Goal: Transaction & Acquisition: Purchase product/service

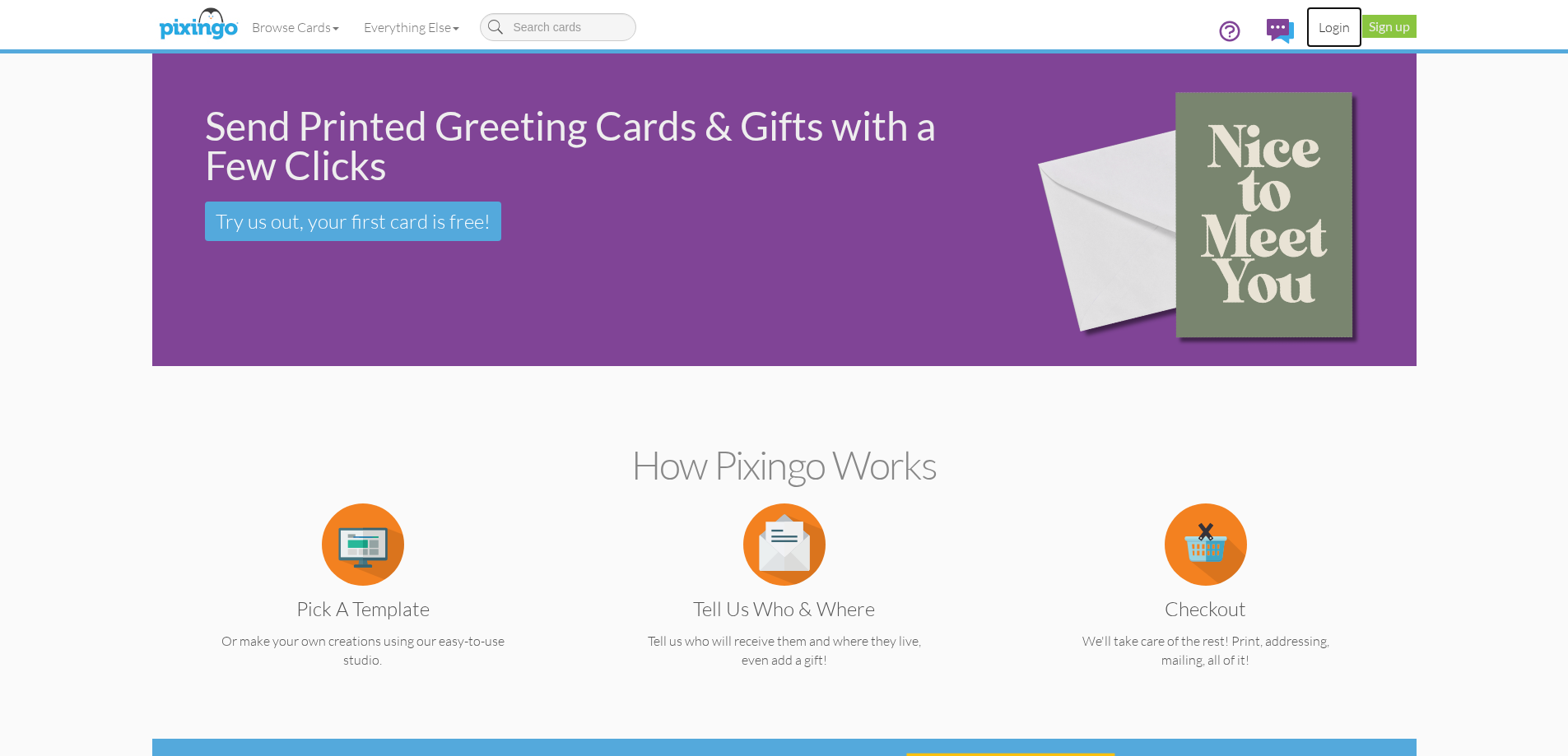
click at [1319, 27] on link "Login" at bounding box center [1335, 27] width 56 height 41
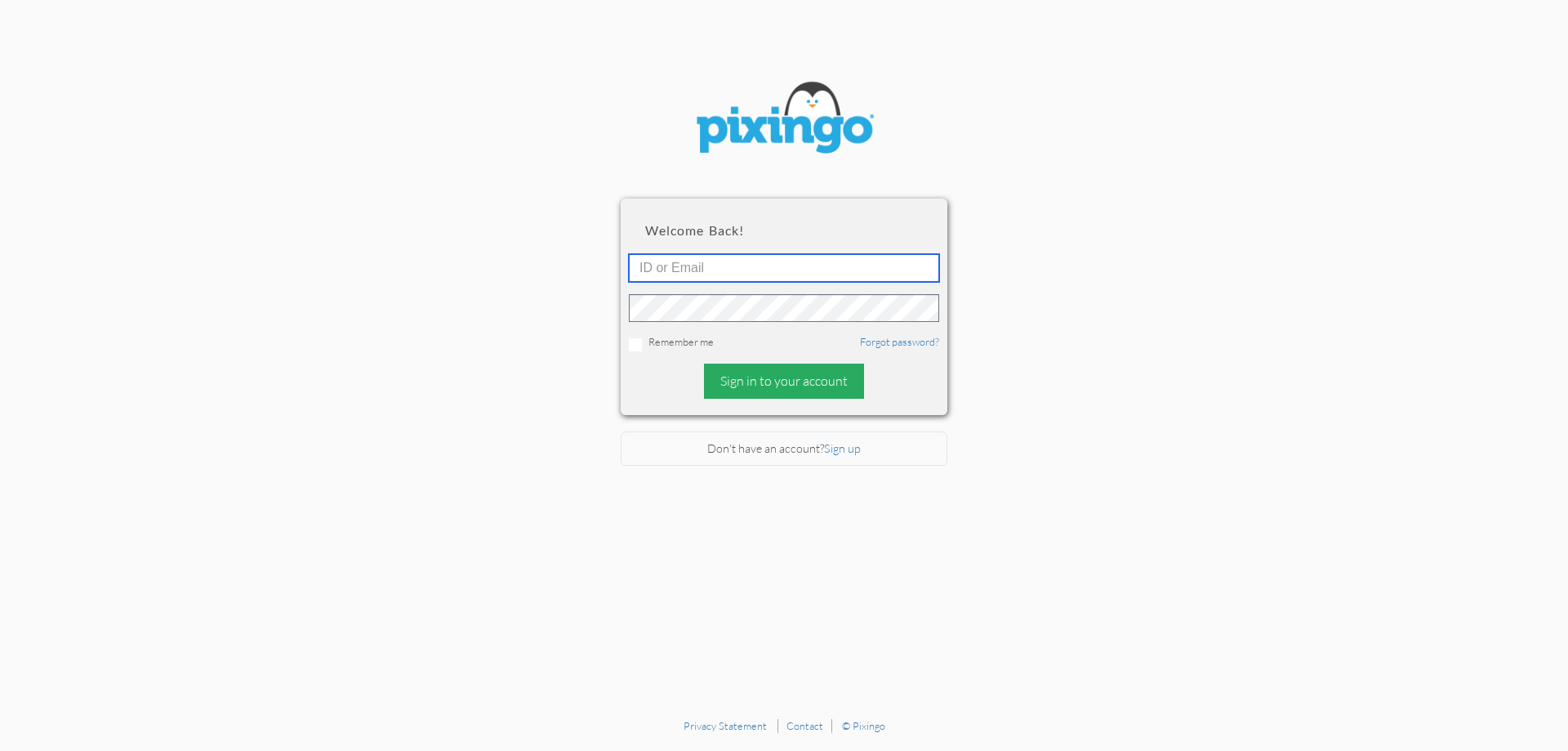
type input "[EMAIL_ADDRESS][DOMAIN_NAME]"
click at [772, 376] on div "Sign in to your account" at bounding box center [784, 381] width 160 height 36
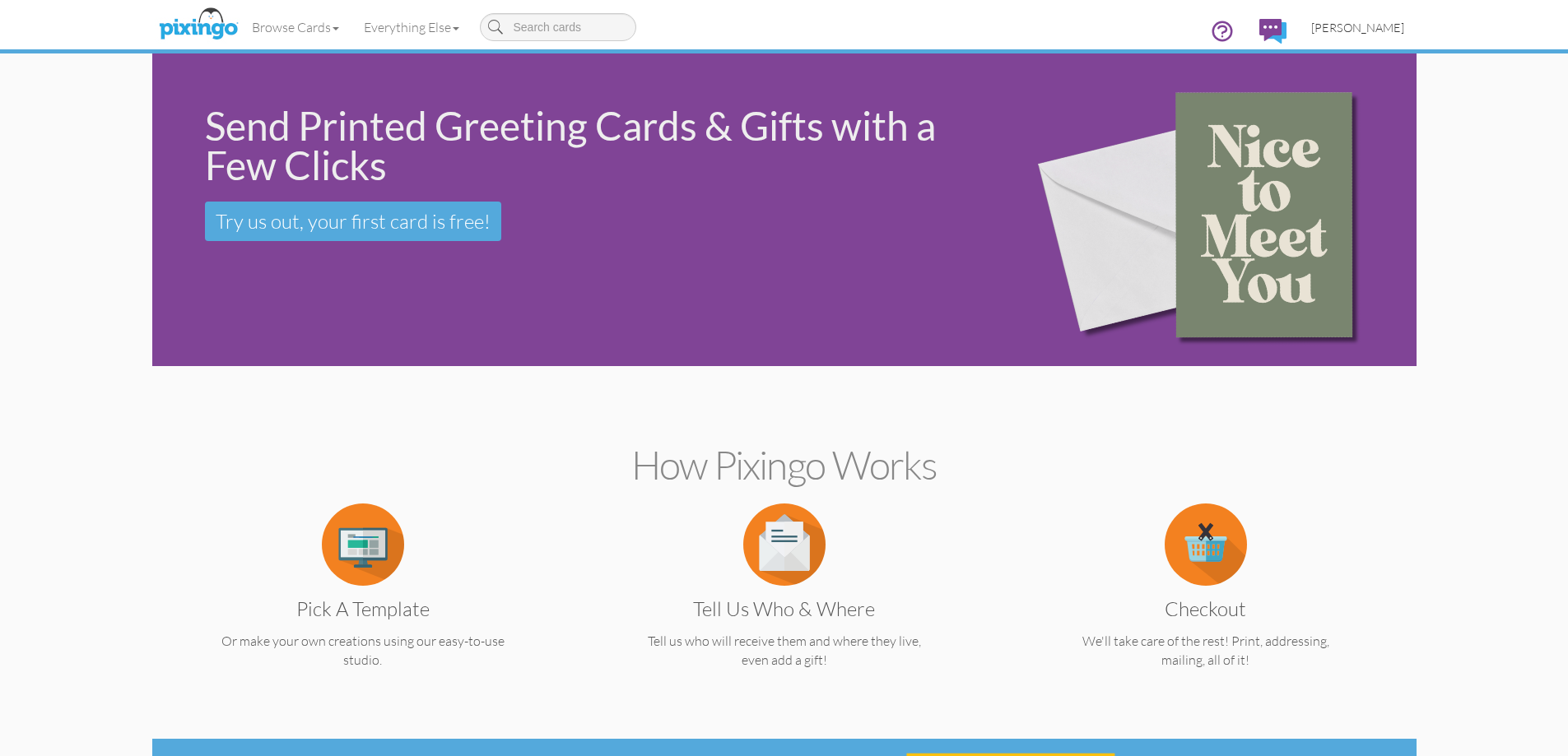
click at [1352, 20] on span "[PERSON_NAME]" at bounding box center [1357, 27] width 93 height 14
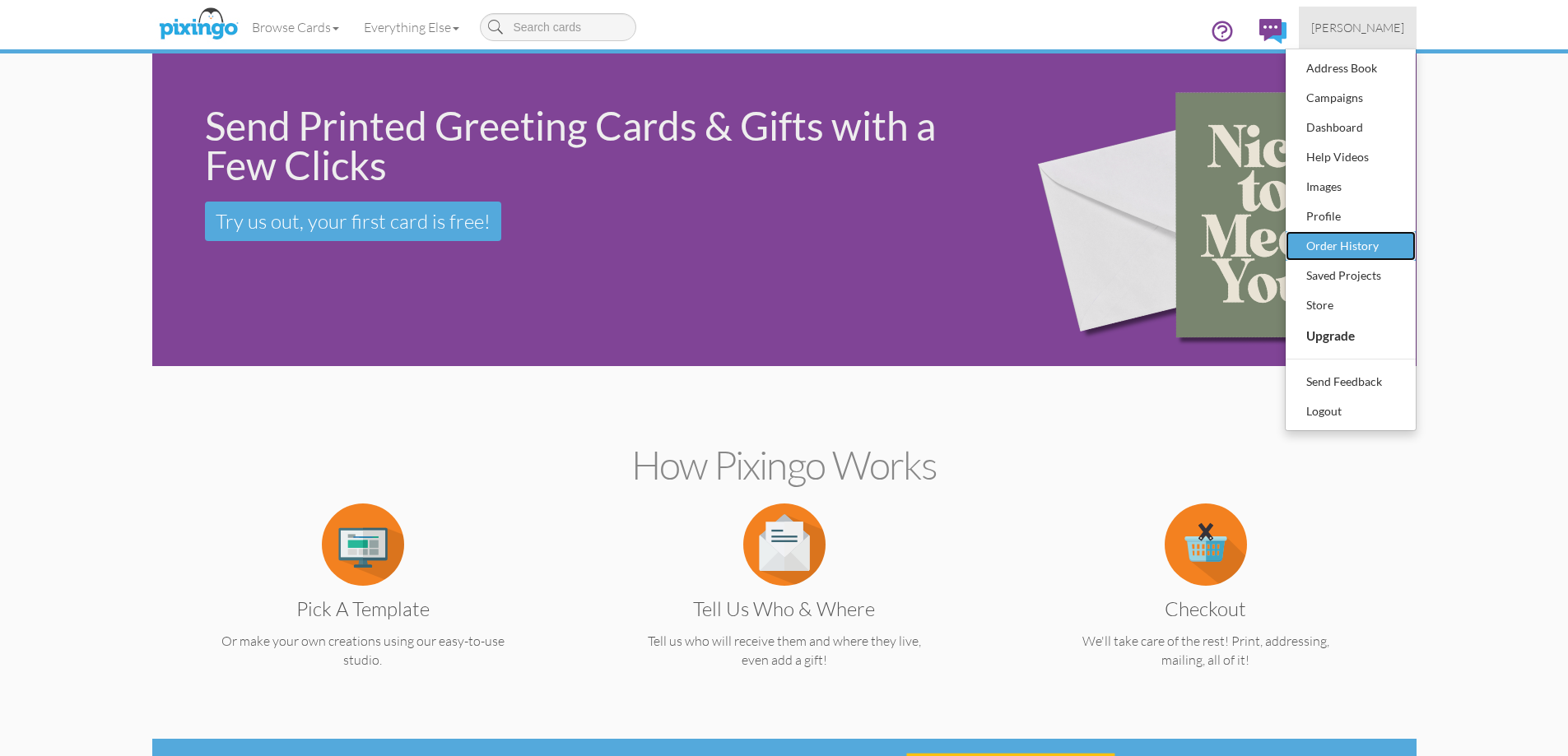
click at [1325, 244] on div "Order History" at bounding box center [1351, 245] width 97 height 25
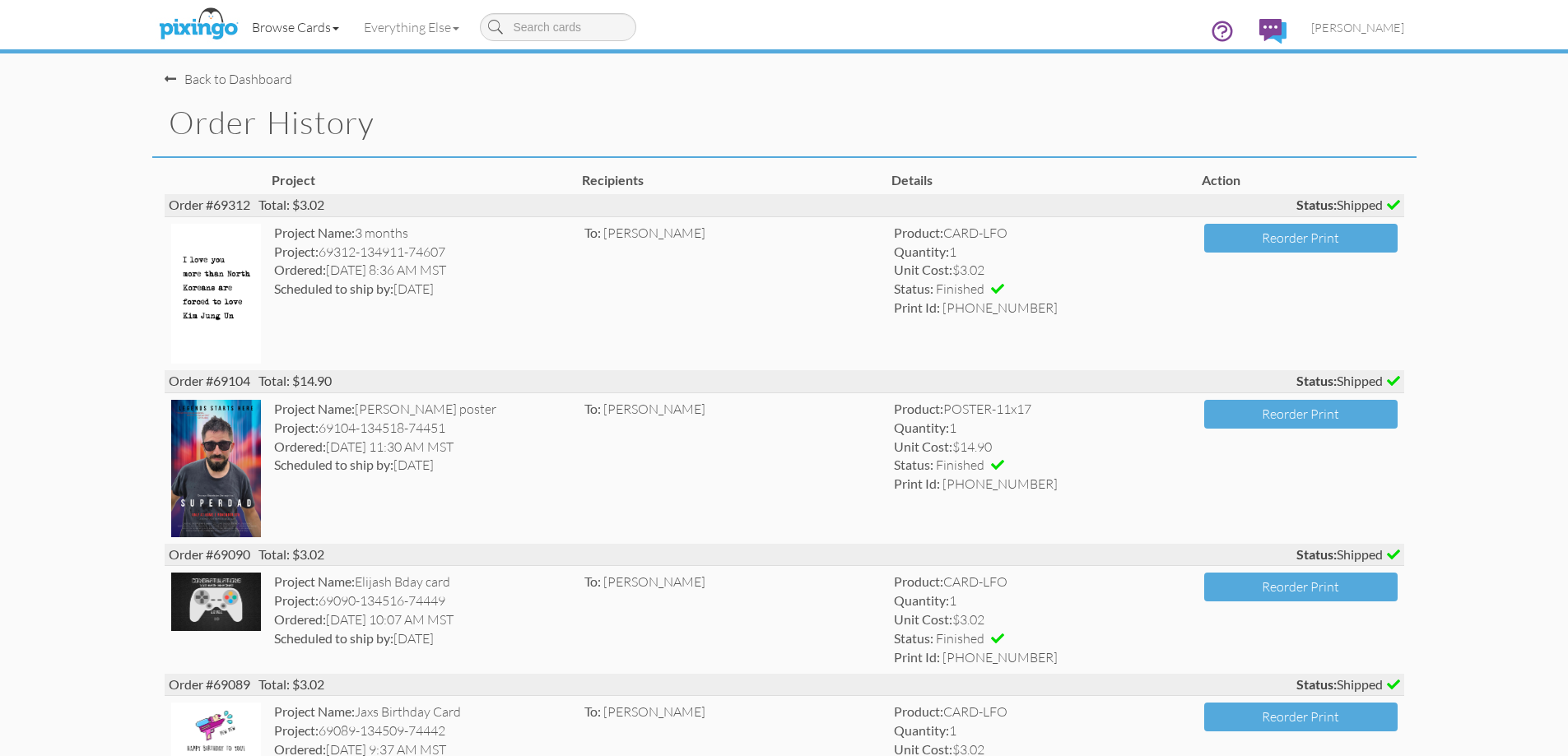
click at [298, 33] on link "Browse Cards" at bounding box center [295, 27] width 112 height 41
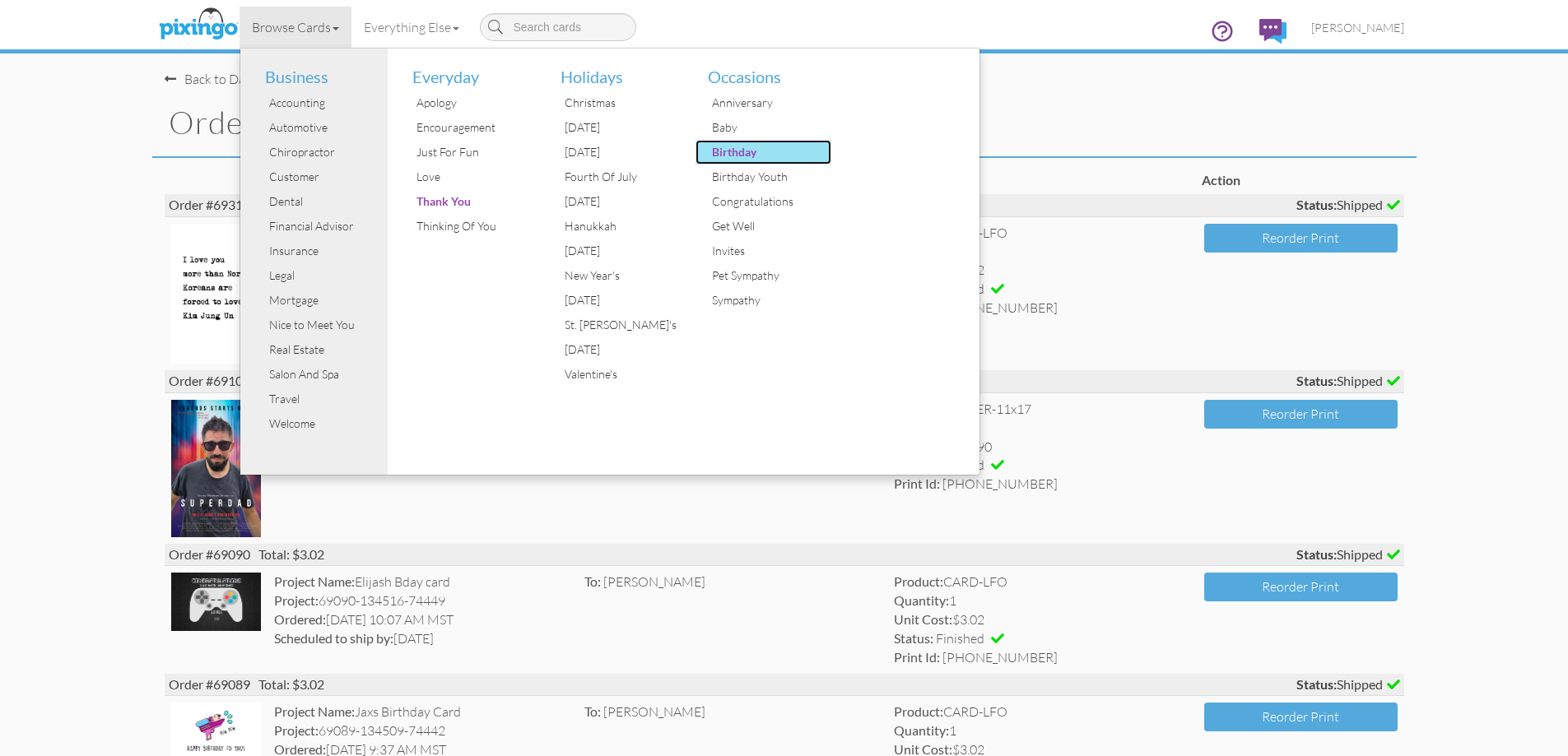
click at [743, 146] on div "Birthday" at bounding box center [769, 152] width 123 height 25
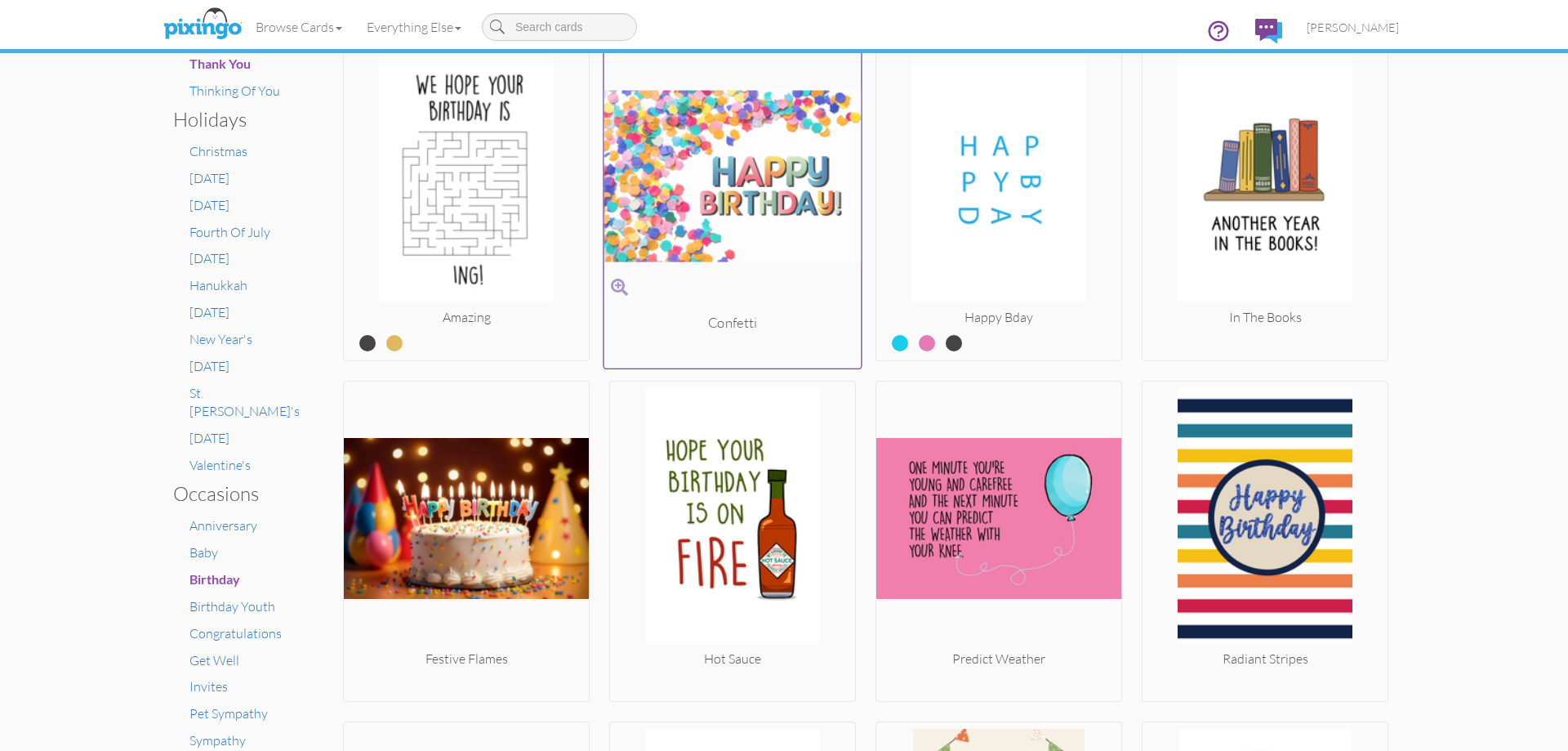
scroll to position [736, 0]
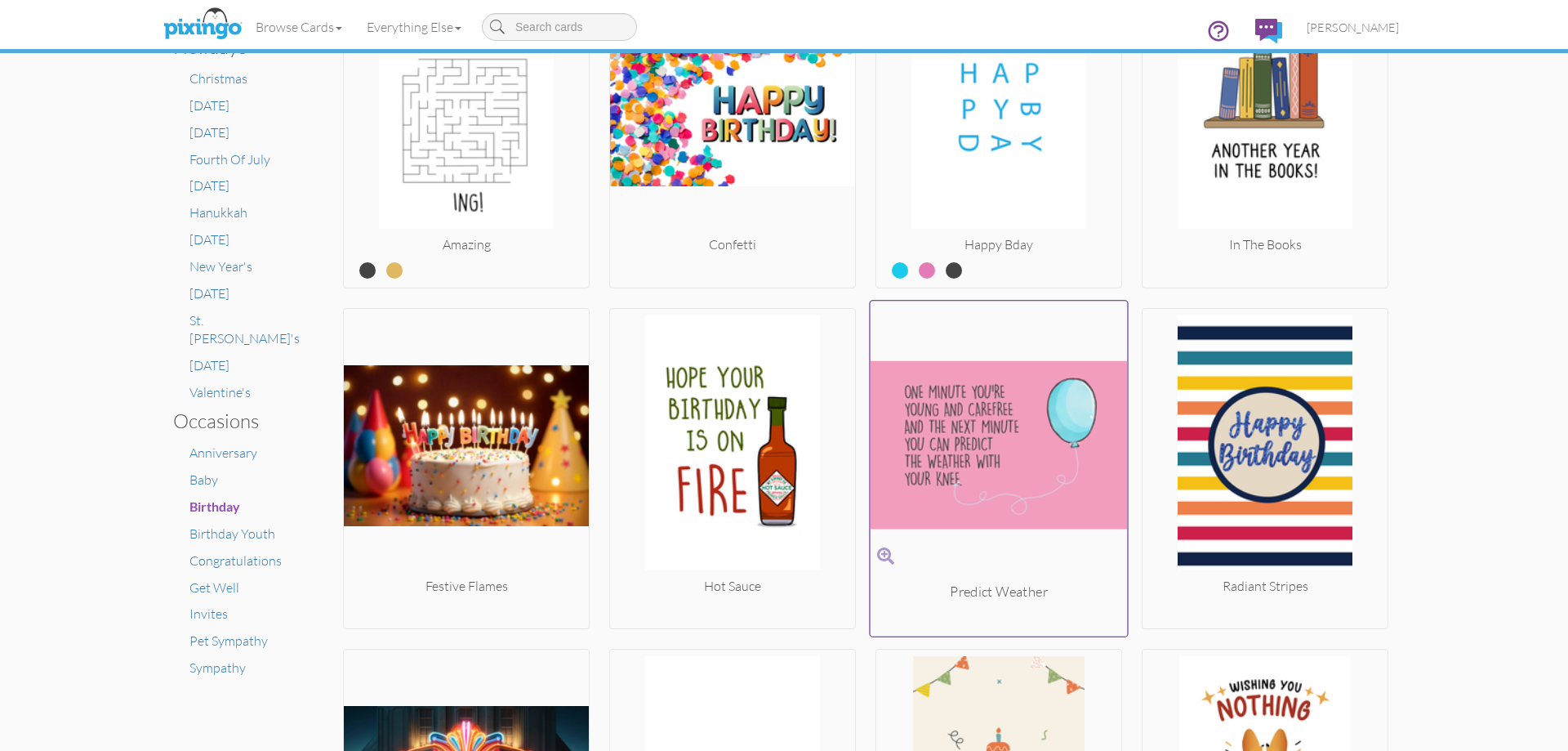
click at [1026, 469] on img at bounding box center [999, 444] width 257 height 275
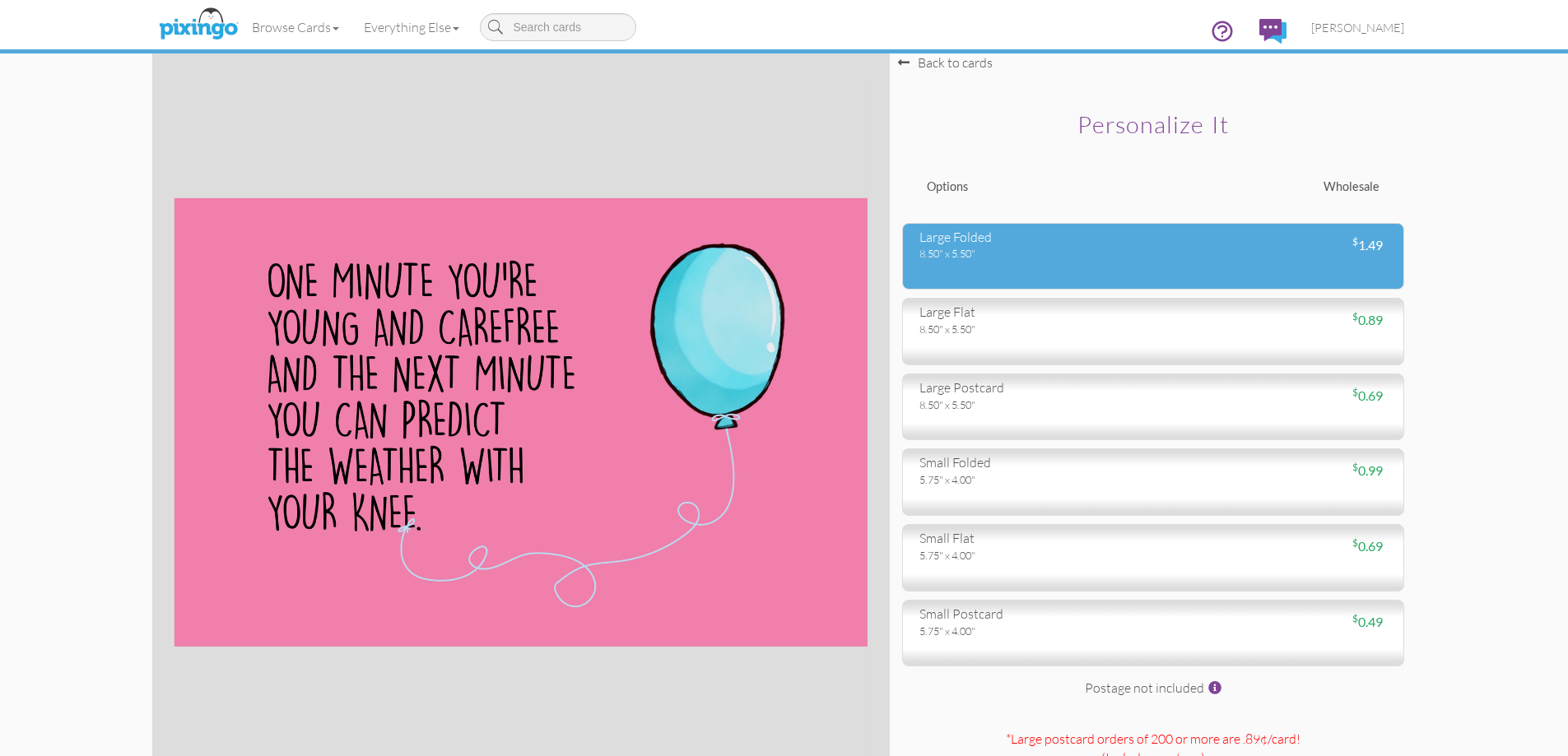
click at [1041, 252] on div "8.50" x 5.50"" at bounding box center [1030, 253] width 221 height 14
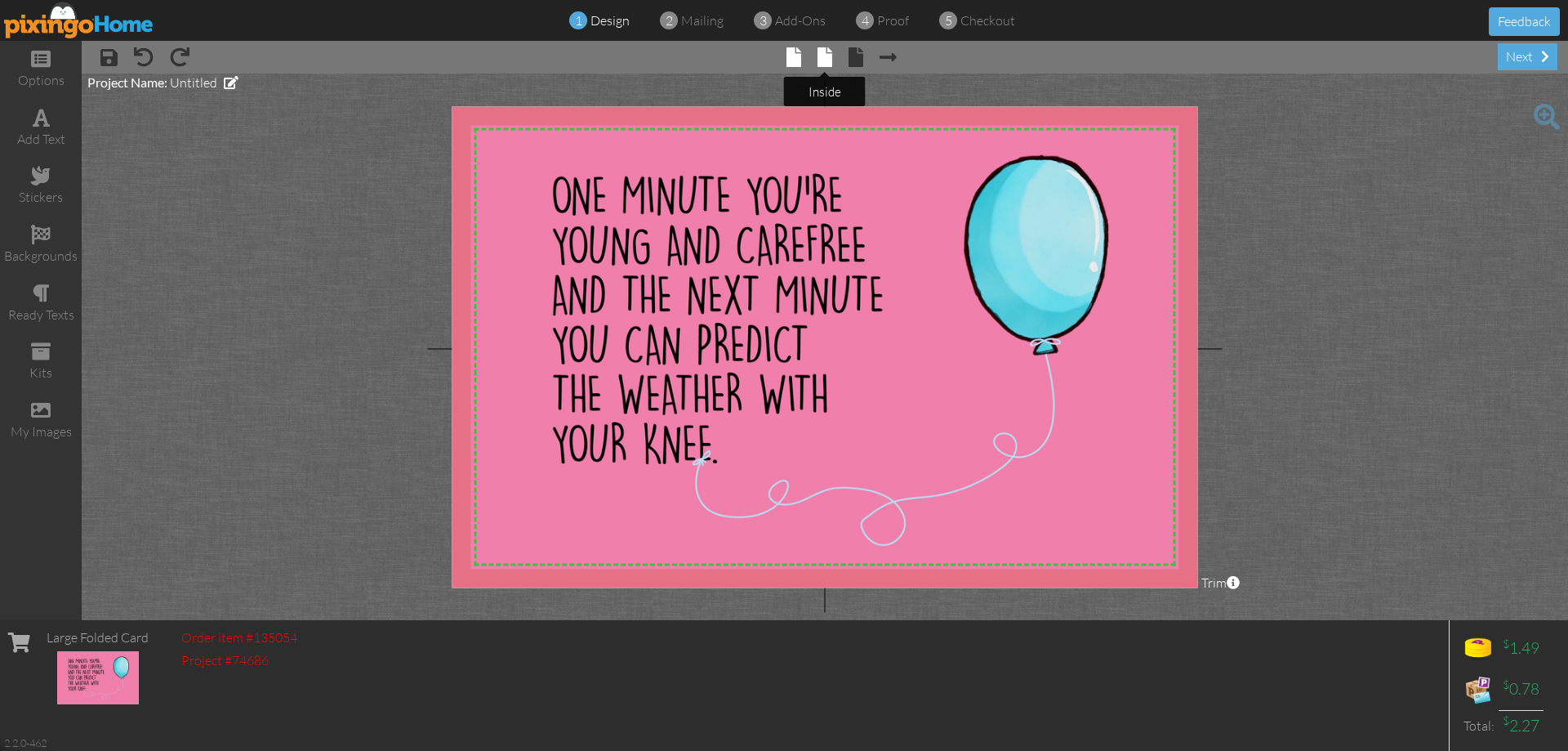
click at [822, 54] on span at bounding box center [824, 57] width 14 height 19
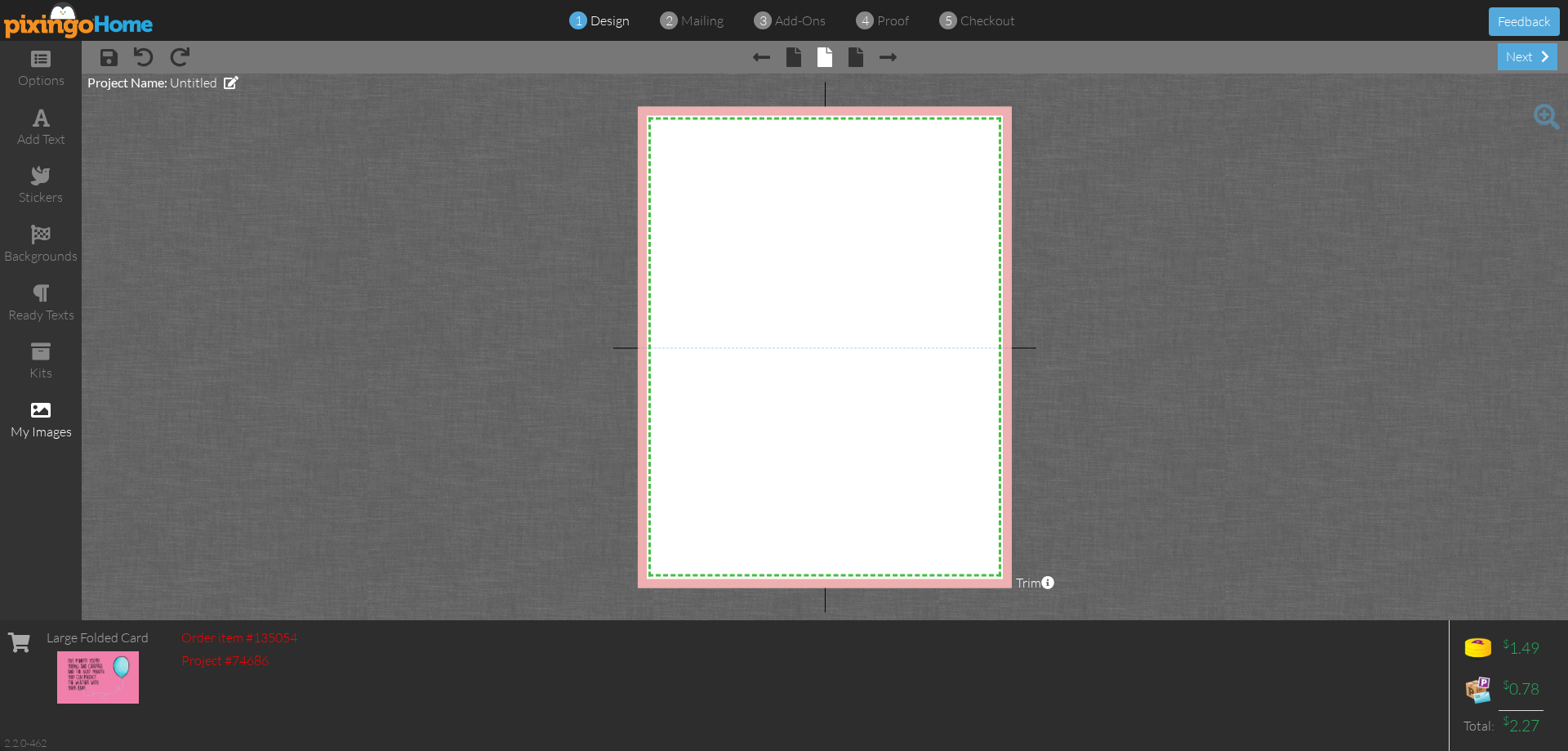
click at [43, 426] on div "my images" at bounding box center [41, 432] width 82 height 19
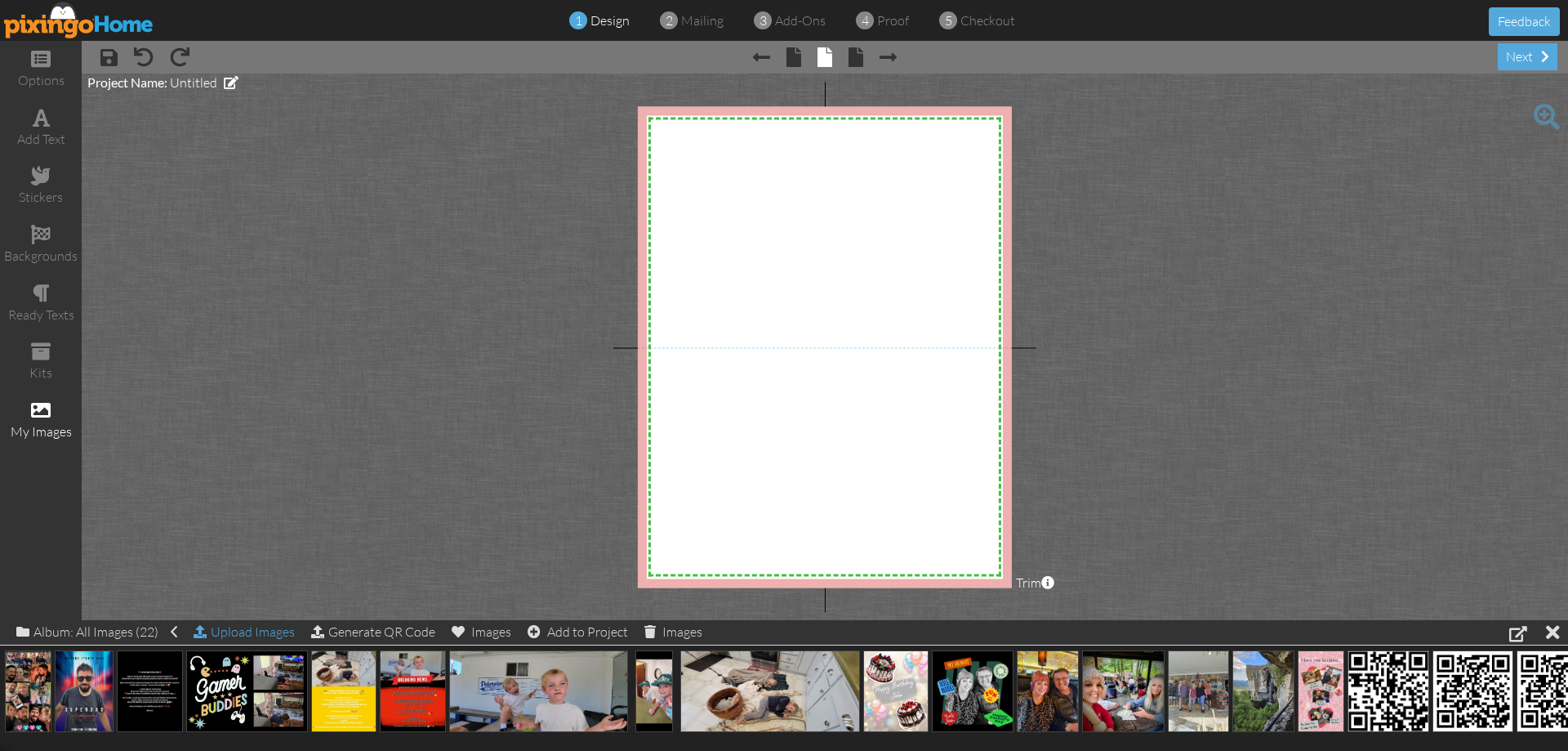
click at [237, 630] on div "Upload Images" at bounding box center [244, 632] width 101 height 24
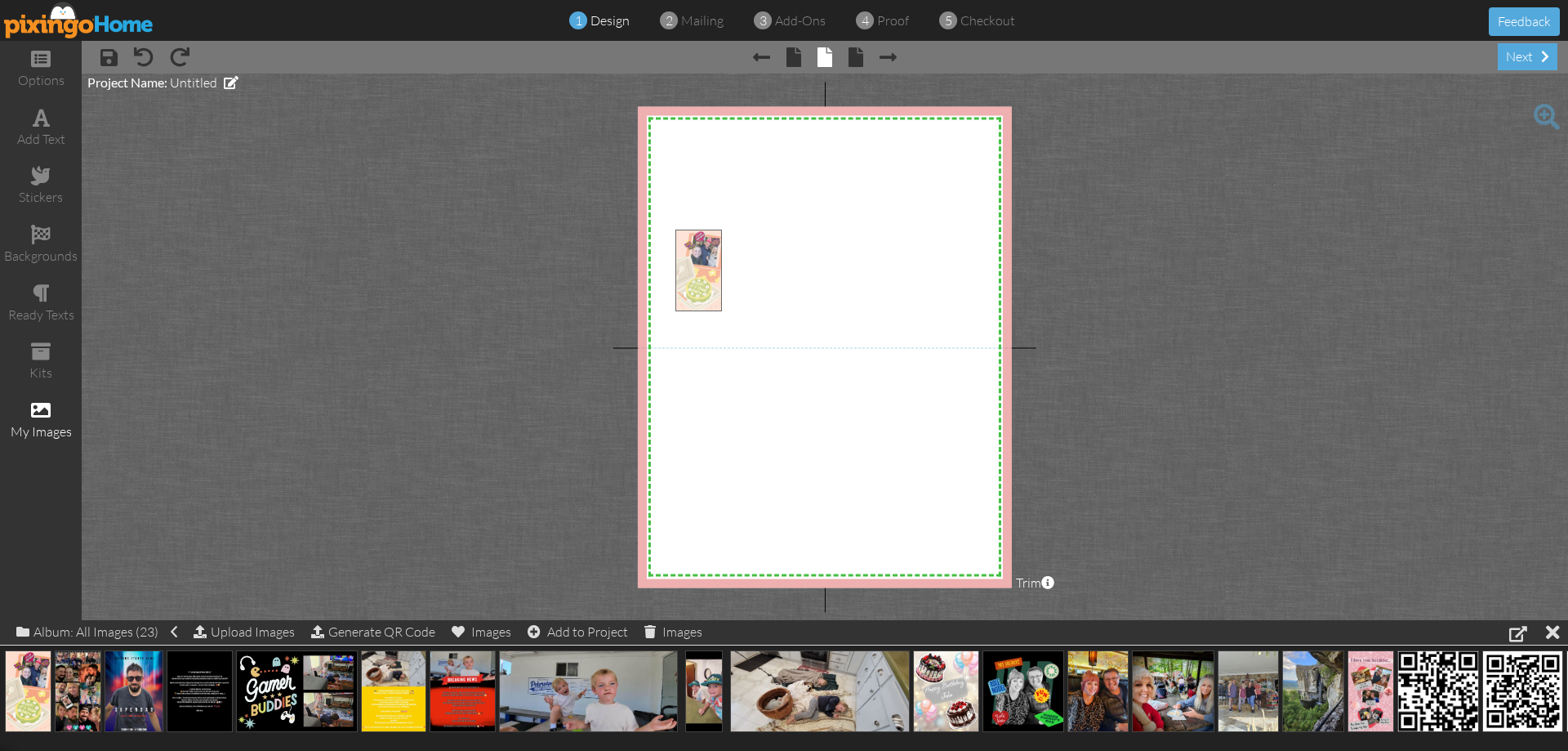
drag, startPoint x: 28, startPoint y: 685, endPoint x: 753, endPoint y: 220, distance: 861.3
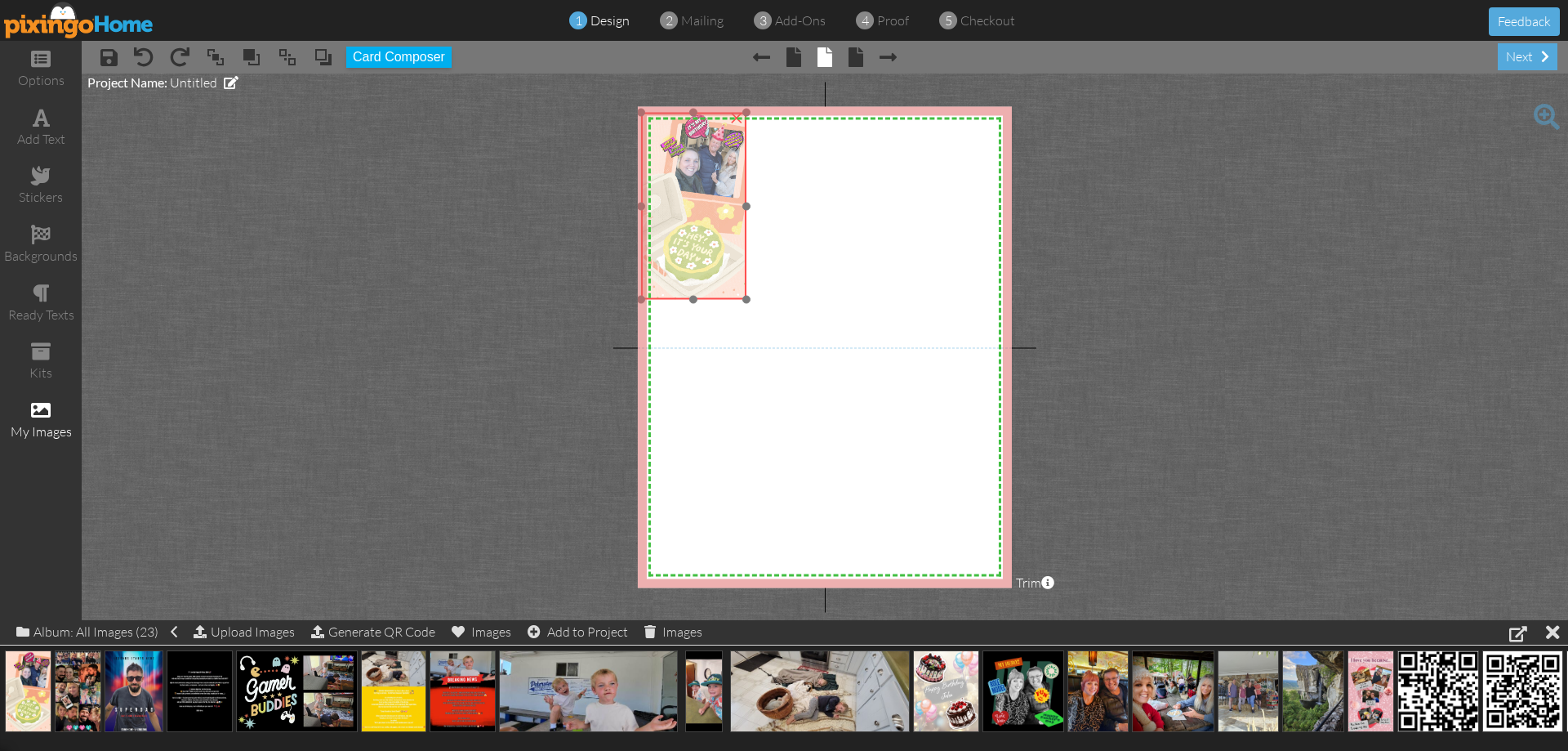
drag, startPoint x: 778, startPoint y: 296, endPoint x: 688, endPoint y: 221, distance: 117.2
click at [688, 221] on img at bounding box center [693, 203] width 106 height 187
click at [686, 212] on img at bounding box center [693, 203] width 106 height 187
click at [715, 238] on img at bounding box center [690, 196] width 106 height 187
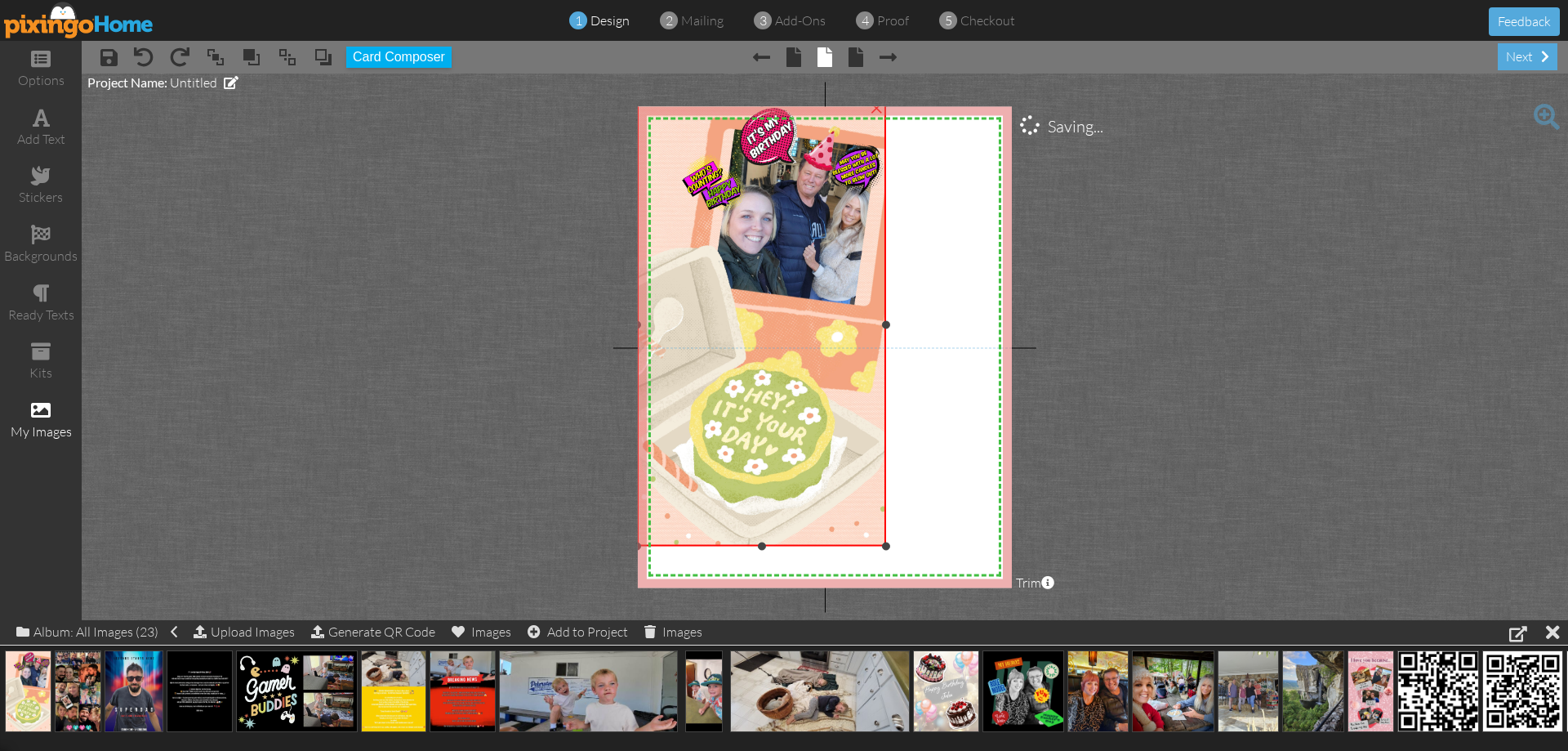
drag, startPoint x: 744, startPoint y: 290, endPoint x: 866, endPoint y: 546, distance: 283.6
click at [866, 546] on div "×" at bounding box center [762, 325] width 249 height 444
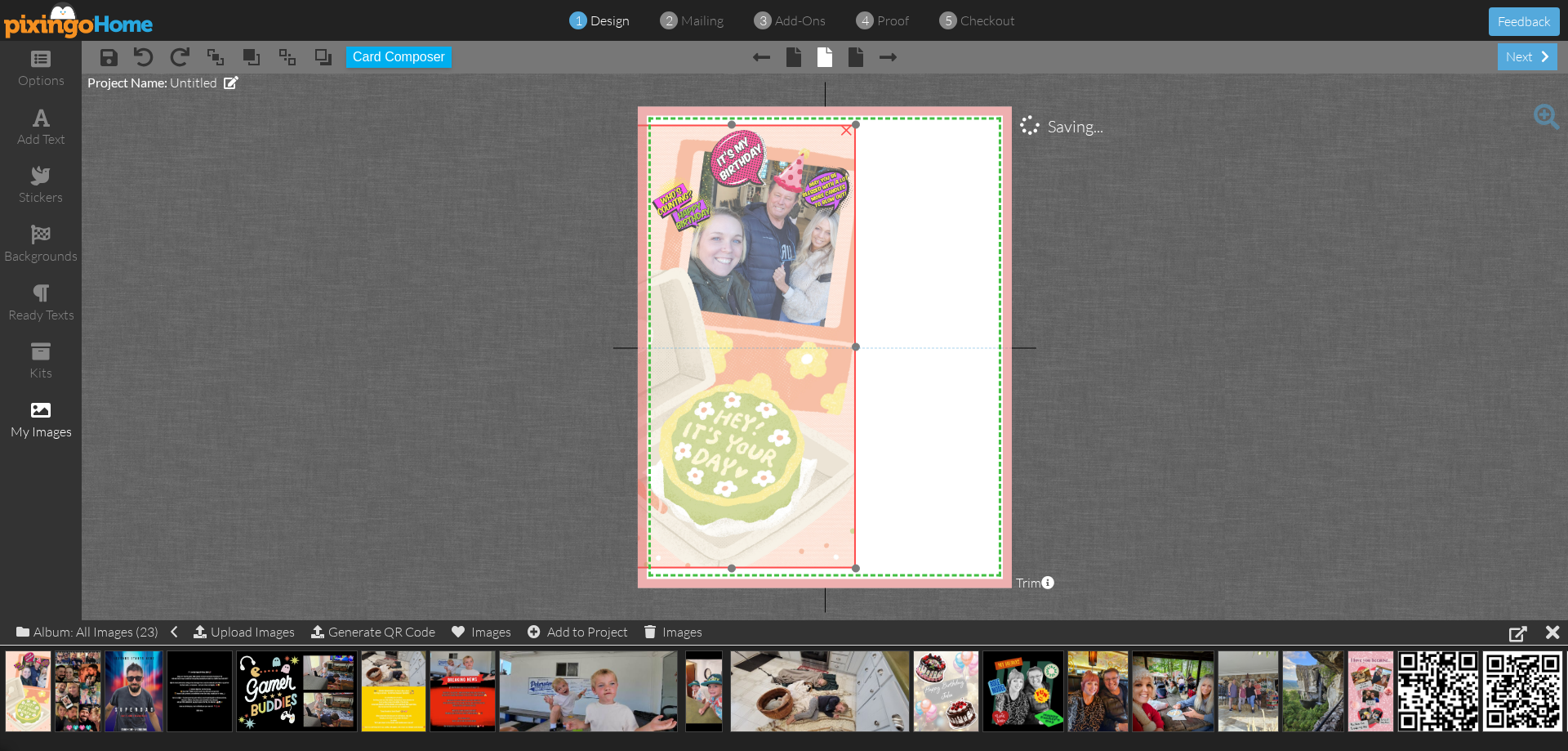
drag, startPoint x: 831, startPoint y: 471, endPoint x: 800, endPoint y: 493, distance: 38.0
click at [800, 493] on img at bounding box center [731, 347] width 249 height 444
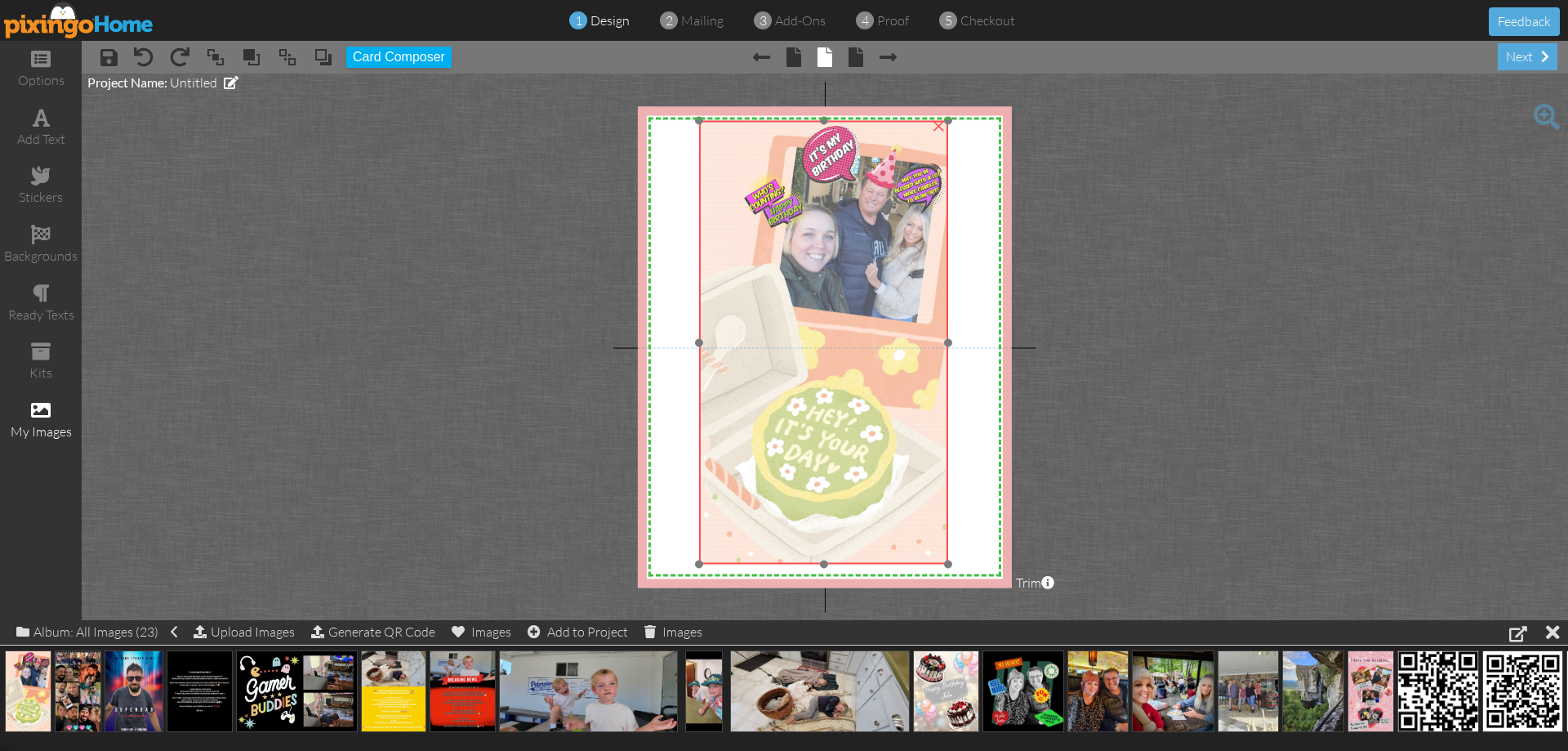
drag, startPoint x: 791, startPoint y: 435, endPoint x: 884, endPoint y: 430, distance: 93.1
click at [884, 430] on img at bounding box center [823, 343] width 249 height 444
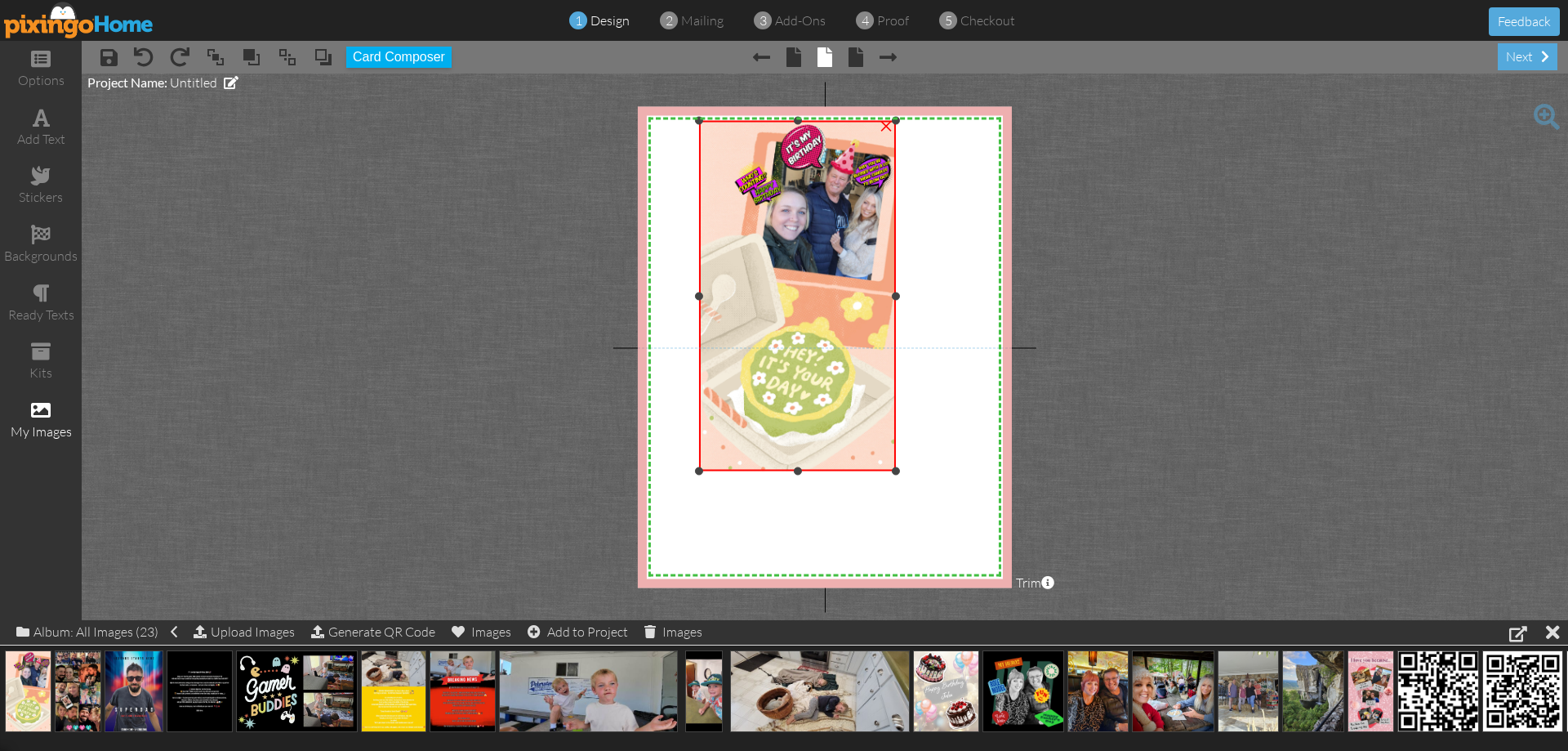
drag, startPoint x: 947, startPoint y: 562, endPoint x: 1026, endPoint y: 469, distance: 122.0
click at [1026, 469] on project-studio-wrapper "X X X X X X X X X X X X X X X X X X X X X X X X X X X X X X X X X X X X X X X X…" at bounding box center [825, 347] width 1487 height 546
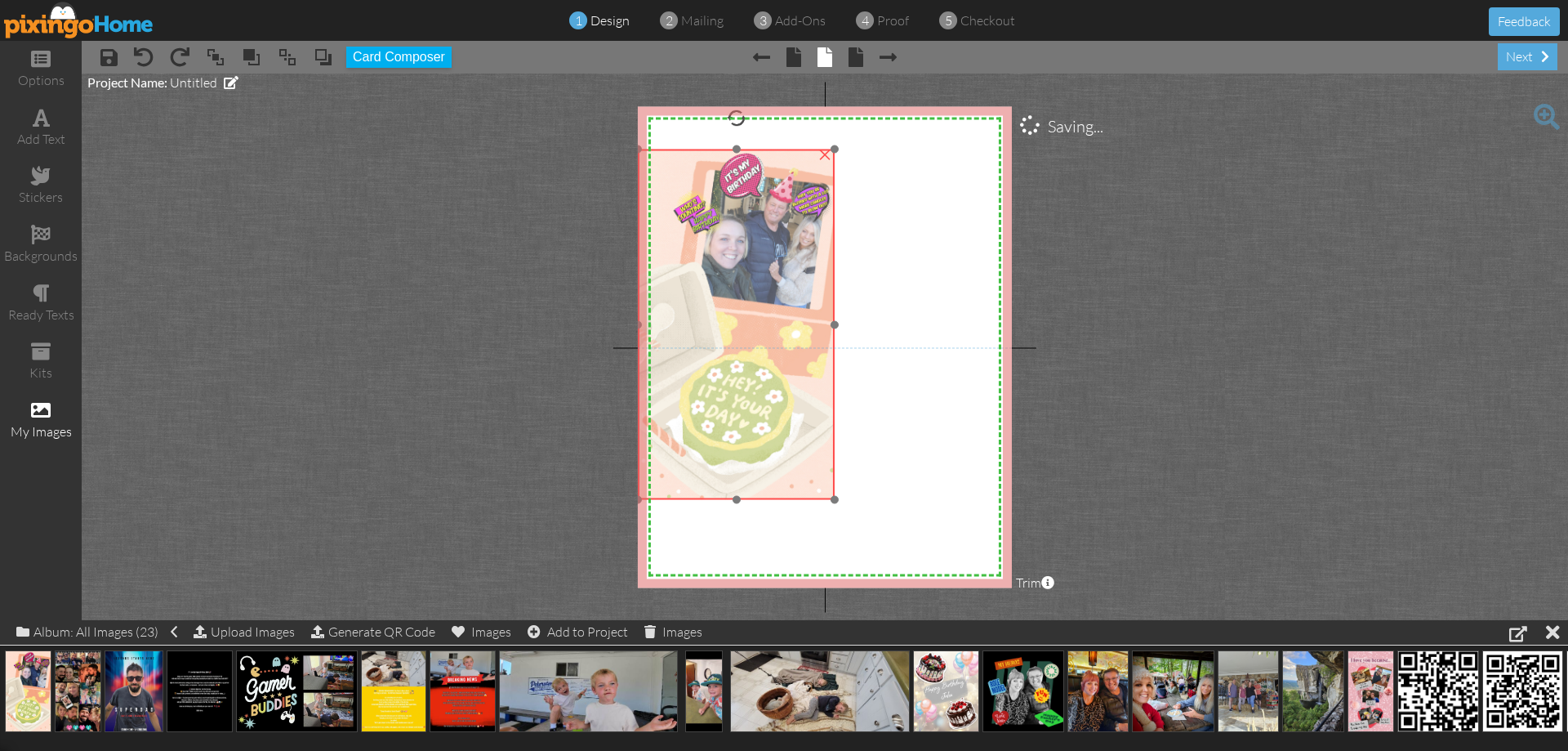
drag, startPoint x: 871, startPoint y: 410, endPoint x: 810, endPoint y: 439, distance: 67.5
click at [810, 439] on img at bounding box center [736, 325] width 197 height 351
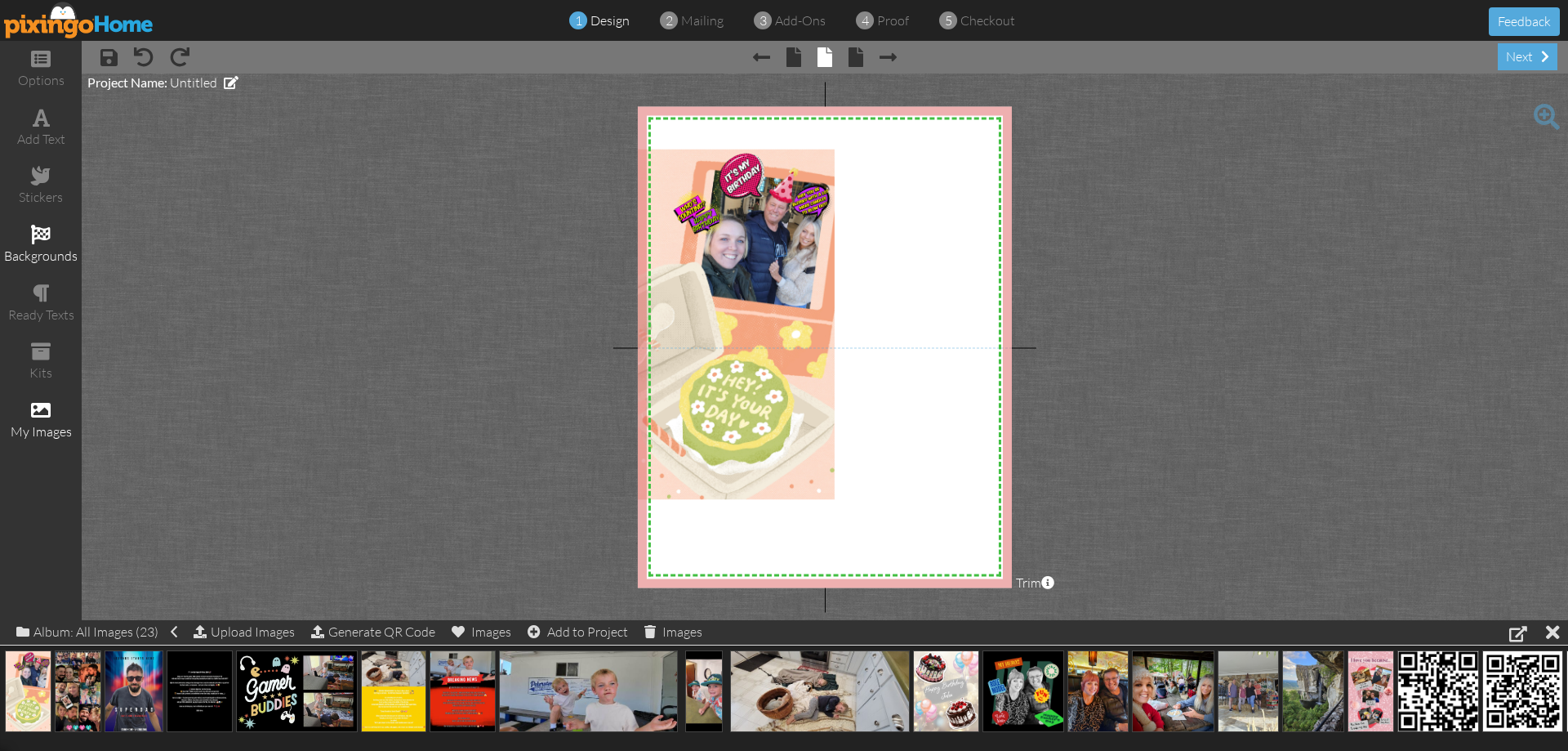
click at [46, 235] on span at bounding box center [41, 234] width 19 height 19
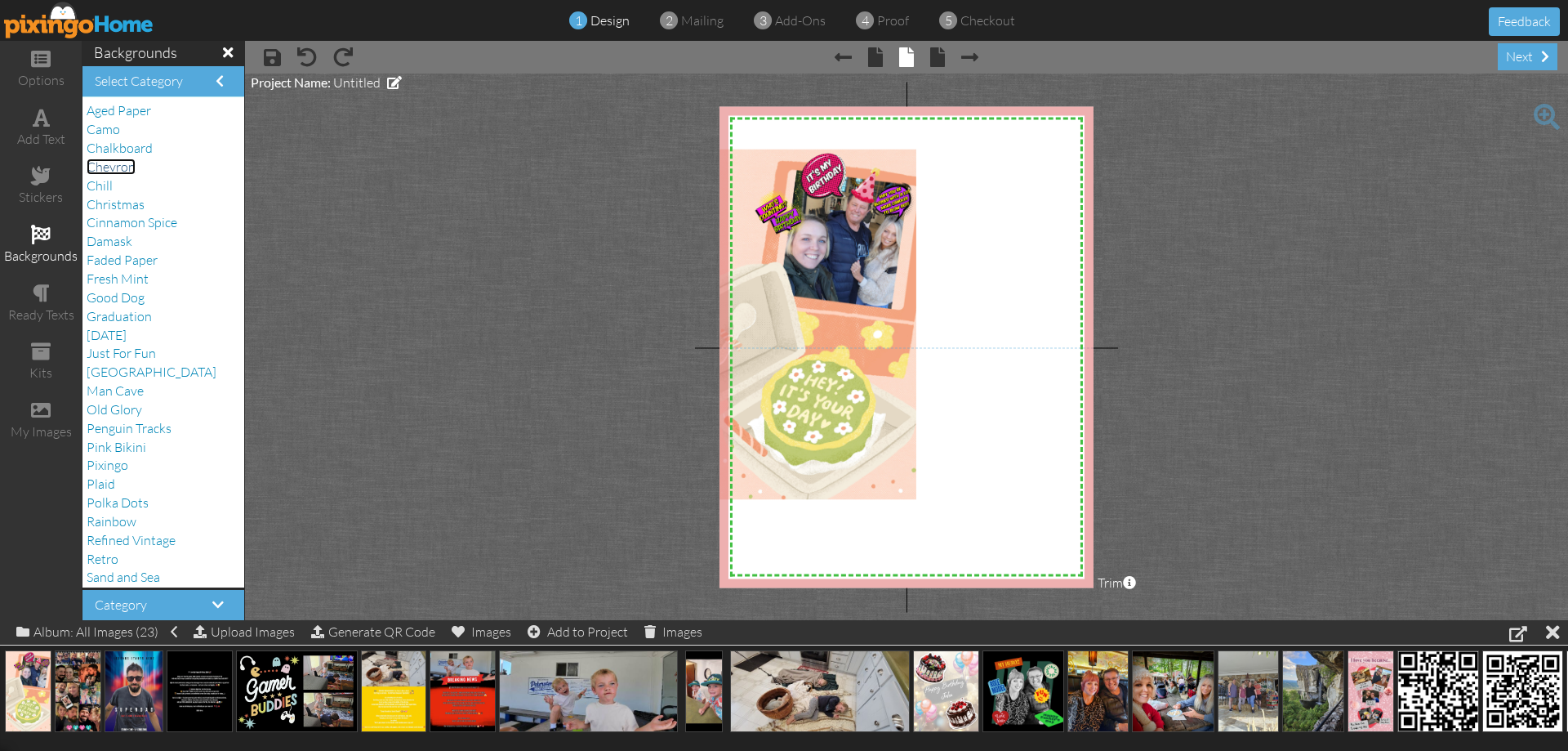
click at [118, 173] on span "Chevron" at bounding box center [111, 166] width 49 height 16
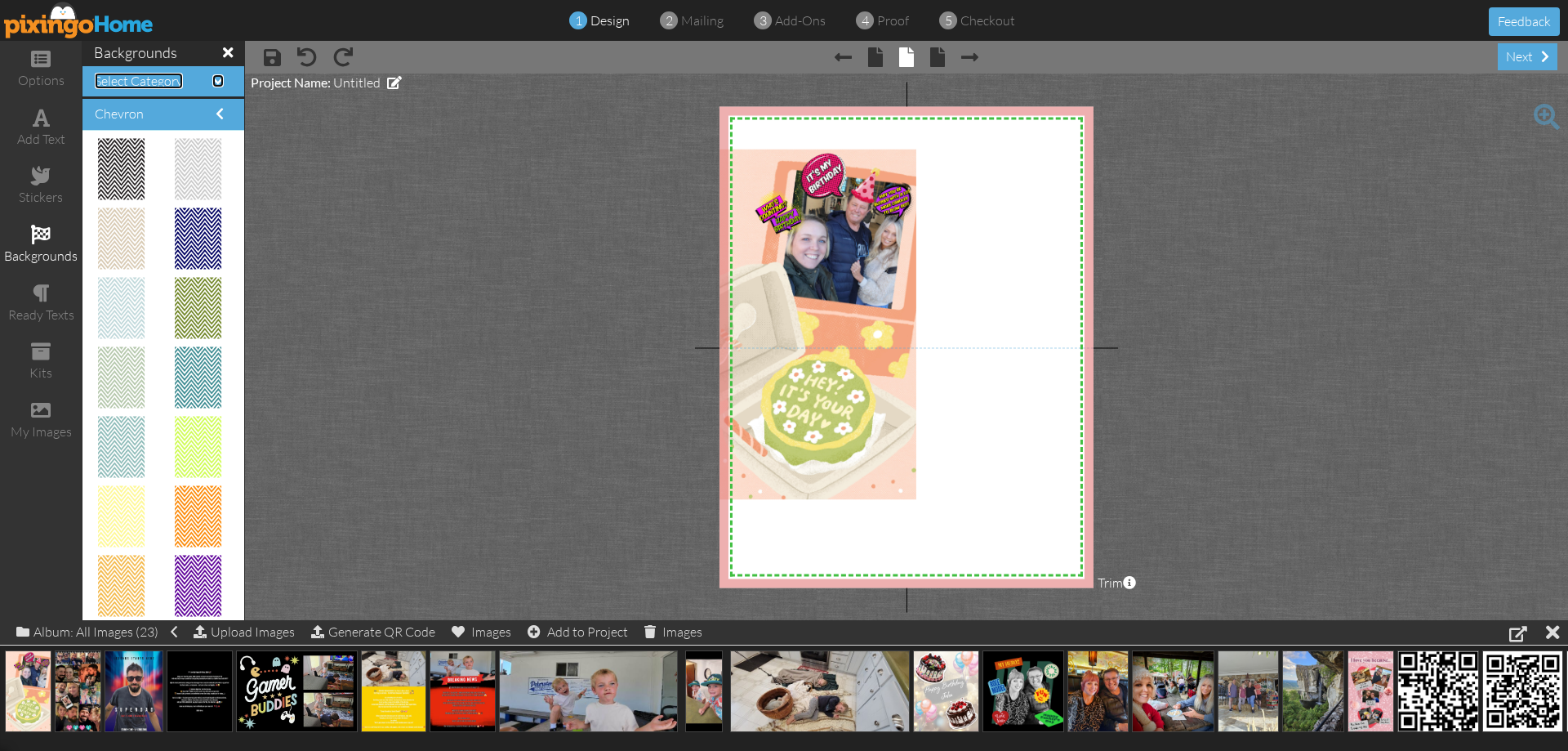
click at [212, 85] on span at bounding box center [218, 80] width 12 height 13
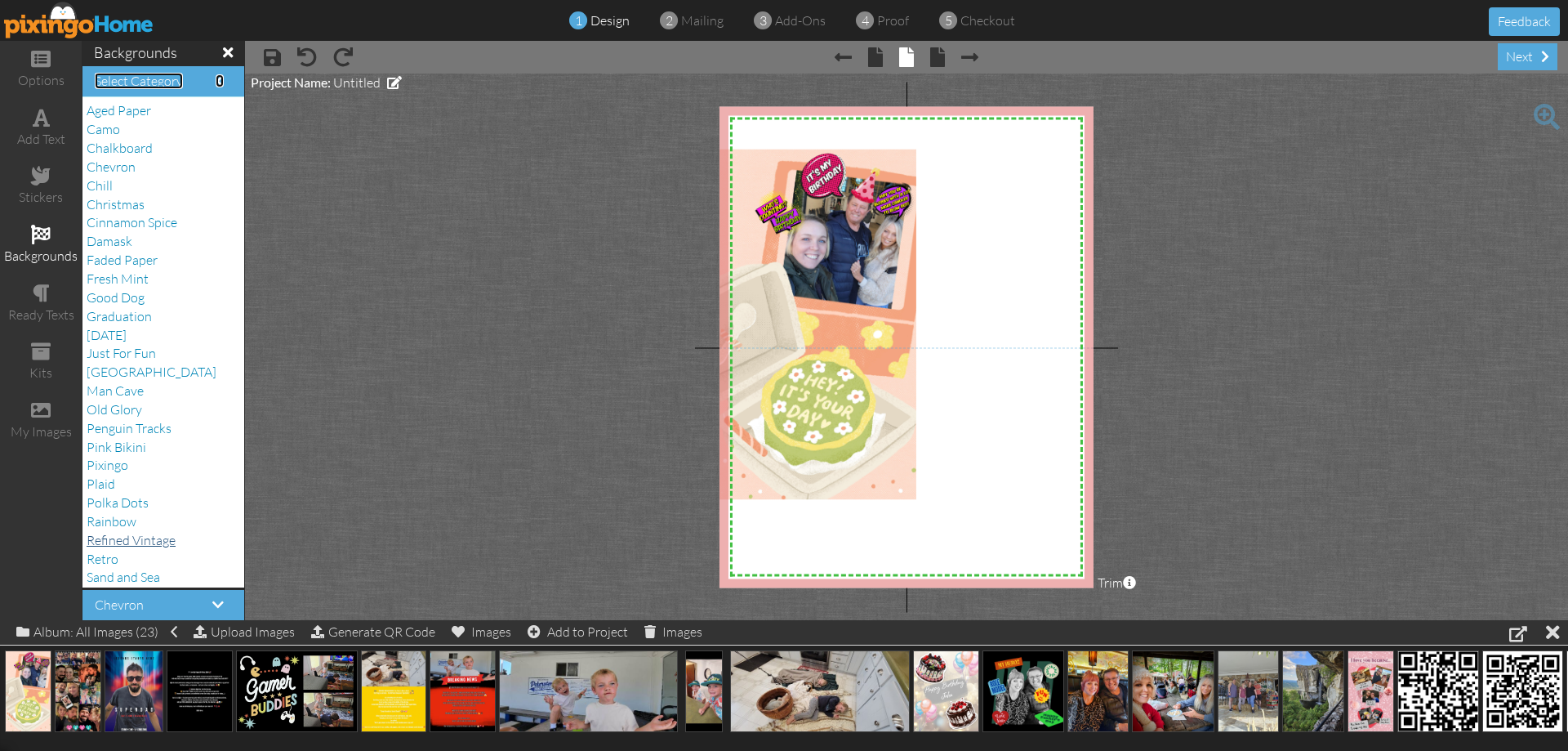
scroll to position [82, 0]
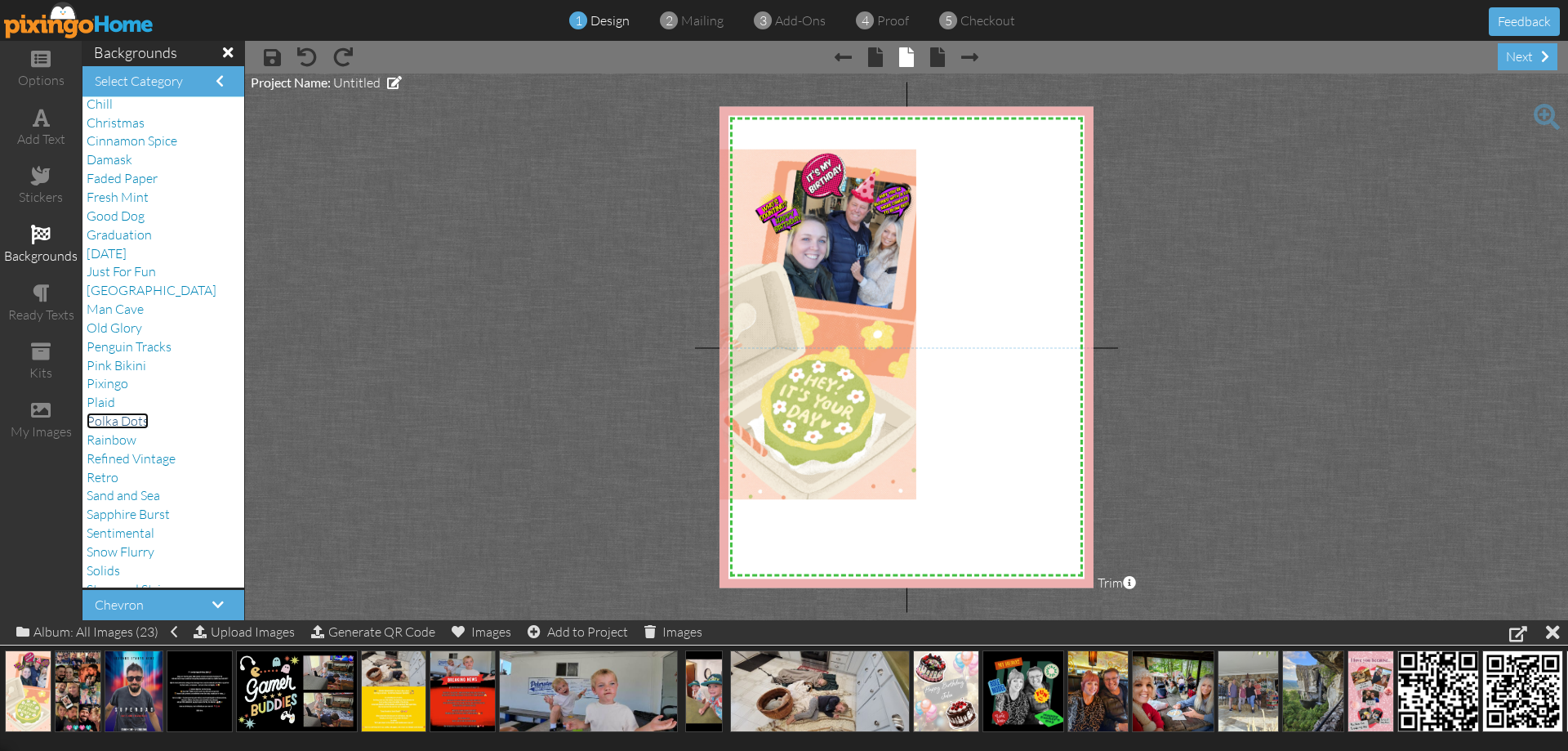
click at [101, 419] on span "Polka Dots" at bounding box center [117, 420] width 62 height 16
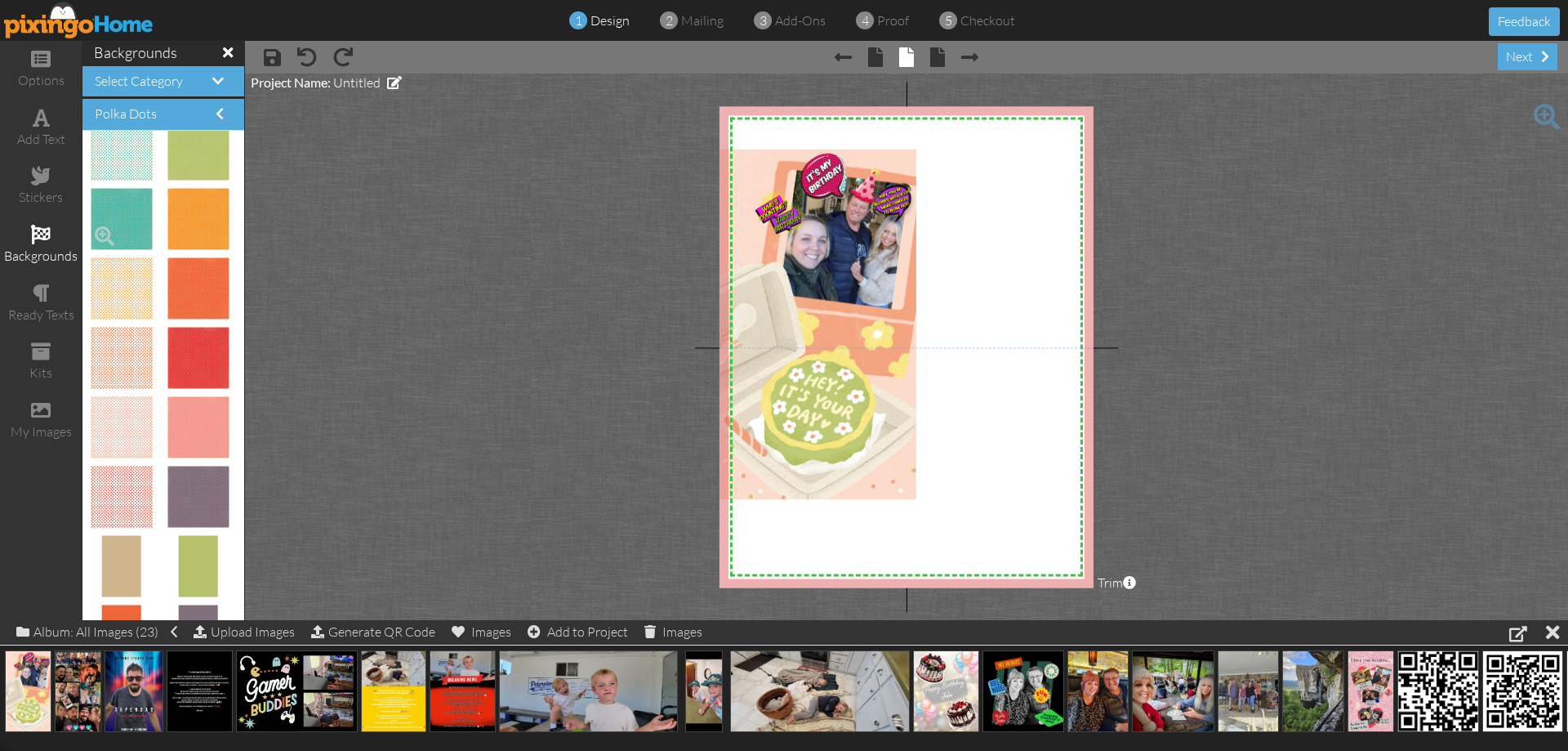
scroll to position [327, 0]
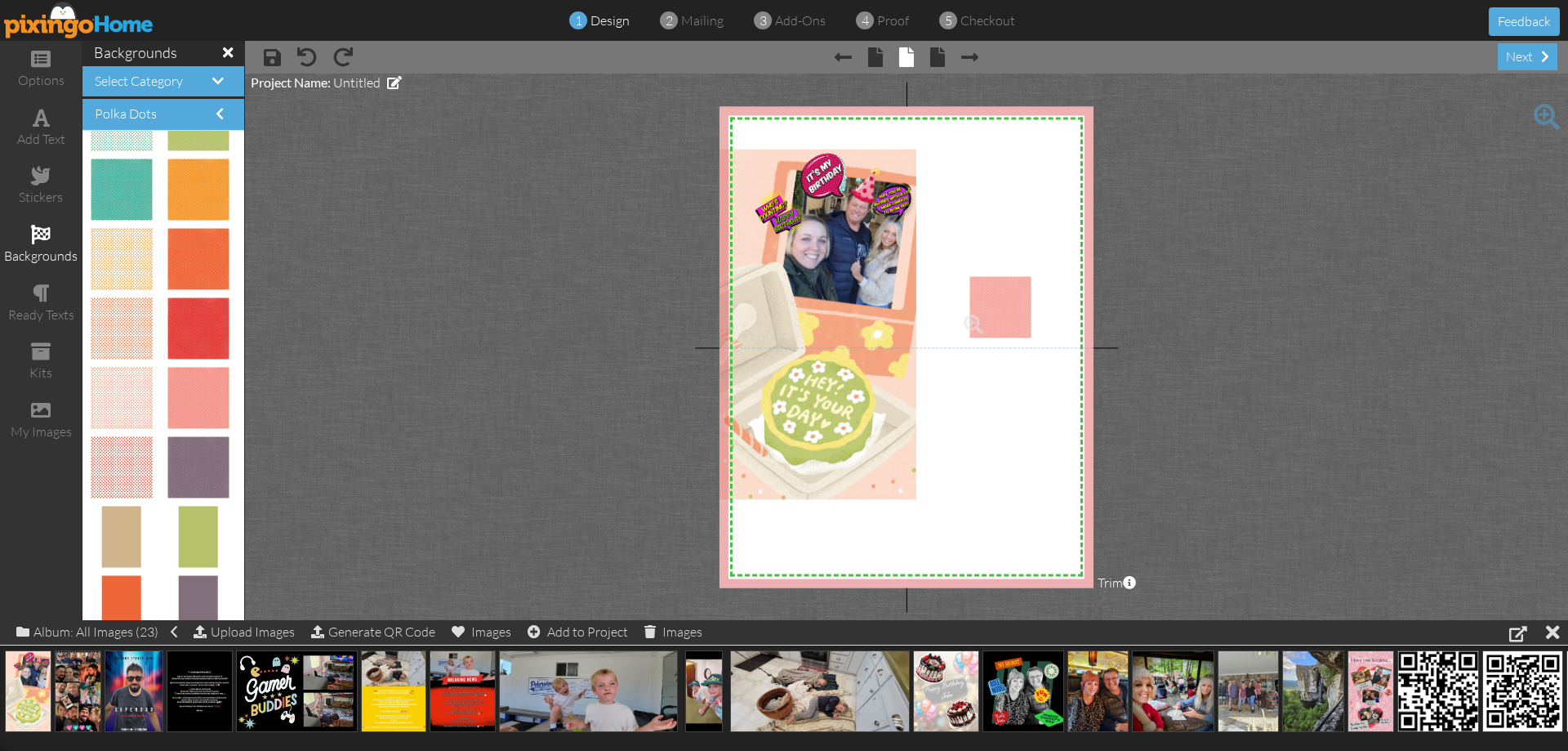
drag, startPoint x: 194, startPoint y: 403, endPoint x: 1000, endPoint y: 311, distance: 811.2
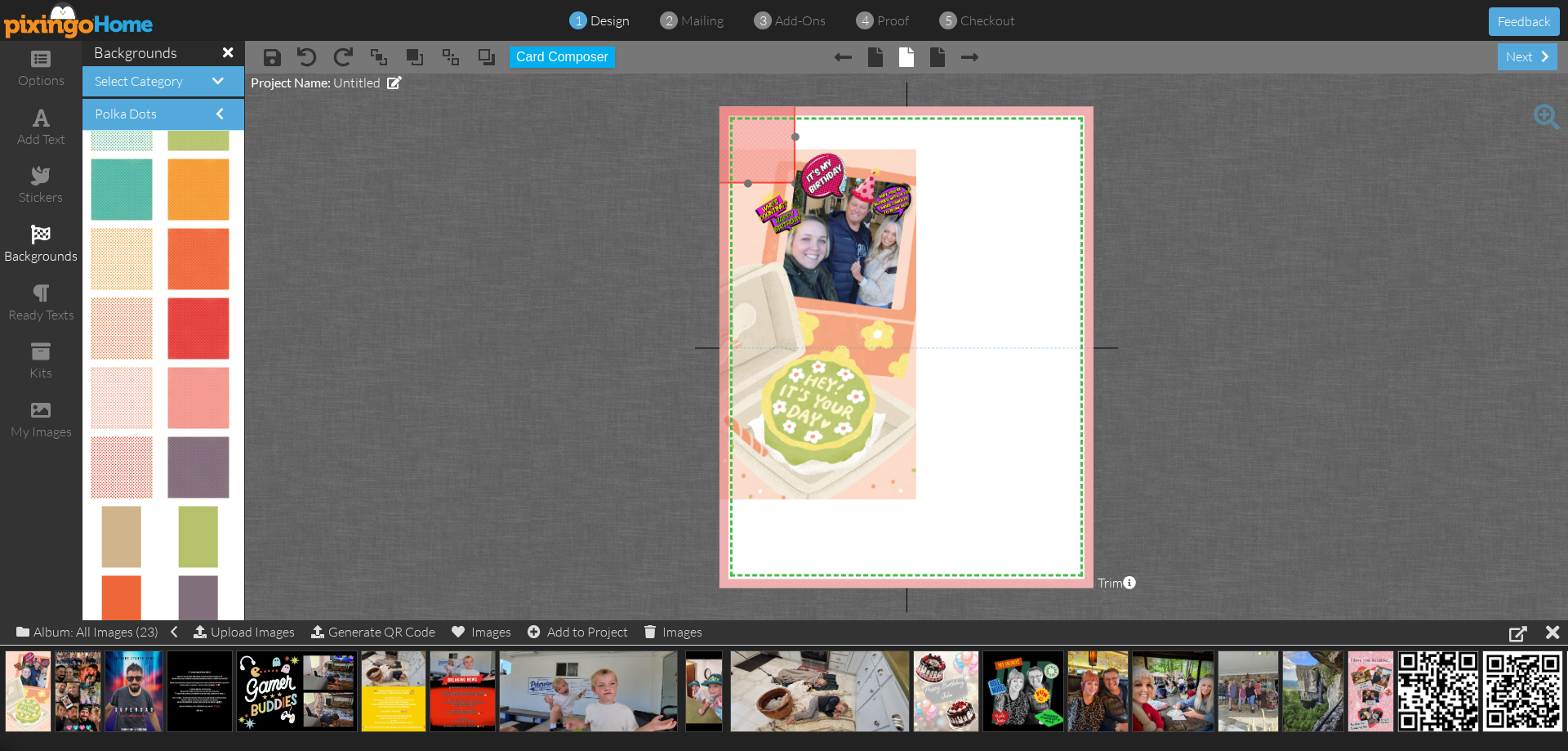
drag, startPoint x: 1008, startPoint y: 328, endPoint x: 748, endPoint y: 142, distance: 319.7
click at [748, 142] on img at bounding box center [748, 136] width 94 height 94
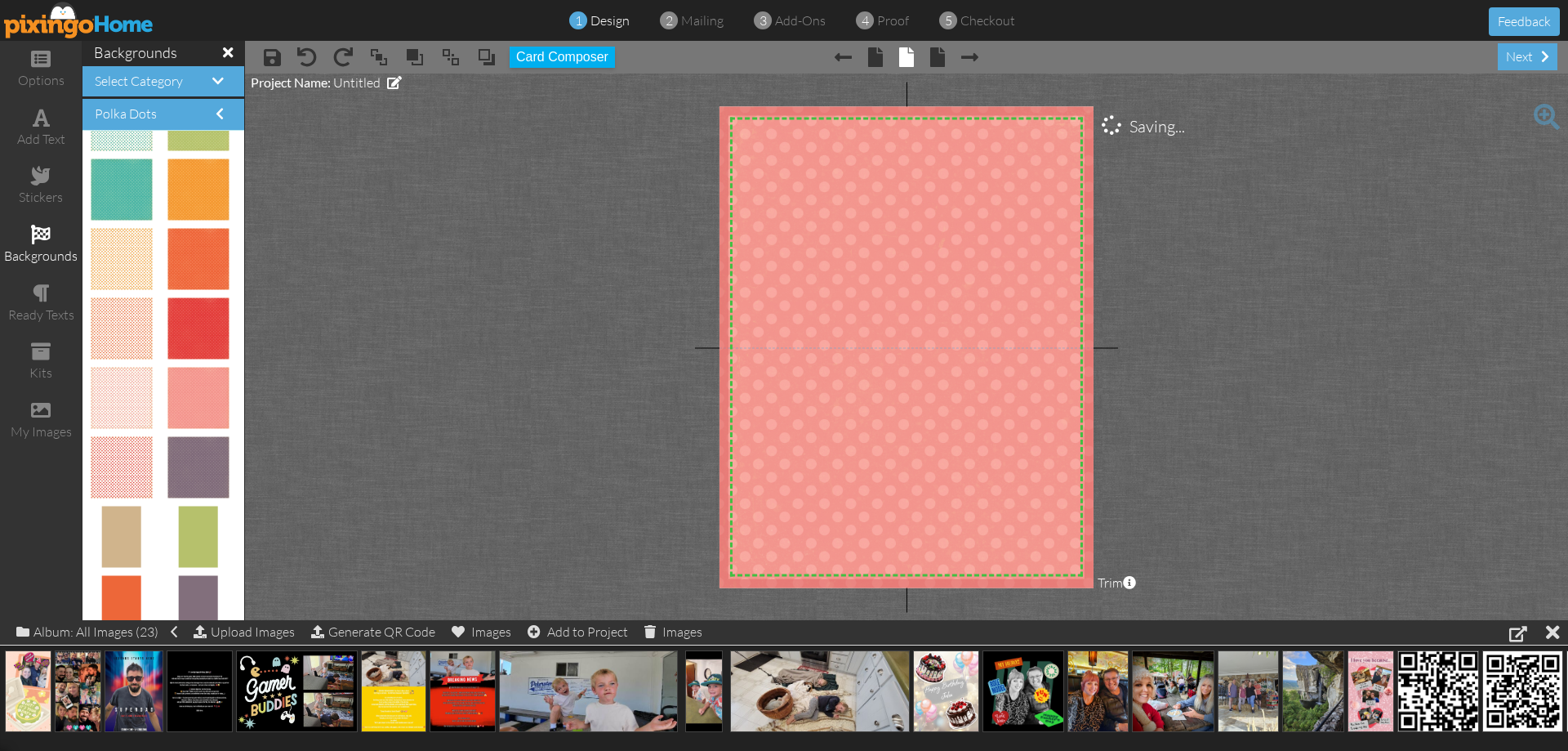
drag, startPoint x: 792, startPoint y: 182, endPoint x: 1139, endPoint y: 624, distance: 561.9
click at [1139, 620] on div "options add text stickers backgrounds ready texts kits my images backgrounds Se…" at bounding box center [784, 330] width 1568 height 579
click at [486, 59] on span at bounding box center [486, 57] width 19 height 25
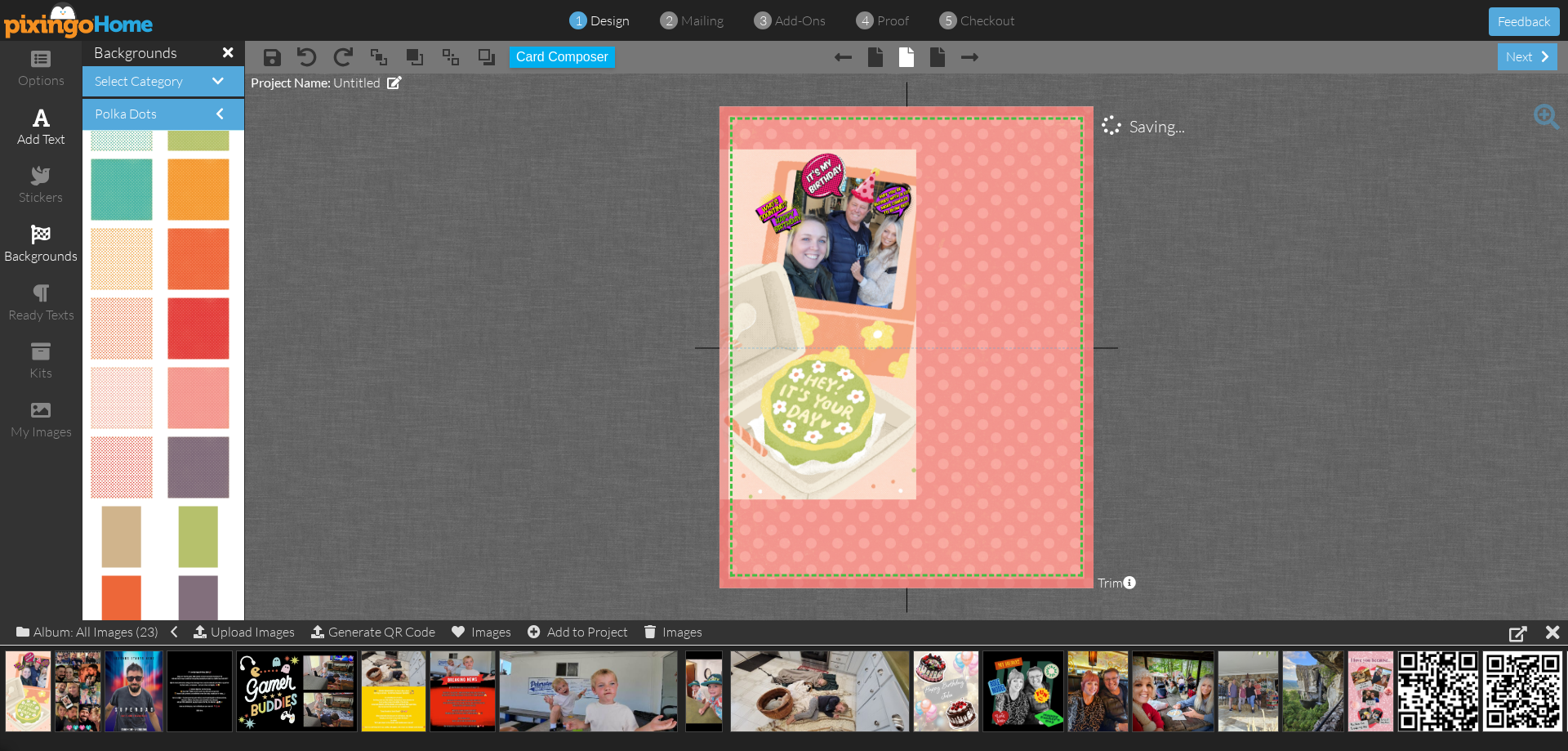
click at [26, 134] on div "add text" at bounding box center [41, 140] width 82 height 19
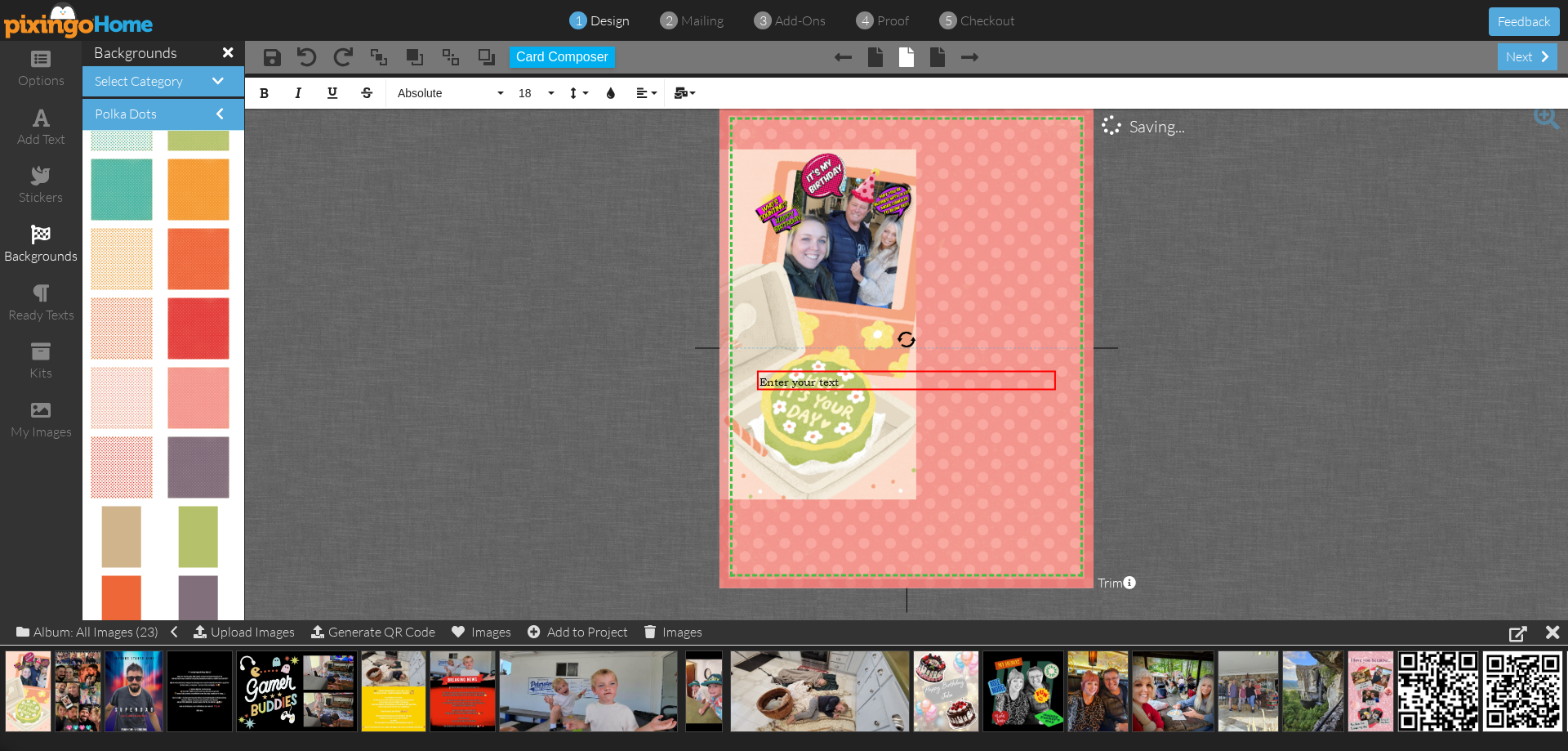
click at [932, 151] on img at bounding box center [970, 358] width 537 height 537
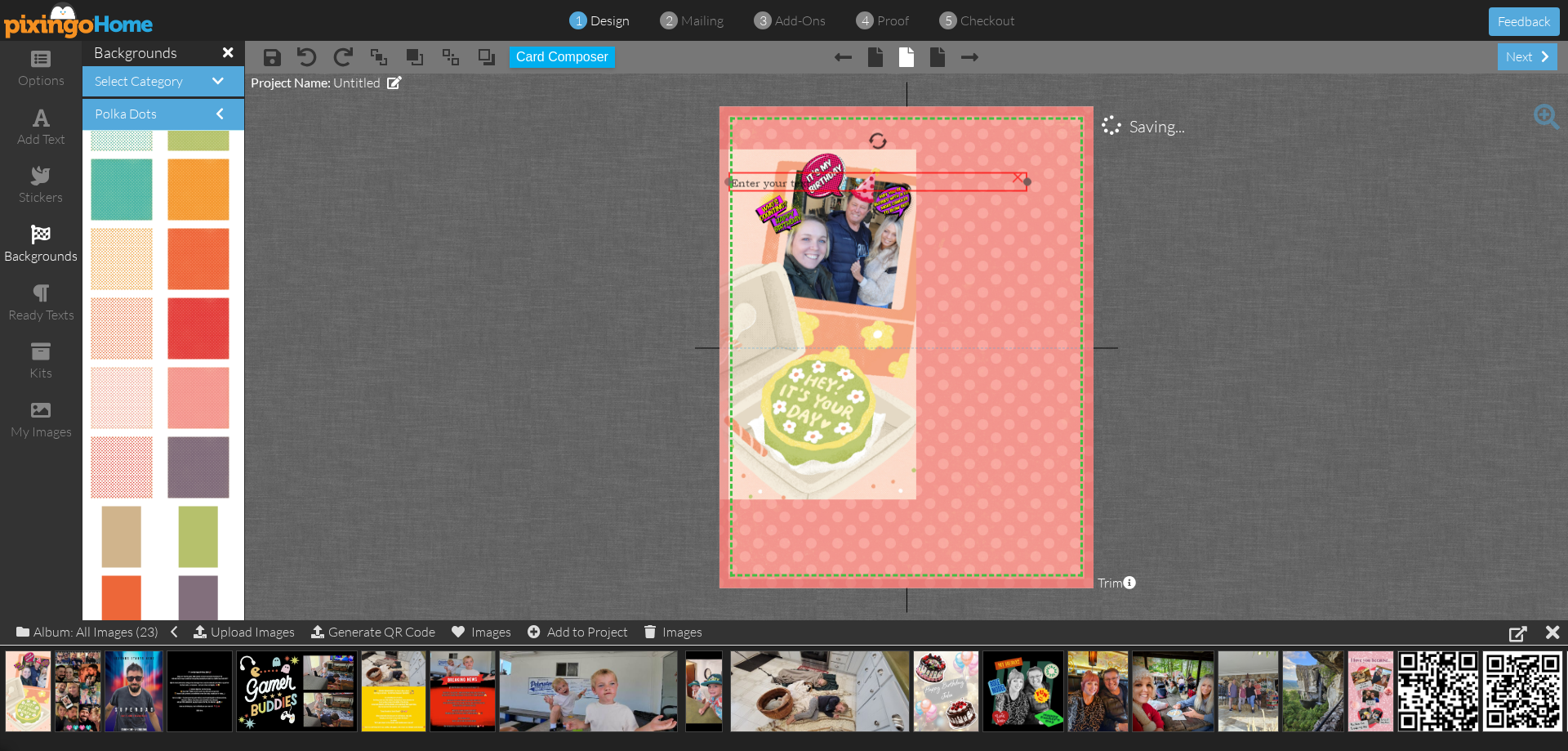
drag, startPoint x: 948, startPoint y: 377, endPoint x: 920, endPoint y: 179, distance: 200.0
click at [920, 179] on div "Enter your text" at bounding box center [877, 183] width 293 height 14
drag, startPoint x: 1025, startPoint y: 181, endPoint x: 948, endPoint y: 185, distance: 77.1
click at [948, 185] on div at bounding box center [951, 183] width 8 height 8
drag, startPoint x: 922, startPoint y: 184, endPoint x: 991, endPoint y: 158, distance: 73.7
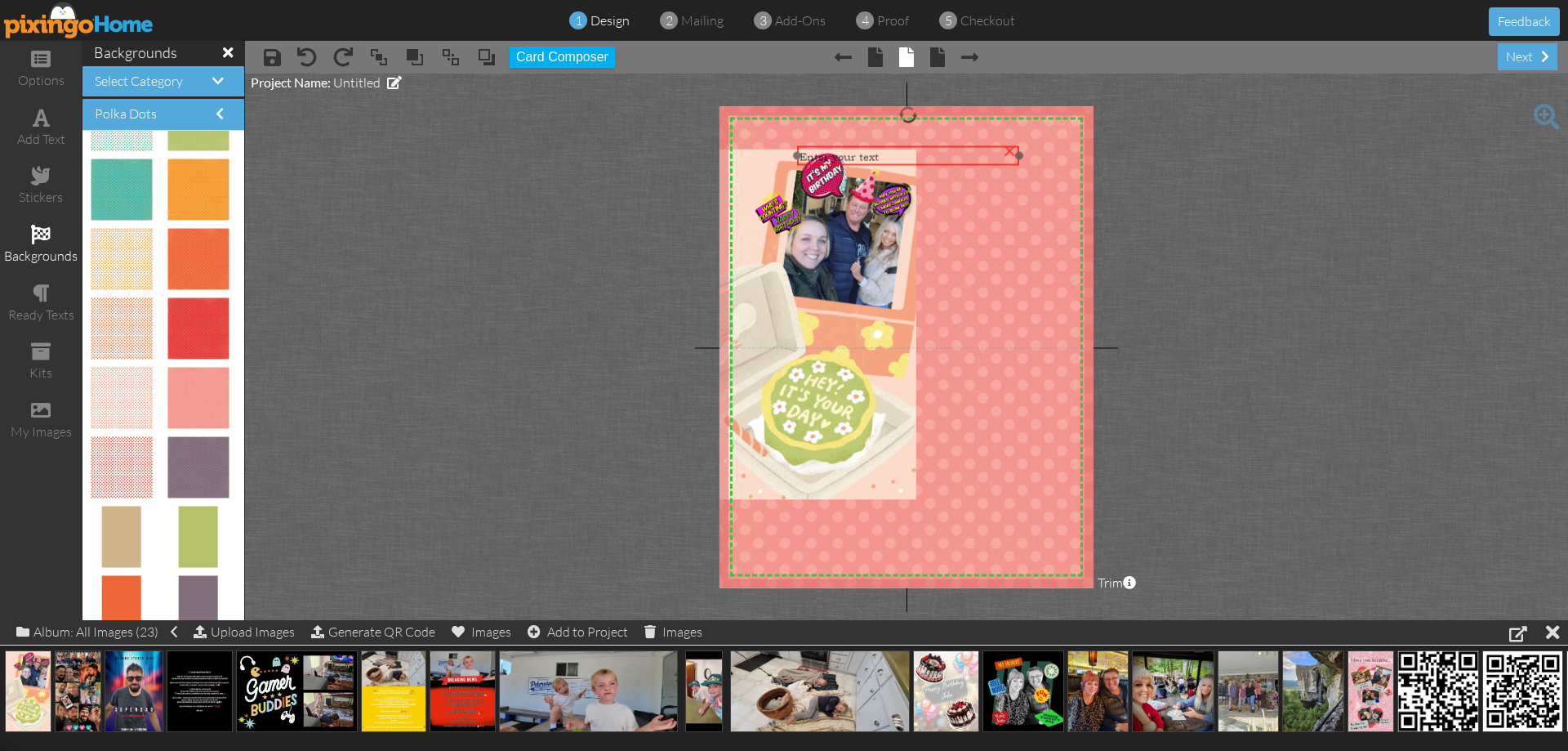
click at [991, 158] on div "Enter your text" at bounding box center [908, 156] width 216 height 14
drag, startPoint x: 1019, startPoint y: 157, endPoint x: 910, endPoint y: 156, distance: 109.0
click at [915, 156] on div at bounding box center [920, 156] width 8 height 8
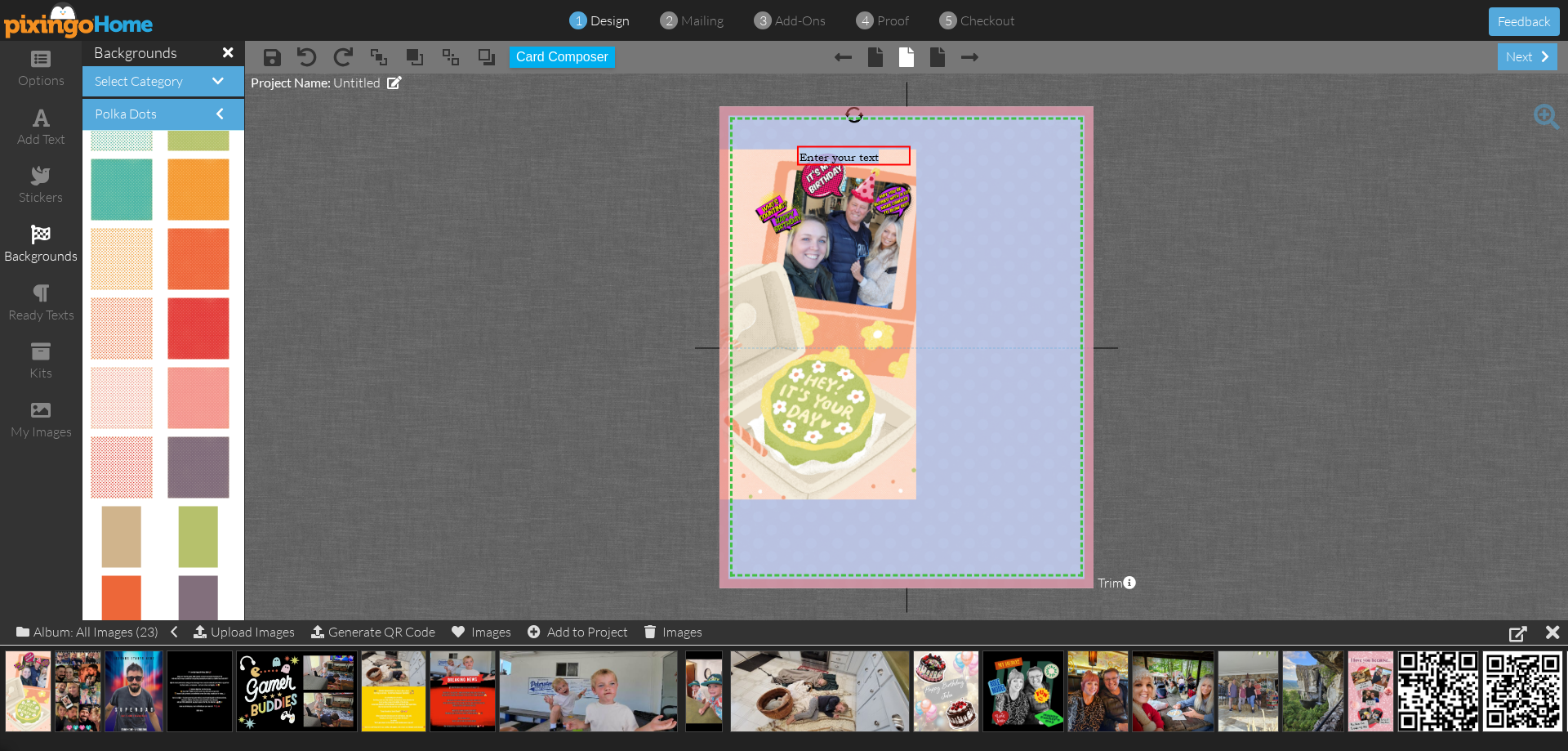
drag, startPoint x: 893, startPoint y: 162, endPoint x: 1005, endPoint y: 178, distance: 113.1
click at [1005, 178] on div "X X X X X X X X X X X X X X X X X X X X X X X X X X X X X X X X X X X X X X X X…" at bounding box center [906, 347] width 374 height 481
drag, startPoint x: 880, startPoint y: 161, endPoint x: 1013, endPoint y: 163, distance: 133.0
click at [1013, 163] on div "Enter your text" at bounding box center [987, 159] width 108 height 14
click at [1003, 159] on span "Enter your text" at bounding box center [973, 159] width 79 height 14
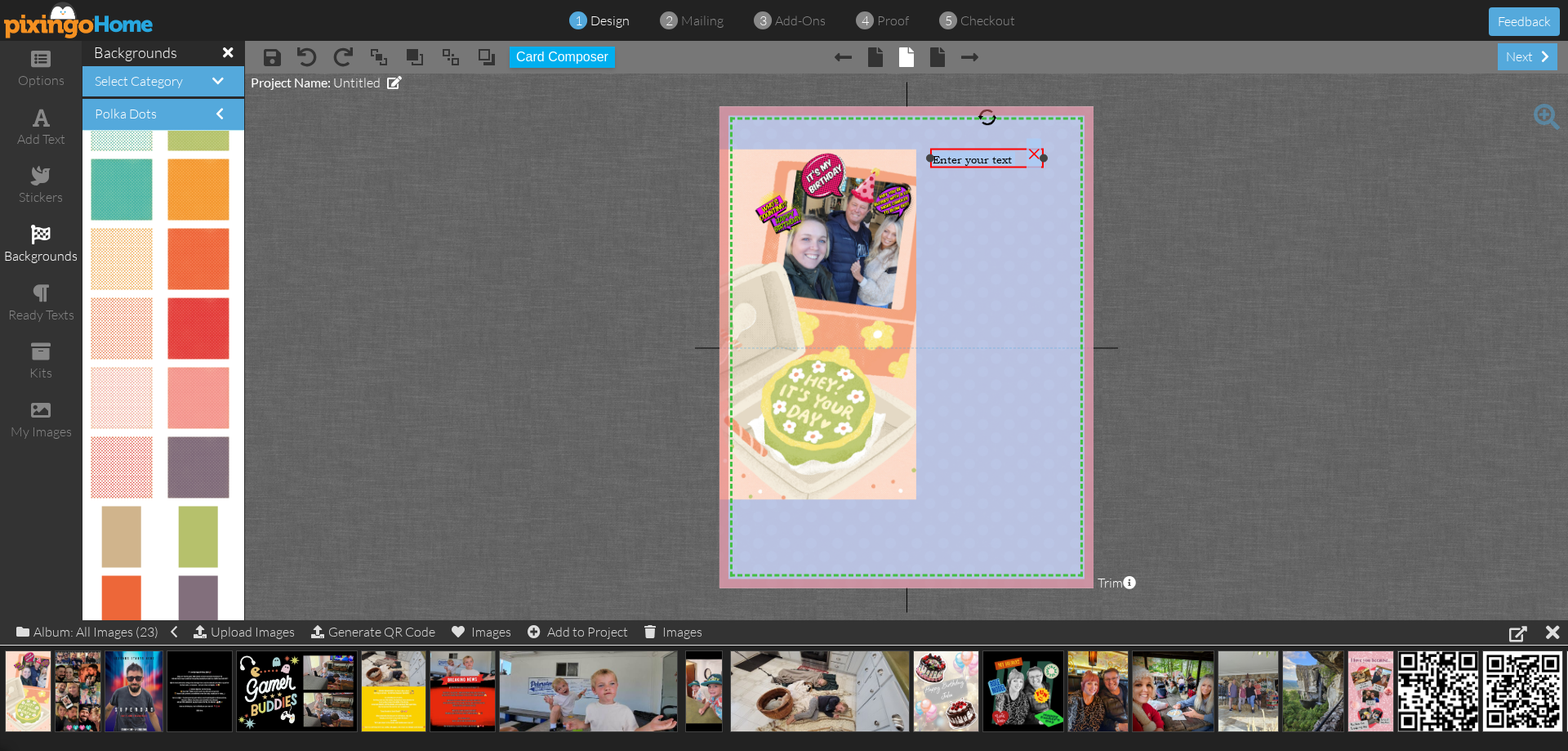
click at [1032, 201] on img at bounding box center [970, 358] width 537 height 537
click at [1000, 157] on span "Enter your text" at bounding box center [973, 159] width 79 height 14
click at [900, 225] on img at bounding box center [817, 325] width 197 height 351
click at [1002, 157] on span "Enter your text" at bounding box center [973, 159] width 79 height 14
click at [1006, 157] on span "Enter your text" at bounding box center [973, 159] width 79 height 14
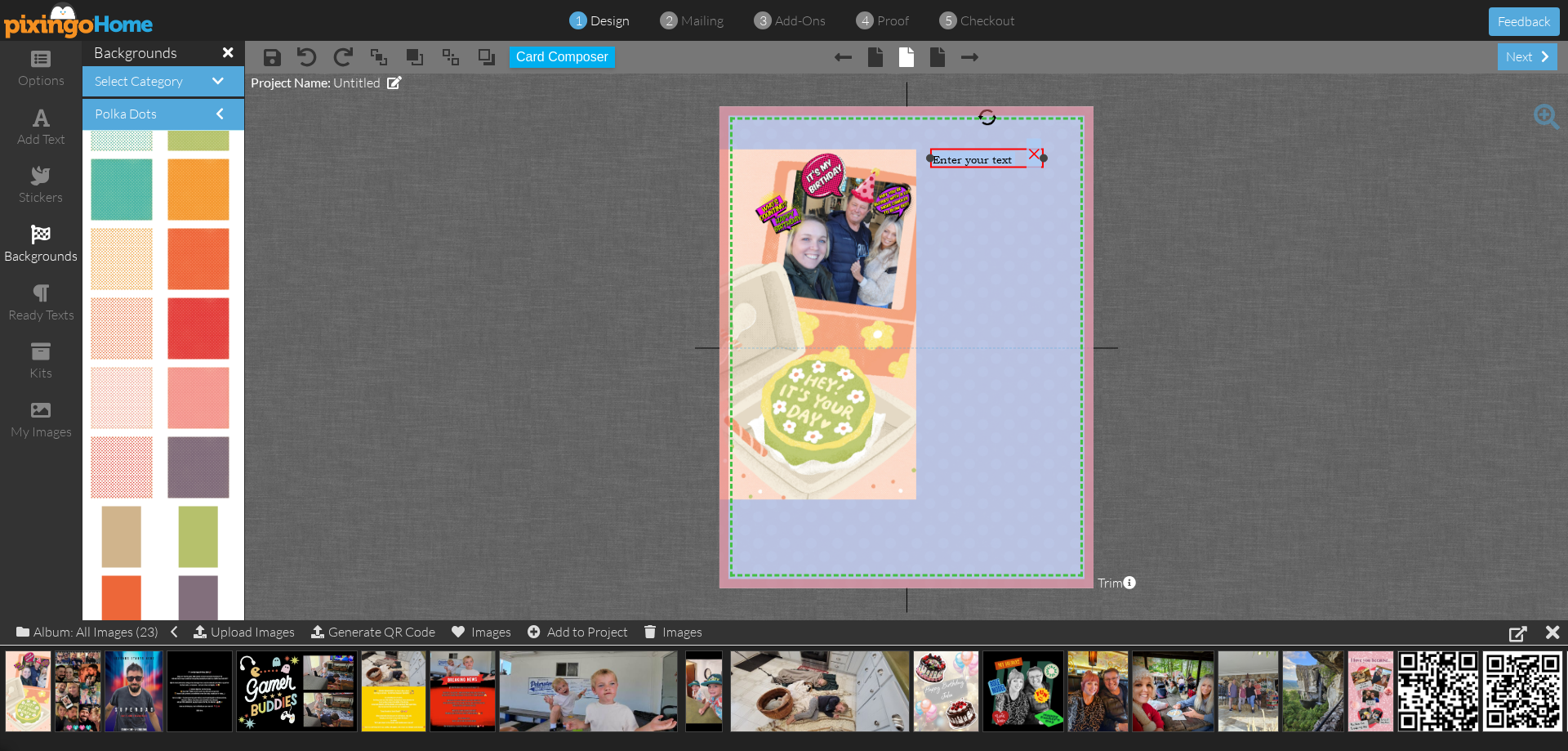
click at [1003, 199] on img at bounding box center [970, 358] width 537 height 537
click at [1002, 156] on span "Enter your text" at bounding box center [973, 159] width 79 height 14
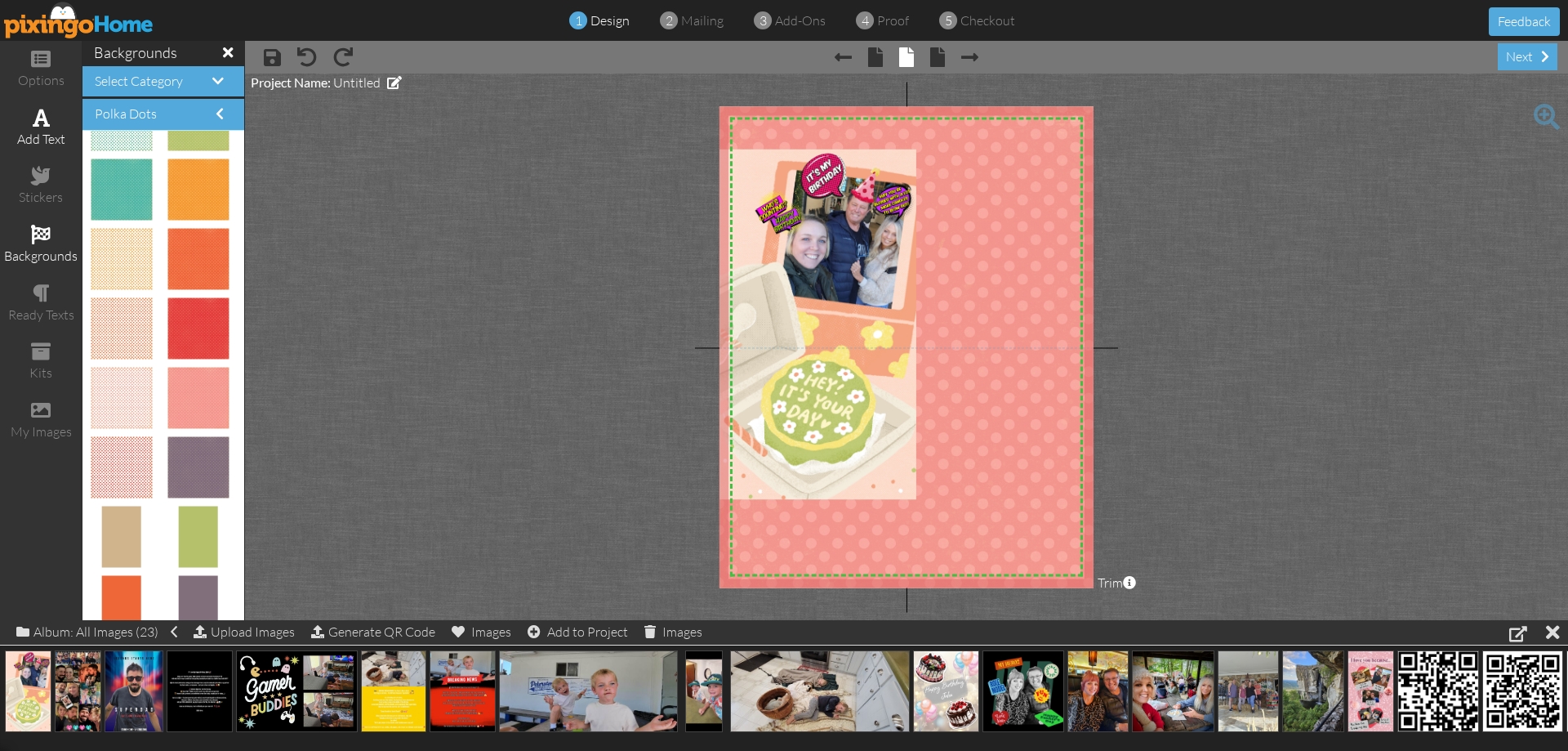
click at [57, 127] on div "add text" at bounding box center [41, 129] width 82 height 58
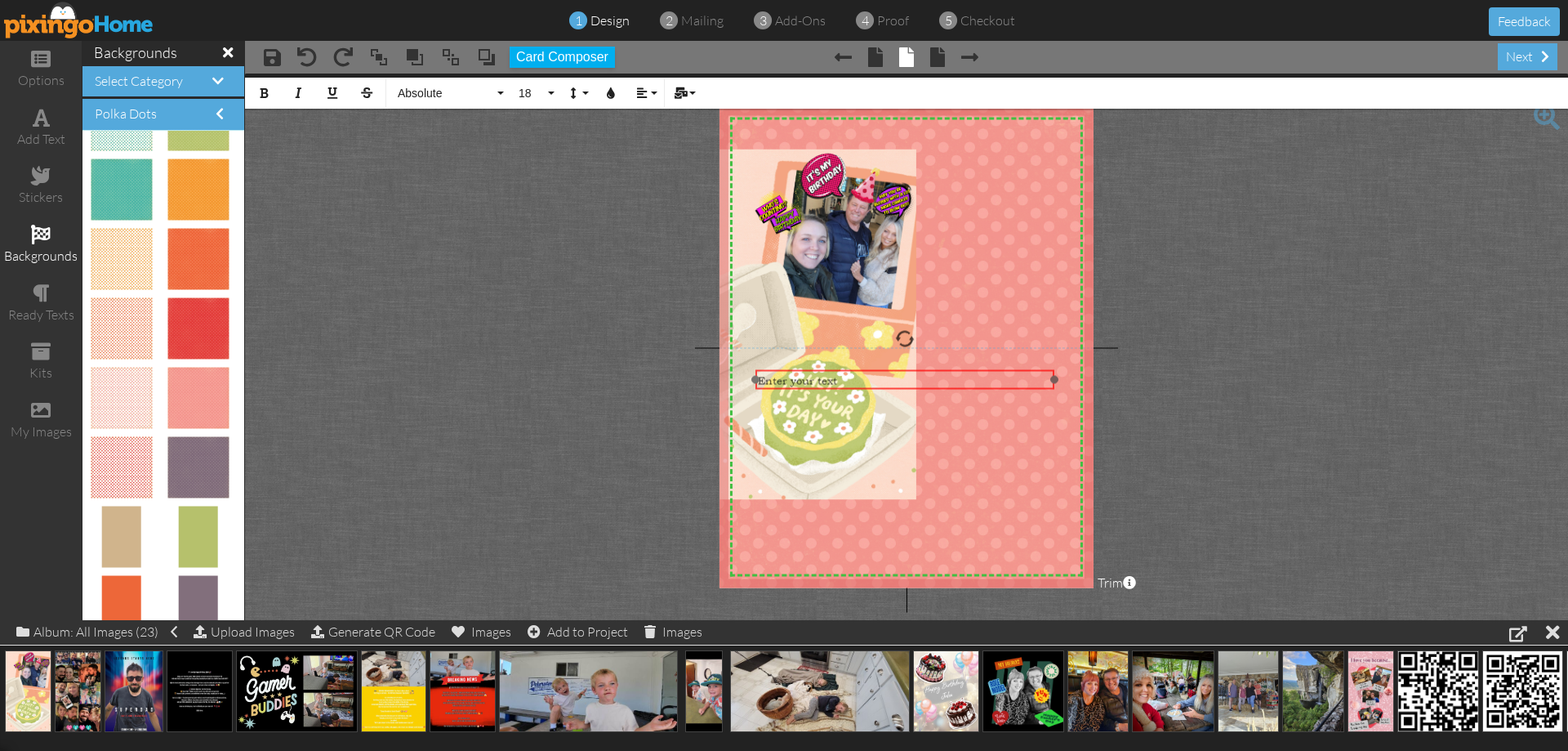
click at [1058, 380] on div at bounding box center [904, 380] width 307 height 27
drag, startPoint x: 1054, startPoint y: 379, endPoint x: 877, endPoint y: 382, distance: 177.0
click at [877, 382] on div at bounding box center [877, 380] width 8 height 8
drag, startPoint x: 856, startPoint y: 386, endPoint x: 1028, endPoint y: 169, distance: 276.9
click at [1028, 169] on div "​ Enter your text ​" at bounding box center [987, 163] width 121 height 20
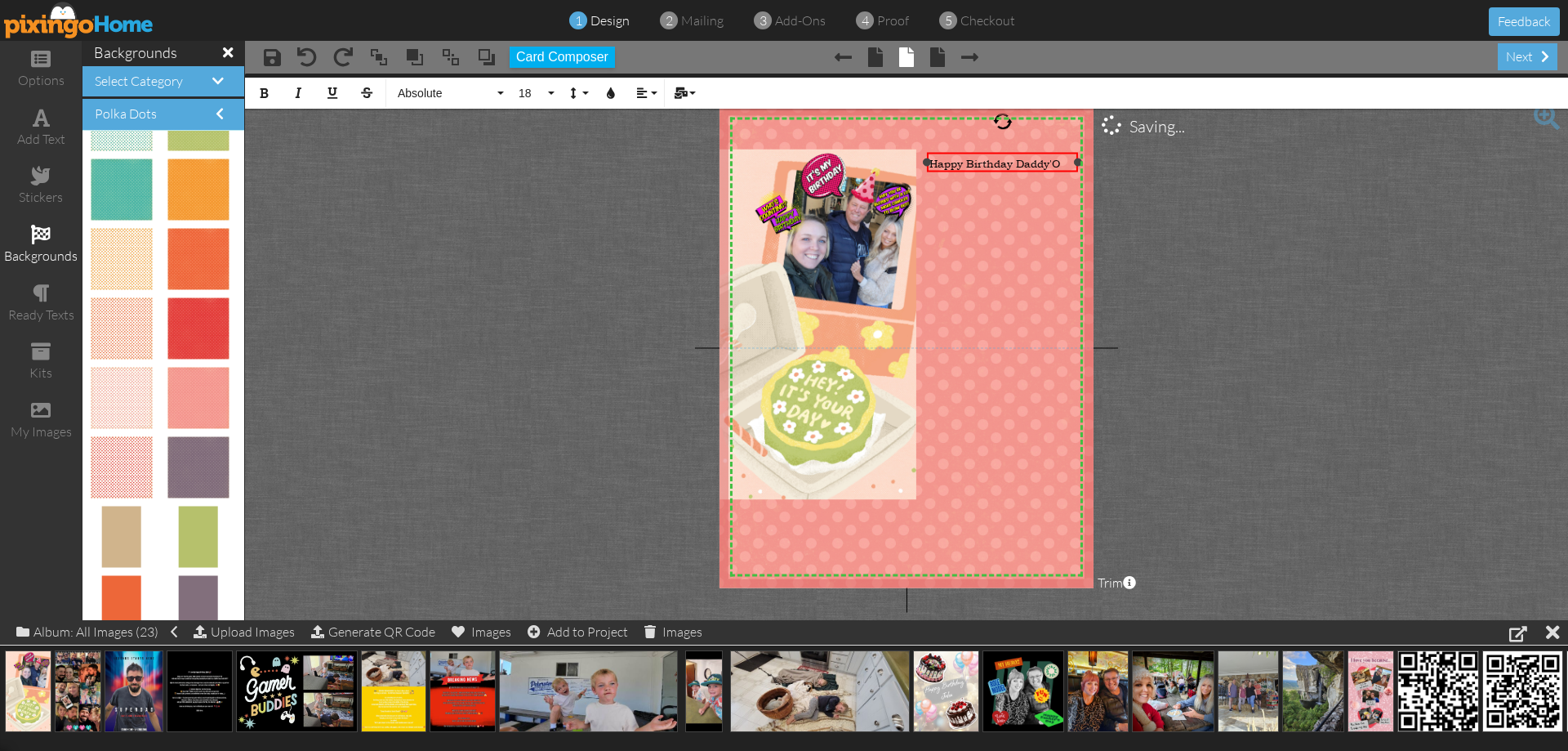
drag, startPoint x: 1048, startPoint y: 170, endPoint x: 1079, endPoint y: 167, distance: 31.1
click at [1079, 167] on div "Happy Birthday Daddy'O ×" at bounding box center [1003, 162] width 151 height 19
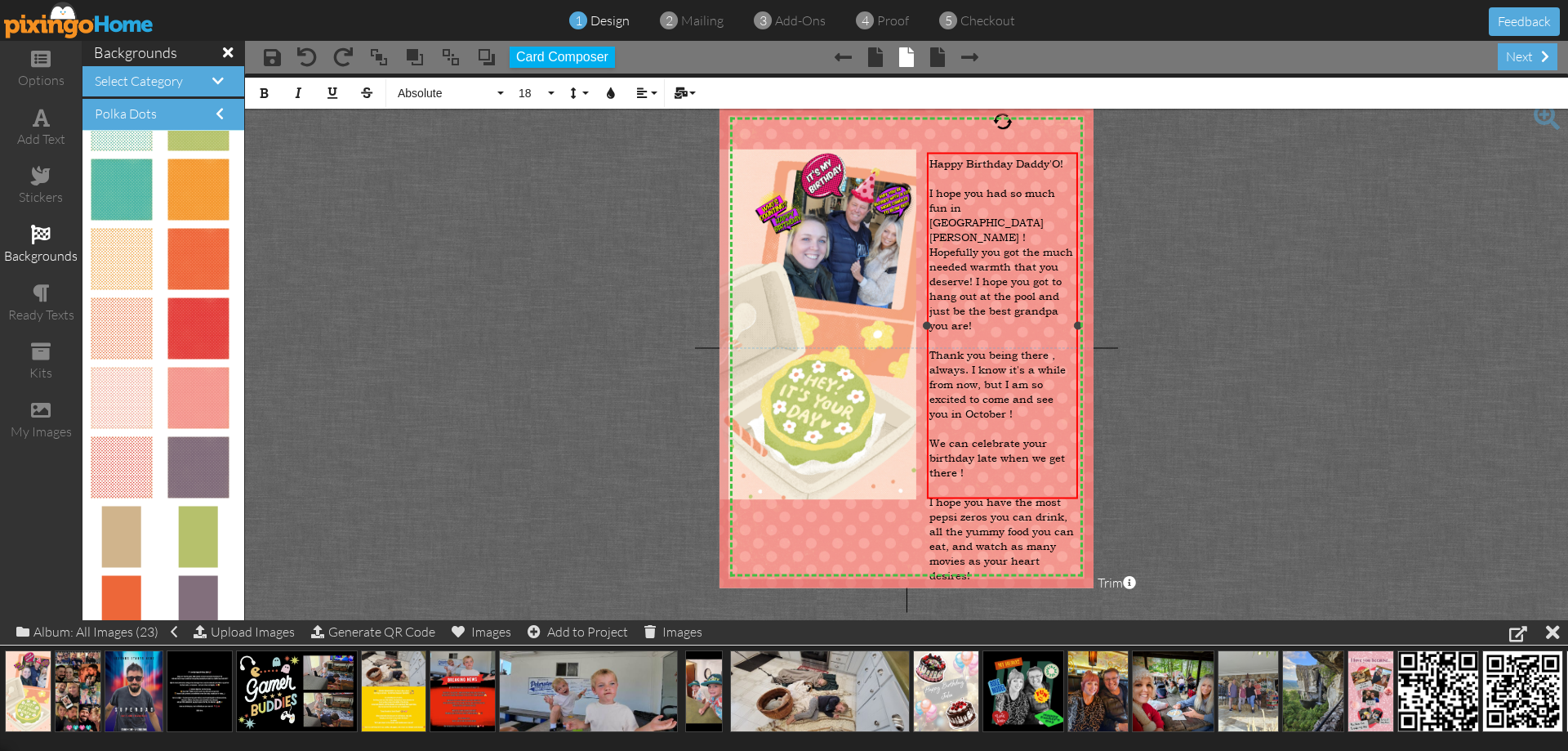
click at [1071, 224] on div "I hope you had so much fun in [GEOGRAPHIC_DATA][PERSON_NAME] ! Hopefully you go…" at bounding box center [1003, 259] width 145 height 147
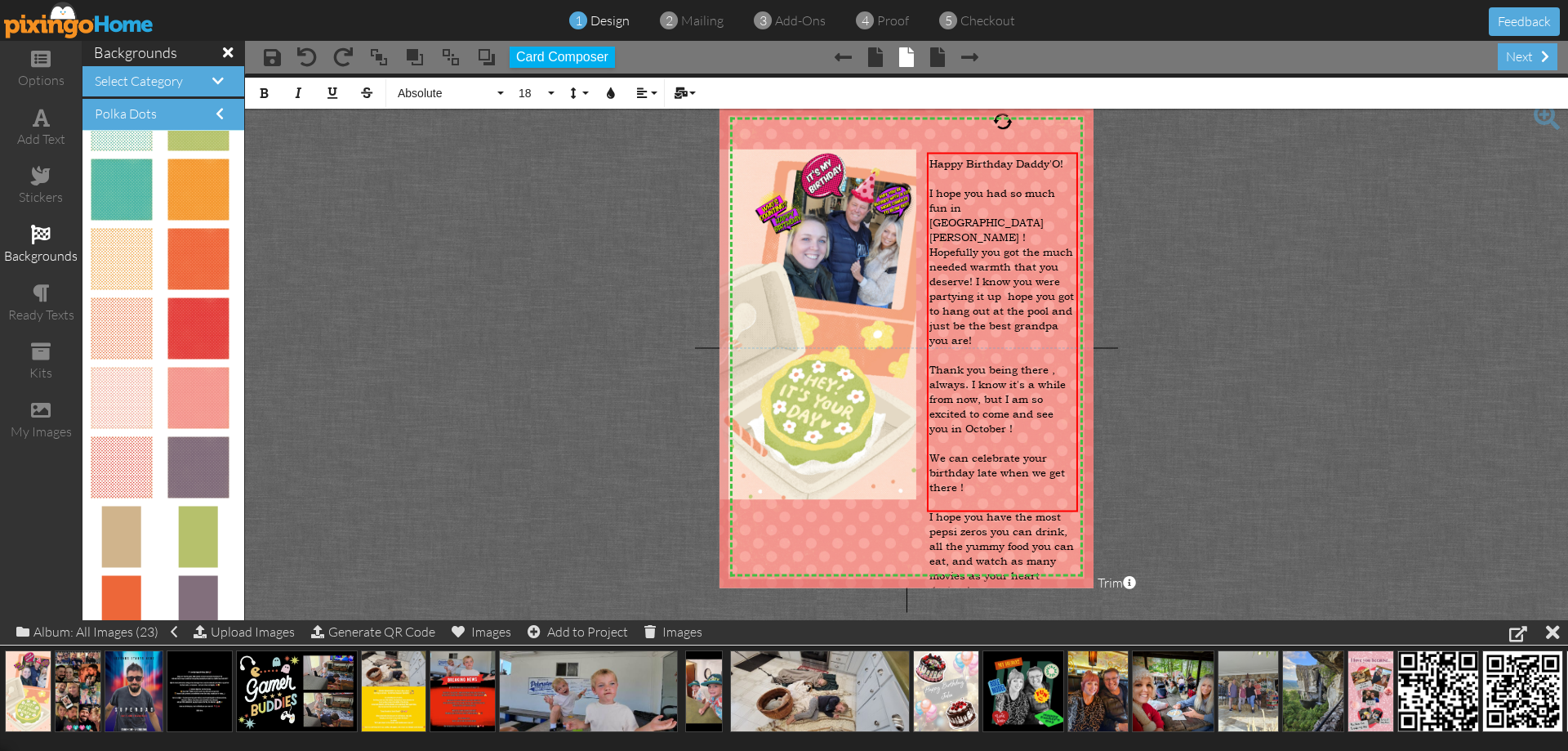
click at [827, 551] on img at bounding box center [970, 358] width 537 height 537
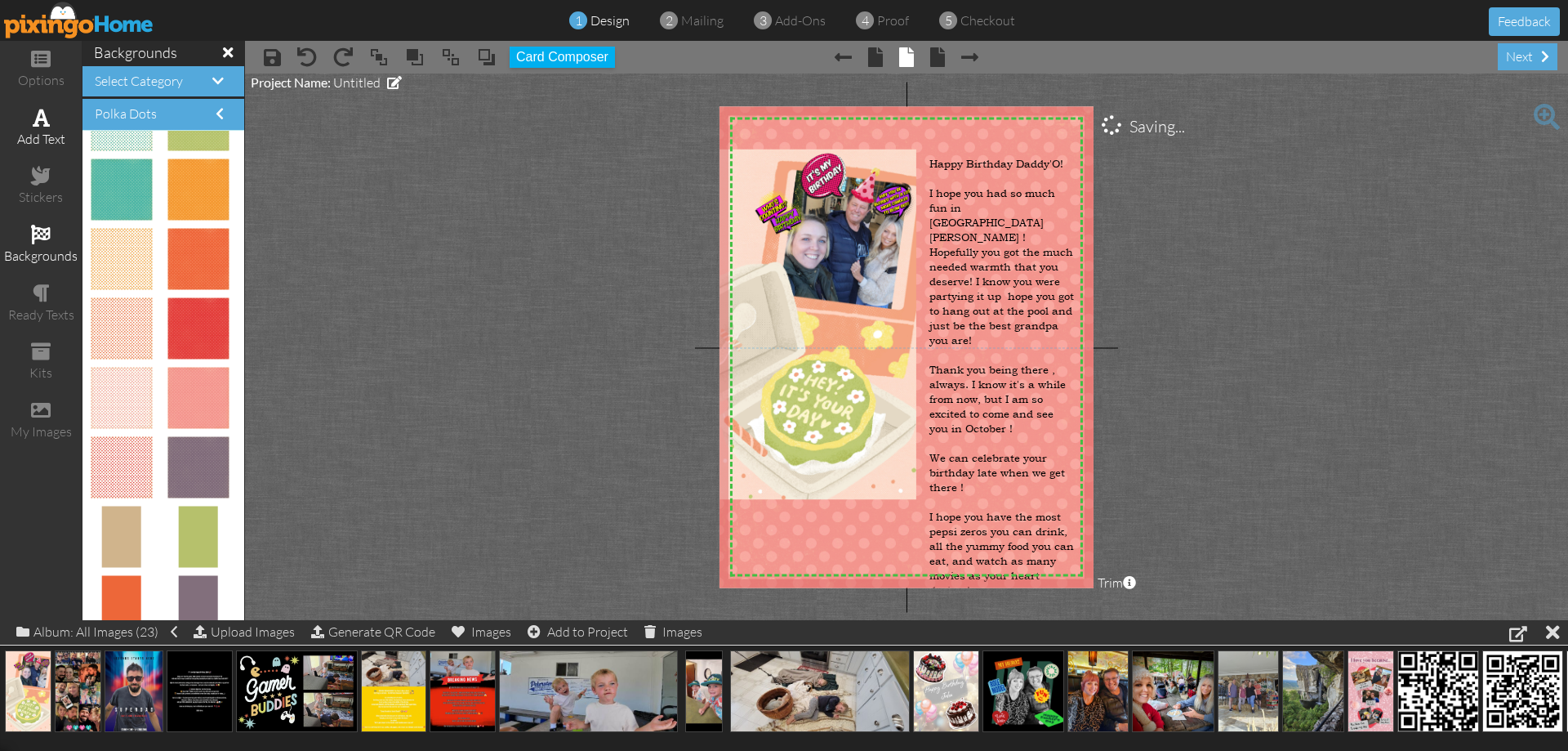
click at [45, 131] on div "add text" at bounding box center [41, 140] width 82 height 19
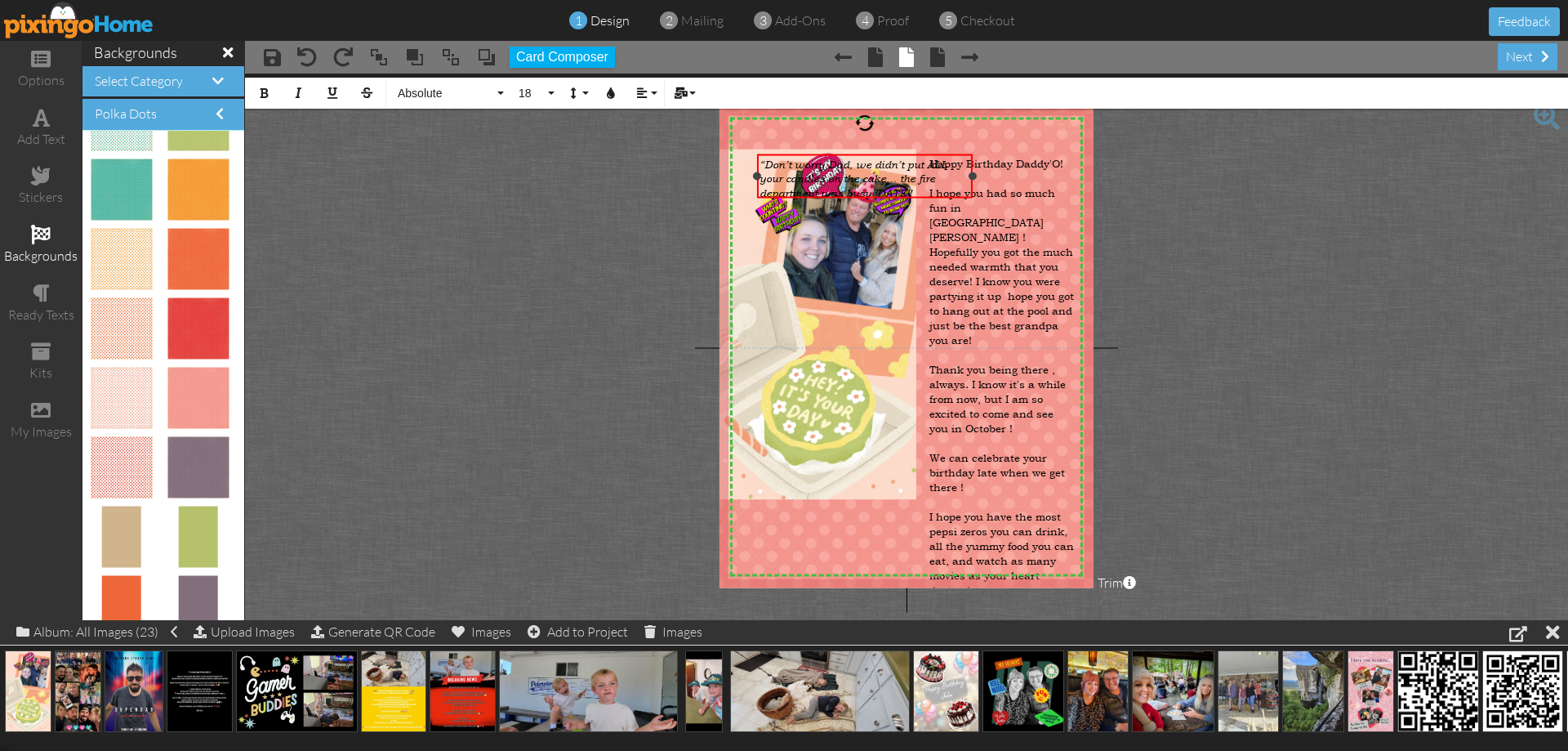
drag, startPoint x: 1056, startPoint y: 169, endPoint x: 970, endPoint y: 169, distance: 86.0
click at [970, 169] on div "“Don’t worry Dad, we didn’t put ALL your candles on the cake… the fire departme…" at bounding box center [865, 176] width 216 height 43
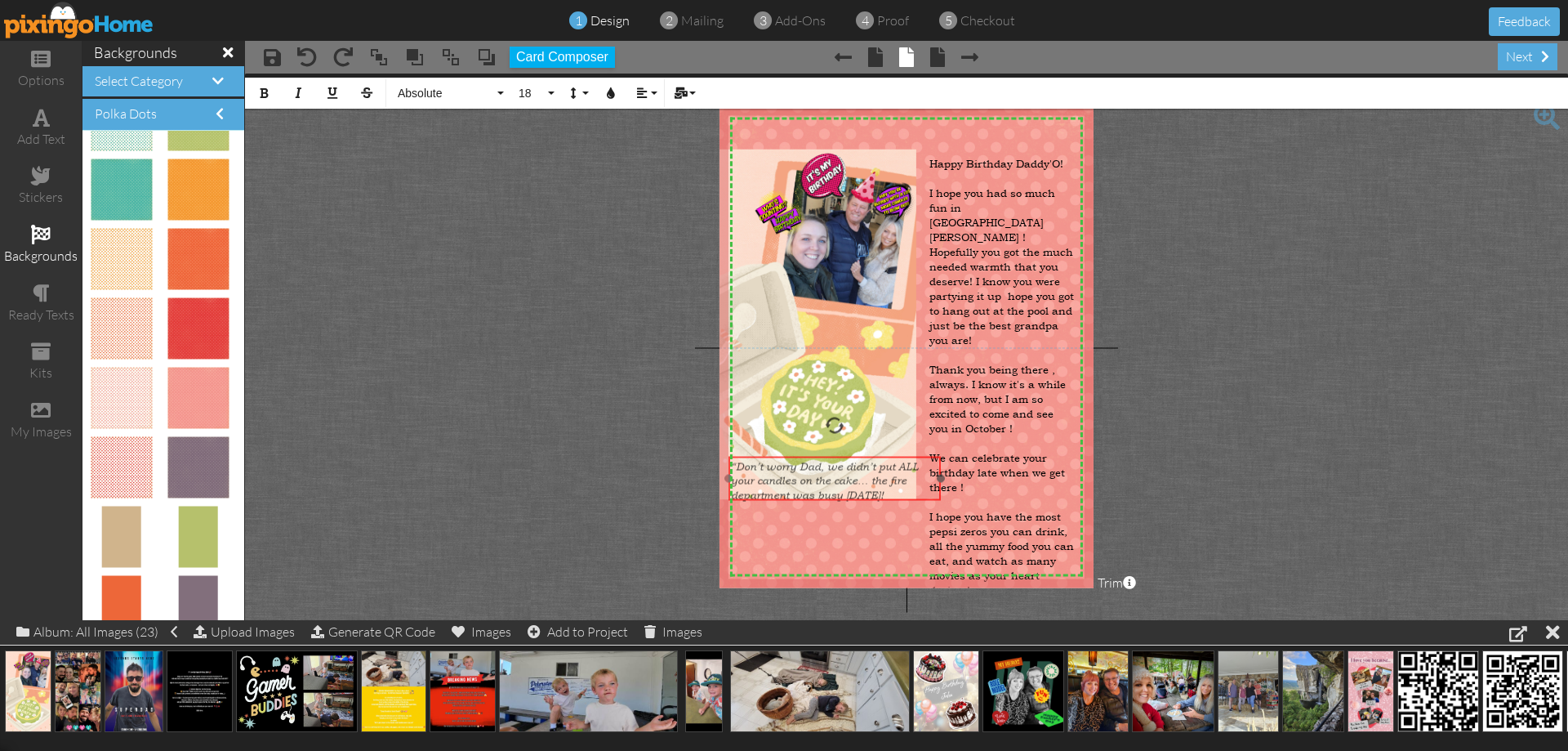
drag, startPoint x: 929, startPoint y: 195, endPoint x: 900, endPoint y: 497, distance: 303.4
click at [900, 497] on div "“Don’t worry Dad, we didn’t put ALL your candles on the cake… the fire departme…" at bounding box center [834, 480] width 212 height 48
drag, startPoint x: 942, startPoint y: 480, endPoint x: 904, endPoint y: 478, distance: 38.1
click at [904, 478] on div "“Don’t worry Dad, we didn’t put ALL your candles on the cake… the fire departme…" at bounding box center [817, 485] width 177 height 56
drag, startPoint x: 881, startPoint y: 497, endPoint x: 891, endPoint y: 492, distance: 11.2
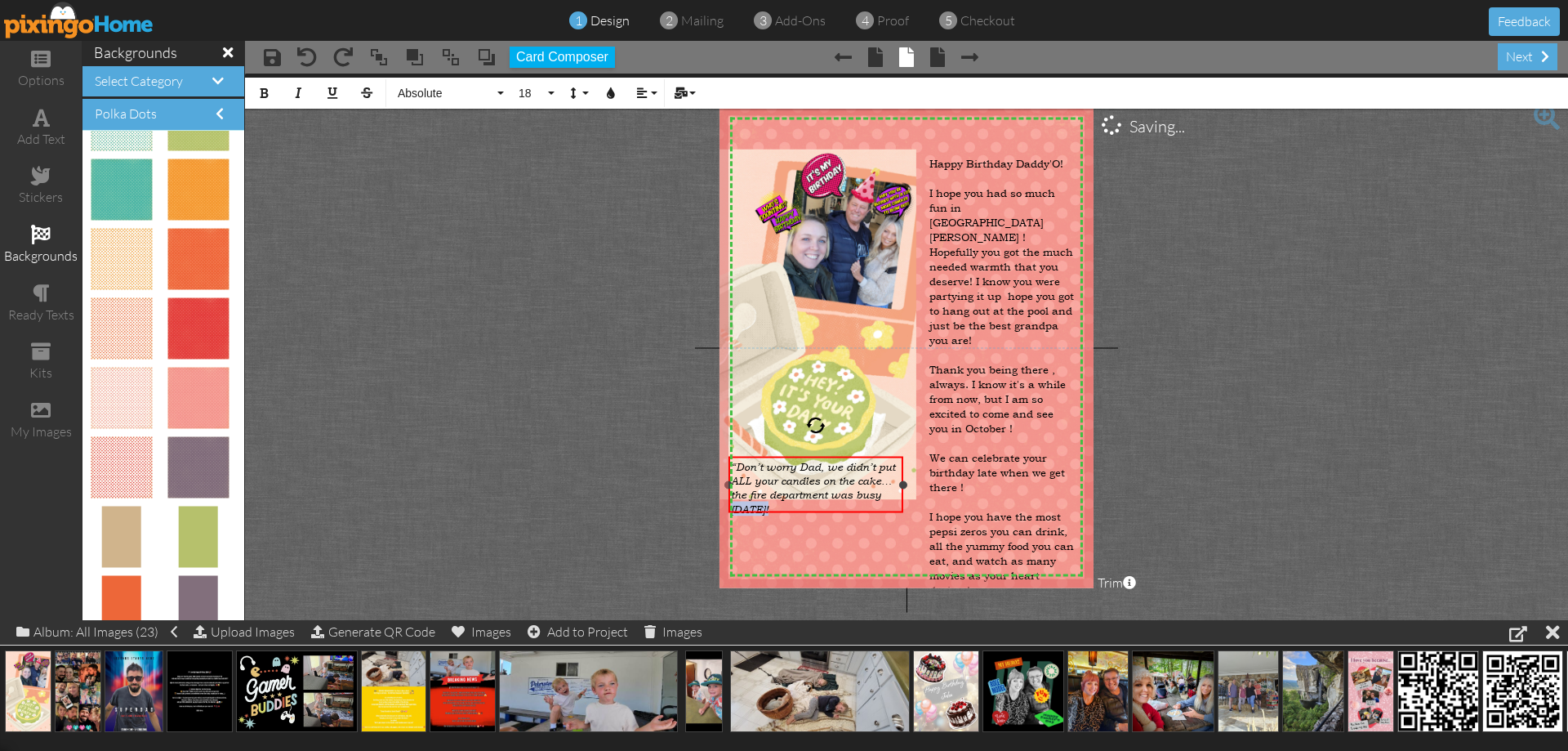
click at [891, 492] on div "“Don’t worry Dad, we didn’t put ALL your candles on the cake… the fire departme…" at bounding box center [816, 488] width 169 height 57
drag, startPoint x: 874, startPoint y: 515, endPoint x: 886, endPoint y: 501, distance: 18.4
click at [886, 501] on div at bounding box center [828, 470] width 183 height 63
click at [643, 88] on icon "button" at bounding box center [642, 93] width 12 height 12
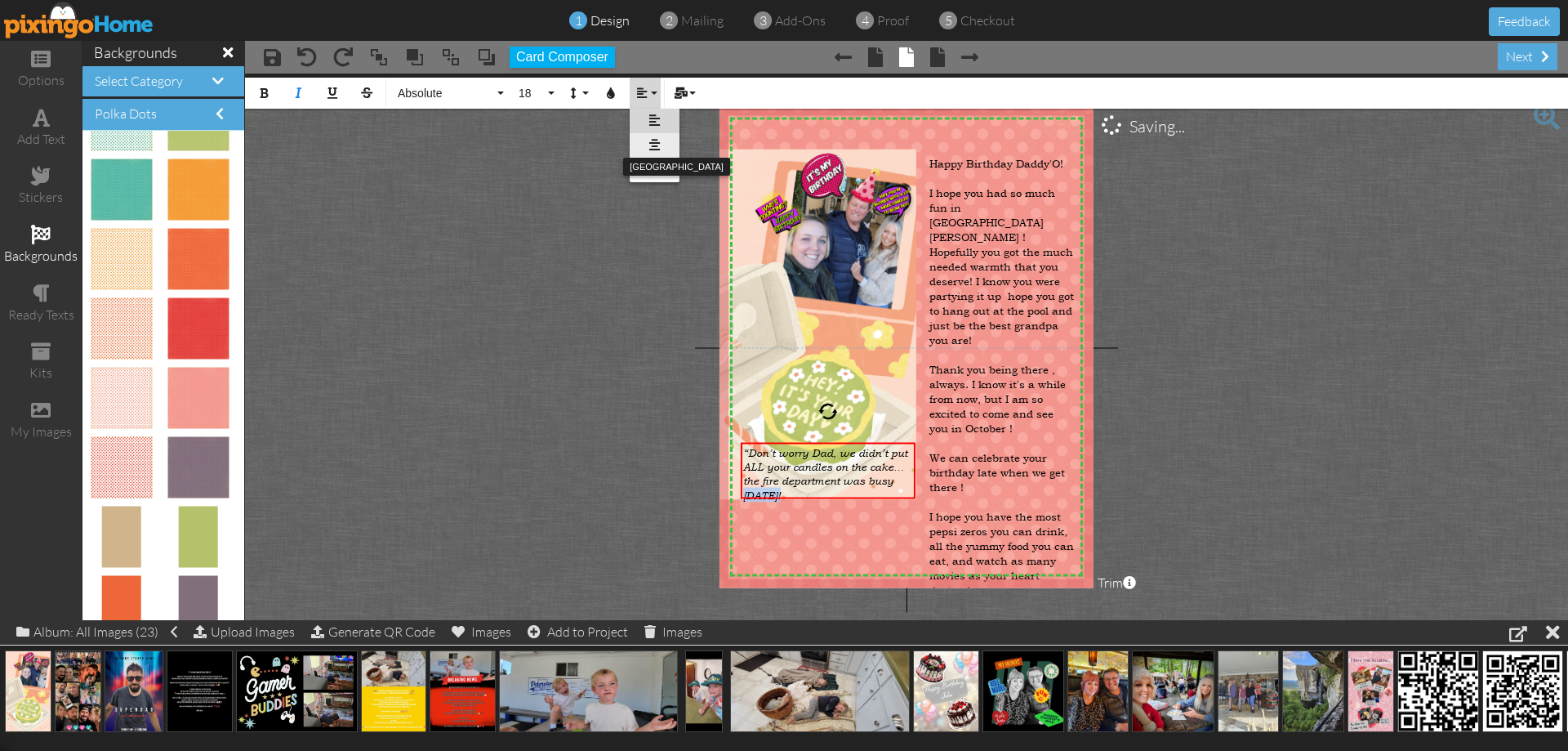
click at [663, 148] on link "[GEOGRAPHIC_DATA]" at bounding box center [654, 145] width 50 height 25
click at [870, 482] on div "“Don’t worry Dad, we didn’t put ALL your candles on the cake… the fire departme…" at bounding box center [828, 474] width 169 height 57
click at [870, 496] on div "“Don’t worry Dad, we didn’t put ALL your candles on the cake… the fire departme…" at bounding box center [828, 474] width 175 height 62
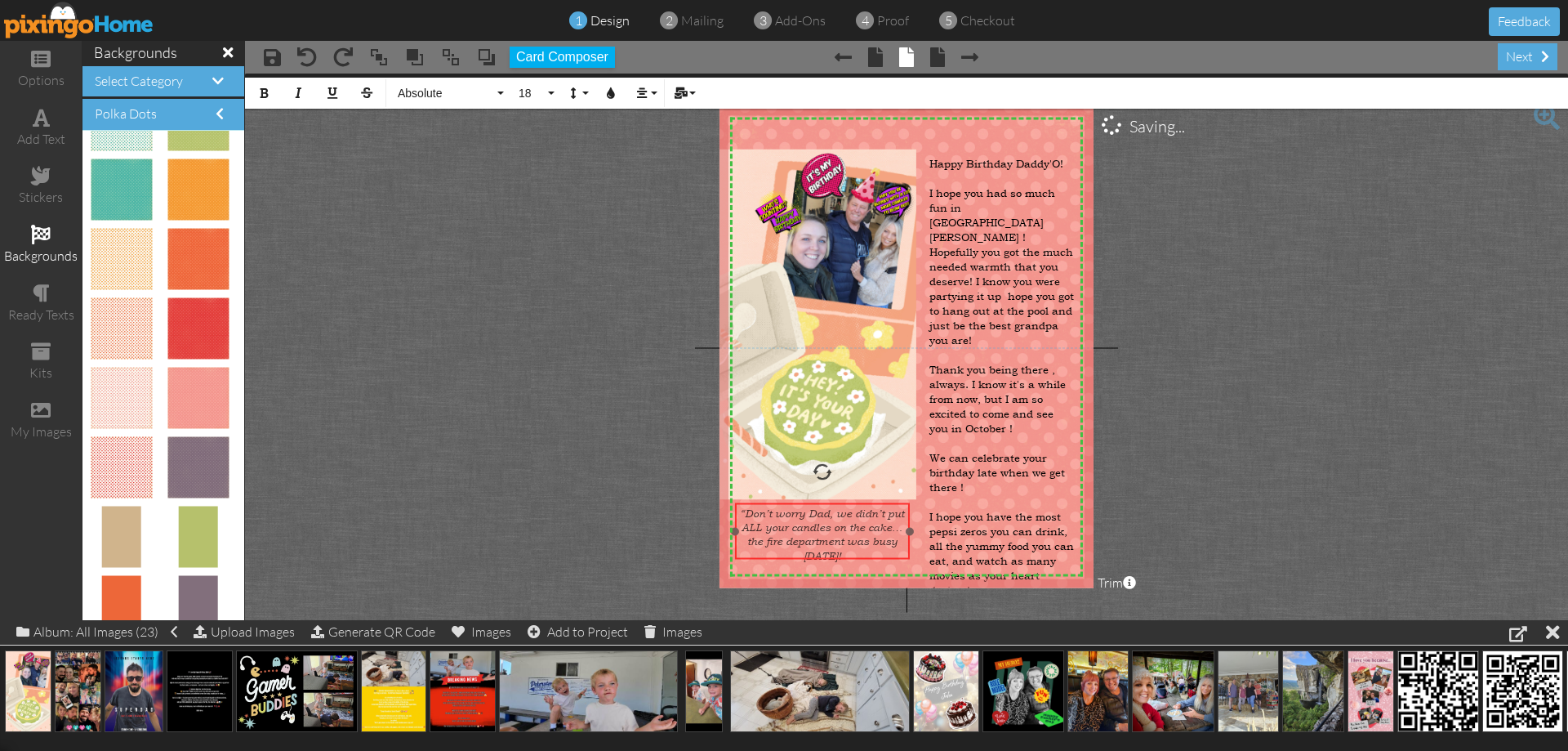
drag, startPoint x: 868, startPoint y: 499, endPoint x: 862, endPoint y: 560, distance: 61.3
click at [862, 560] on div at bounding box center [822, 530] width 183 height 63
drag, startPoint x: 857, startPoint y: 548, endPoint x: 739, endPoint y: 495, distance: 129.4
click at [739, 495] on div "X X X X X X X X X X X X X X X X X X X X X X X X X X X X X X X X X X X X X X X X…" at bounding box center [906, 347] width 374 height 481
click at [622, 94] on button "Colors" at bounding box center [610, 93] width 31 height 31
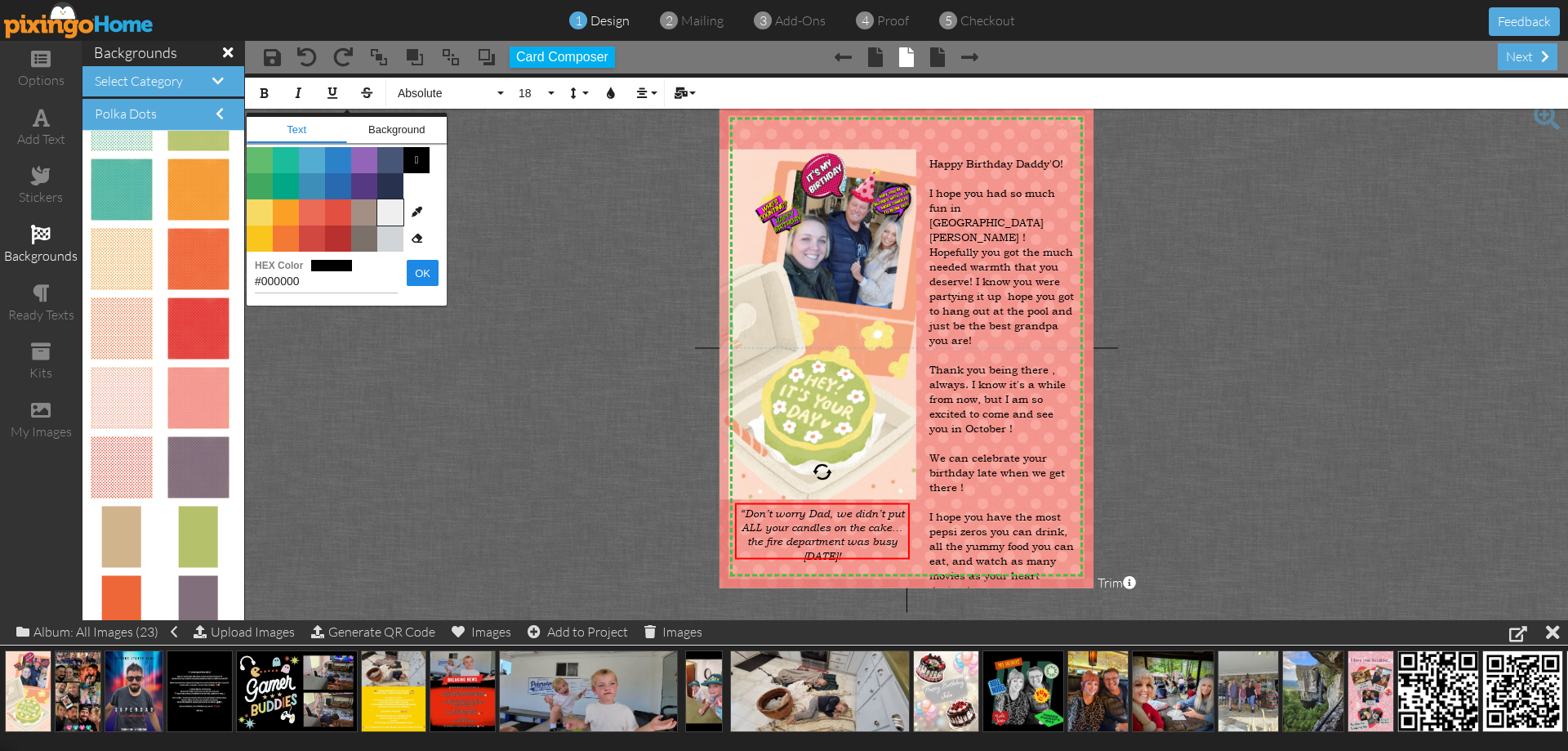
click at [389, 215] on span "Color #EFEFEF" at bounding box center [390, 212] width 26 height 26
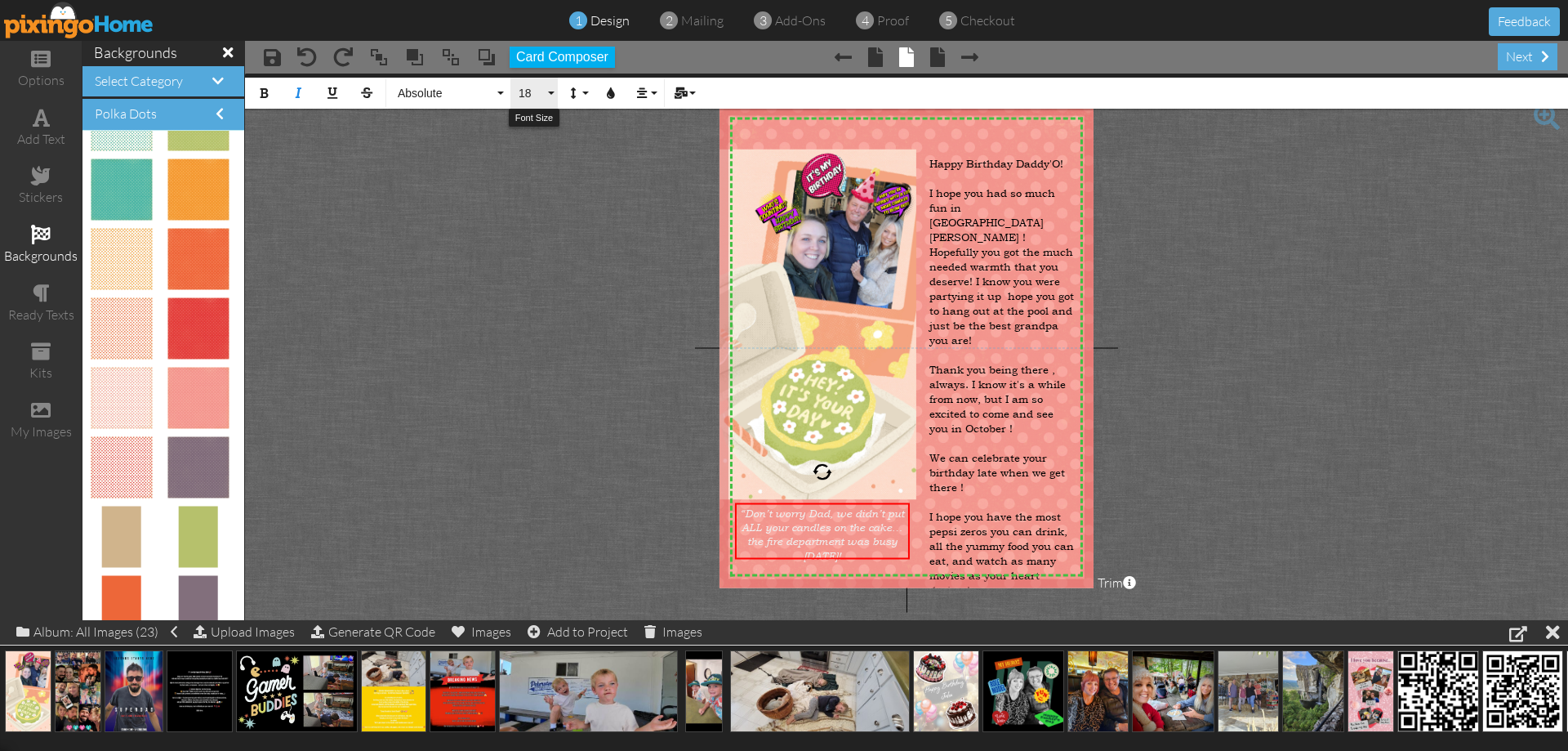
click at [546, 89] on button "18" at bounding box center [534, 93] width 47 height 31
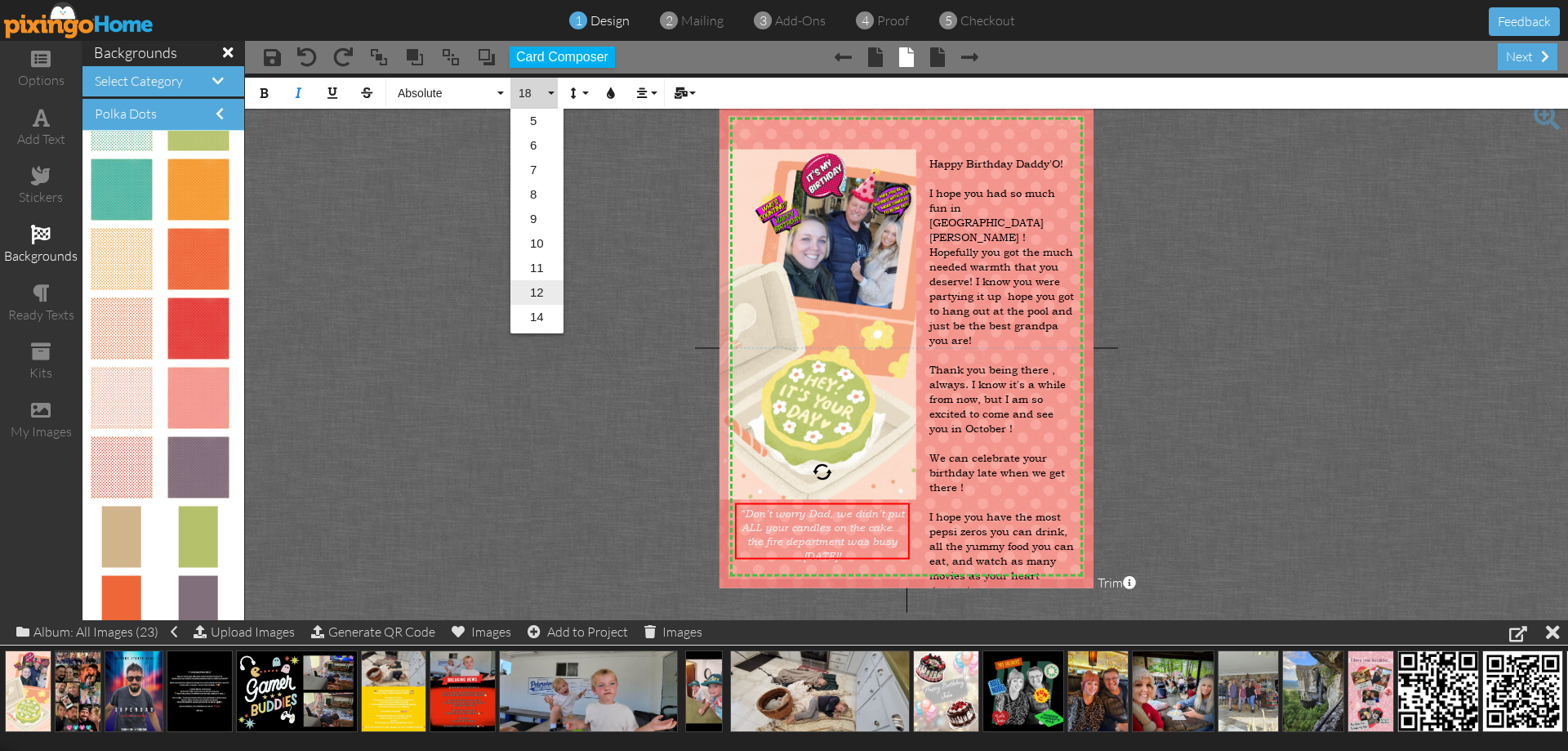
scroll to position [145, 0]
click at [540, 172] on link "14" at bounding box center [537, 171] width 53 height 25
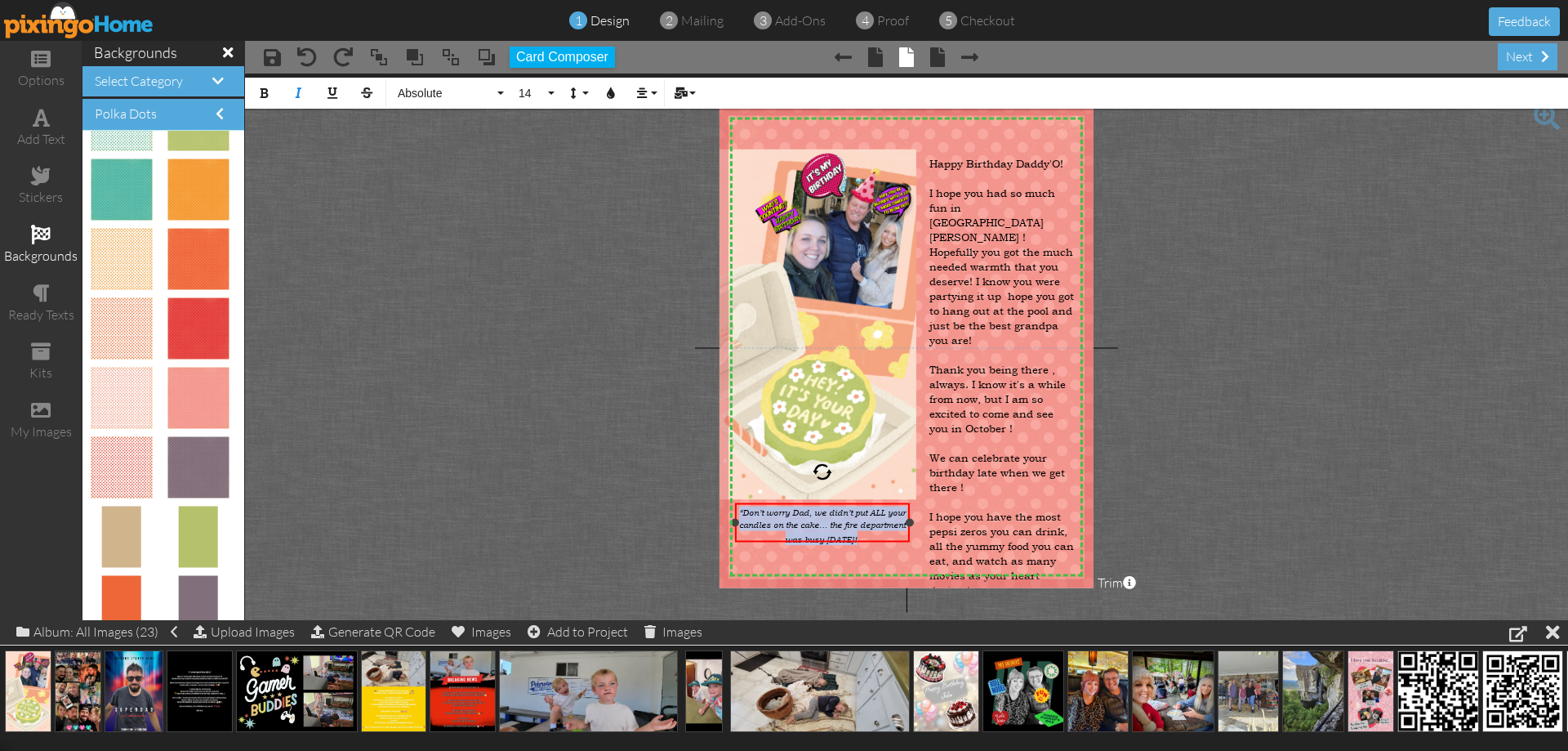
click at [888, 505] on div "“Don’t worry Dad, we didn’t put ALL your candles on the cake… the fire departme…" at bounding box center [822, 525] width 175 height 45
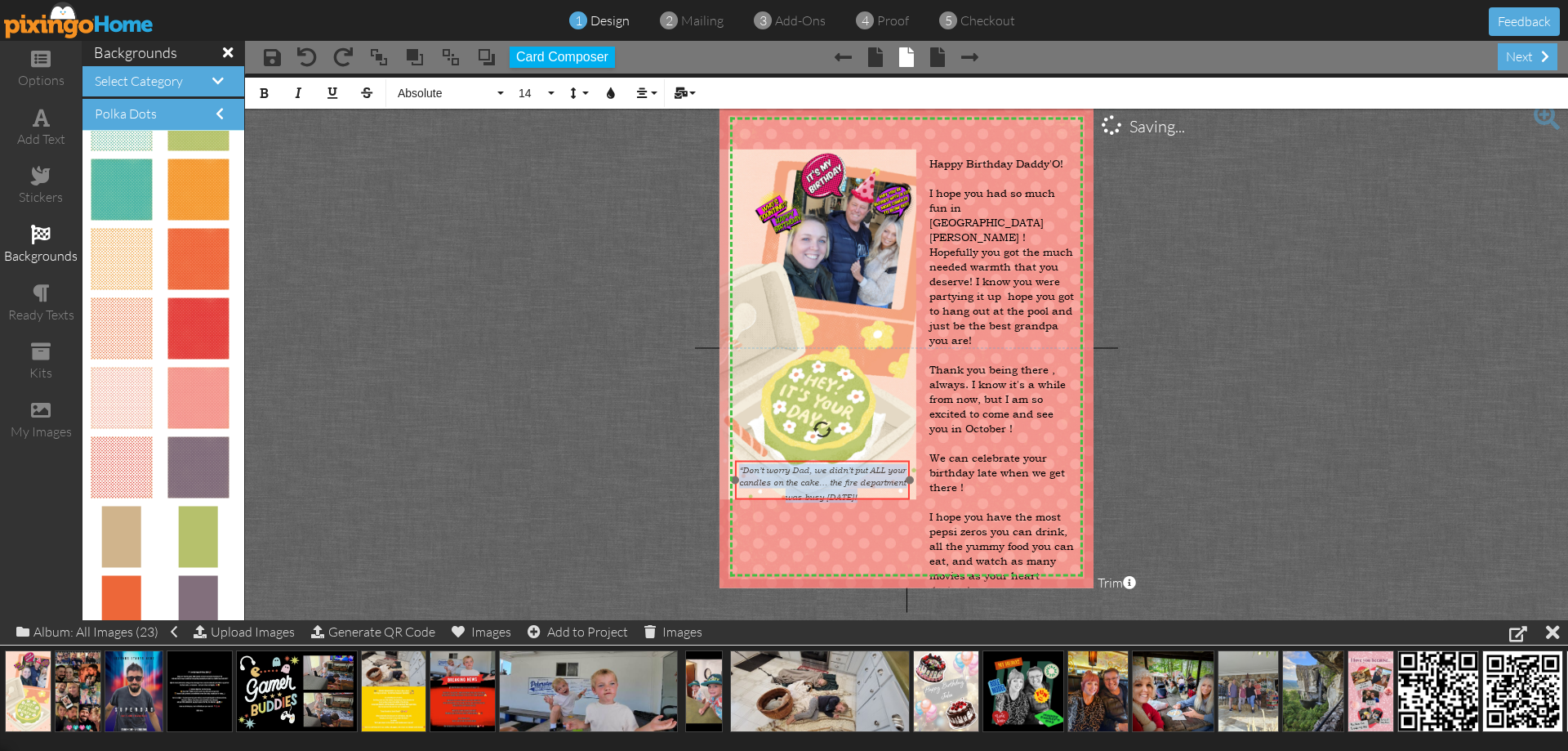
drag, startPoint x: 888, startPoint y: 502, endPoint x: 888, endPoint y: 460, distance: 42.0
click at [888, 461] on div "​ “Don’t worry Dad, we didn’t put ALL your candles on the cake… the fire depart…" at bounding box center [822, 483] width 175 height 45
click at [880, 511] on img at bounding box center [970, 358] width 537 height 537
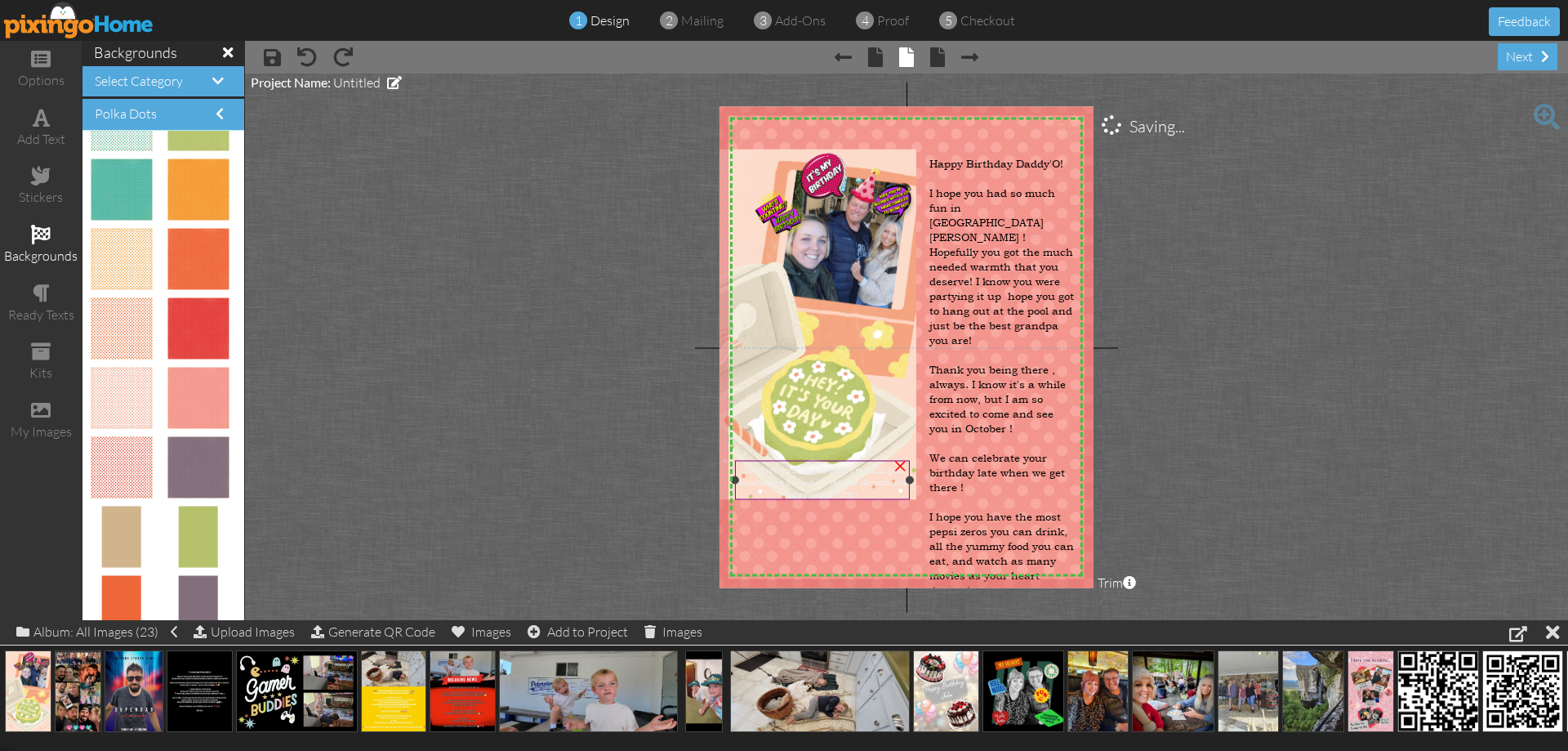
click at [868, 475] on span "“Don’t worry Dad, we didn’t put ALL your candles on the cake… the fire departme…" at bounding box center [822, 482] width 167 height 36
click at [868, 477] on span "“Don’t worry Dad, we didn’t put ALL your candles on the cake… the fire departme…" at bounding box center [822, 482] width 167 height 36
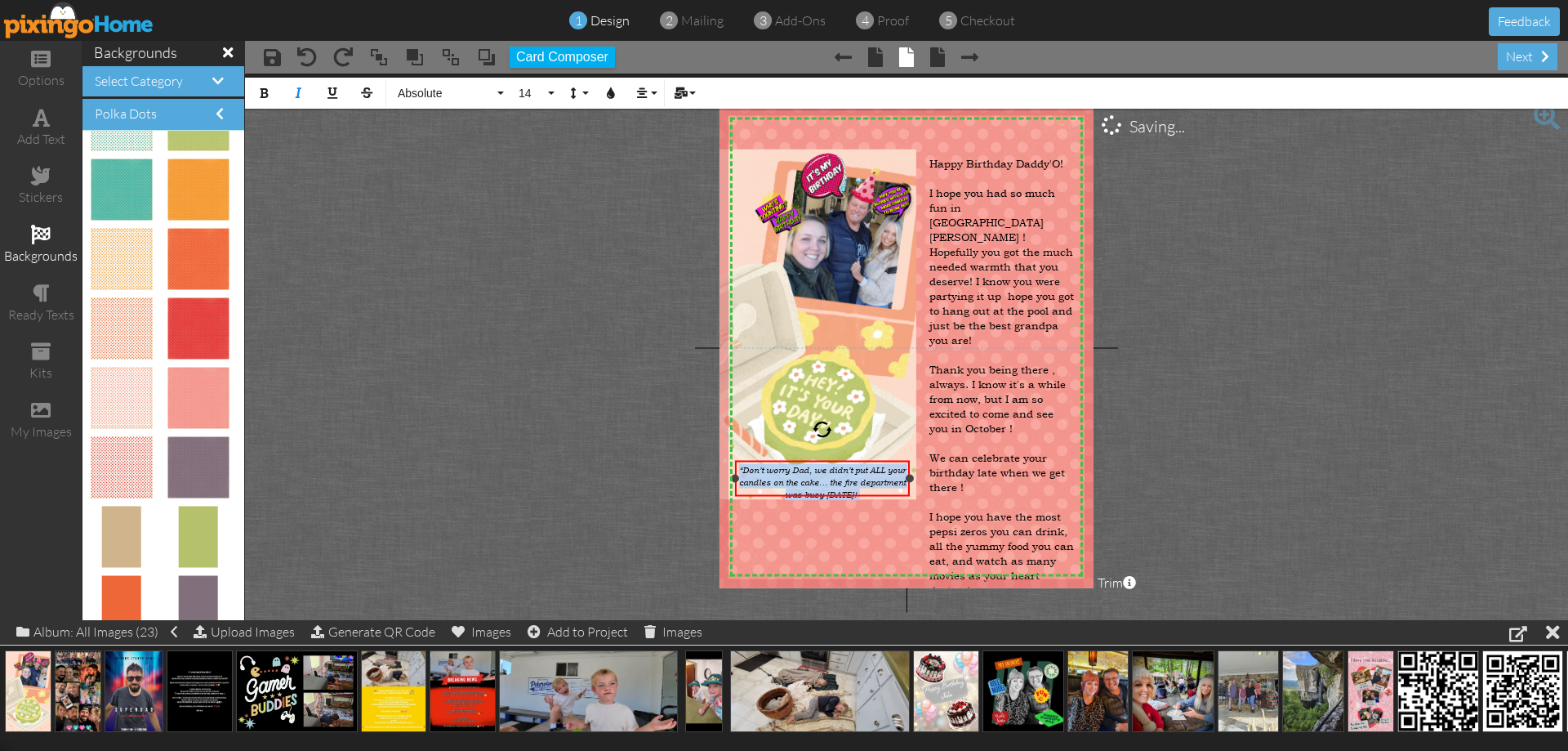
click at [868, 477] on span "“Don’t worry Dad, we didn’t put ALL your candles on the cake… the fire departme…" at bounding box center [822, 482] width 167 height 36
click at [614, 94] on icon "button" at bounding box center [611, 93] width 12 height 12
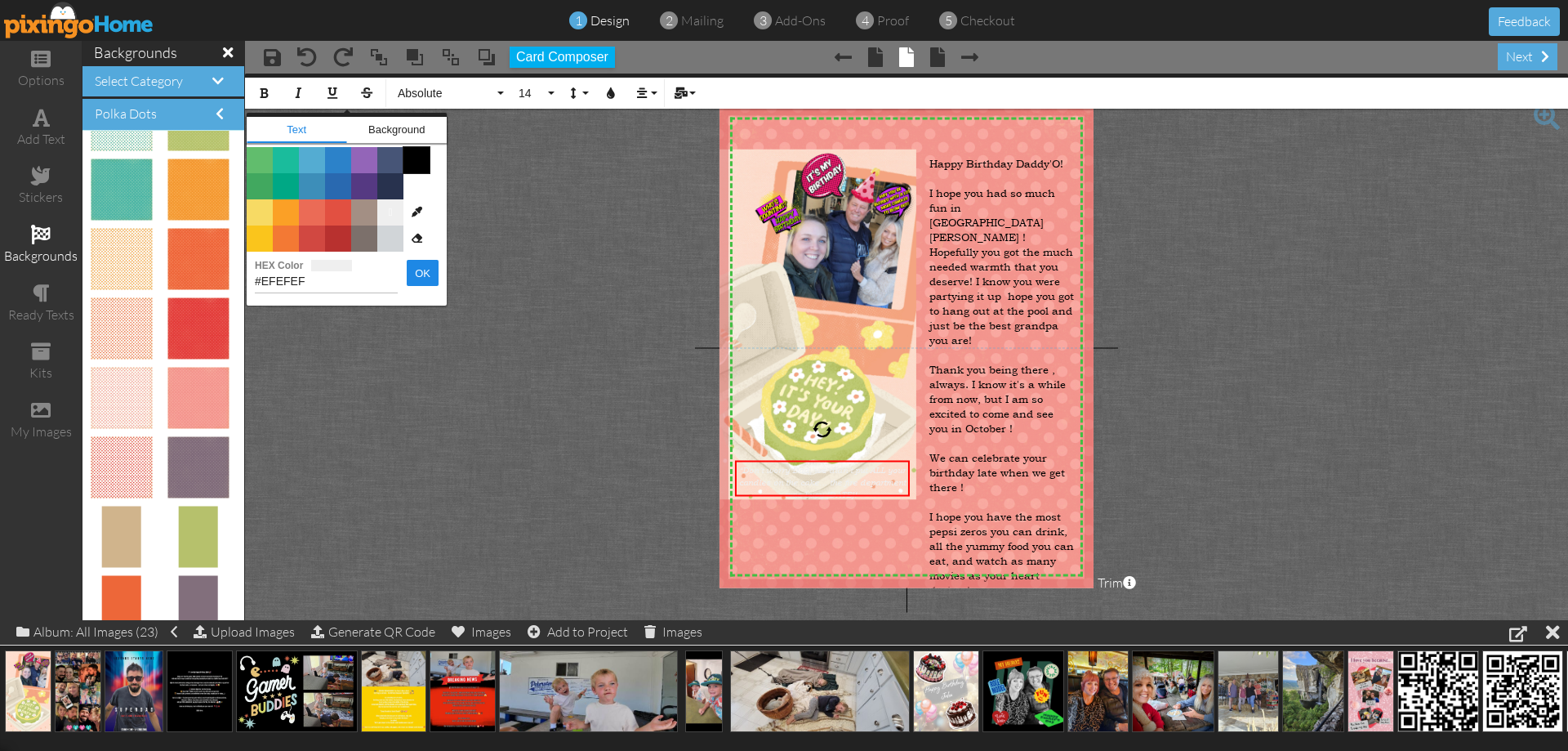
click at [414, 162] on span "Color #000000" at bounding box center [416, 160] width 26 height 26
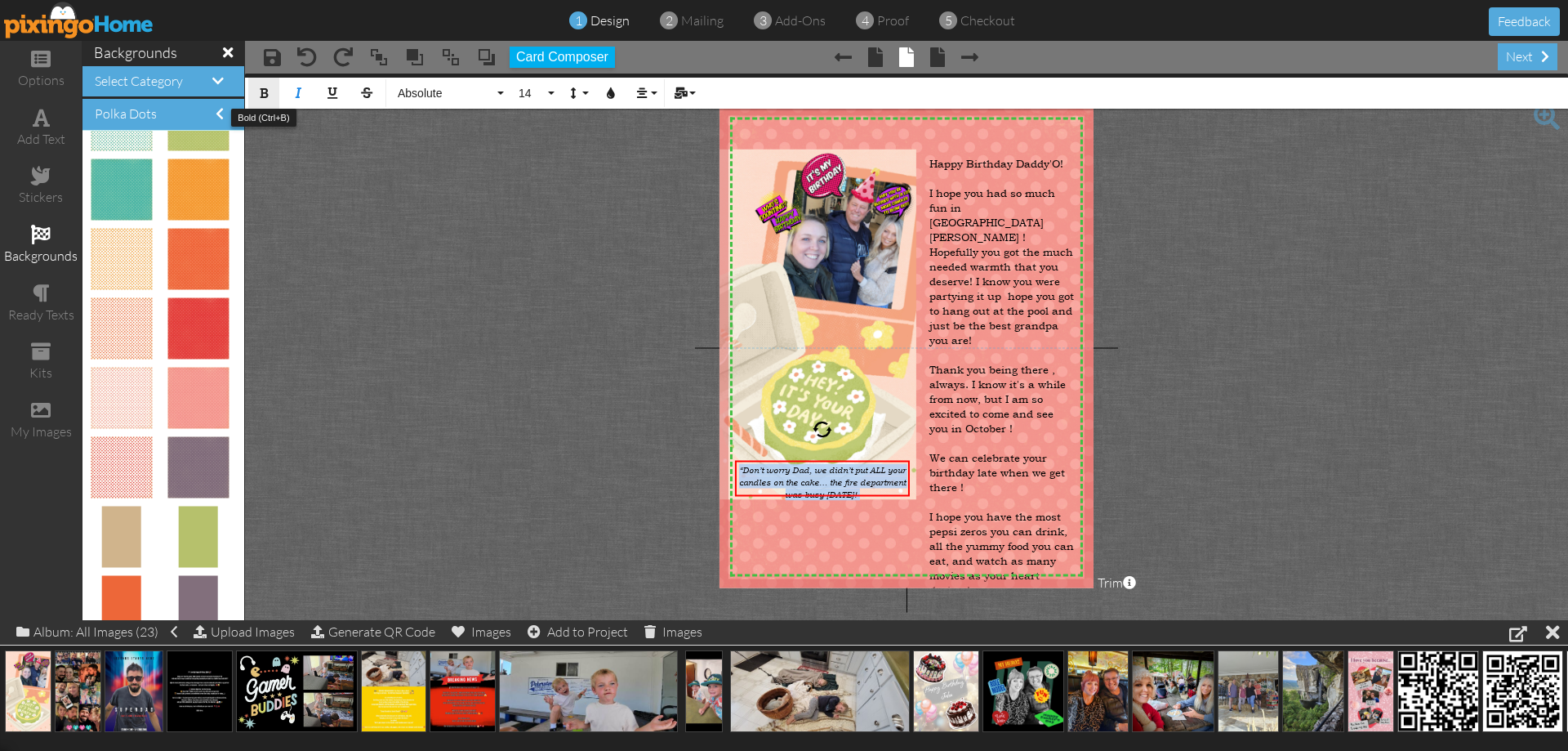
click at [275, 90] on button "Bold" at bounding box center [264, 93] width 31 height 31
click at [875, 553] on img at bounding box center [970, 358] width 537 height 537
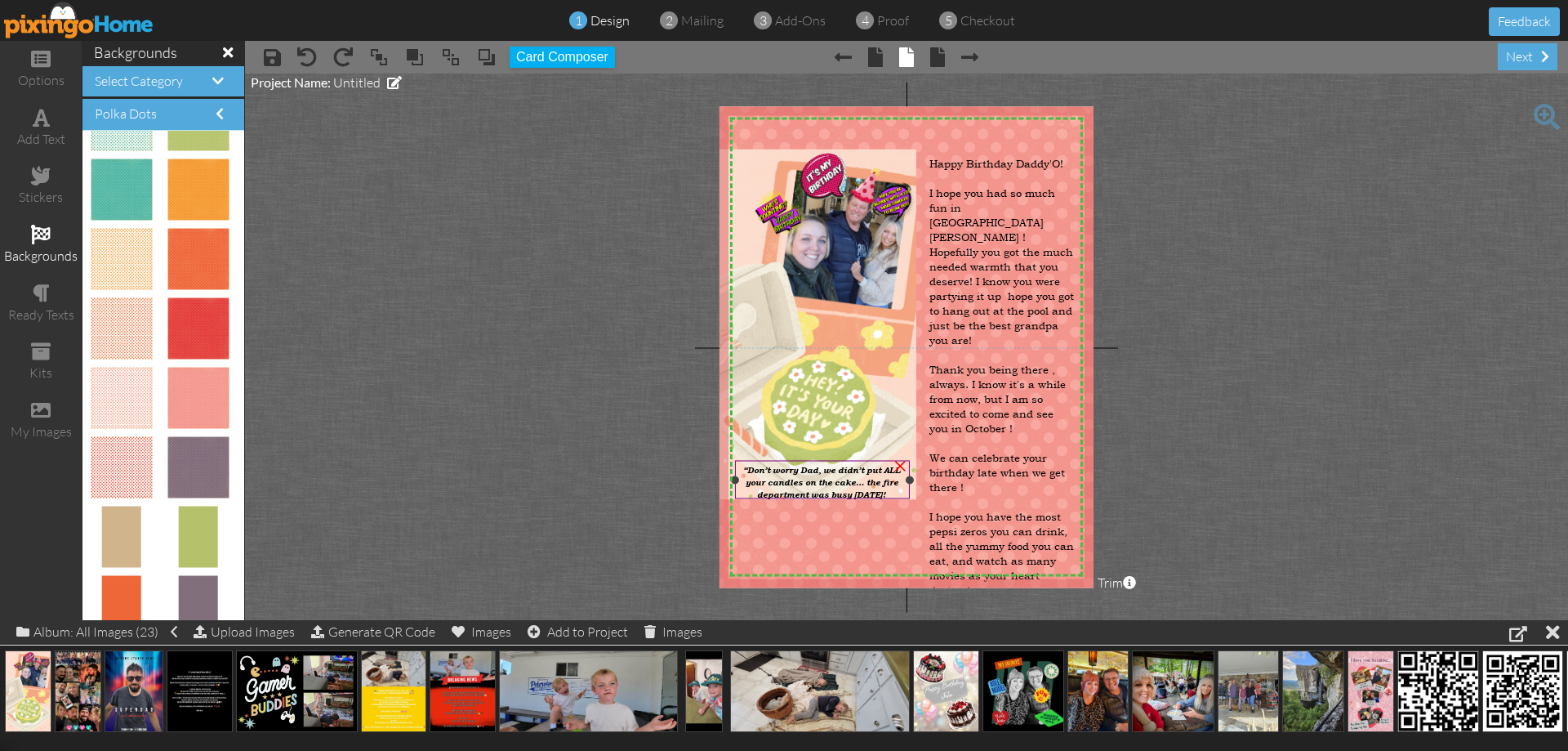
click at [846, 477] on span "“Don’t worry Dad, we didn’t put ALL your candles on the cake… the fire departme…" at bounding box center [822, 483] width 157 height 36
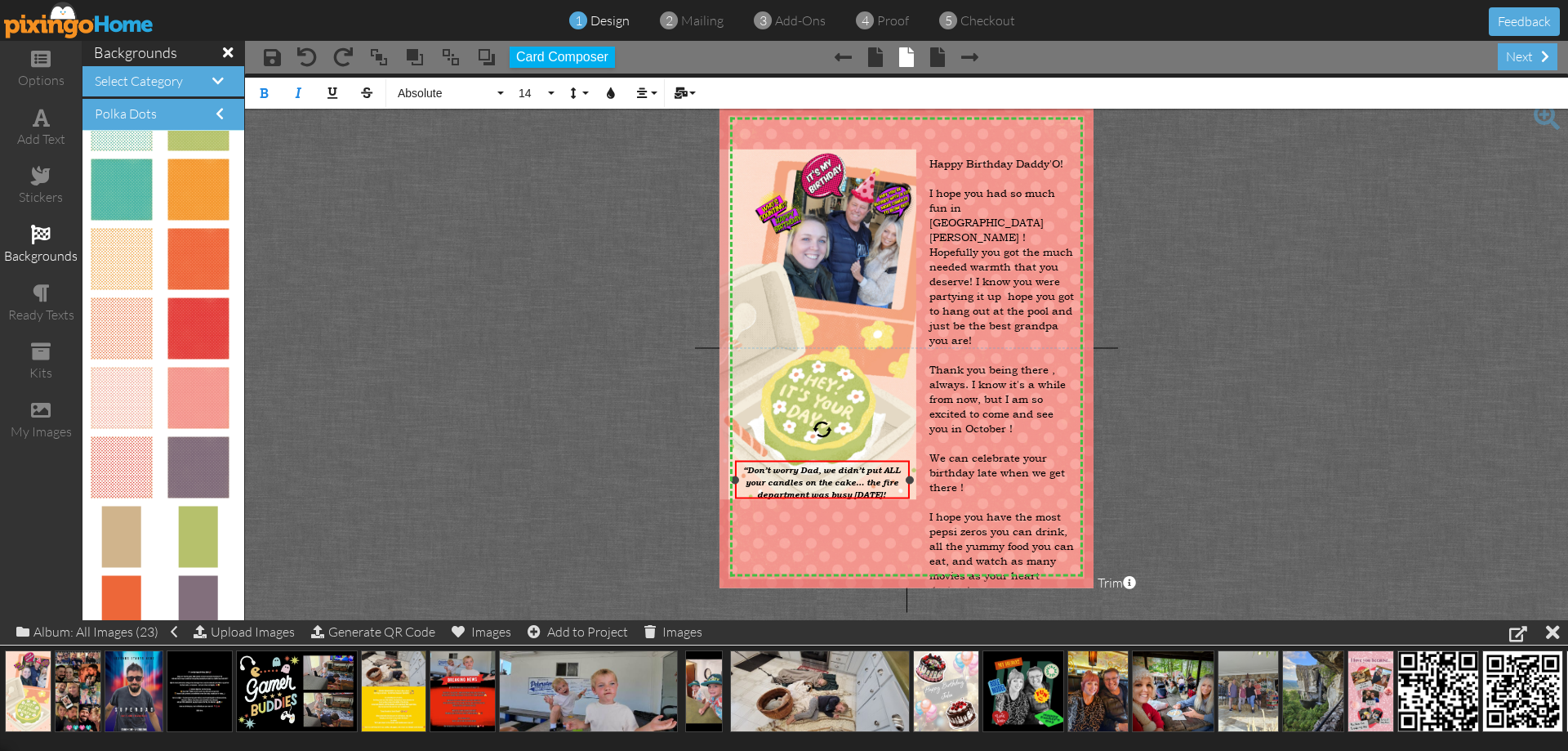
click at [885, 467] on span "“Don’t worry Dad, we didn’t put ALL your candles on the cake… the fire departme…" at bounding box center [822, 483] width 157 height 36
drag, startPoint x: 883, startPoint y: 468, endPoint x: 766, endPoint y: 480, distance: 117.6
click at [766, 480] on span "“Don’t worry Dad, we didn’t put ALL your candles on the cake… the fire departme…" at bounding box center [822, 483] width 157 height 36
click at [893, 532] on img at bounding box center [970, 358] width 537 height 537
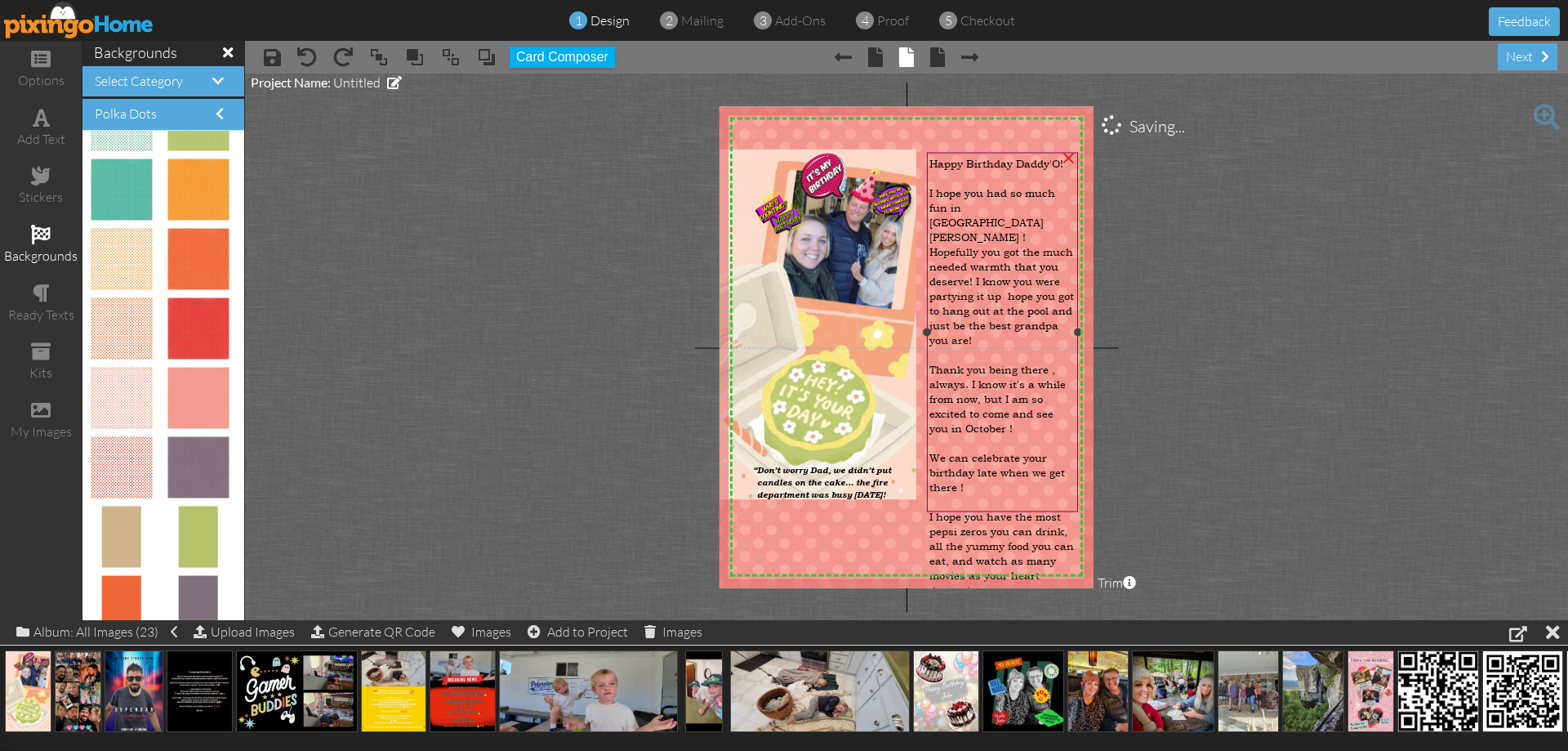
click at [1017, 509] on span "I hope you have the most pepsi zeros you can drink, all the yummy food you can …" at bounding box center [1002, 553] width 145 height 88
click at [993, 509] on div "I hope you have the most pepsi zeros you can drink, all the yummy food you can …" at bounding box center [1003, 553] width 145 height 88
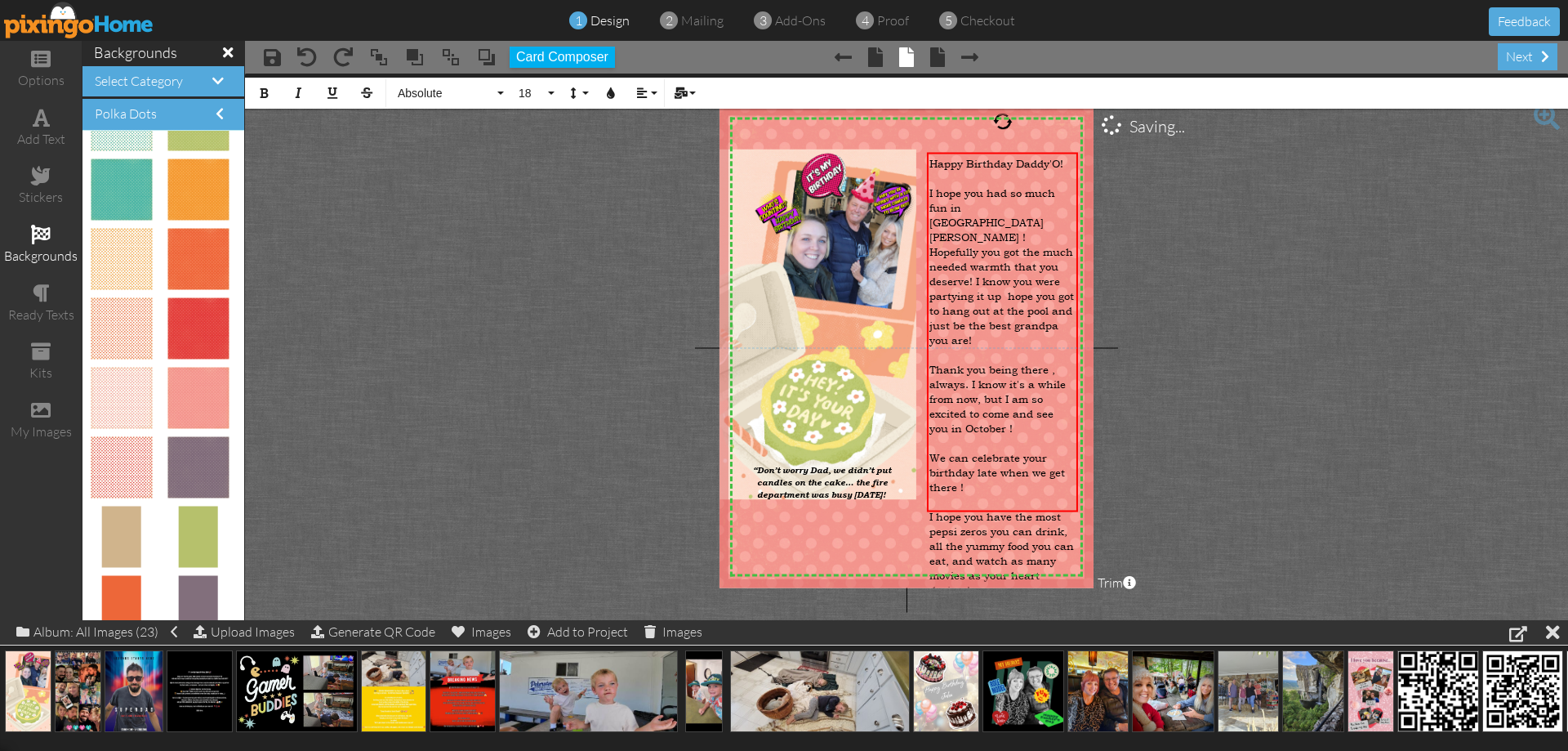
drag, startPoint x: 993, startPoint y: 503, endPoint x: 901, endPoint y: 55, distance: 457.3
click at [901, 55] on div "× save × undo × redo × bring to front × bring forward × send to back × send beh…" at bounding box center [906, 330] width 1323 height 579
click at [506, 96] on button "Absolute" at bounding box center [448, 93] width 117 height 31
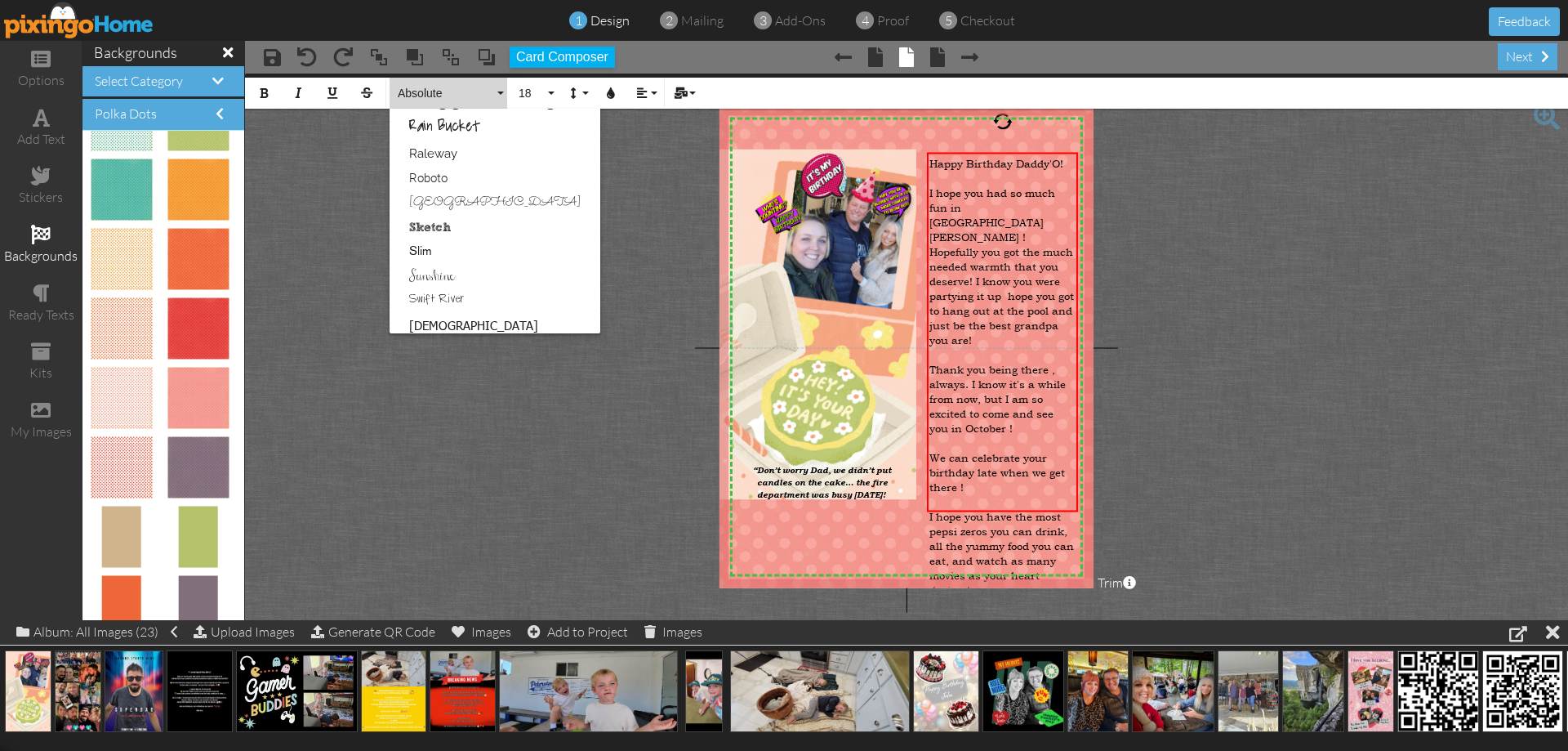
scroll to position [981, 0]
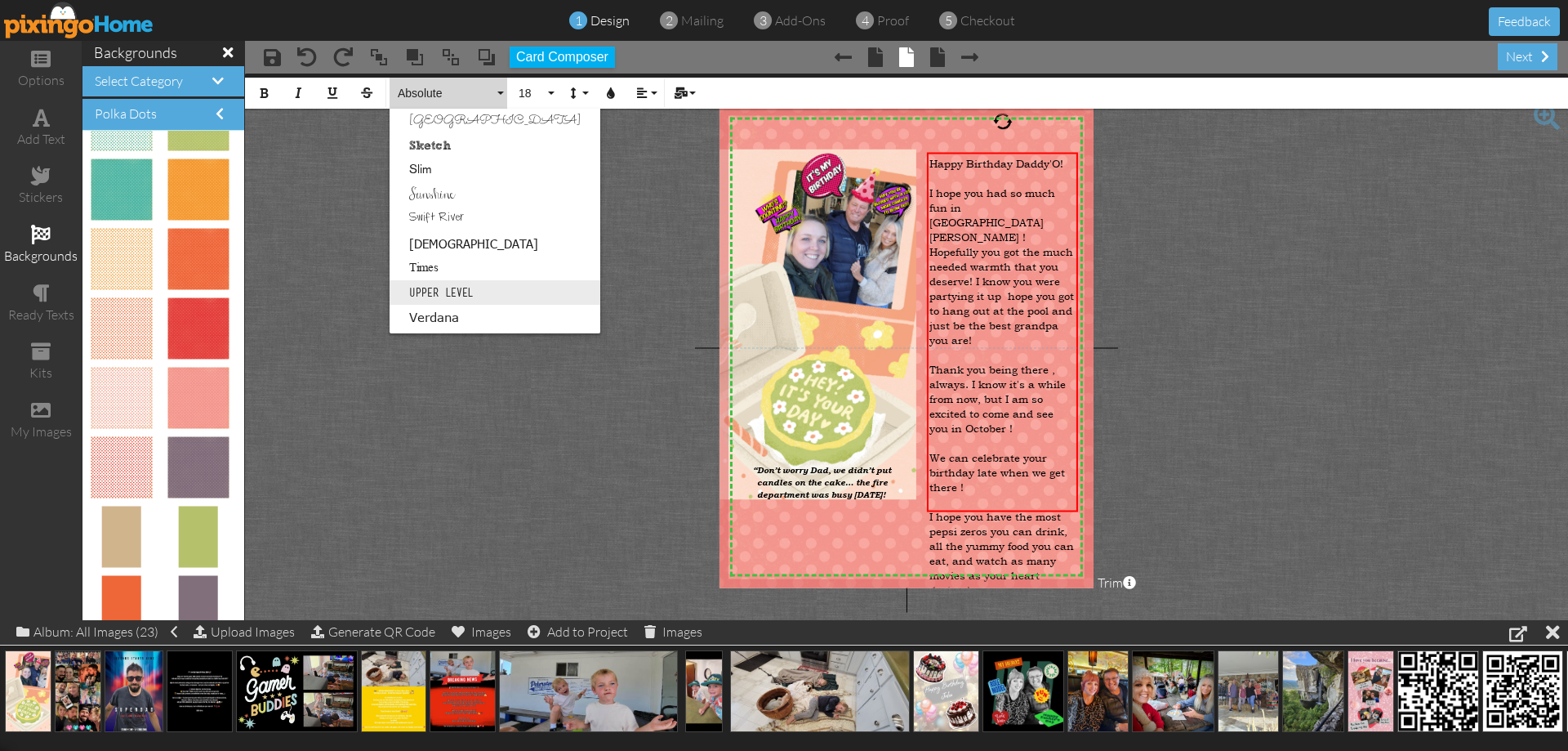
click at [469, 286] on link "Upper Level" at bounding box center [494, 292] width 210 height 25
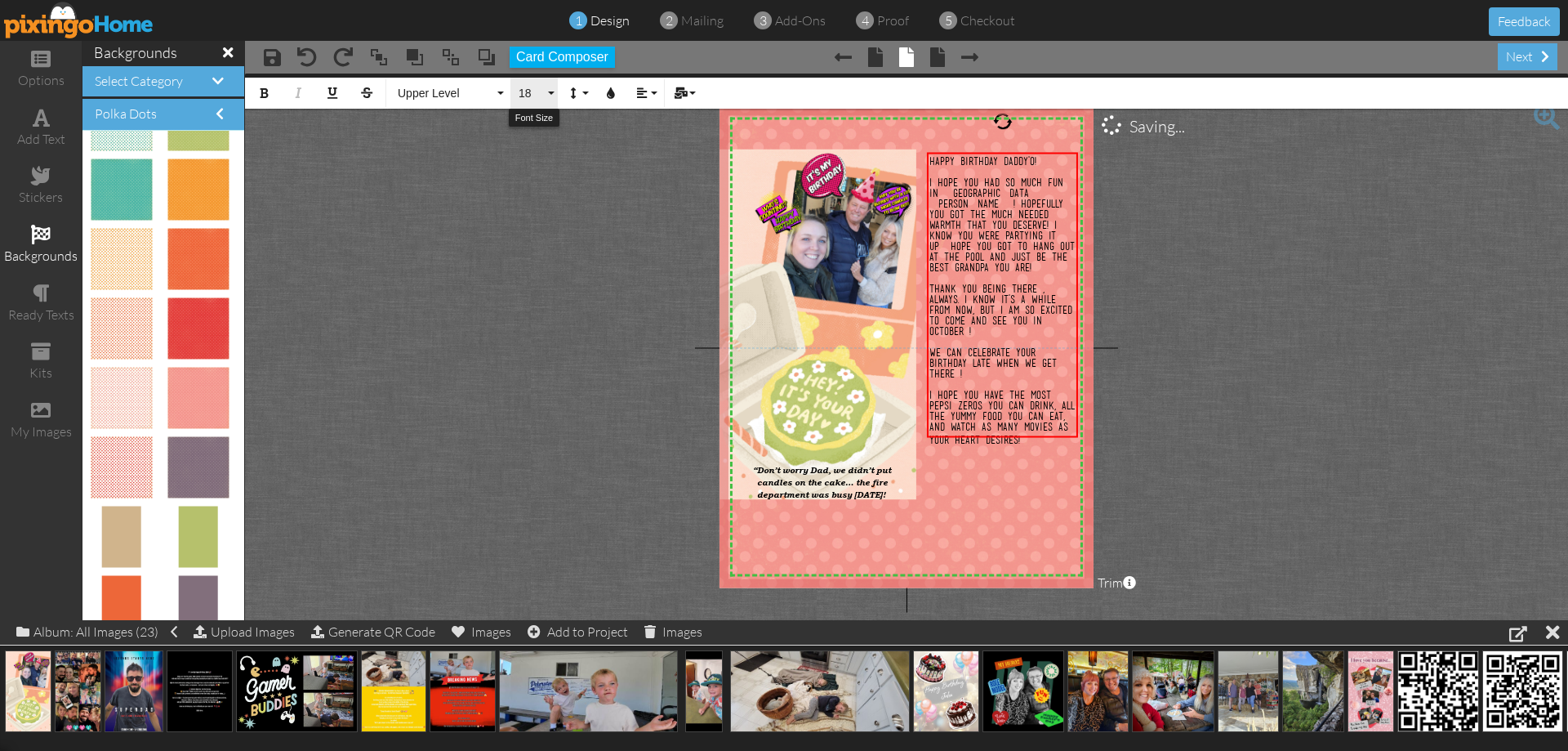
click at [538, 87] on span "18" at bounding box center [531, 93] width 28 height 14
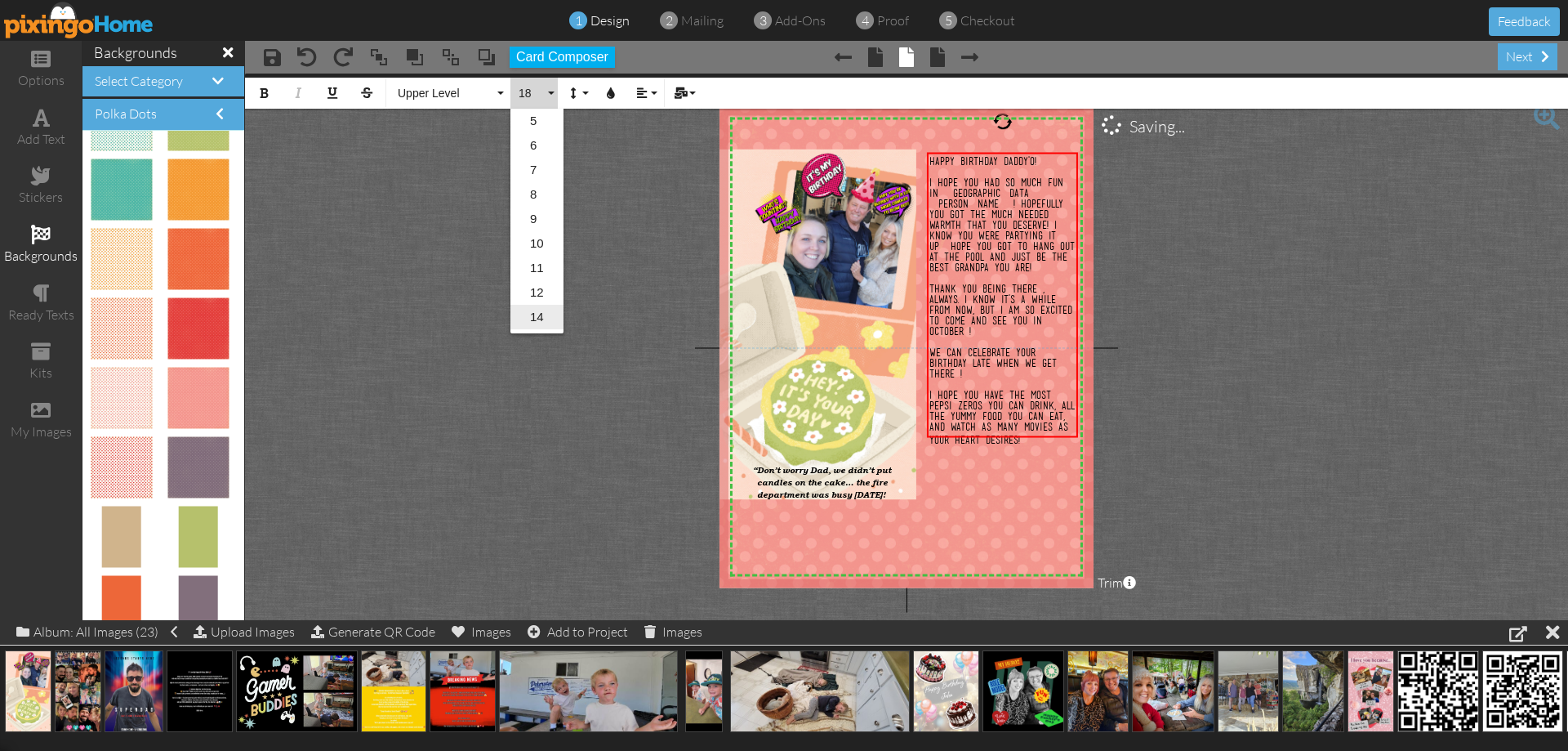
scroll to position [145, 0]
click at [533, 244] on link "20" at bounding box center [537, 244] width 53 height 25
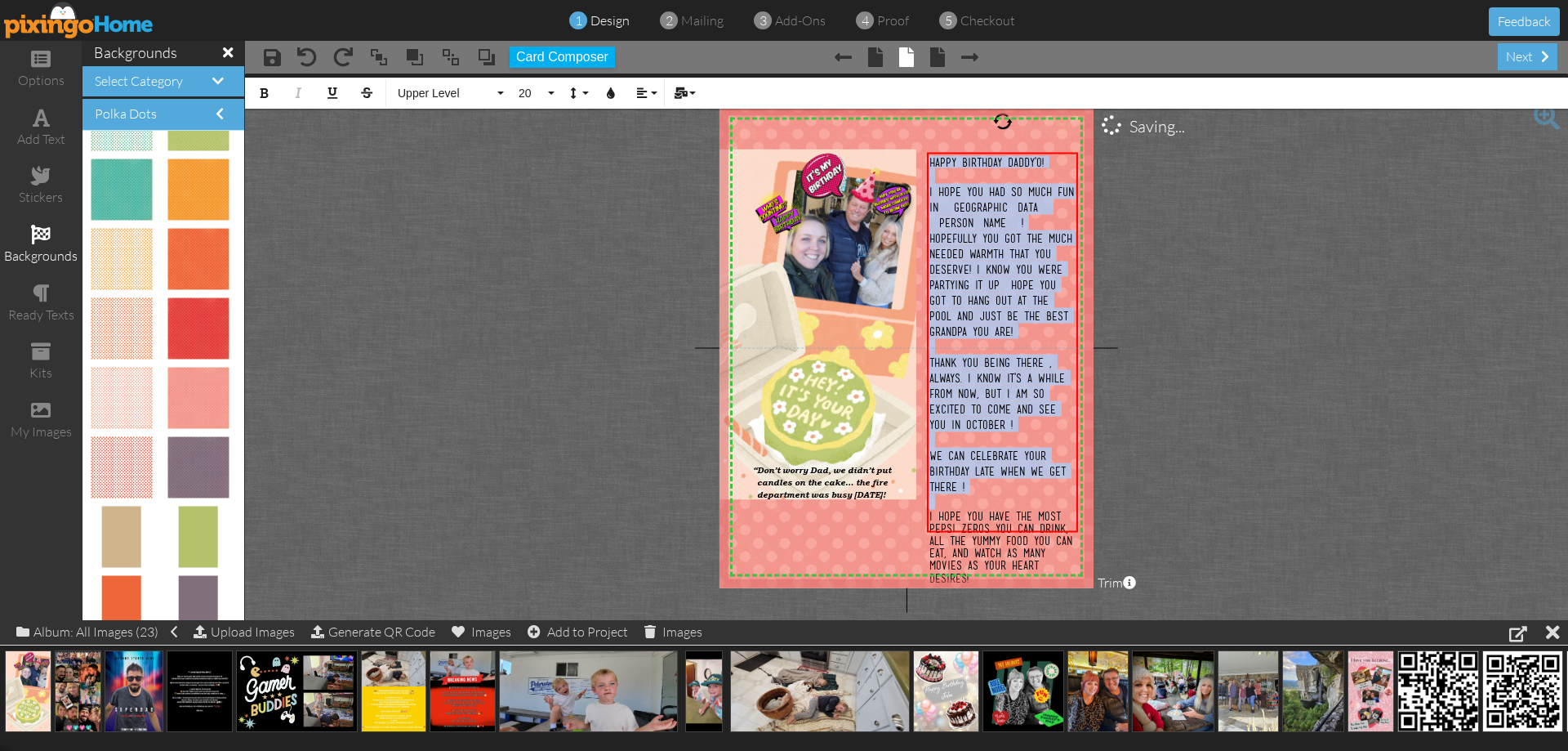
click at [1007, 549] on img at bounding box center [970, 358] width 537 height 537
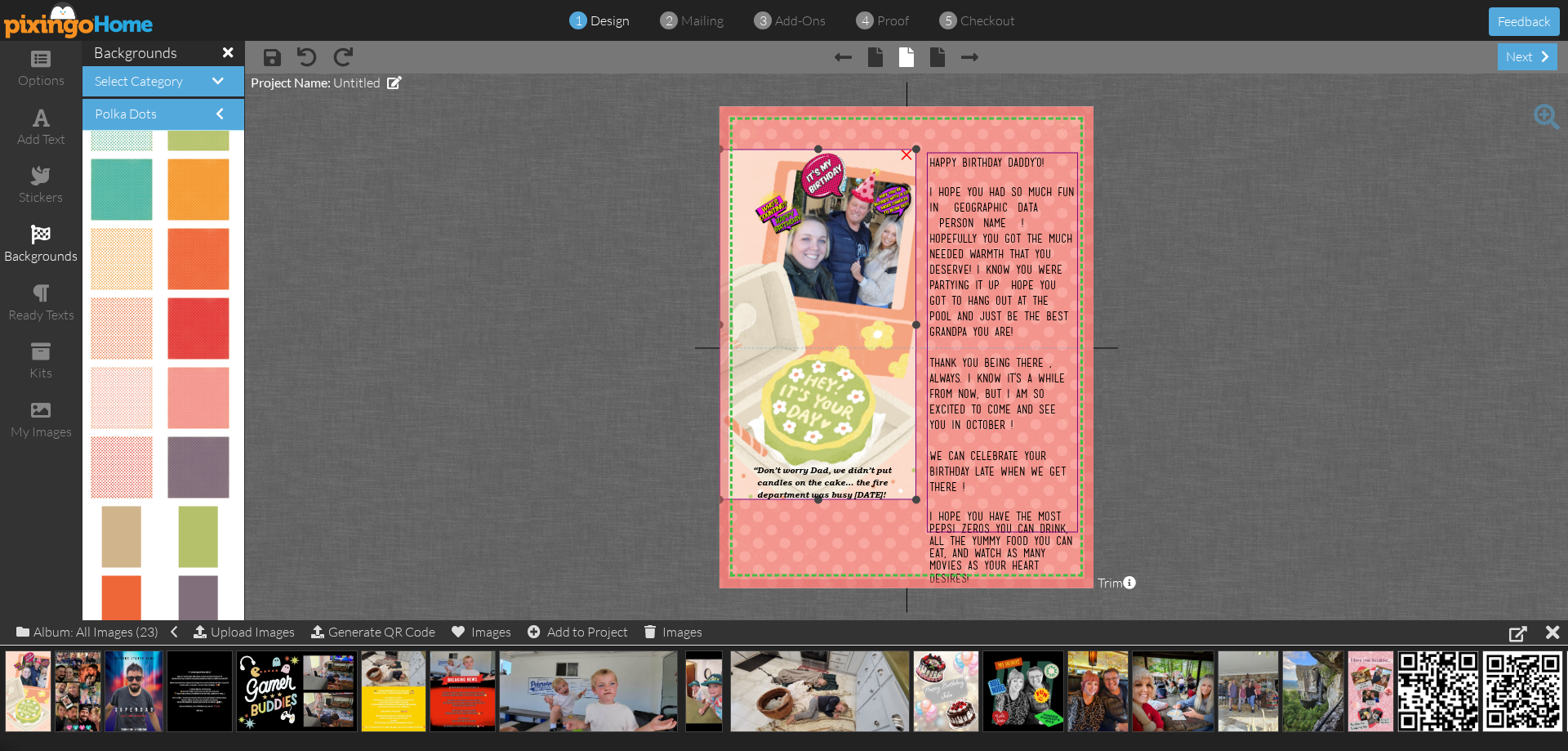
click at [880, 424] on img at bounding box center [817, 325] width 197 height 351
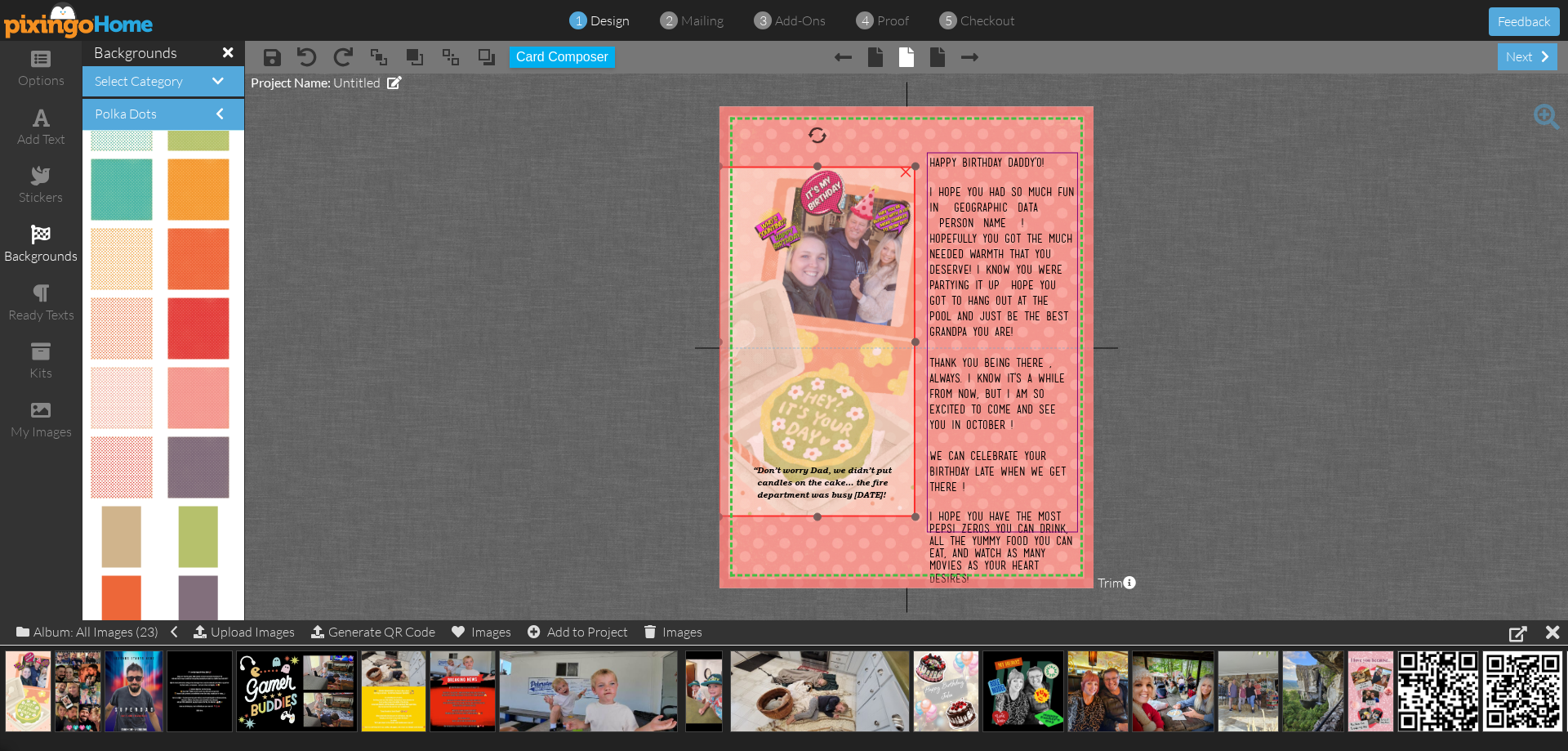
drag, startPoint x: 893, startPoint y: 430, endPoint x: 892, endPoint y: 447, distance: 17.0
click at [892, 447] on img at bounding box center [817, 342] width 197 height 351
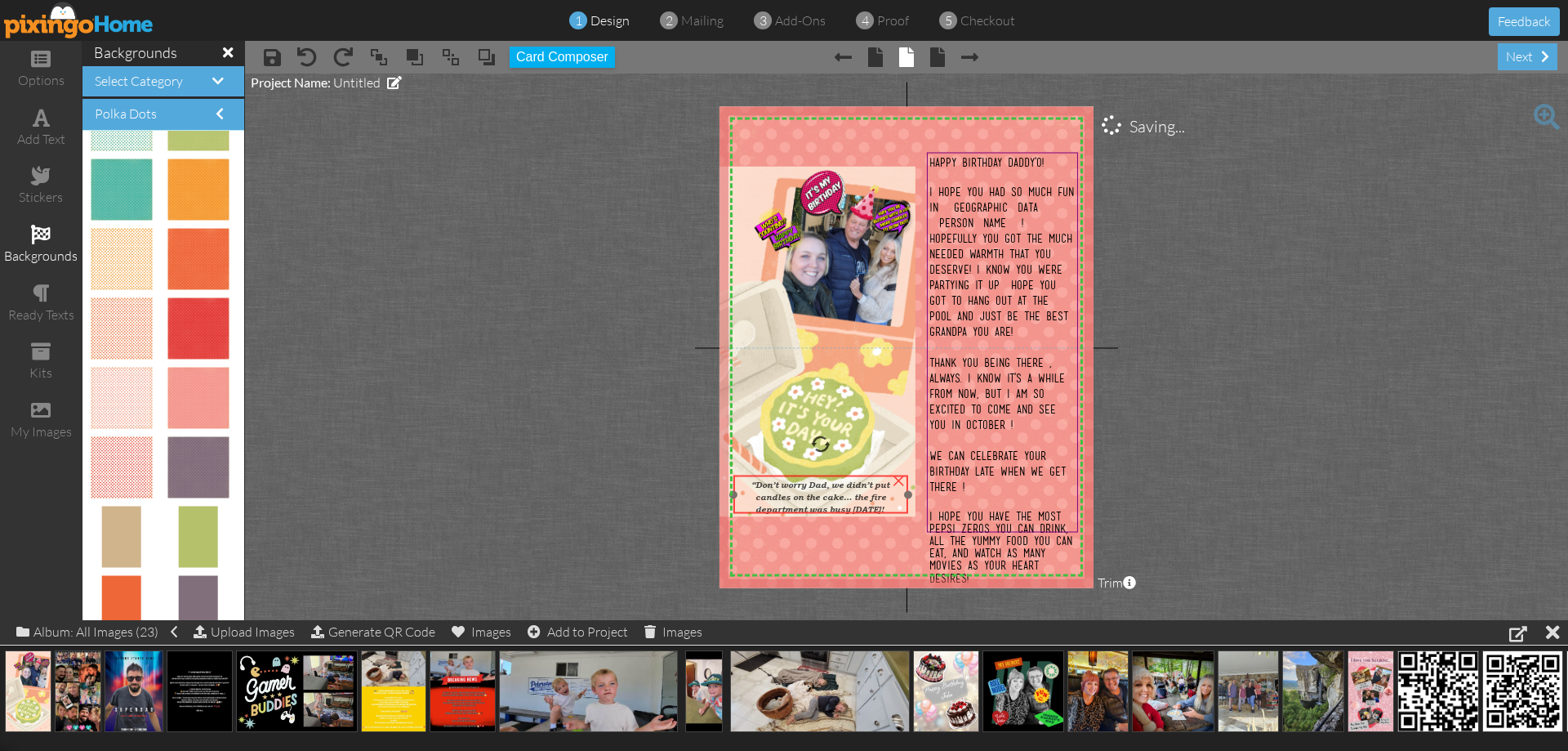
drag, startPoint x: 870, startPoint y: 483, endPoint x: 868, endPoint y: 497, distance: 14.1
click at [868, 497] on span "“Don’t worry Dad, we didn’t put candles on the cake… the fire department was bu…" at bounding box center [820, 497] width 138 height 36
click at [874, 540] on img at bounding box center [970, 358] width 537 height 537
click at [862, 497] on span "“Don’t worry Dad, we didn’t put candles on the cake… the fire department was bu…" at bounding box center [820, 497] width 138 height 36
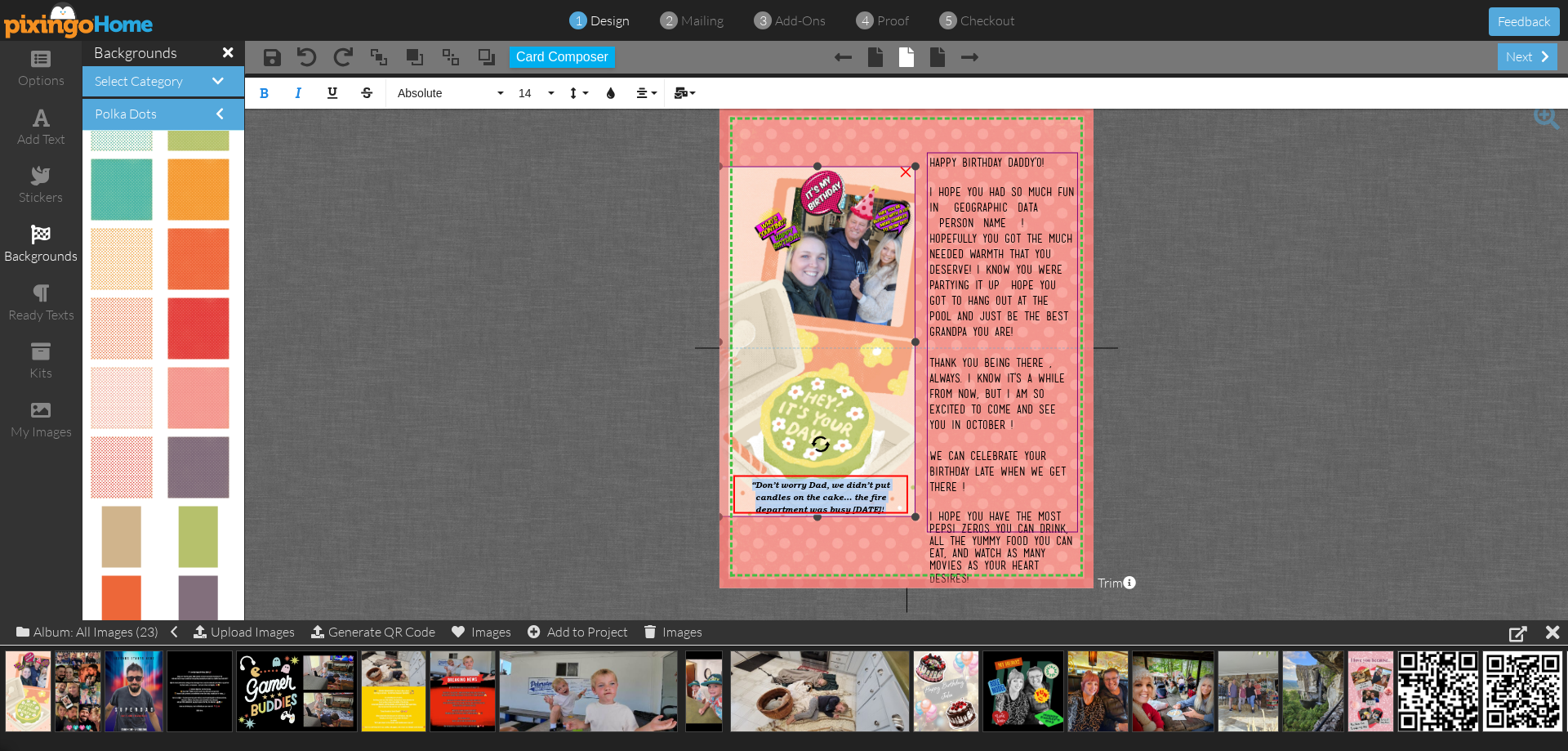
drag, startPoint x: 887, startPoint y: 502, endPoint x: 746, endPoint y: 467, distance: 145.3
click at [746, 467] on div "X X X X X X X X X X X X X X X X X X X X X X X X X X X X X X X X X X X X X X X X…" at bounding box center [906, 347] width 374 height 481
click at [455, 93] on span "Absolute" at bounding box center [445, 93] width 98 height 14
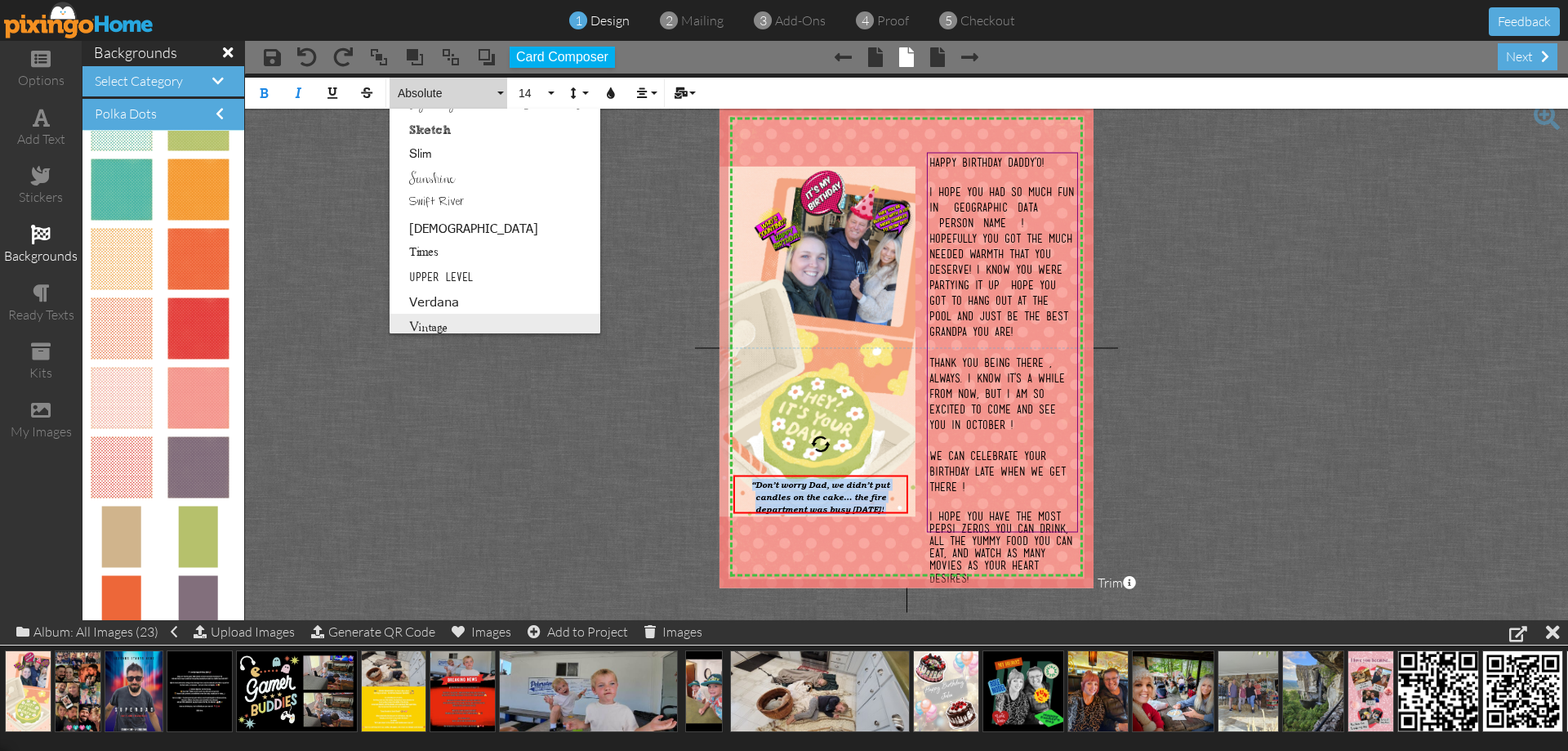
scroll to position [1026, 0]
click at [449, 236] on link "Upper Level" at bounding box center [494, 247] width 210 height 25
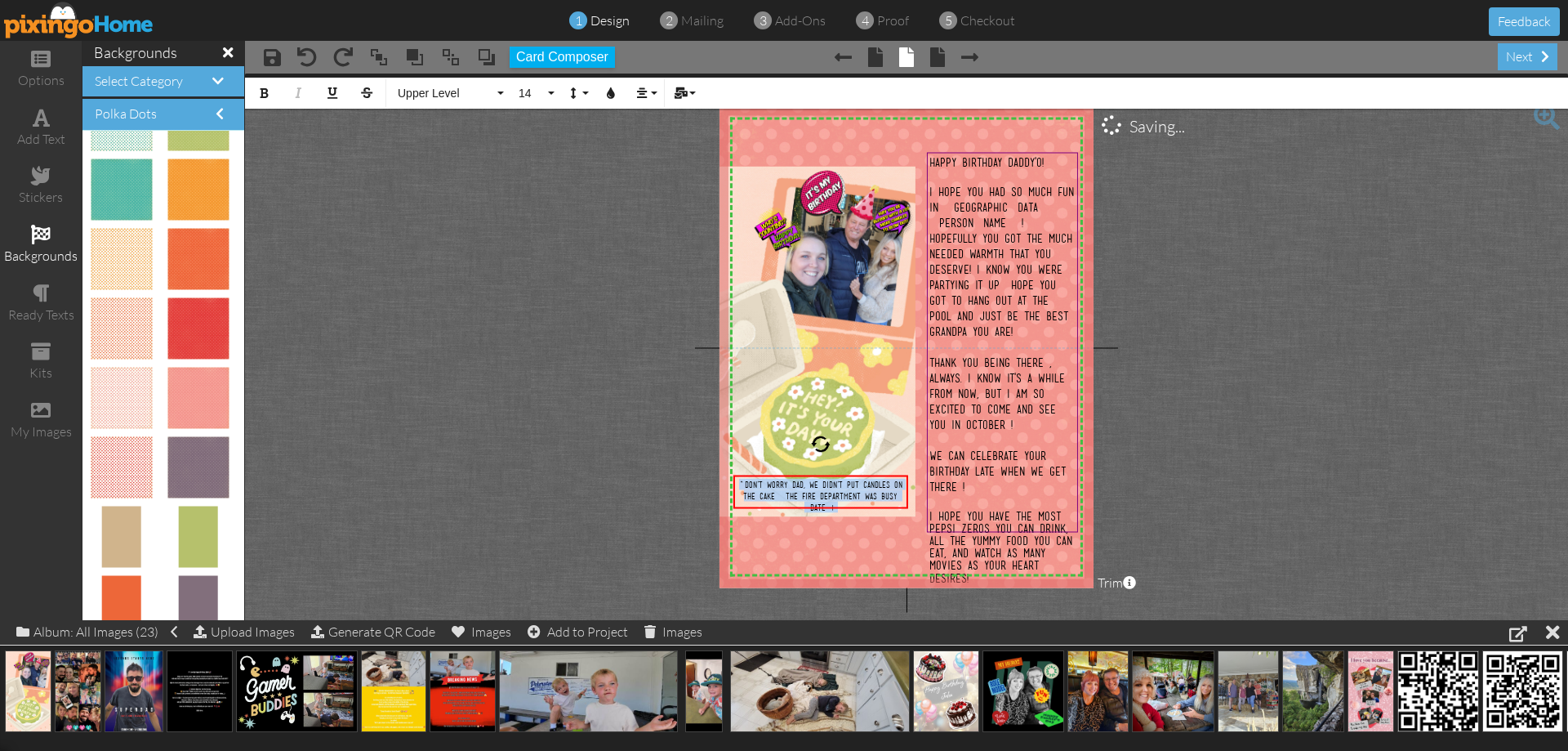
click at [837, 534] on img at bounding box center [970, 358] width 537 height 537
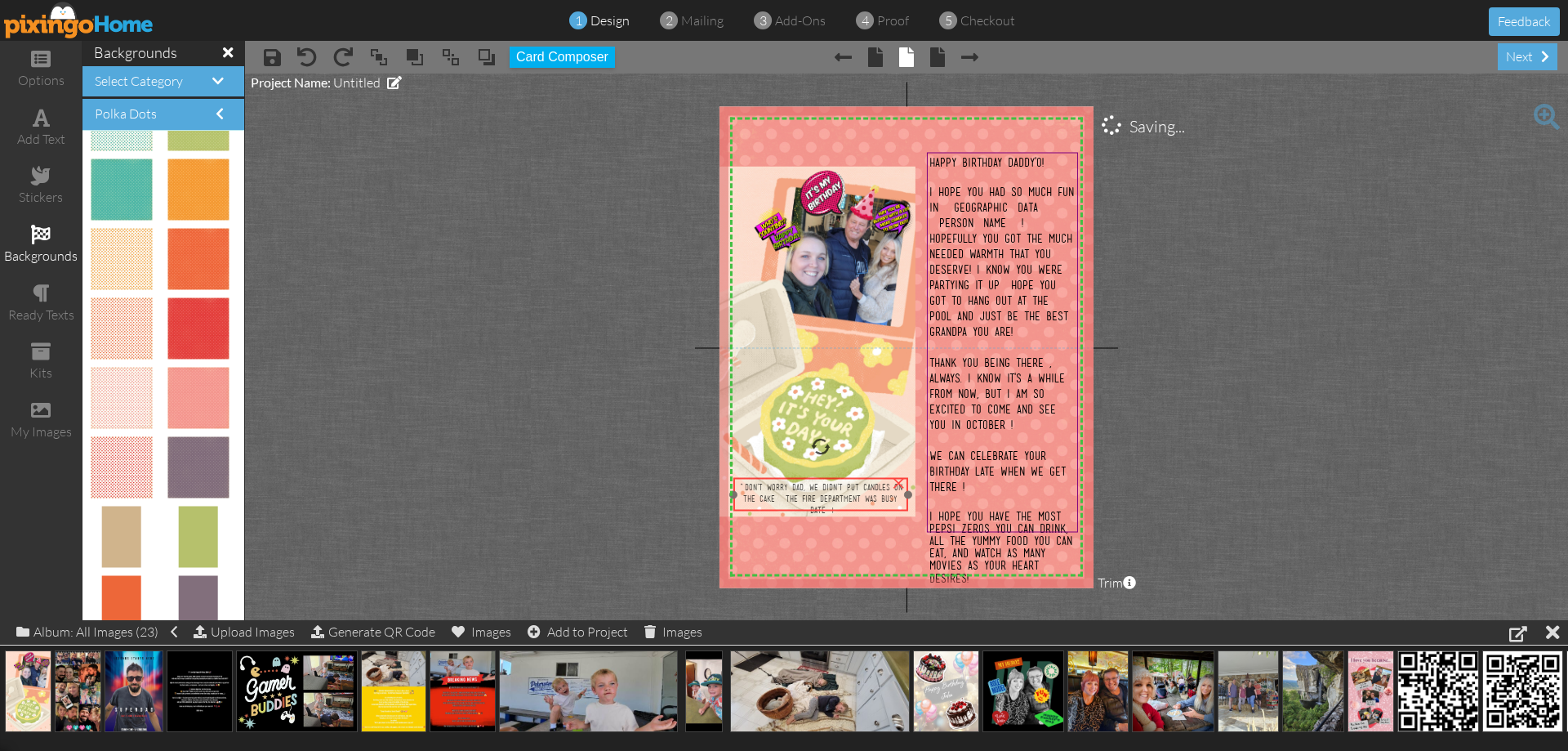
click at [823, 502] on span "“Don’t worry Dad, we didn’t put candles on the cake… the fire department was bu…" at bounding box center [821, 498] width 164 height 31
click at [819, 496] on span "“Don’t worry Dad, we didn’t put candles on the cake… the fire department was bu…" at bounding box center [821, 498] width 164 height 31
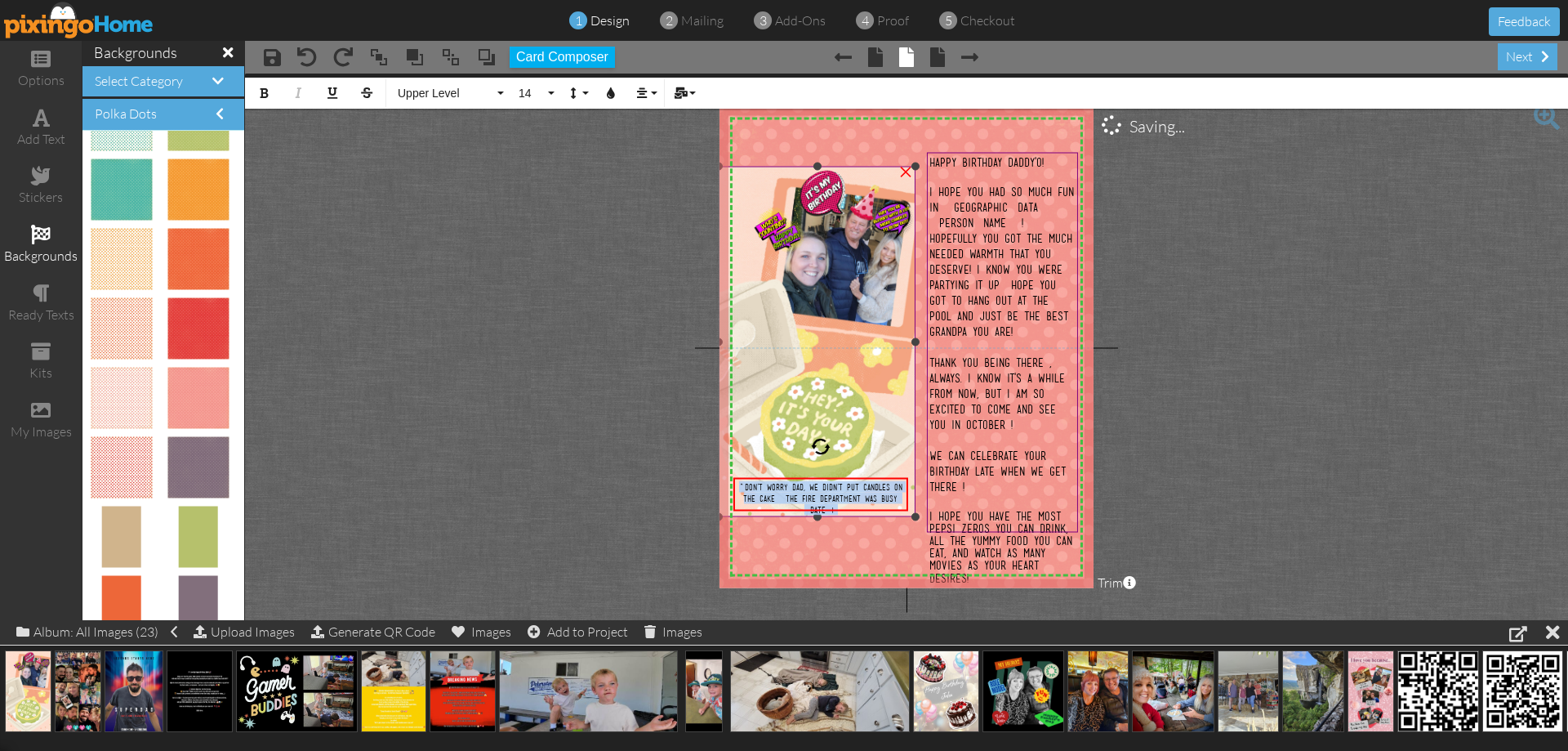
drag, startPoint x: 834, startPoint y: 500, endPoint x: 733, endPoint y: 470, distance: 105.4
click at [733, 470] on div "X X X X X X X X X X X X X X X X X X X X X X X X X X X X X X X X X X X X X X X X…" at bounding box center [906, 347] width 374 height 481
click at [259, 90] on icon "button" at bounding box center [264, 93] width 12 height 12
click at [744, 483] on span "“Don’t worry Dad, we didn’t put candles on the cake… the fire department was bu…" at bounding box center [821, 499] width 165 height 32
click at [745, 483] on span "“Don’t worry Dad, we didn’t put candles on the cake… the fire department was bu…" at bounding box center [821, 499] width 165 height 32
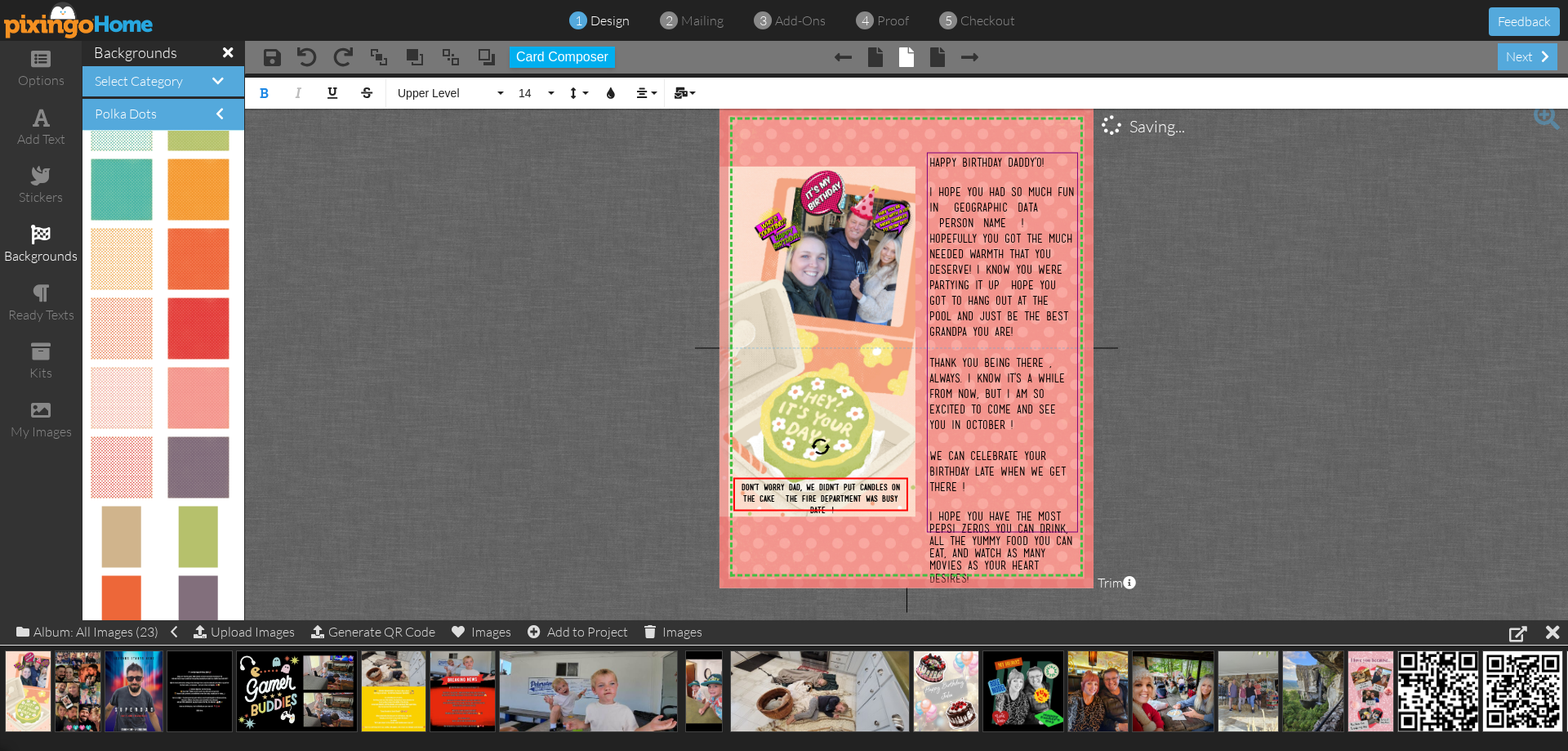
click at [860, 559] on img at bounding box center [970, 358] width 537 height 537
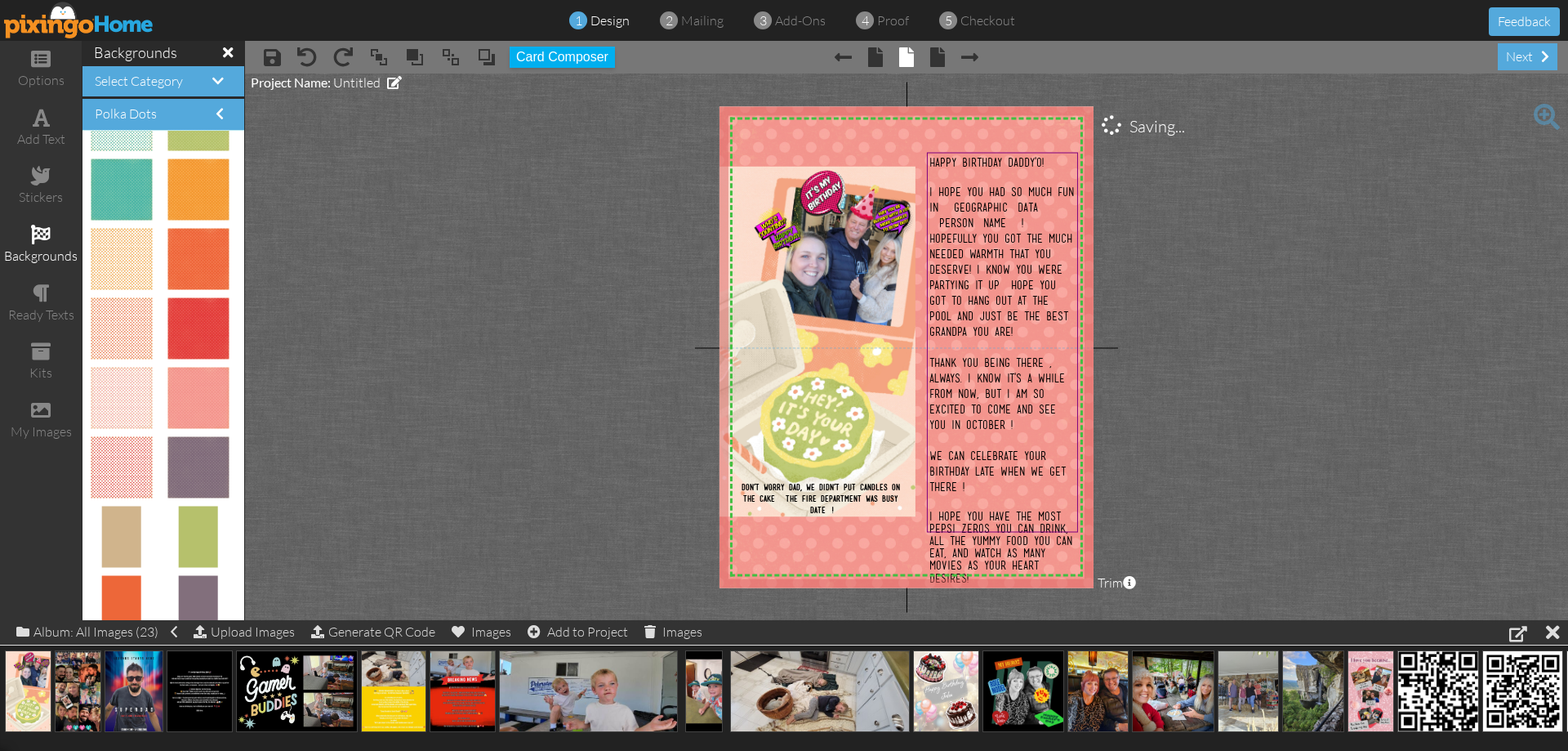
click at [966, 546] on img at bounding box center [970, 358] width 537 height 537
click at [973, 523] on div "I hope you have the most pepsi zeros you can drink, all the yummy food you can …" at bounding box center [1003, 548] width 145 height 76
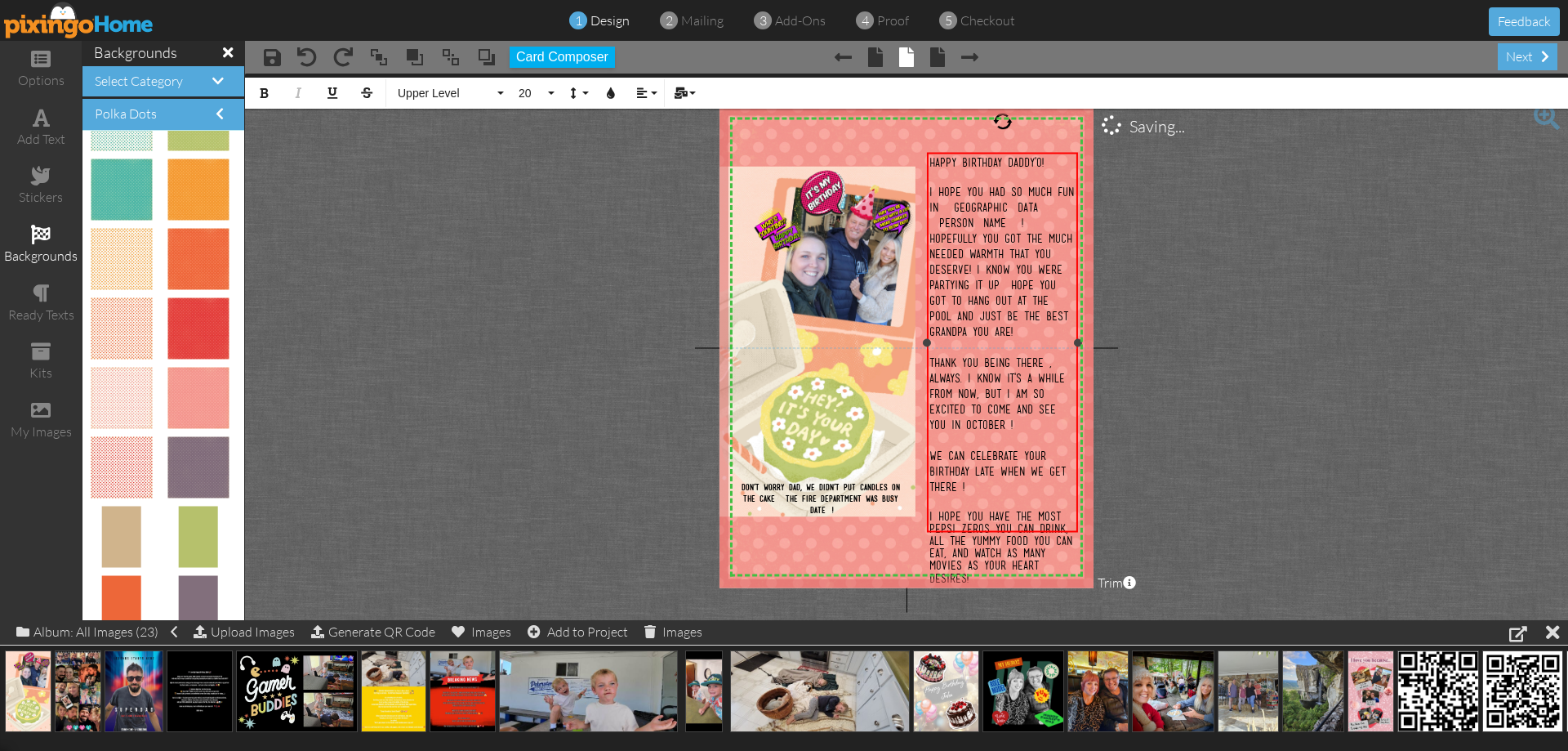
click at [974, 523] on span "I hope you have the most pepsi zeros you can drink, all the yummy food you can …" at bounding box center [1001, 547] width 143 height 74
click at [865, 530] on img at bounding box center [970, 358] width 537 height 537
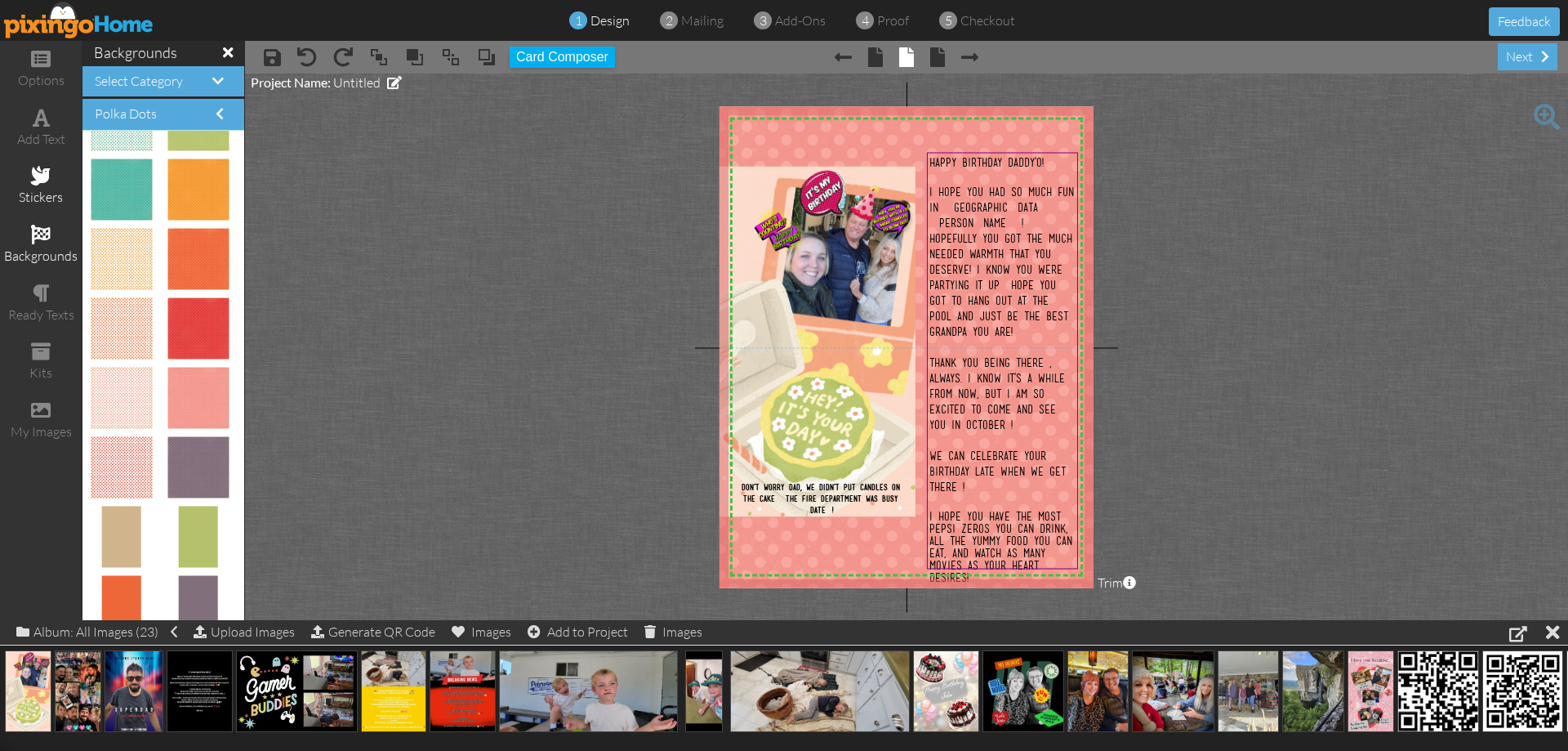
click at [42, 179] on span at bounding box center [41, 175] width 19 height 19
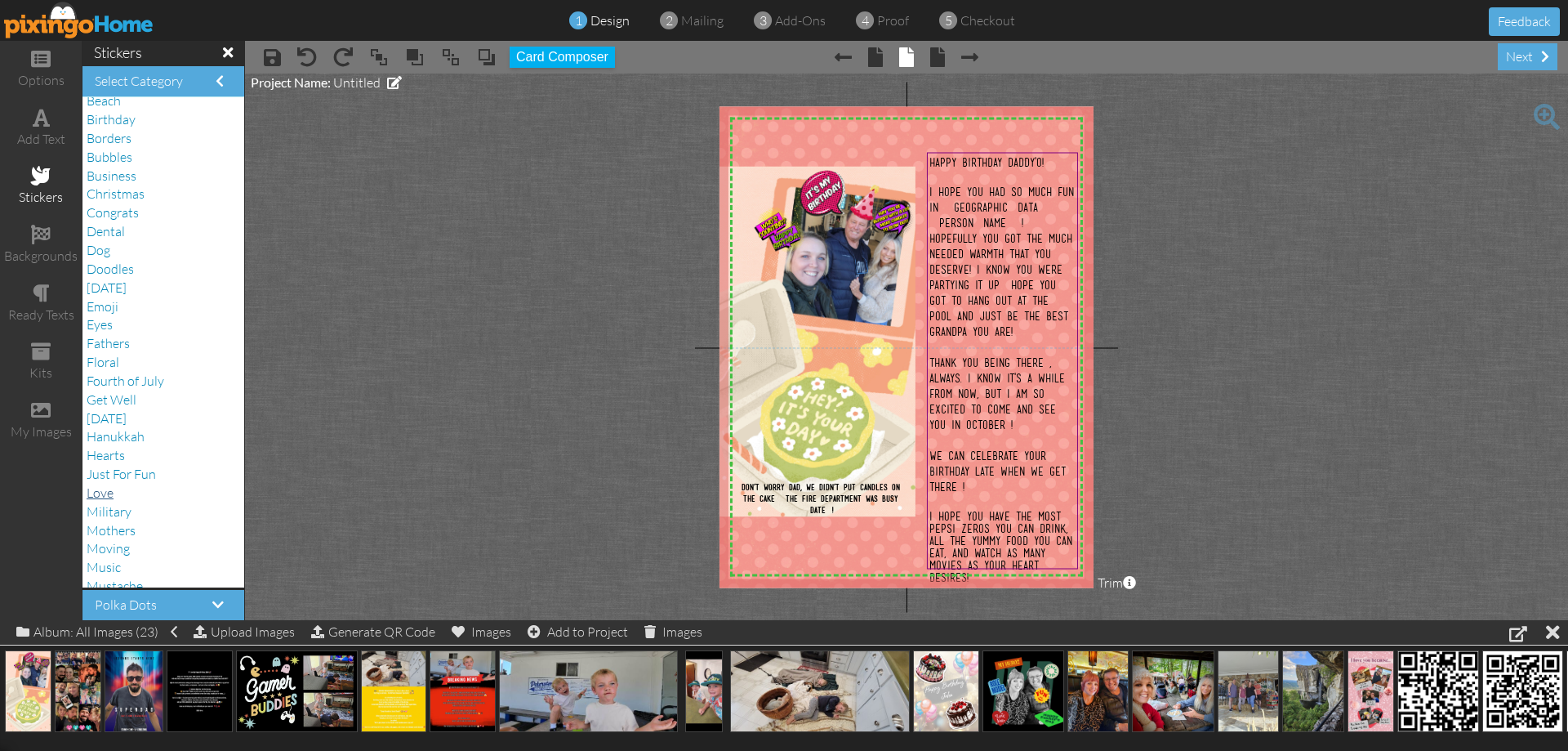
scroll to position [0, 0]
click at [126, 151] on span "Birthday" at bounding box center [111, 147] width 49 height 16
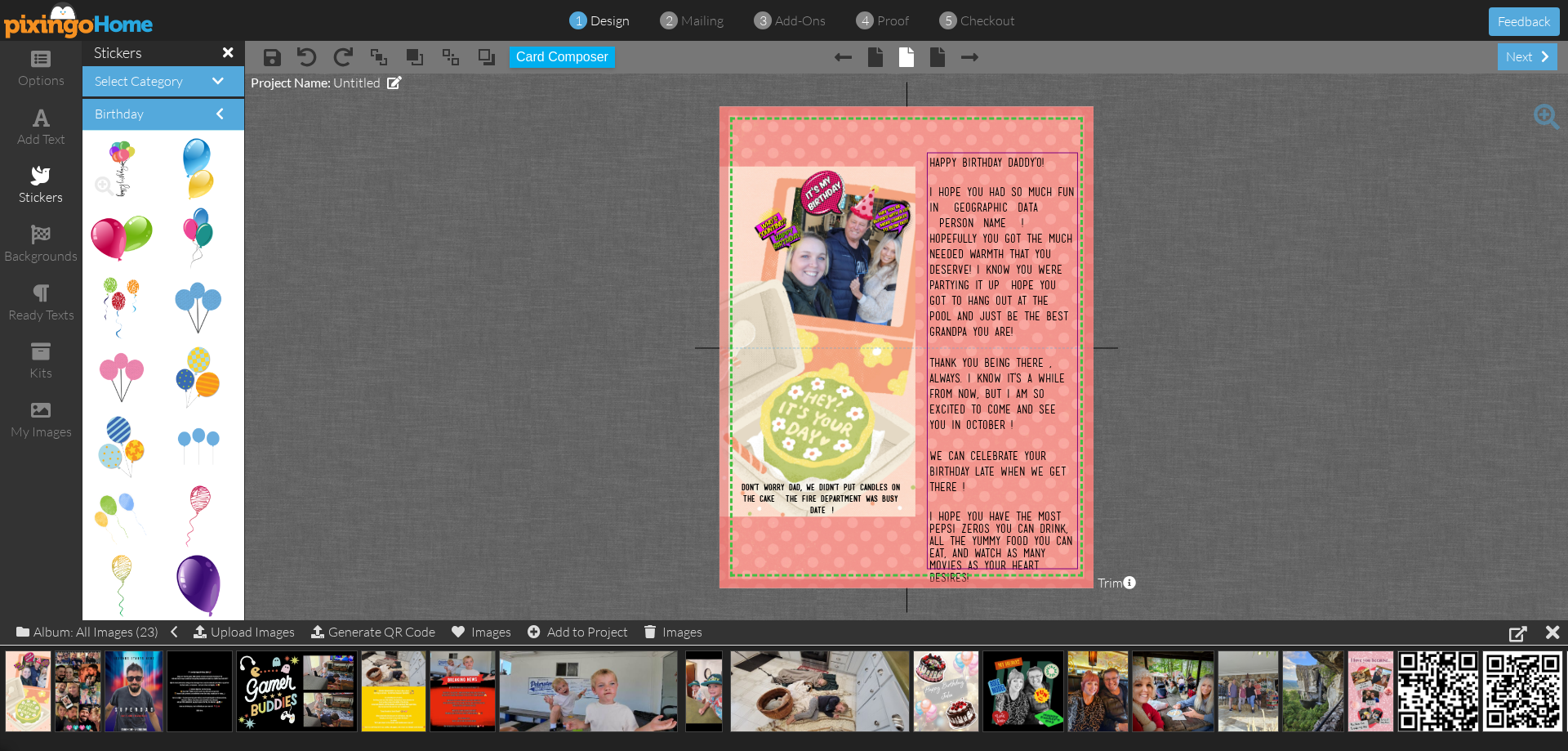
click at [114, 182] on span at bounding box center [104, 186] width 28 height 28
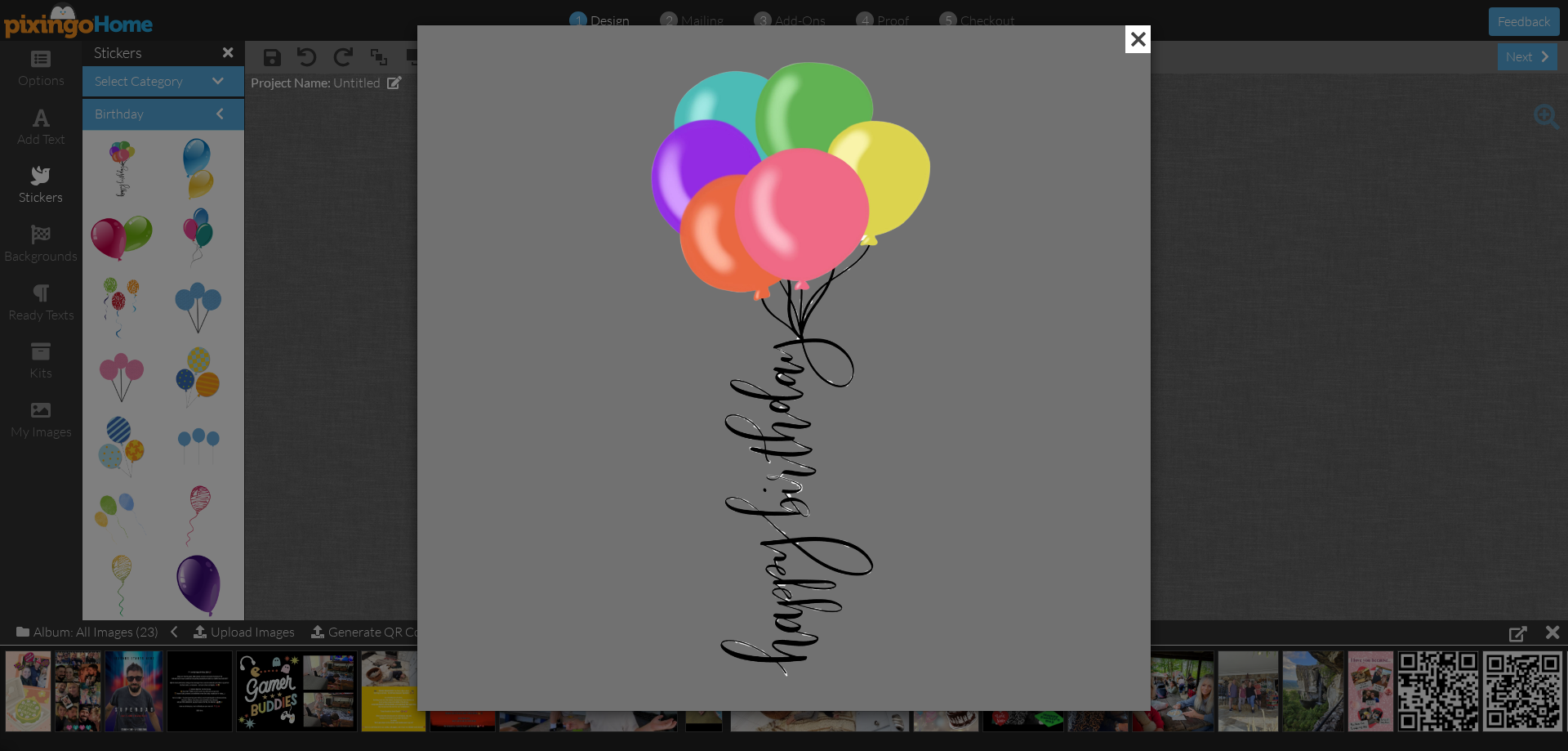
click at [1131, 40] on span at bounding box center [1139, 39] width 25 height 28
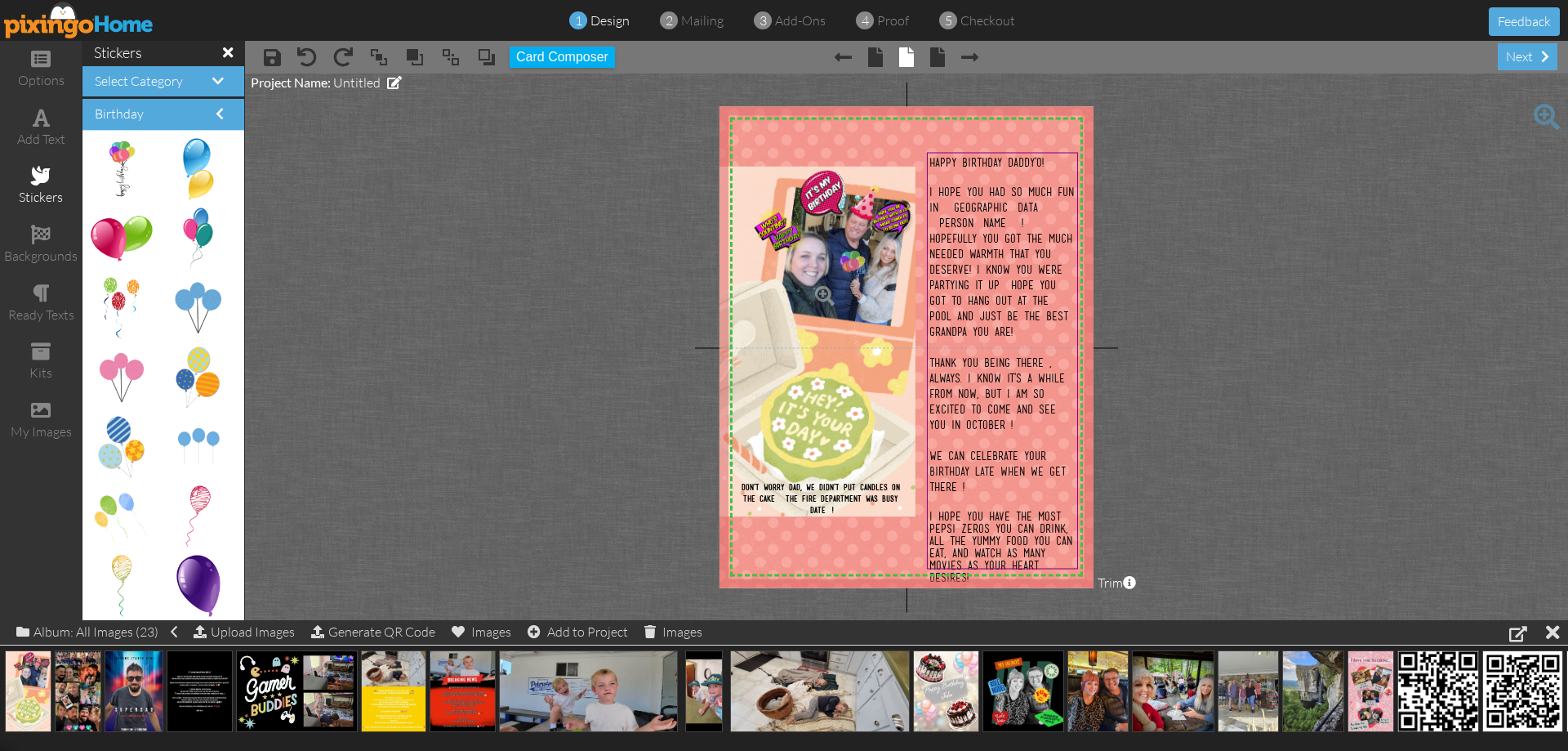
drag, startPoint x: 130, startPoint y: 161, endPoint x: 850, endPoint y: 271, distance: 728.4
drag, startPoint x: 888, startPoint y: 325, endPoint x: 1009, endPoint y: 322, distance: 121.0
click at [1009, 322] on img at bounding box center [979, 312] width 94 height 133
drag, startPoint x: 979, startPoint y: 211, endPoint x: 822, endPoint y: 311, distance: 186.1
click at [822, 311] on div "X X X X X X X X X X X X X X X X X X X X X X X X X X X X X X X X X X X X X X X X…" at bounding box center [906, 347] width 374 height 481
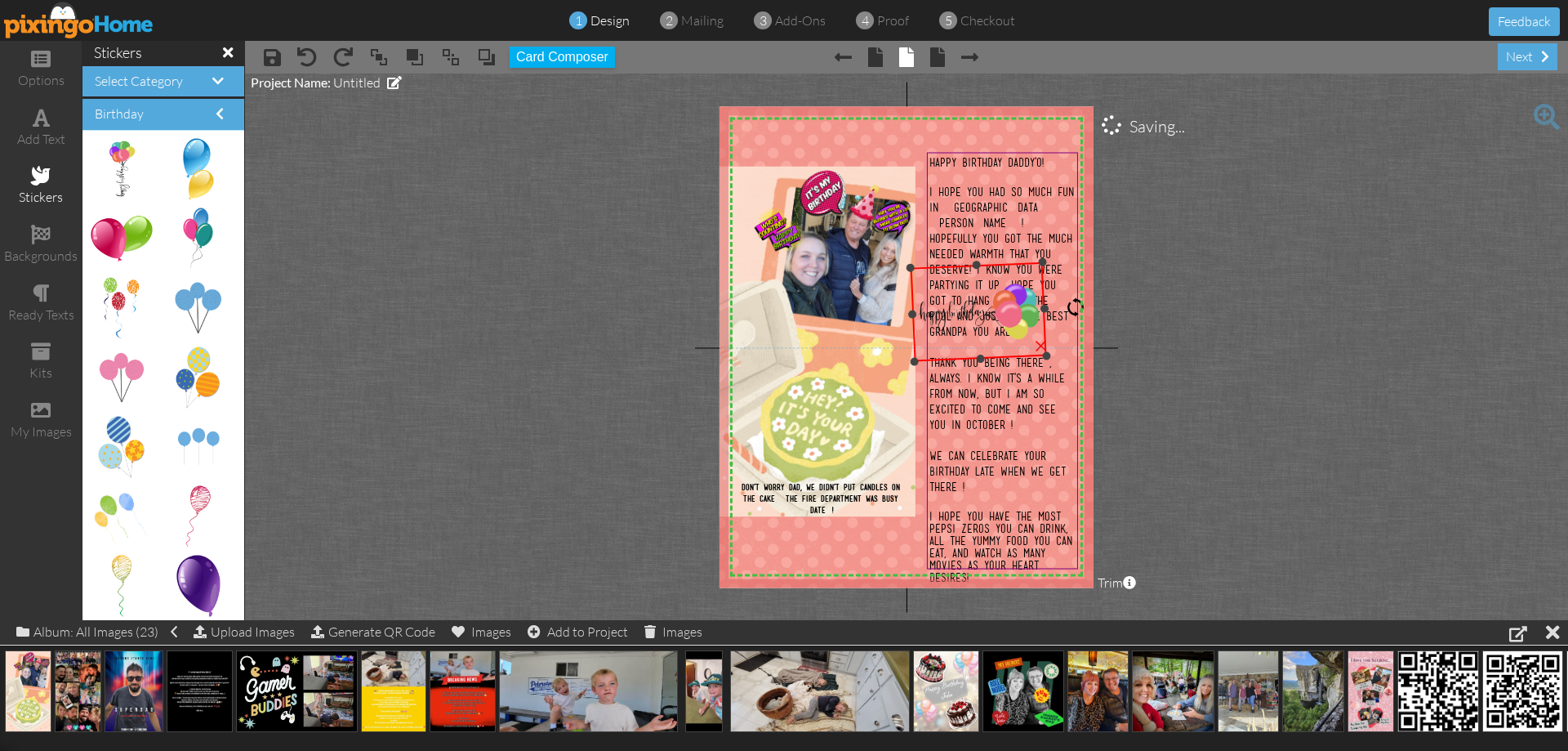
drag, startPoint x: 881, startPoint y: 310, endPoint x: 1108, endPoint y: 306, distance: 227.0
click at [1108, 306] on project-studio-wrapper "X X X X X X X X X X X X X X X X X X X X X X X X X X X X X X X X X X X X X X X X…" at bounding box center [906, 347] width 1323 height 546
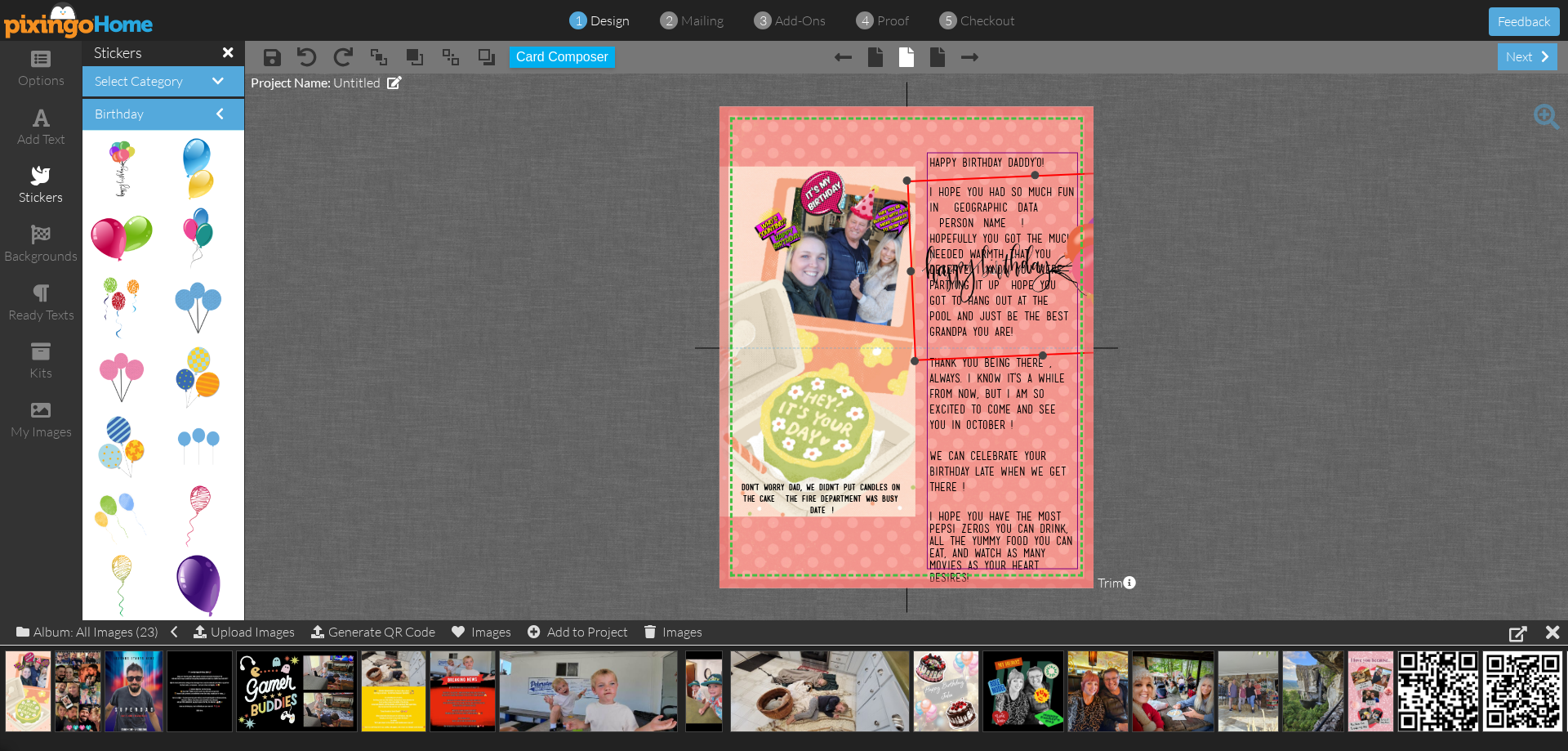
drag, startPoint x: 1039, startPoint y: 263, endPoint x: 1163, endPoint y: 222, distance: 130.6
click at [1163, 222] on project-studio-wrapper "X X X X X X X X X X X X X X X X X X X X X X X X X X X X X X X X X X X X X X X X…" at bounding box center [906, 347] width 1323 height 546
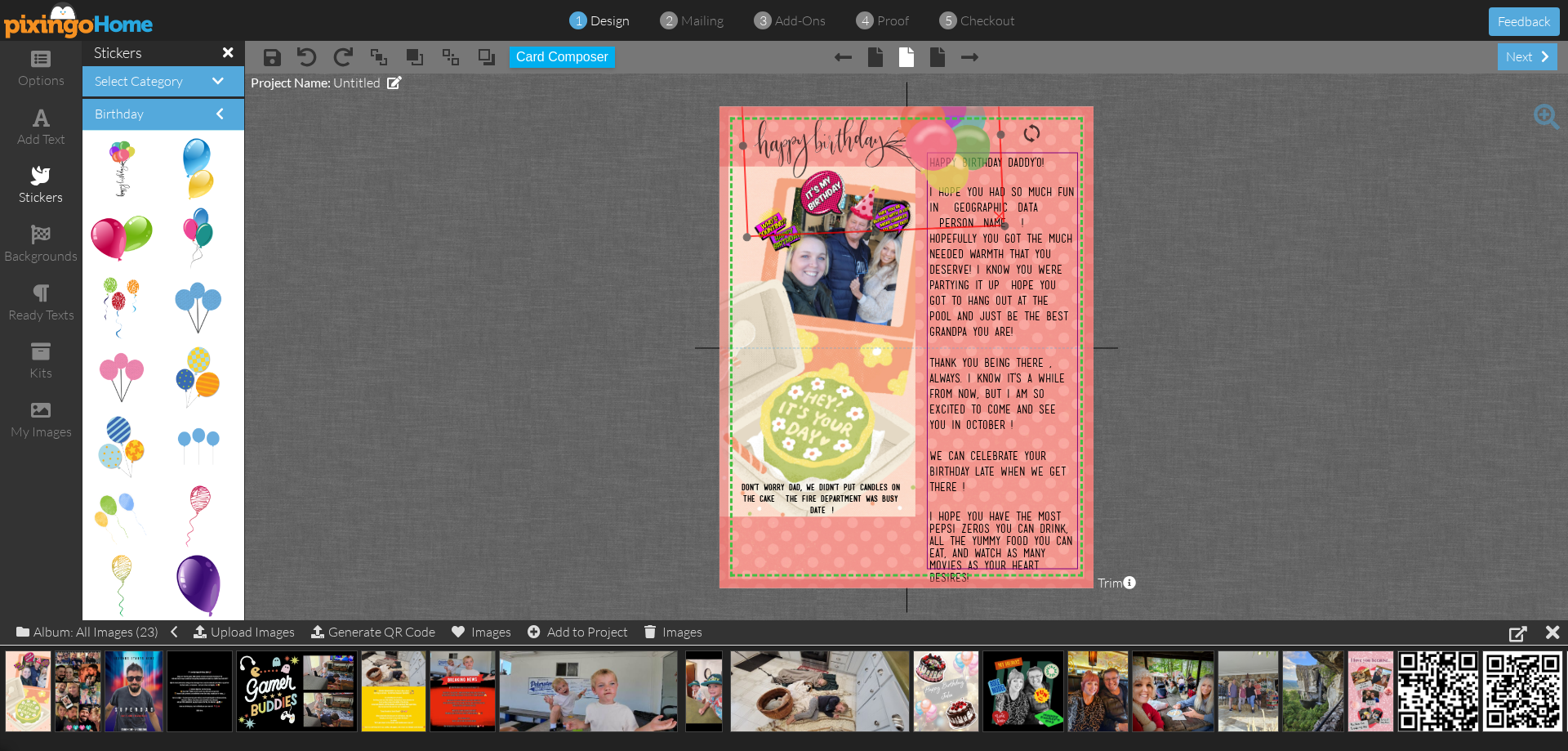
drag, startPoint x: 1063, startPoint y: 274, endPoint x: 896, endPoint y: 149, distance: 208.6
click at [896, 149] on img at bounding box center [871, 140] width 265 height 194
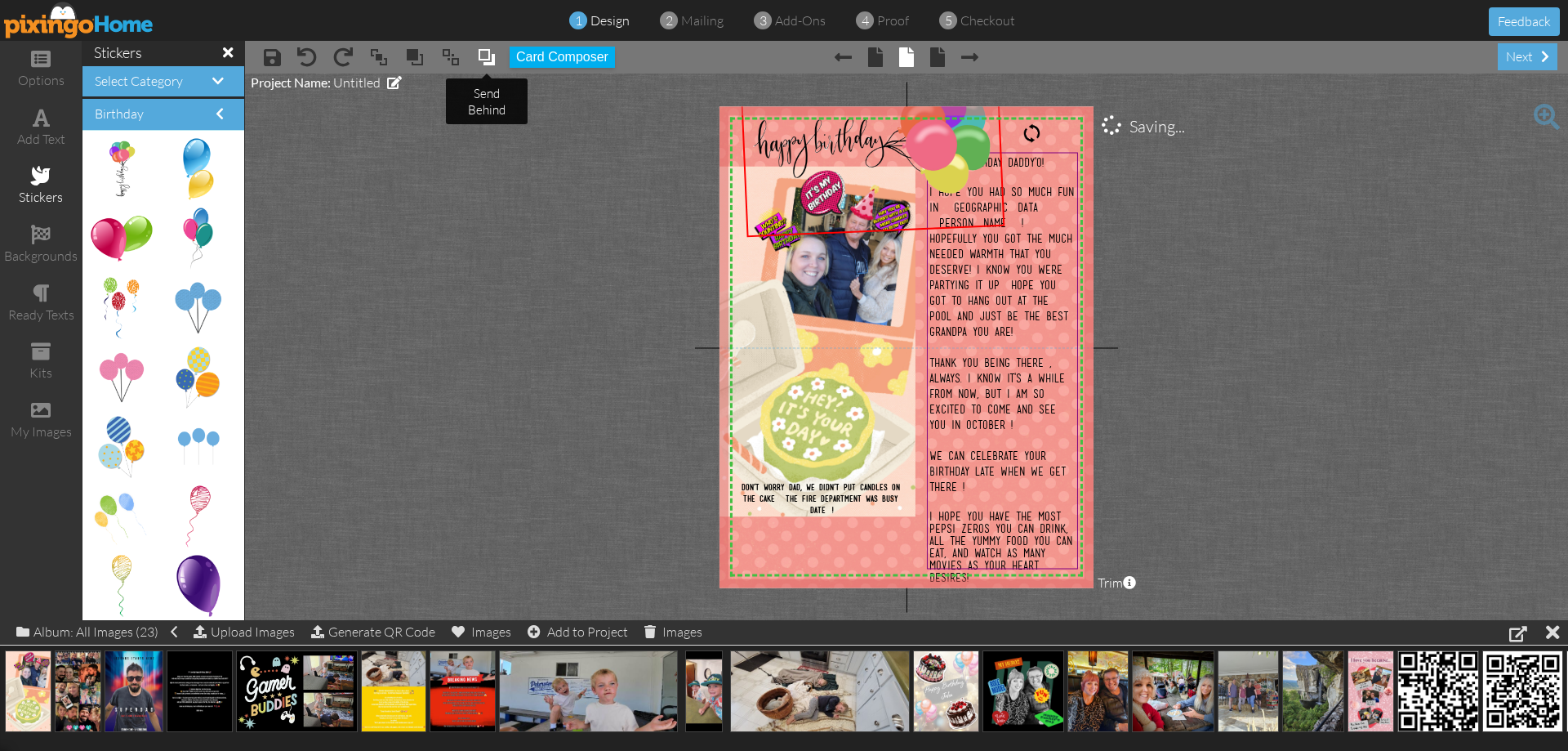
click at [487, 60] on span at bounding box center [486, 57] width 19 height 25
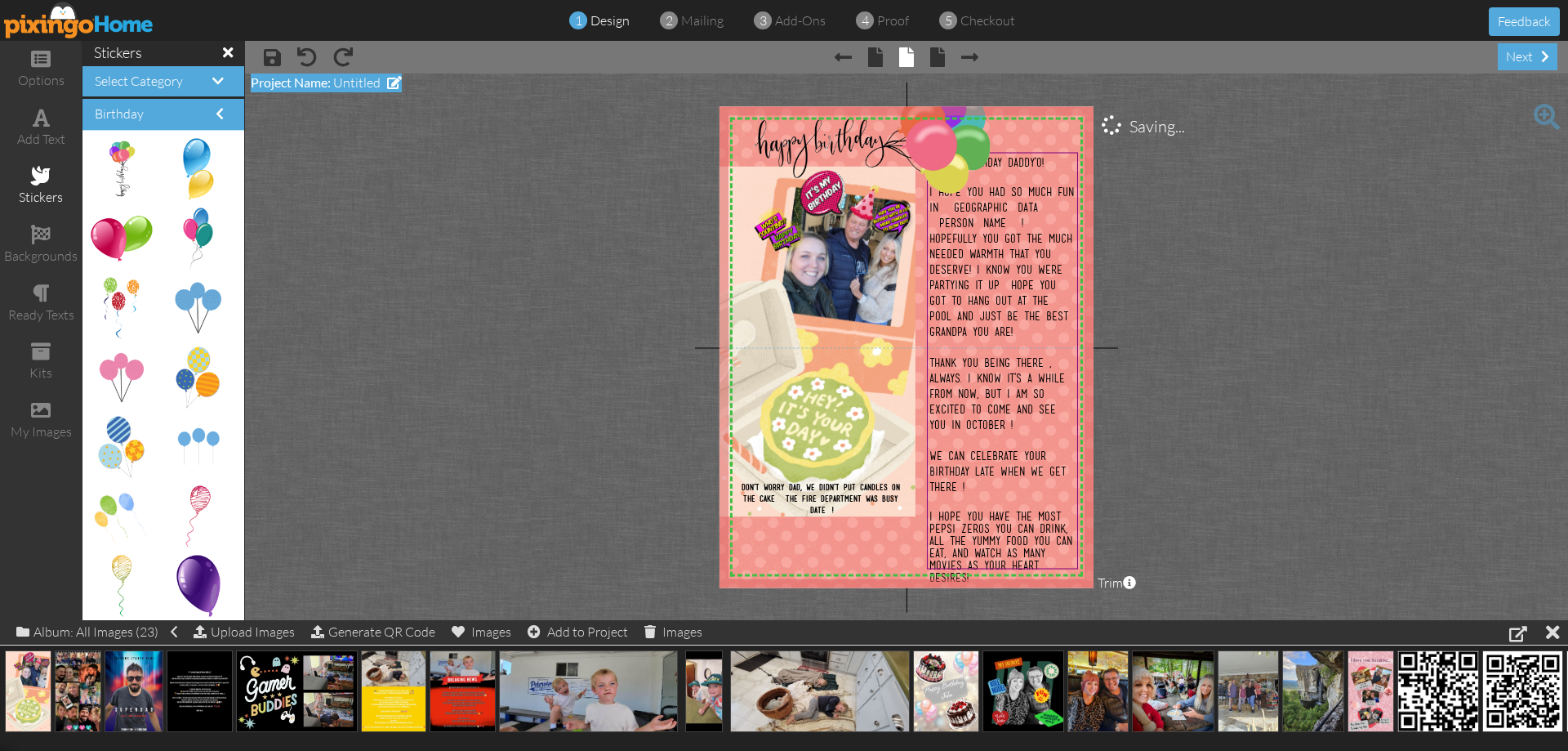
click at [389, 85] on span at bounding box center [394, 82] width 14 height 13
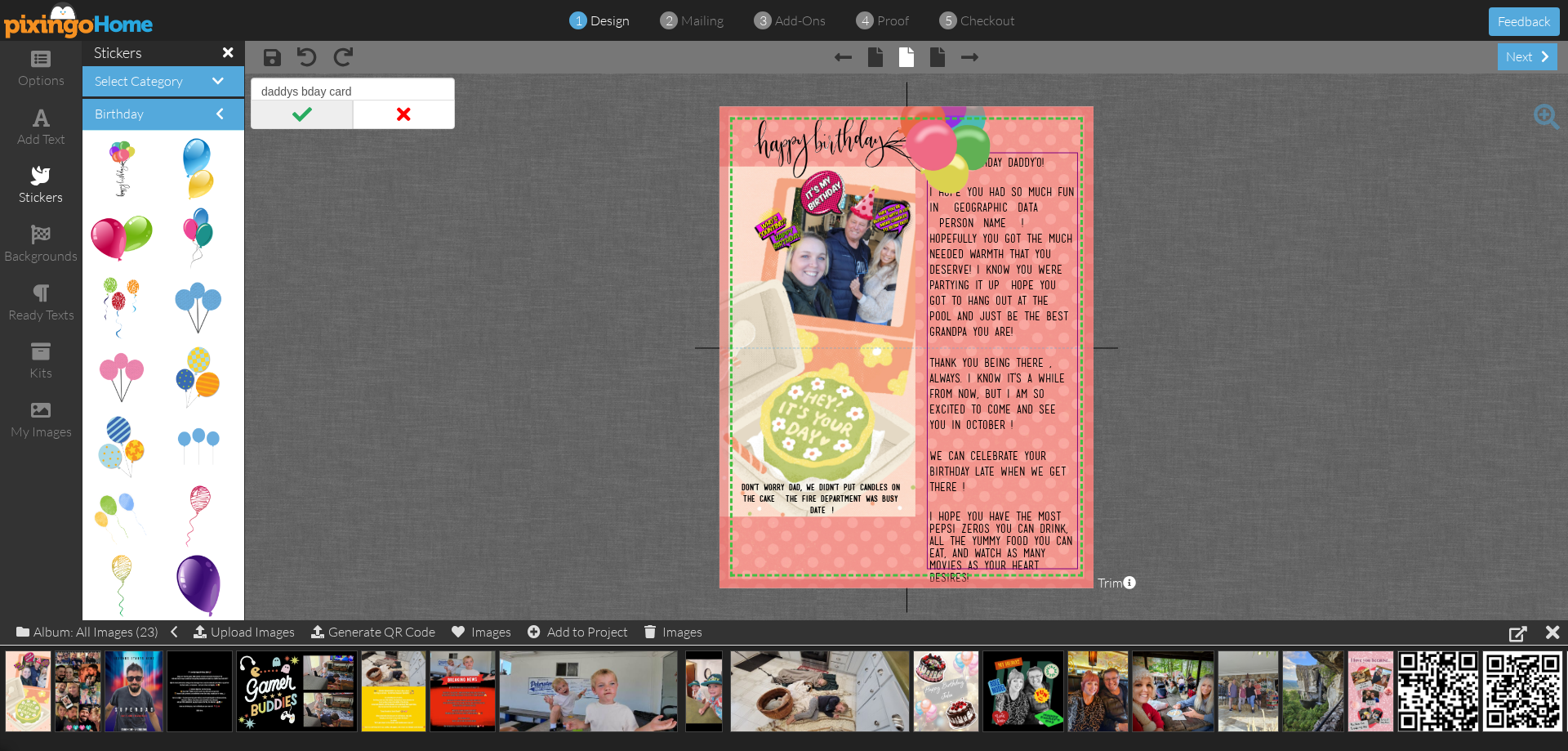
type input "daddys bday card"
click at [327, 111] on span at bounding box center [302, 114] width 102 height 30
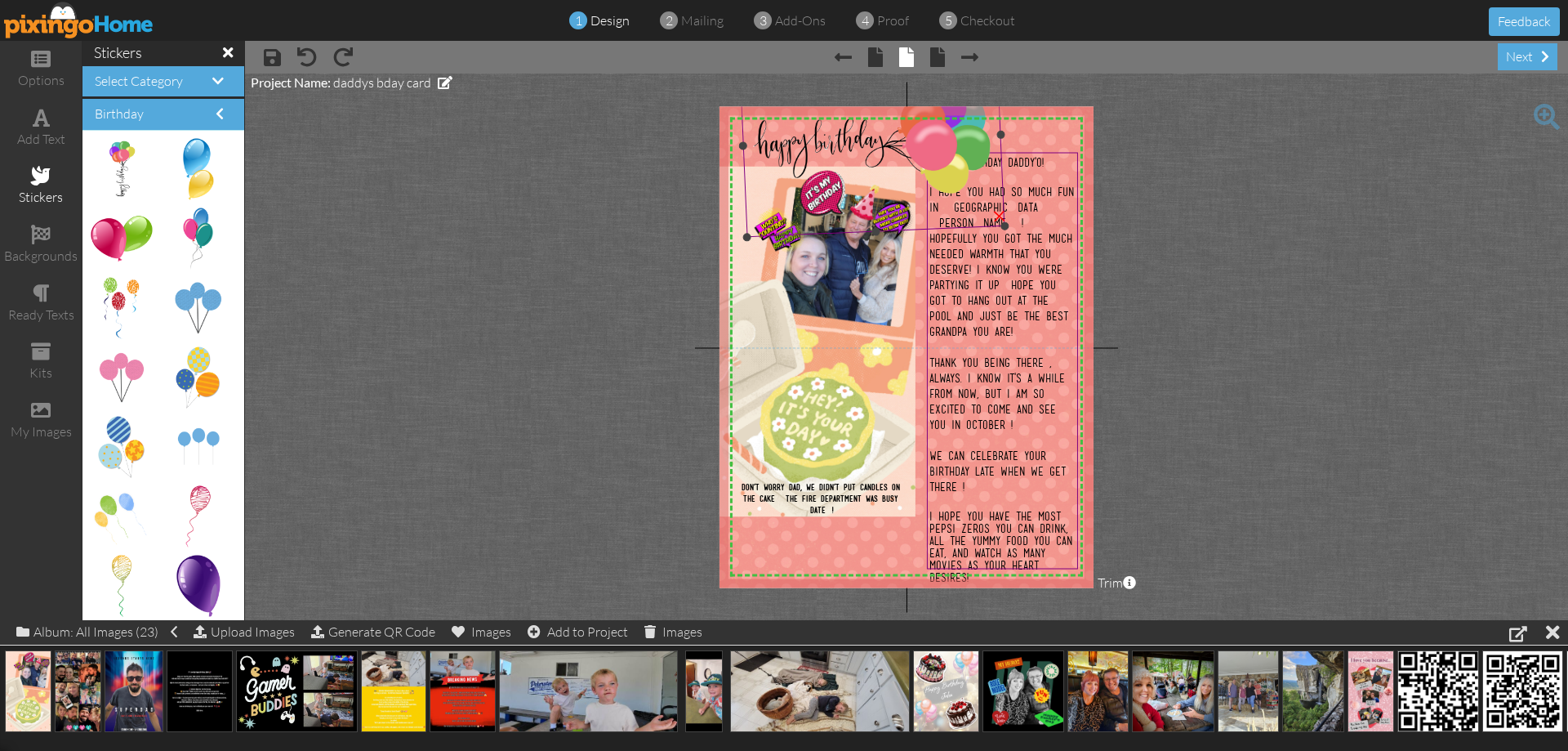
click at [834, 156] on img at bounding box center [871, 140] width 265 height 194
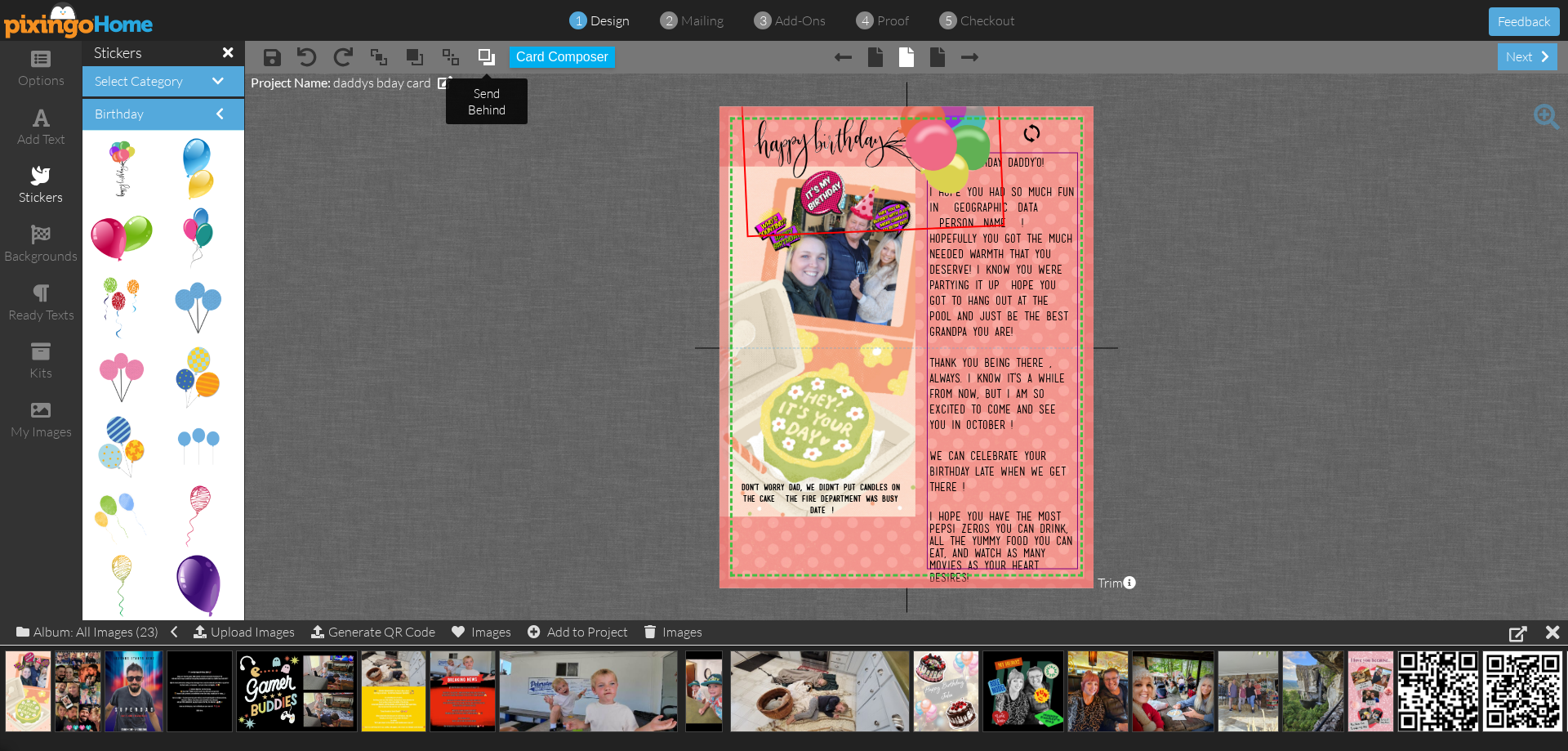
click at [492, 59] on span at bounding box center [486, 57] width 19 height 25
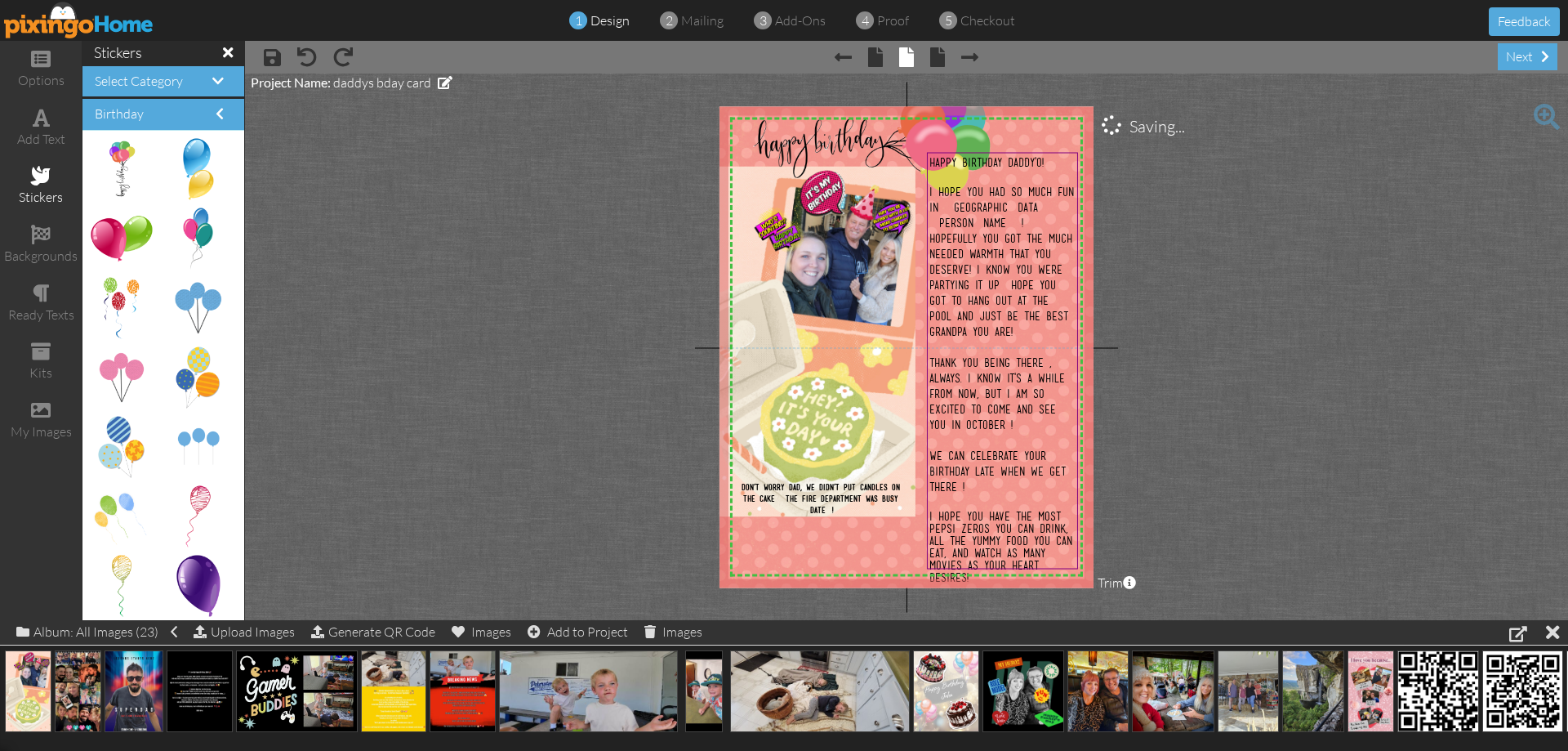
click at [1071, 133] on img at bounding box center [971, 351] width 537 height 537
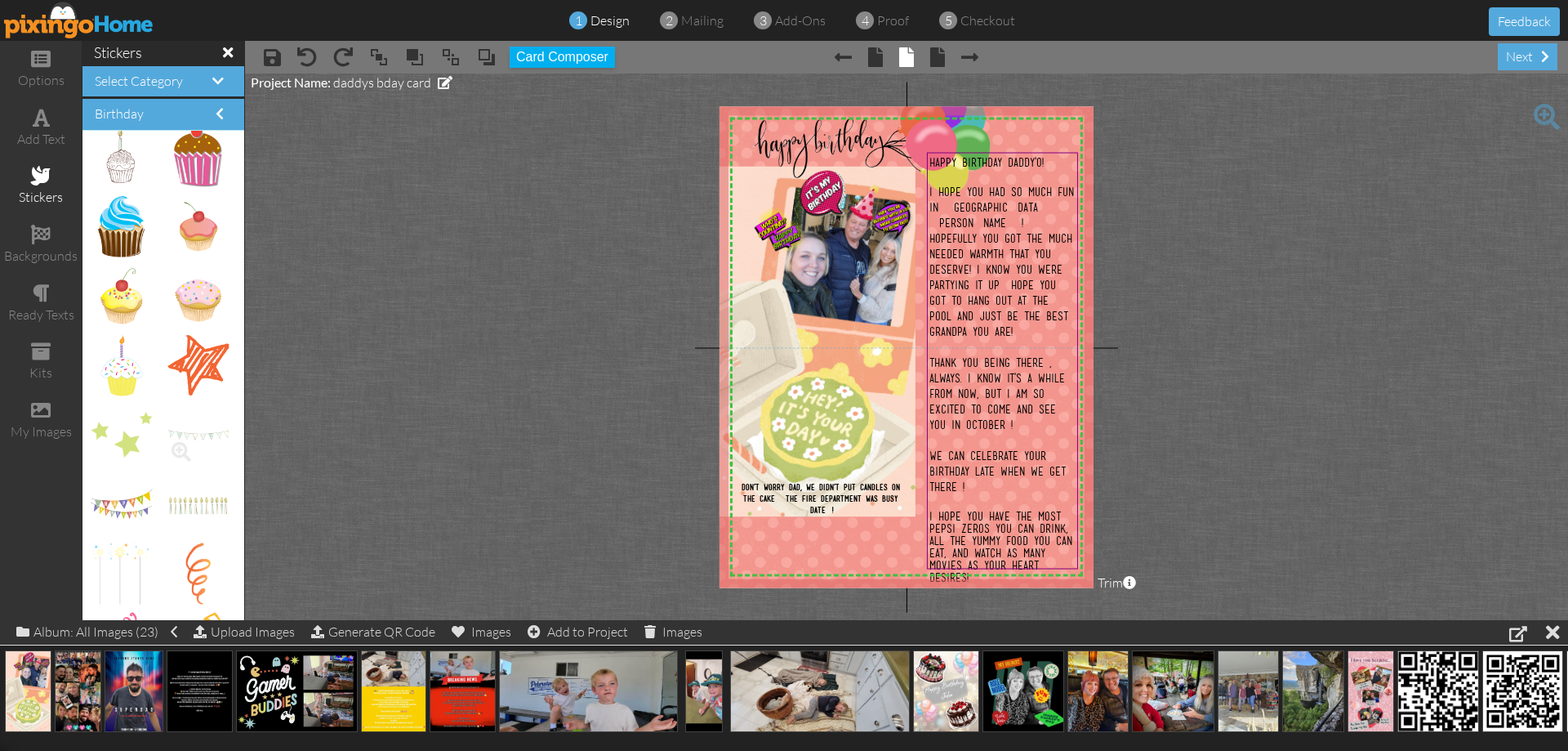
scroll to position [1553, 0]
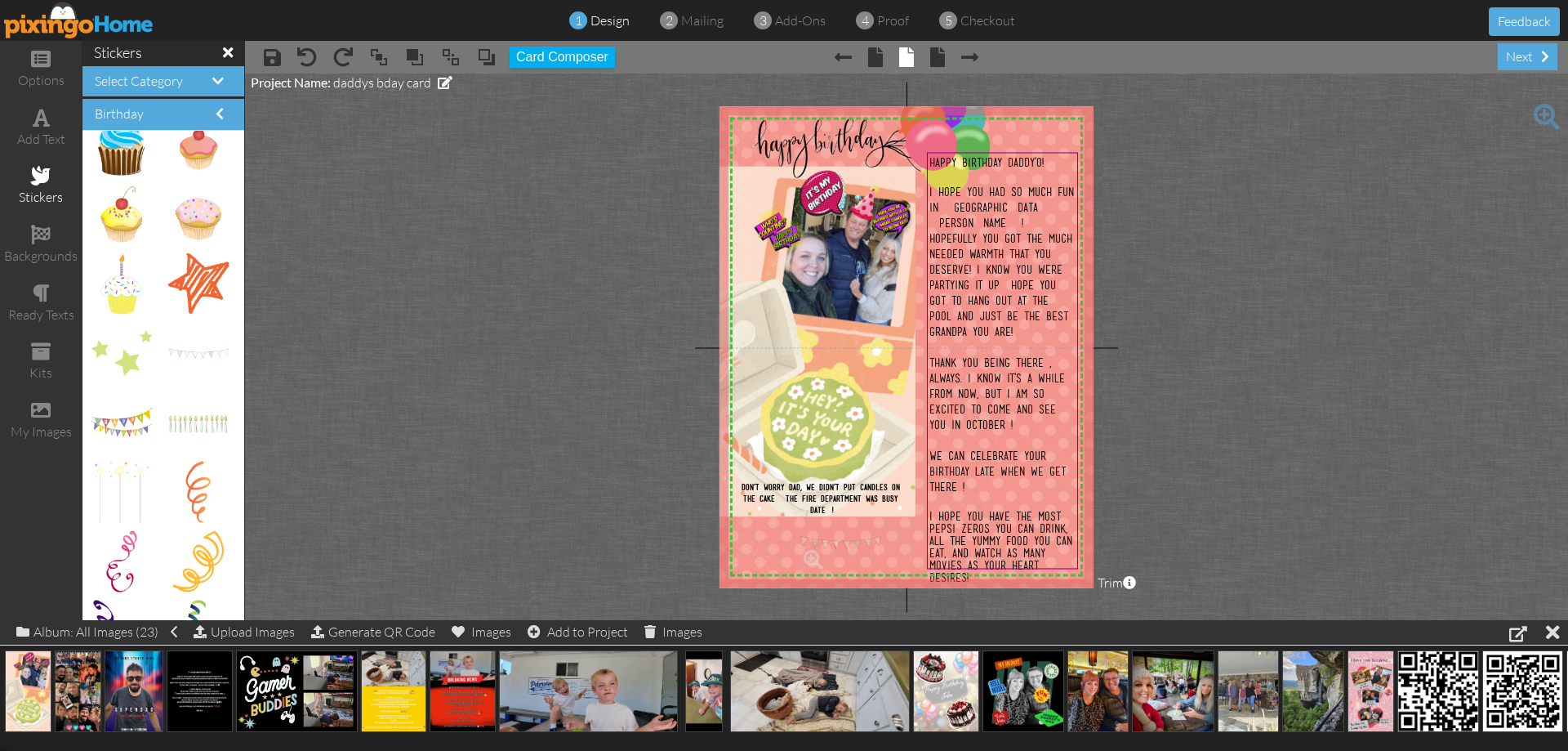
drag, startPoint x: 184, startPoint y: 351, endPoint x: 829, endPoint y: 540, distance: 672.1
drag, startPoint x: 893, startPoint y: 528, endPoint x: 1143, endPoint y: 557, distance: 251.7
click at [1143, 557] on project-studio-wrapper "X X X X X X X X X X X X X X X X X X X X X X X X X X X X X X X X X X X X X X X X…" at bounding box center [906, 347] width 1323 height 546
drag, startPoint x: 894, startPoint y: 529, endPoint x: 1013, endPoint y: 538, distance: 119.3
click at [1013, 538] on div "X X X X X X X X X X X X X X X X X X X X X X X X X X X X X X X X X X X X X X X X…" at bounding box center [906, 347] width 374 height 481
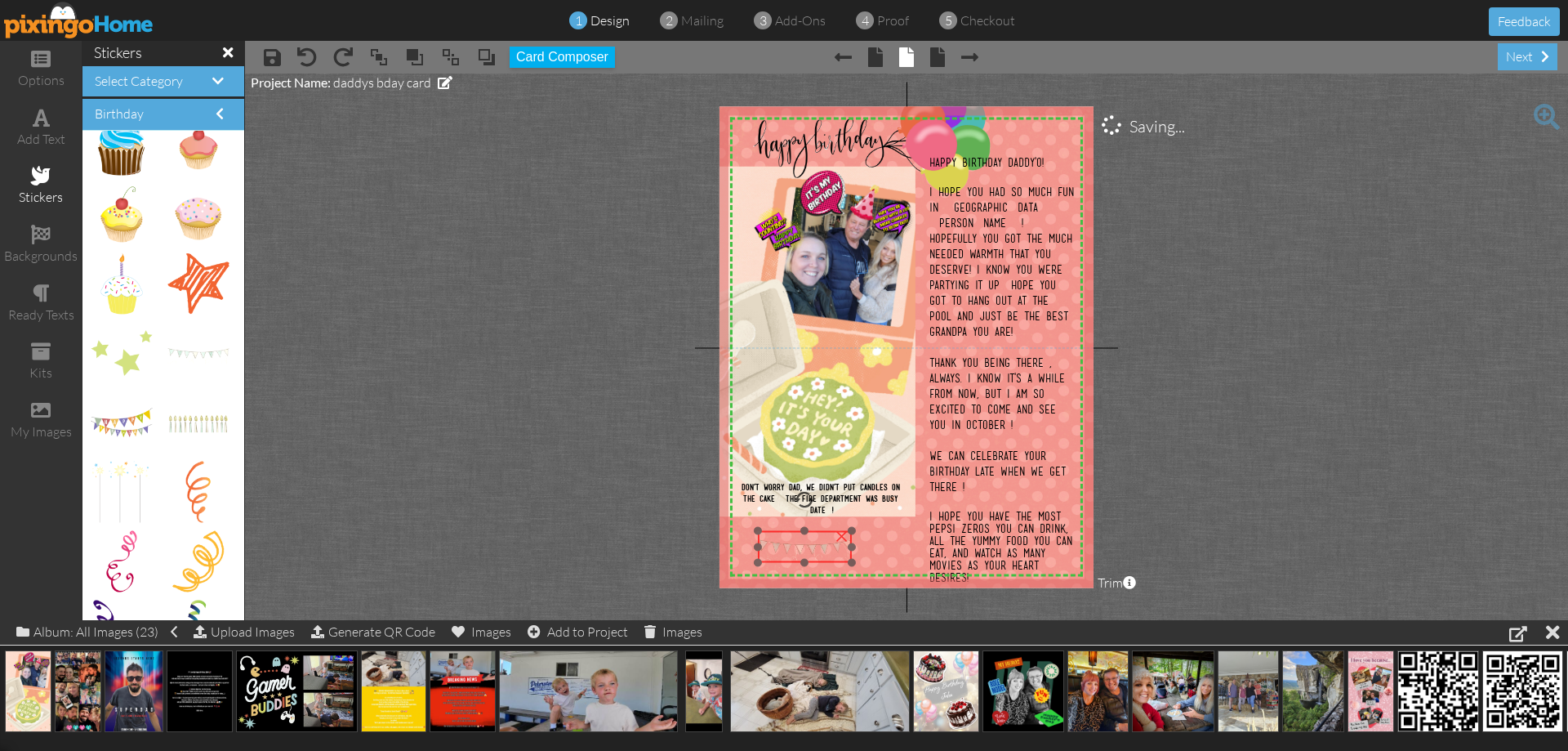
drag, startPoint x: 861, startPoint y: 540, endPoint x: 819, endPoint y: 559, distance: 46.1
click at [819, 559] on img at bounding box center [805, 547] width 94 height 32
click at [933, 556] on div "X X X X X X X X X X X X X X X X X X X X X X X X X X X X X X X X X X X X X X X X…" at bounding box center [906, 347] width 374 height 481
click at [843, 536] on div "×" at bounding box center [841, 534] width 26 height 26
click at [195, 359] on img at bounding box center [198, 354] width 61 height 21
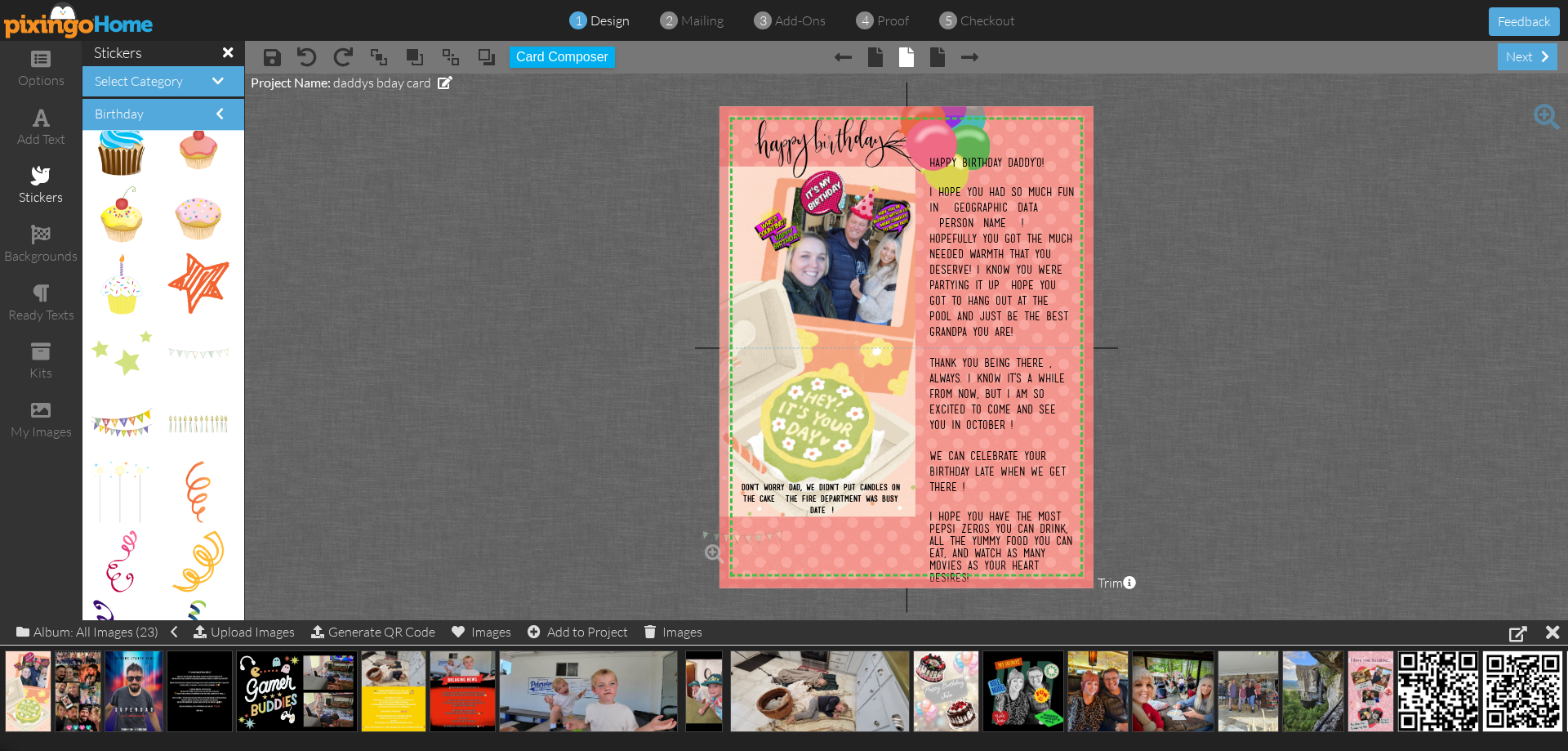
drag, startPoint x: 195, startPoint y: 351, endPoint x: 828, endPoint y: 545, distance: 662.1
drag, startPoint x: 880, startPoint y: 530, endPoint x: 1033, endPoint y: 548, distance: 154.1
click at [1033, 548] on div "X X X X X X X X X X X X X X X X X X X X X X X X X X X X X X X X X X X X X X X X…" at bounding box center [906, 347] width 374 height 481
drag, startPoint x: 884, startPoint y: 534, endPoint x: 929, endPoint y: 527, distance: 45.5
click at [929, 527] on div "X X X X X X X X X X X X X X X X X X X X X X X X X X X X X X X X X X X X X X X X…" at bounding box center [906, 347] width 374 height 481
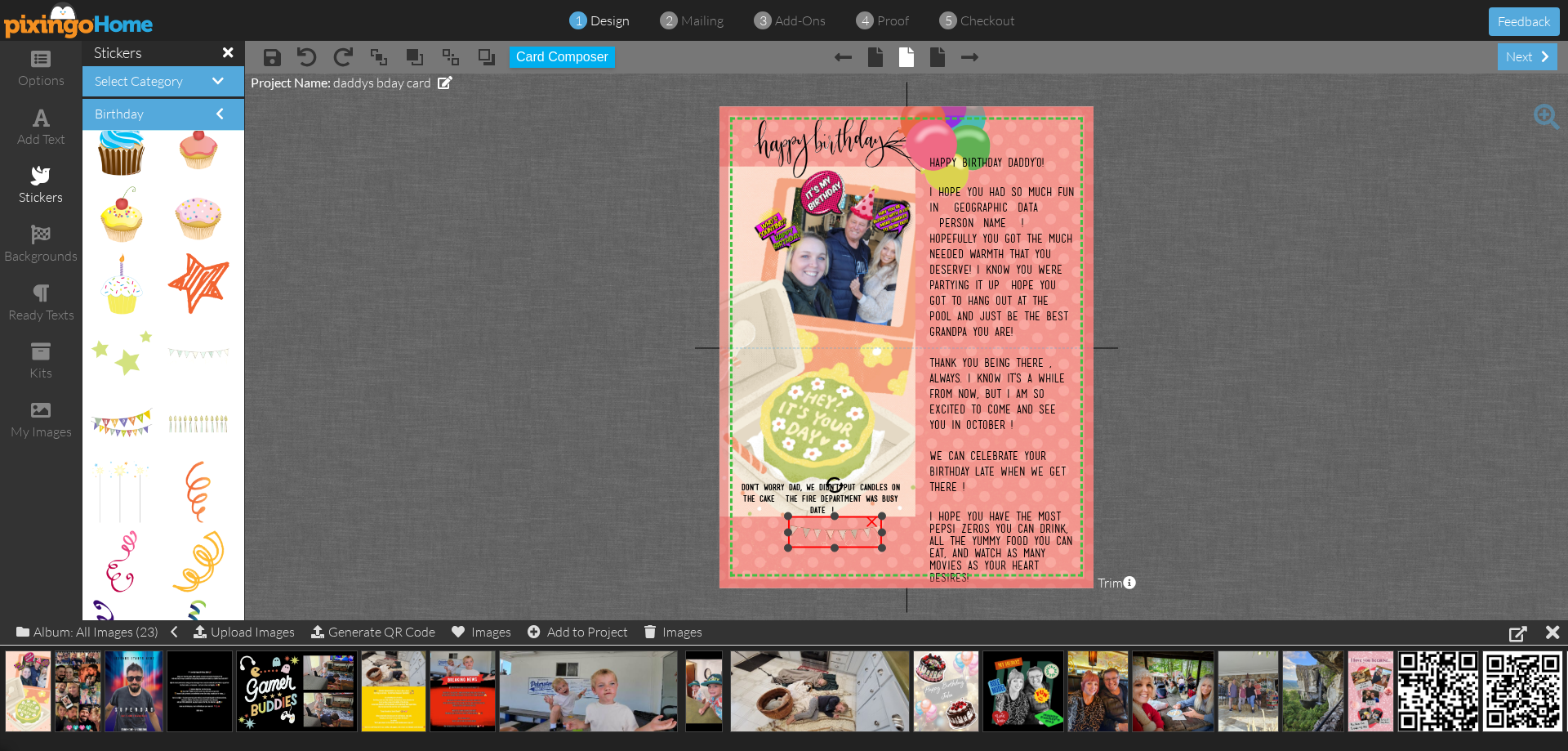
click at [849, 534] on img at bounding box center [834, 533] width 94 height 32
drag, startPoint x: 850, startPoint y: 547, endPoint x: 799, endPoint y: 569, distance: 55.5
click at [799, 569] on img at bounding box center [789, 556] width 94 height 32
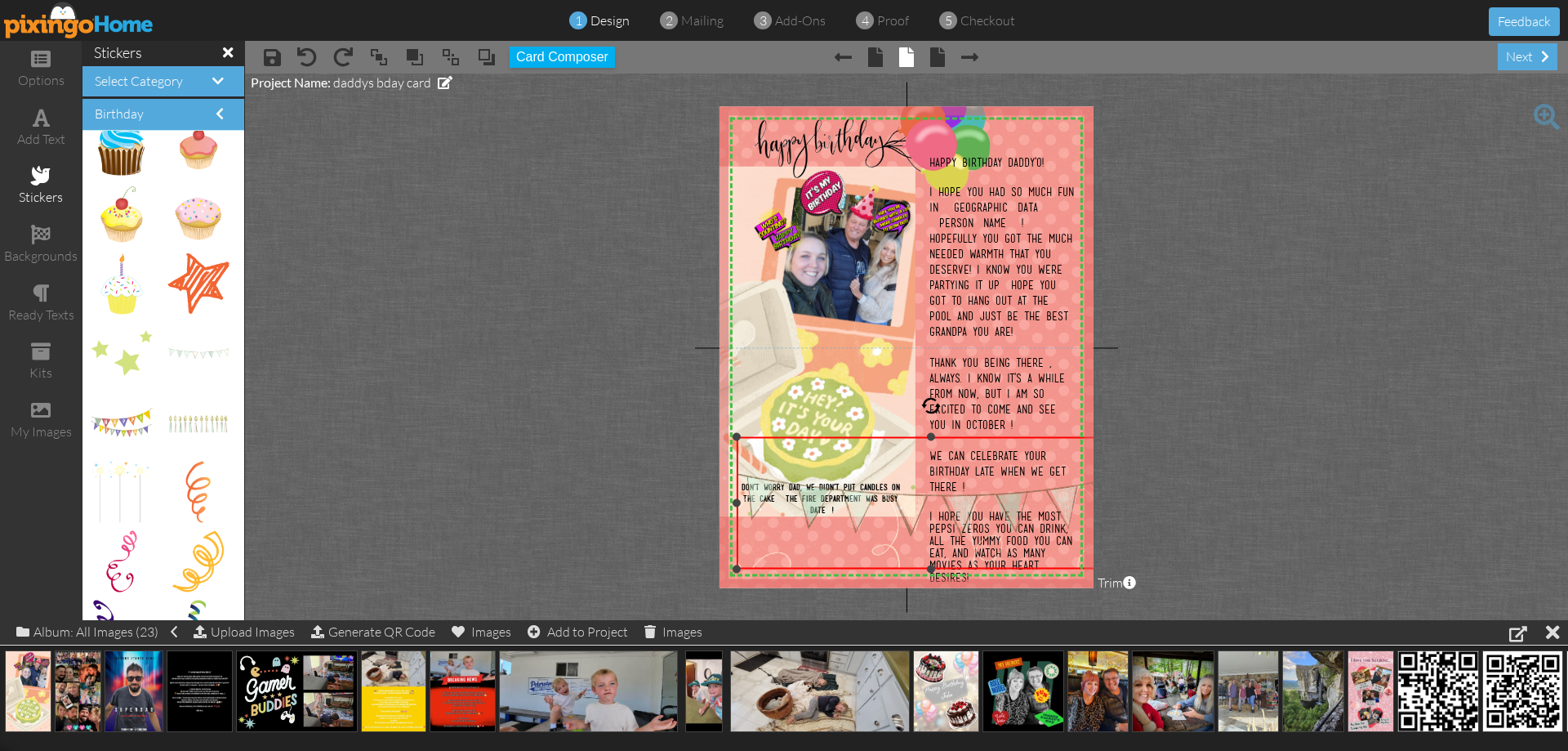
drag, startPoint x: 831, startPoint y: 534, endPoint x: 1296, endPoint y: 433, distance: 475.8
click at [1296, 433] on project-studio-wrapper "X X X X X X X X X X X X X X X X X X X X X X X X X X X X X X X X X X X X X X X X…" at bounding box center [906, 347] width 1323 height 546
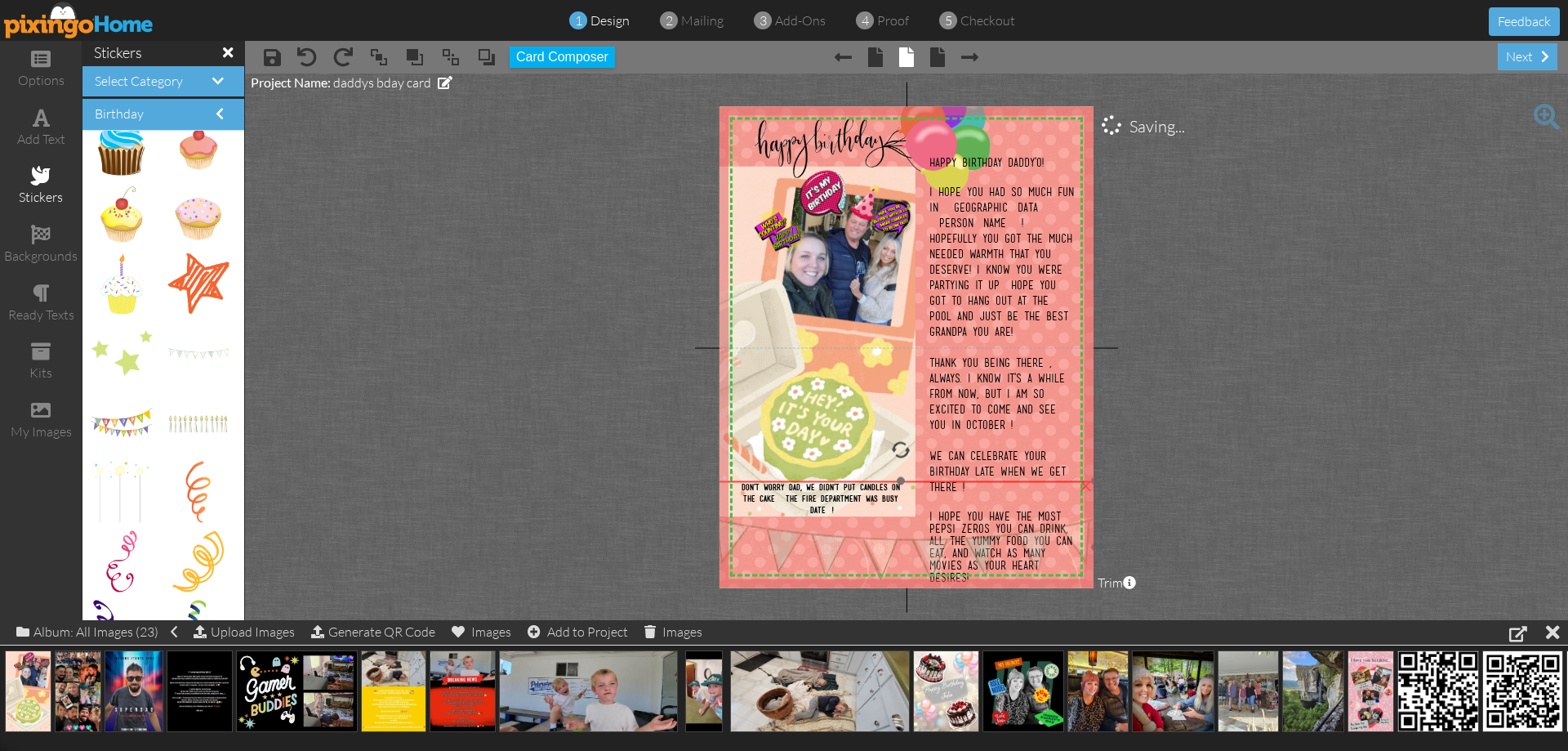
drag, startPoint x: 1037, startPoint y: 505, endPoint x: 1007, endPoint y: 549, distance: 53.3
click at [1007, 549] on img at bounding box center [901, 547] width 389 height 133
click at [1021, 510] on span "I hope you have the most pepsi zeros you can drink, all the yummy food you can …" at bounding box center [1001, 546] width 143 height 74
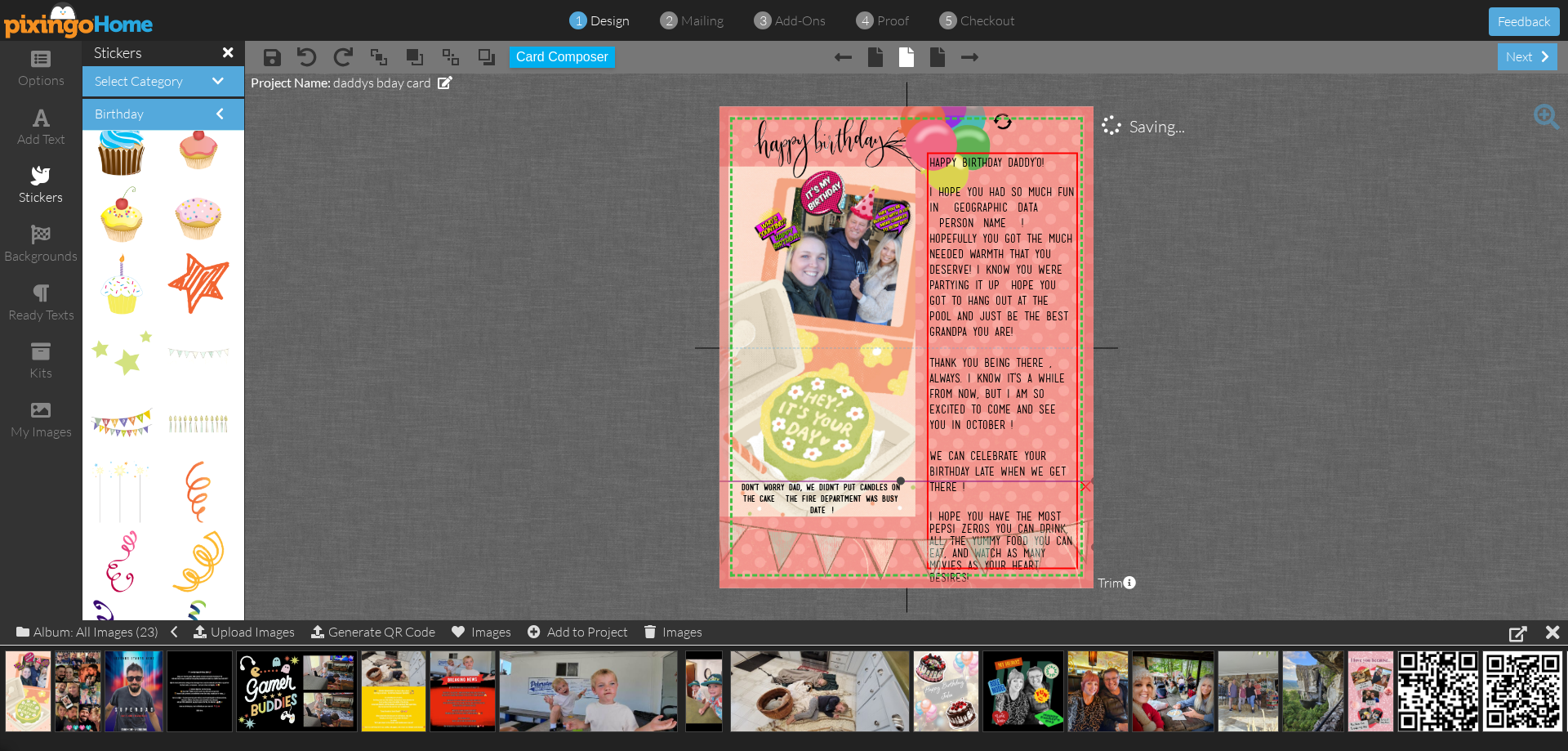
click at [772, 555] on img at bounding box center [901, 547] width 389 height 133
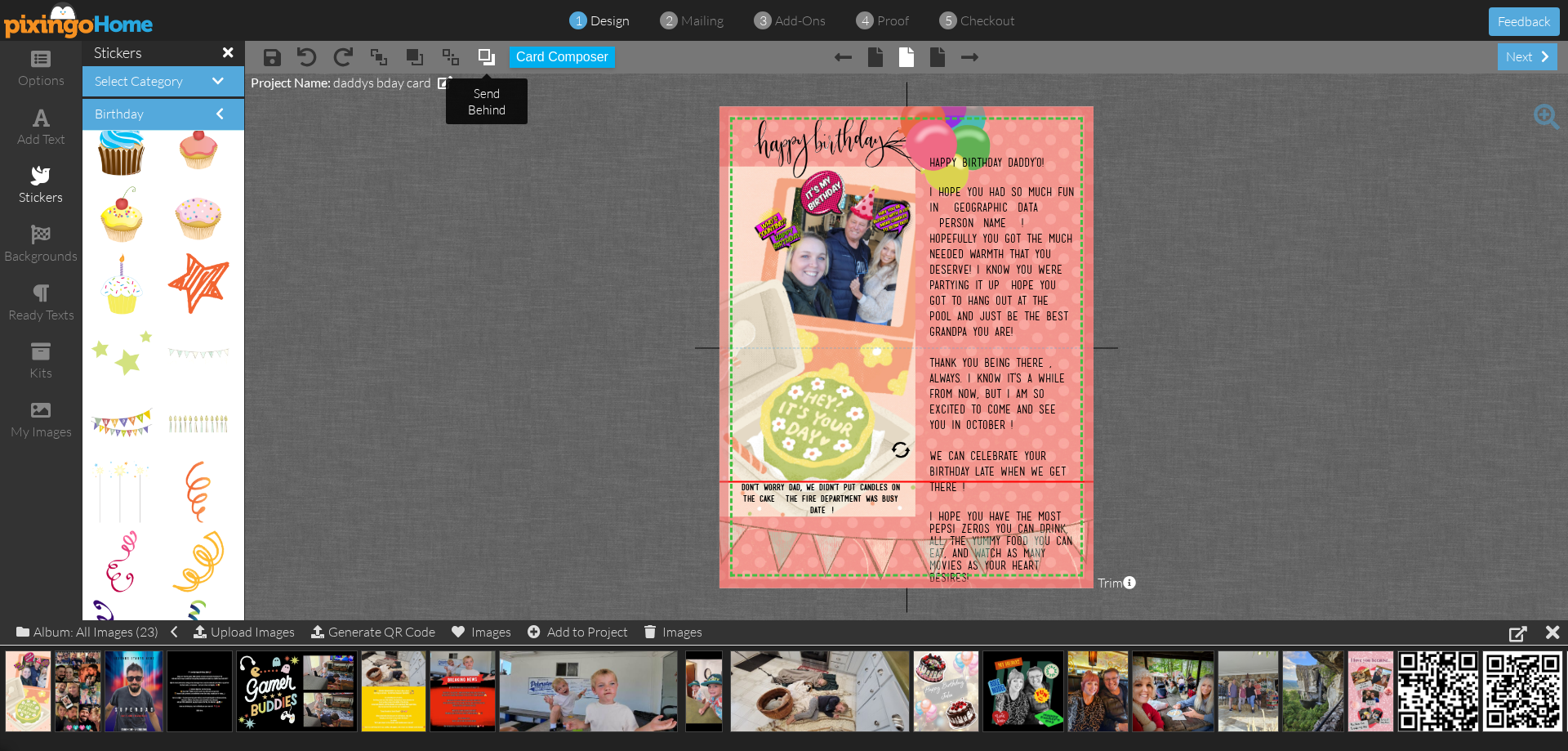
click at [481, 62] on span at bounding box center [486, 57] width 19 height 25
click at [483, 58] on span at bounding box center [486, 57] width 19 height 25
click at [968, 191] on span "I hope you had so much fun in [GEOGRAPHIC_DATA][PERSON_NAME] ! Hopefully you go…" at bounding box center [1002, 261] width 145 height 152
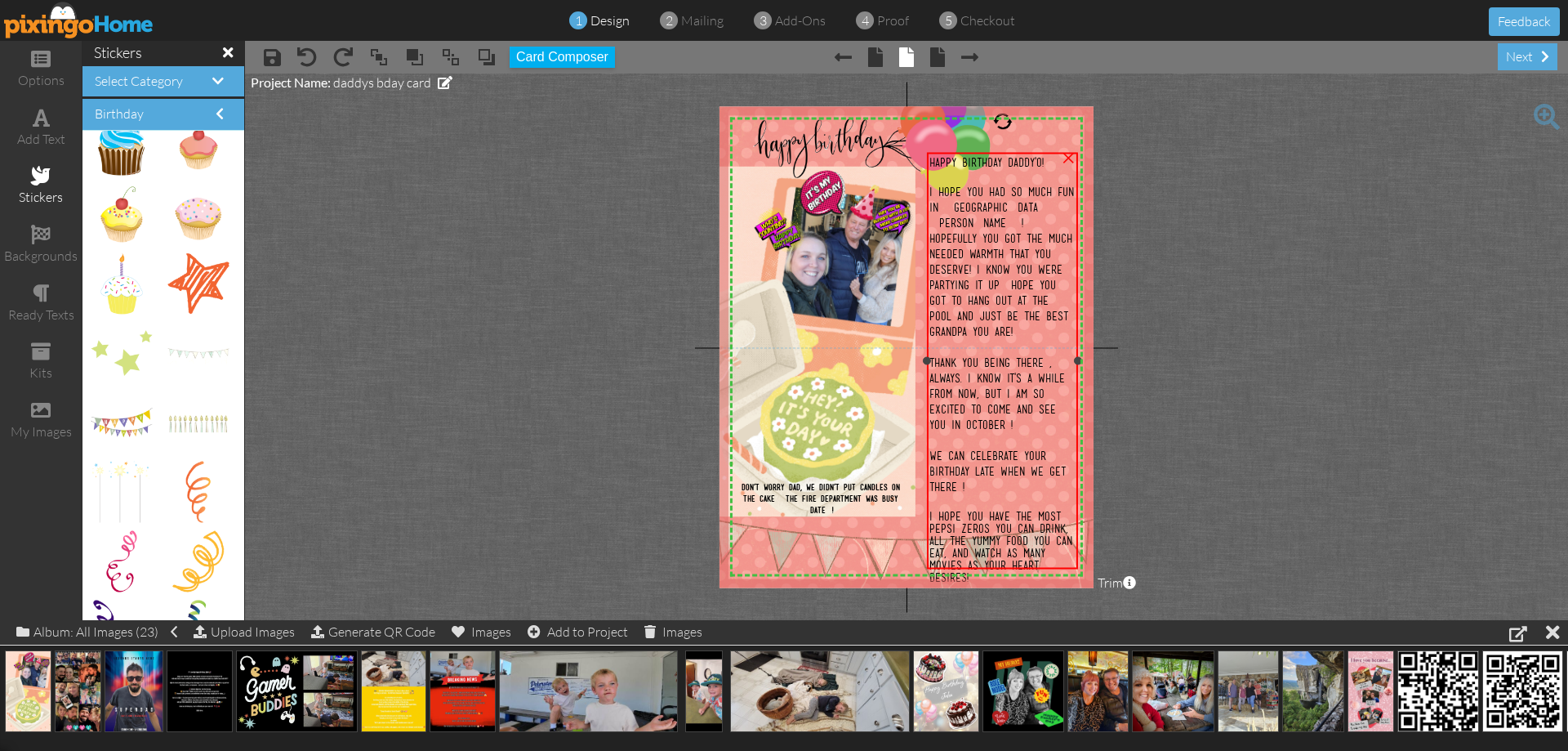
click at [1025, 612] on span "xoxo - bree bree" at bounding box center [977, 618] width 96 height 12
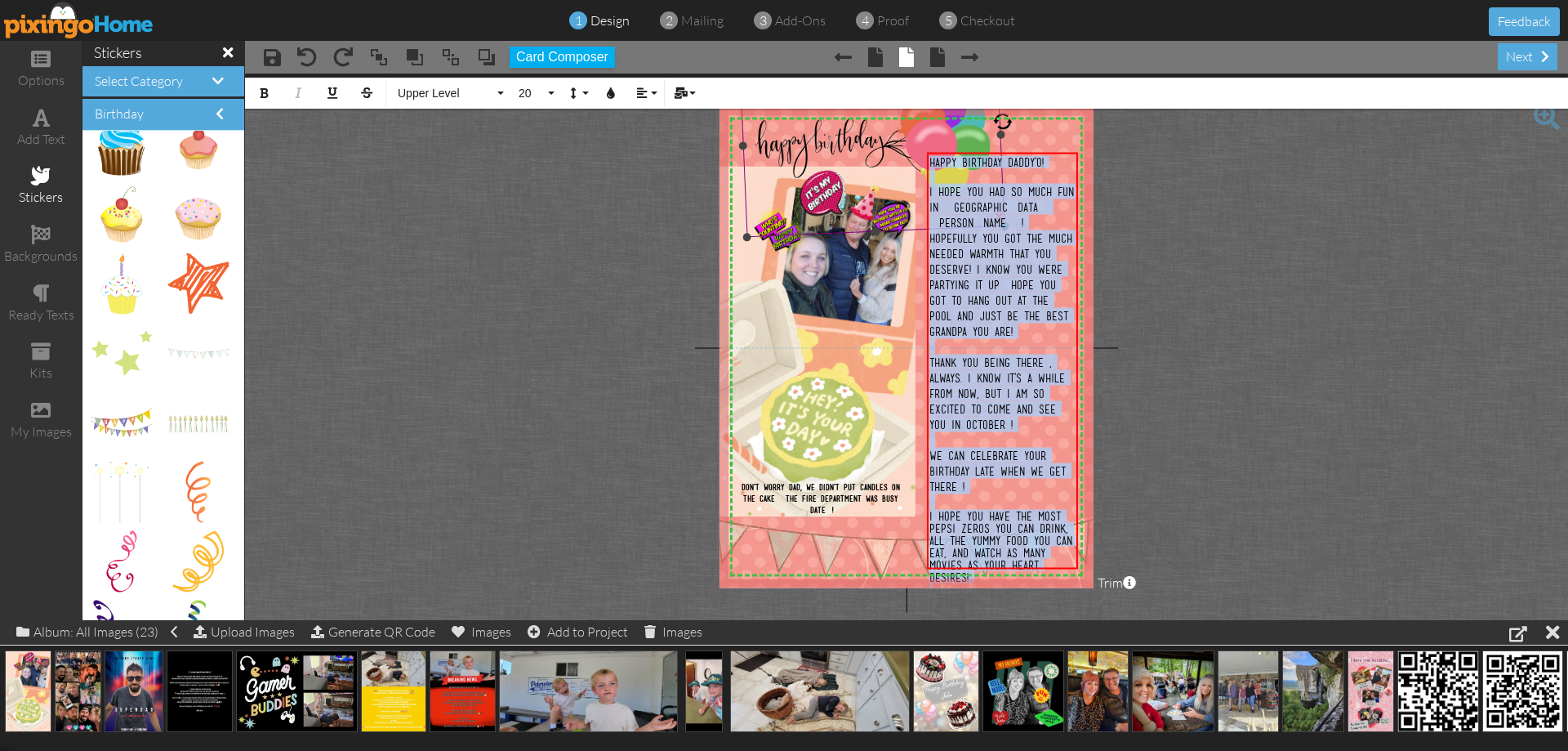
drag, startPoint x: 1027, startPoint y: 555, endPoint x: 885, endPoint y: 138, distance: 440.5
click at [885, 138] on div "X X X X X X X X X X X X X X X X X X X X X X X X X X X X X X X X X X X X X X X X…" at bounding box center [906, 347] width 374 height 481
click at [272, 93] on button "Bold" at bounding box center [264, 93] width 31 height 31
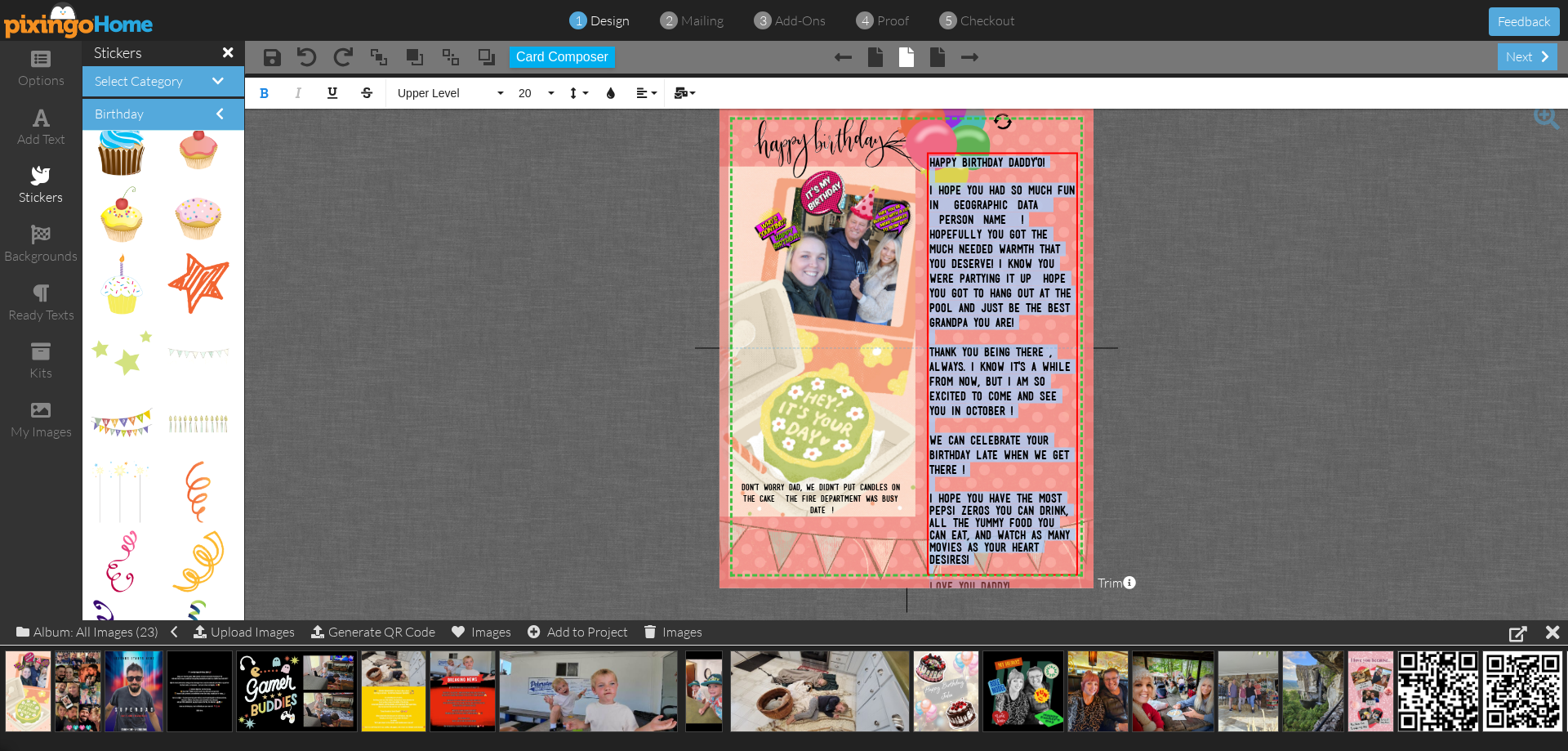
click at [1070, 125] on img at bounding box center [971, 351] width 537 height 537
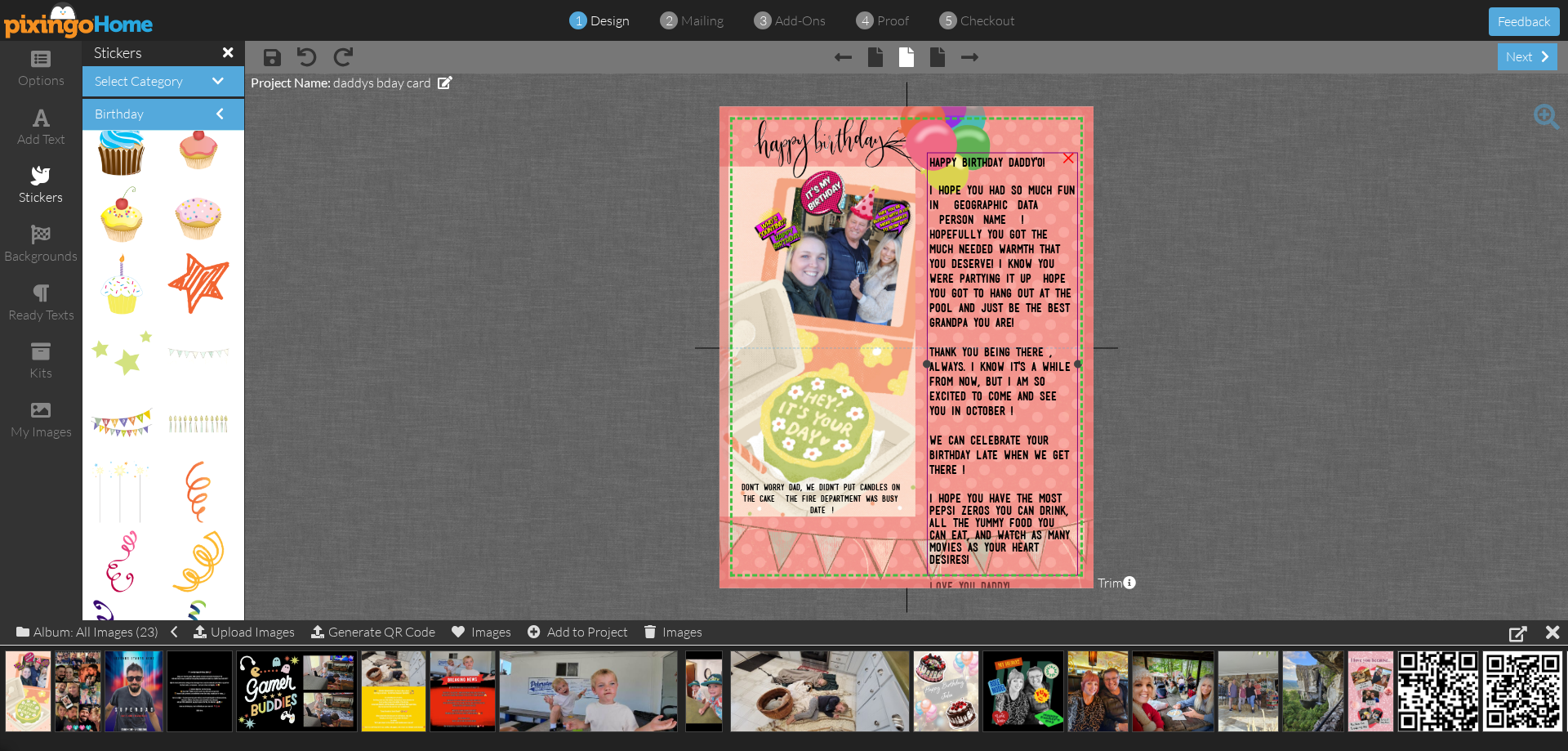
click at [1045, 162] on span "Happy Birthday Daddy'O!" at bounding box center [987, 162] width 115 height 12
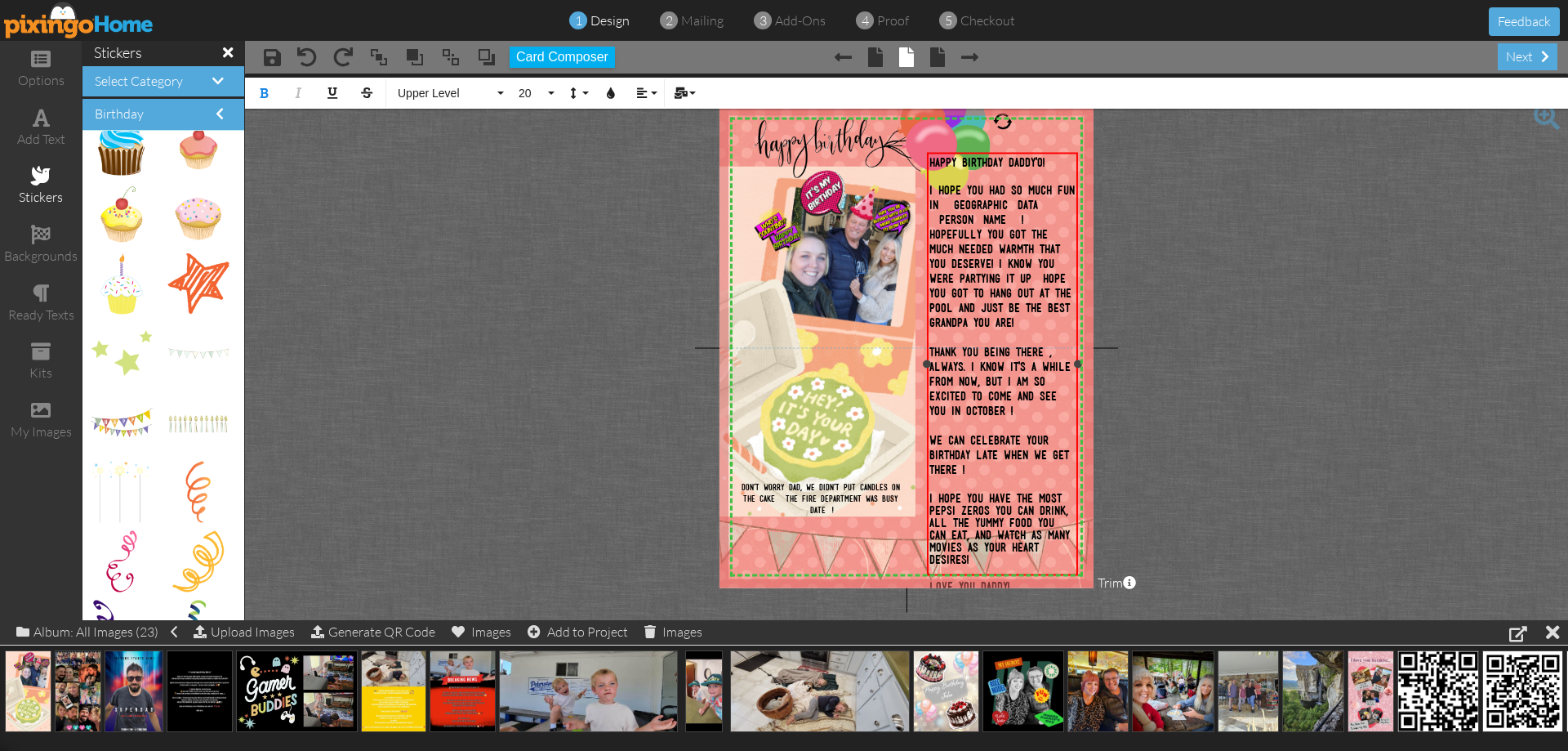
click at [1045, 160] on span "Happy Birthday Daddy'O!" at bounding box center [987, 162] width 115 height 12
click at [1023, 134] on img at bounding box center [971, 351] width 537 height 537
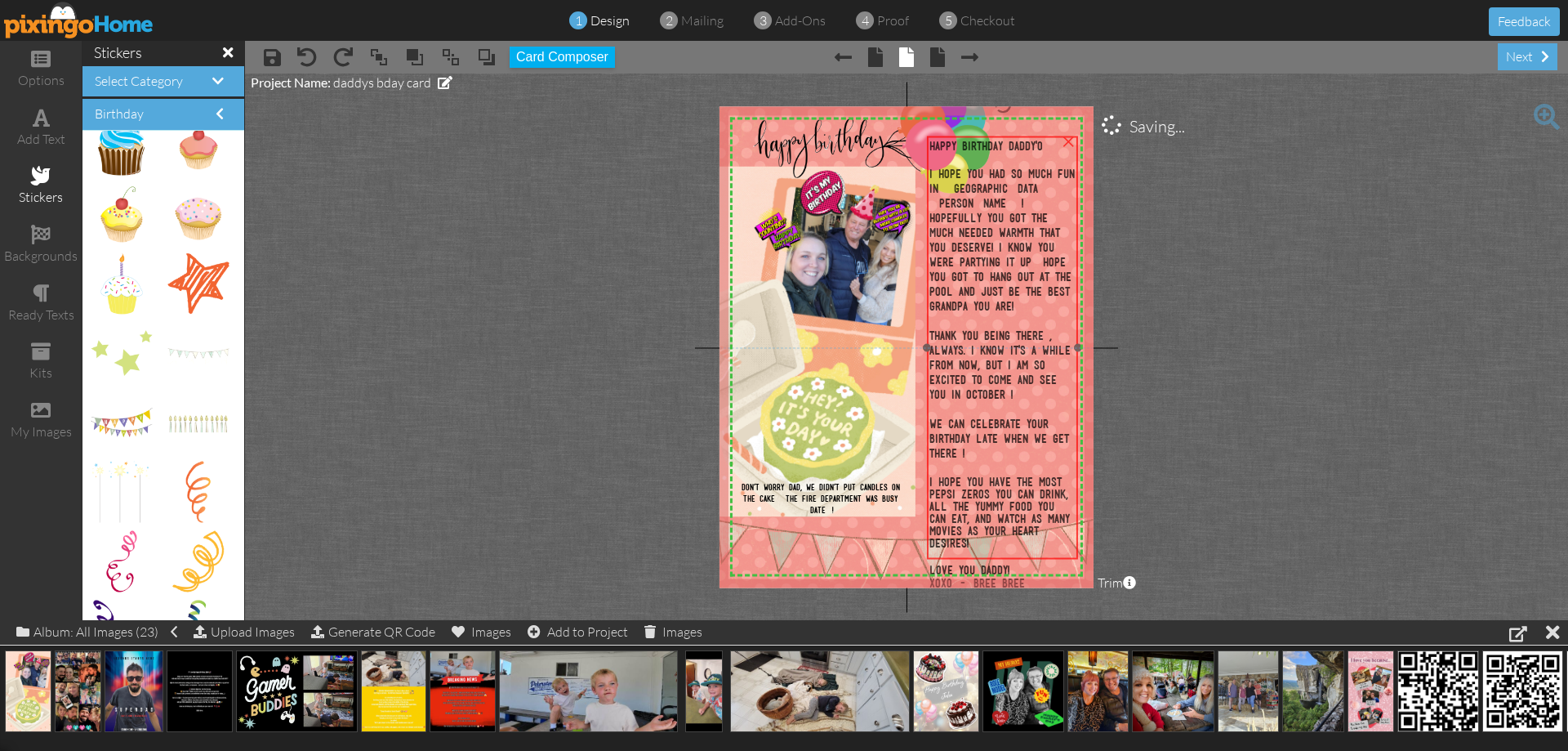
drag, startPoint x: 1002, startPoint y: 254, endPoint x: 1002, endPoint y: 237, distance: 17.0
click at [1002, 237] on span "I hope you had so much fun in [GEOGRAPHIC_DATA][PERSON_NAME] ! Hopefully you go…" at bounding box center [1003, 239] width 145 height 145
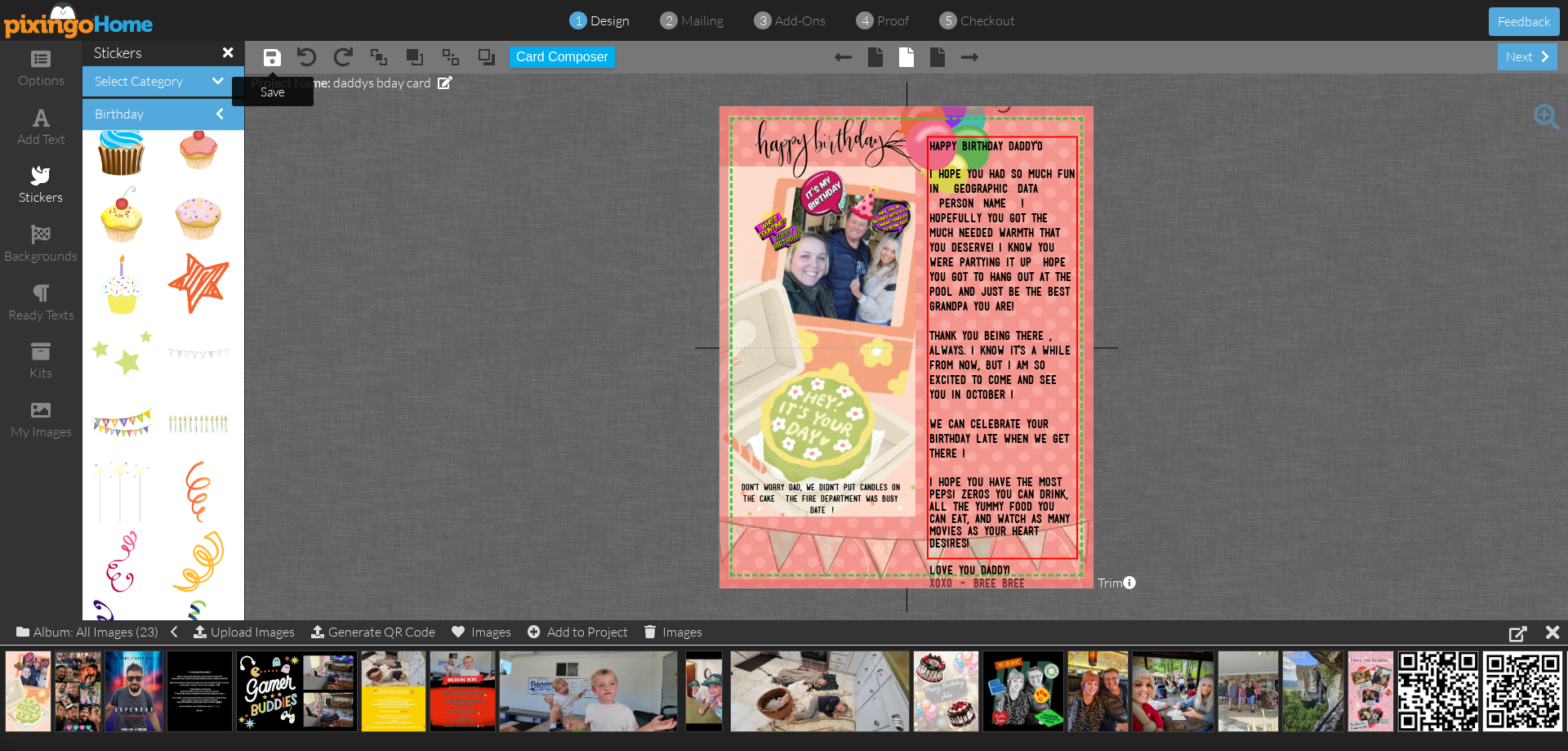
click at [277, 63] on span at bounding box center [272, 57] width 17 height 19
click at [1523, 63] on div "next" at bounding box center [1527, 57] width 60 height 27
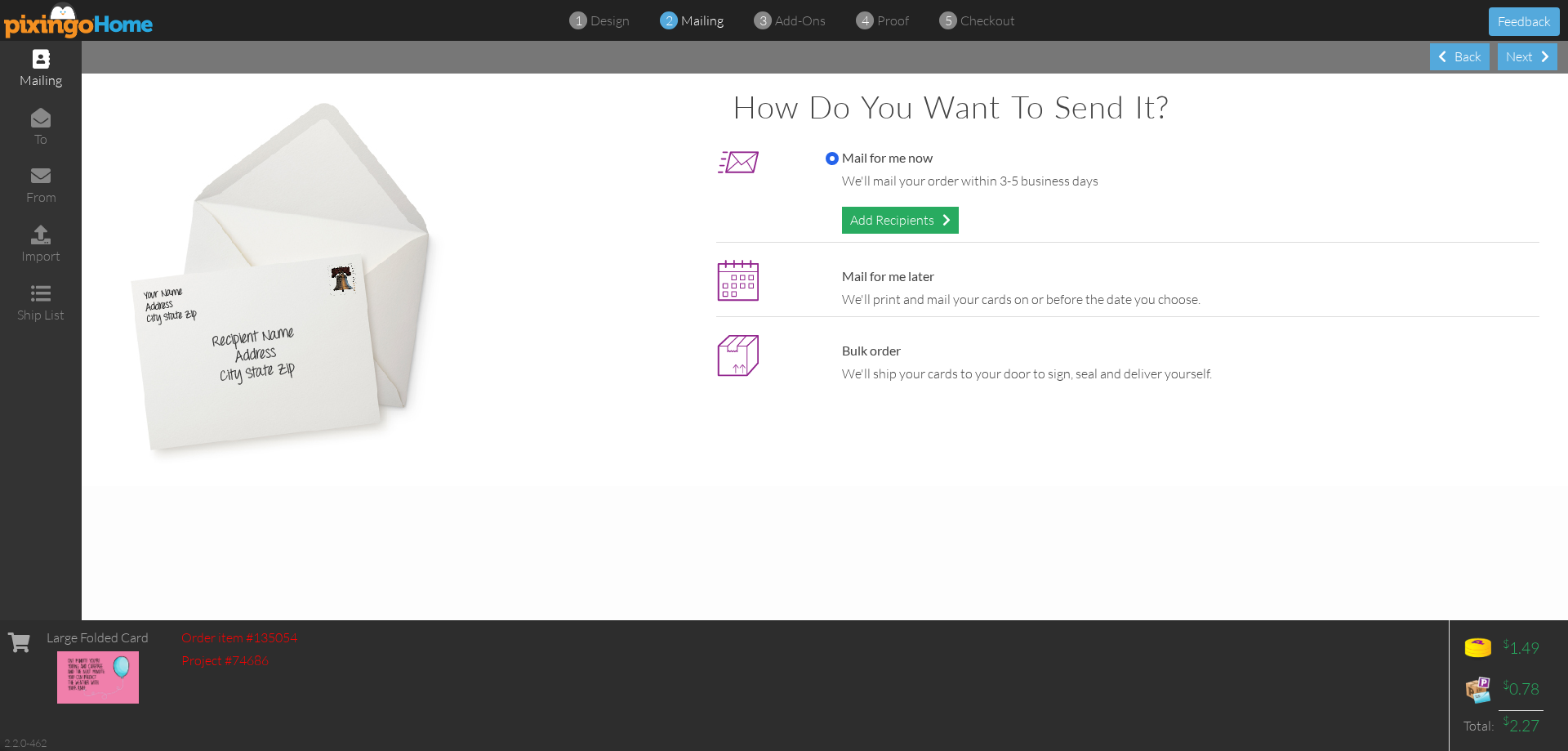
click at [904, 217] on div "Add Recipients" at bounding box center [900, 220] width 117 height 27
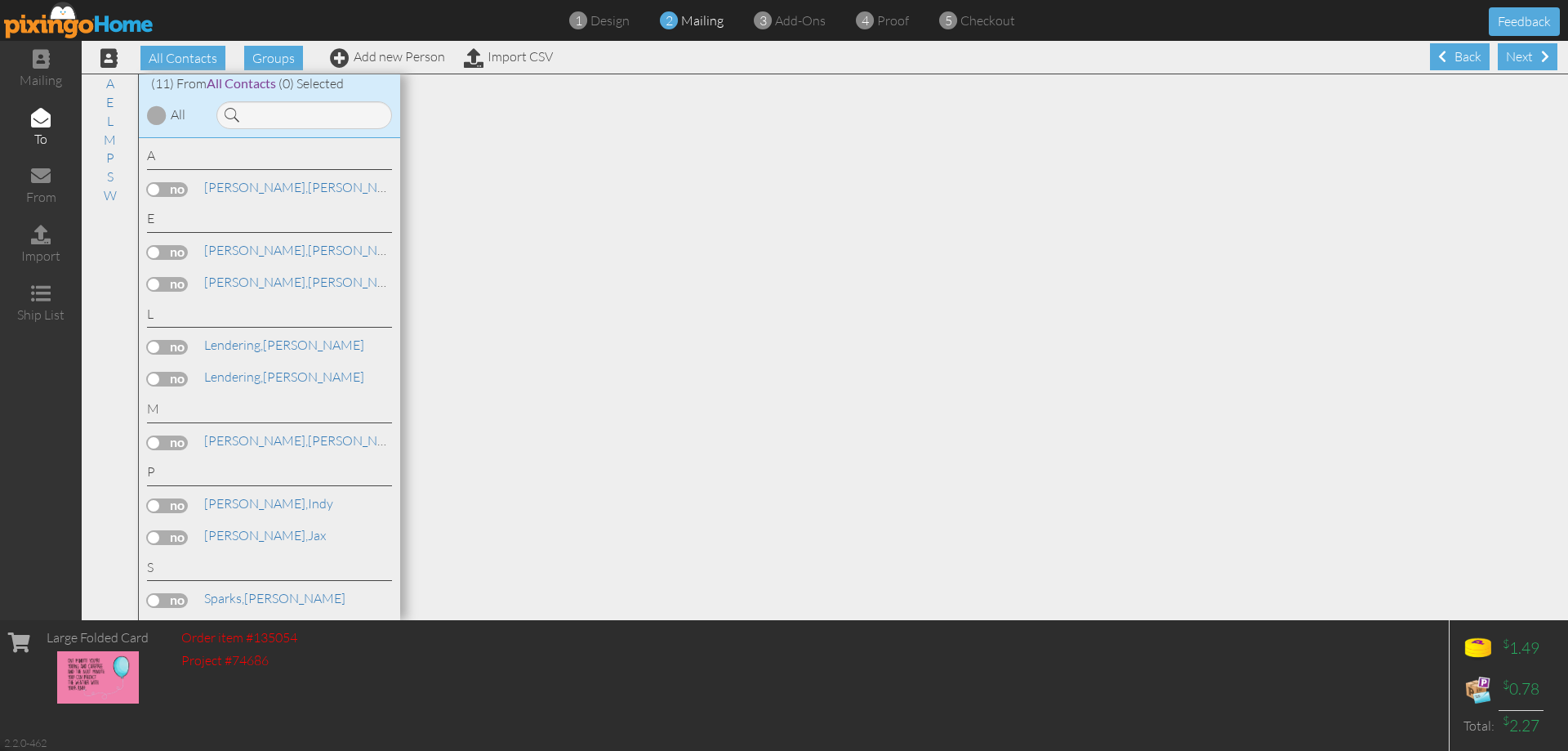
click at [150, 280] on label at bounding box center [167, 284] width 41 height 14
click at [0, 0] on input "checkbox" at bounding box center [0, 0] width 0 height 0
click at [1498, 58] on div "Next" at bounding box center [1527, 57] width 60 height 27
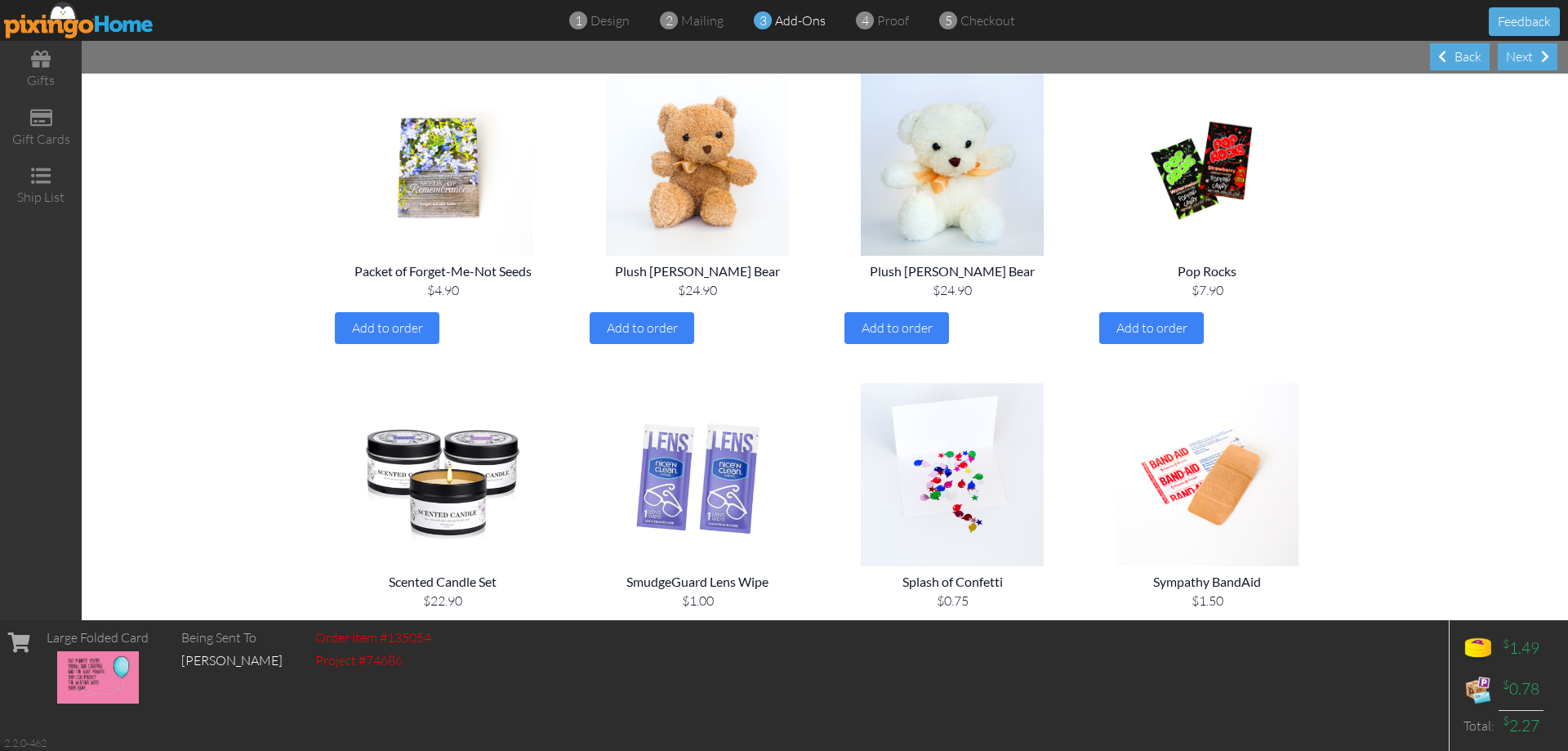
scroll to position [1790, 0]
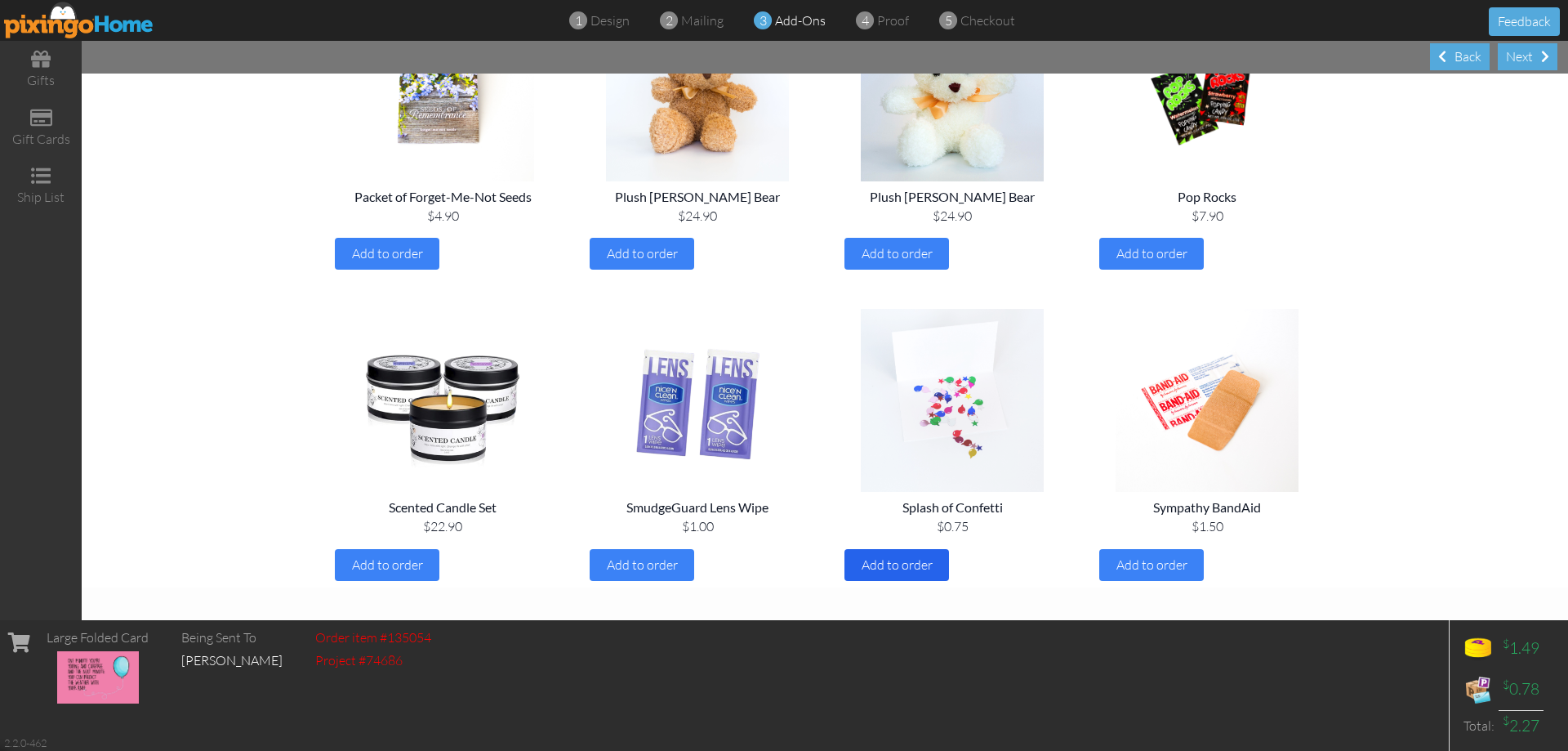
click at [911, 563] on span "Add to order" at bounding box center [897, 564] width 71 height 16
click at [884, 560] on span "Remove" at bounding box center [897, 564] width 46 height 16
click at [926, 569] on div "Add to order" at bounding box center [897, 565] width 105 height 32
click at [926, 569] on div "Remove" at bounding box center [897, 565] width 105 height 32
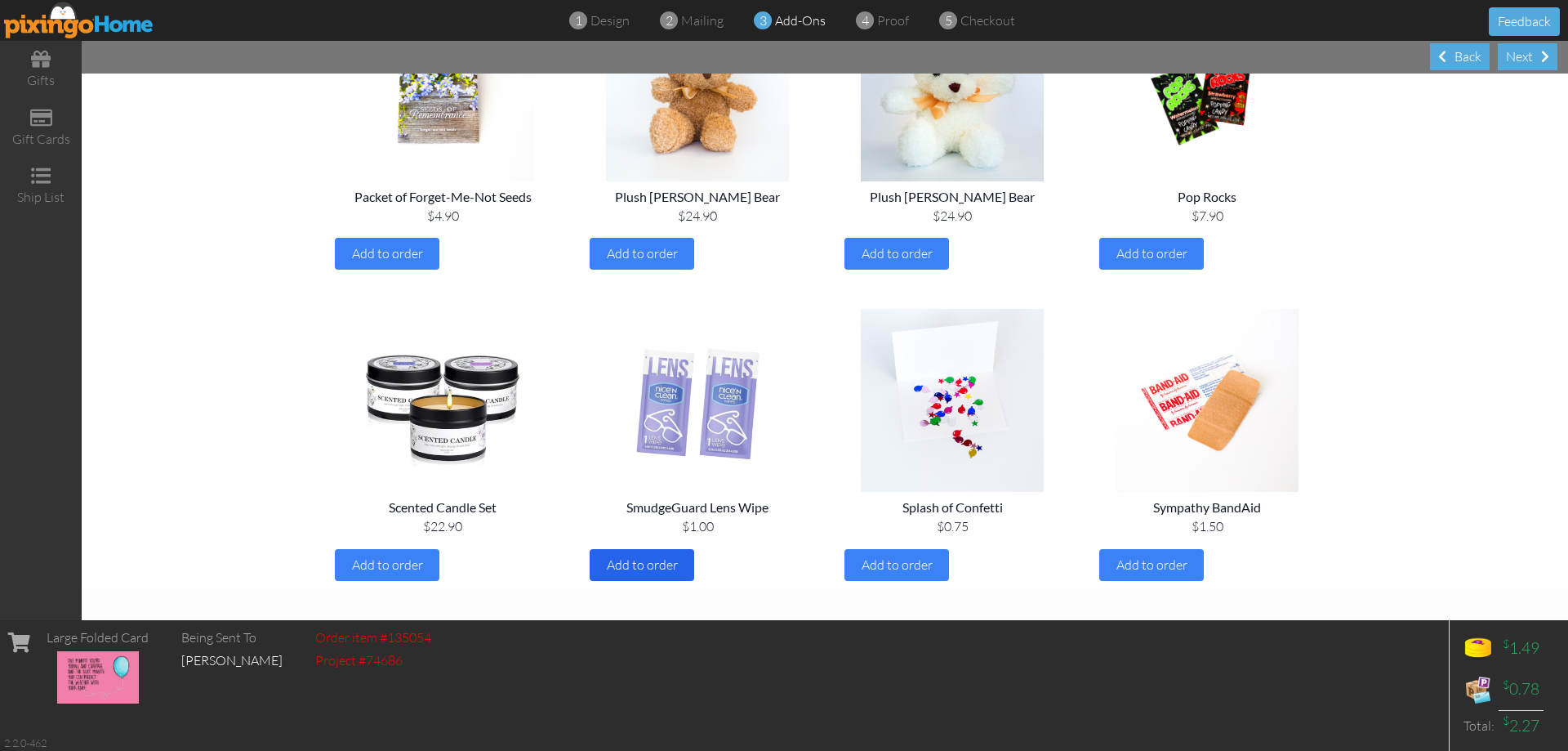
click at [636, 567] on span "Add to order" at bounding box center [642, 564] width 71 height 16
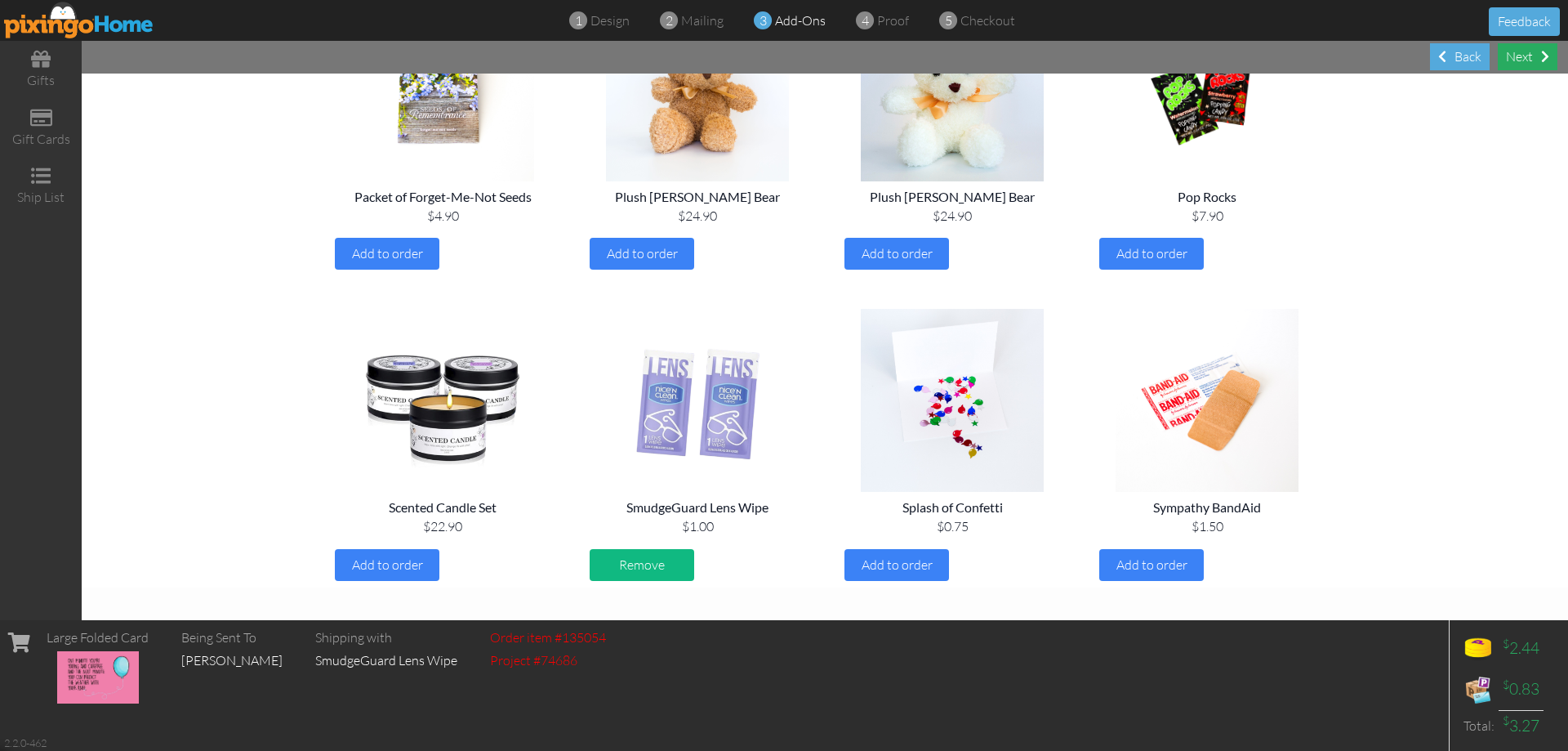
click at [1519, 60] on div "Next" at bounding box center [1527, 57] width 60 height 27
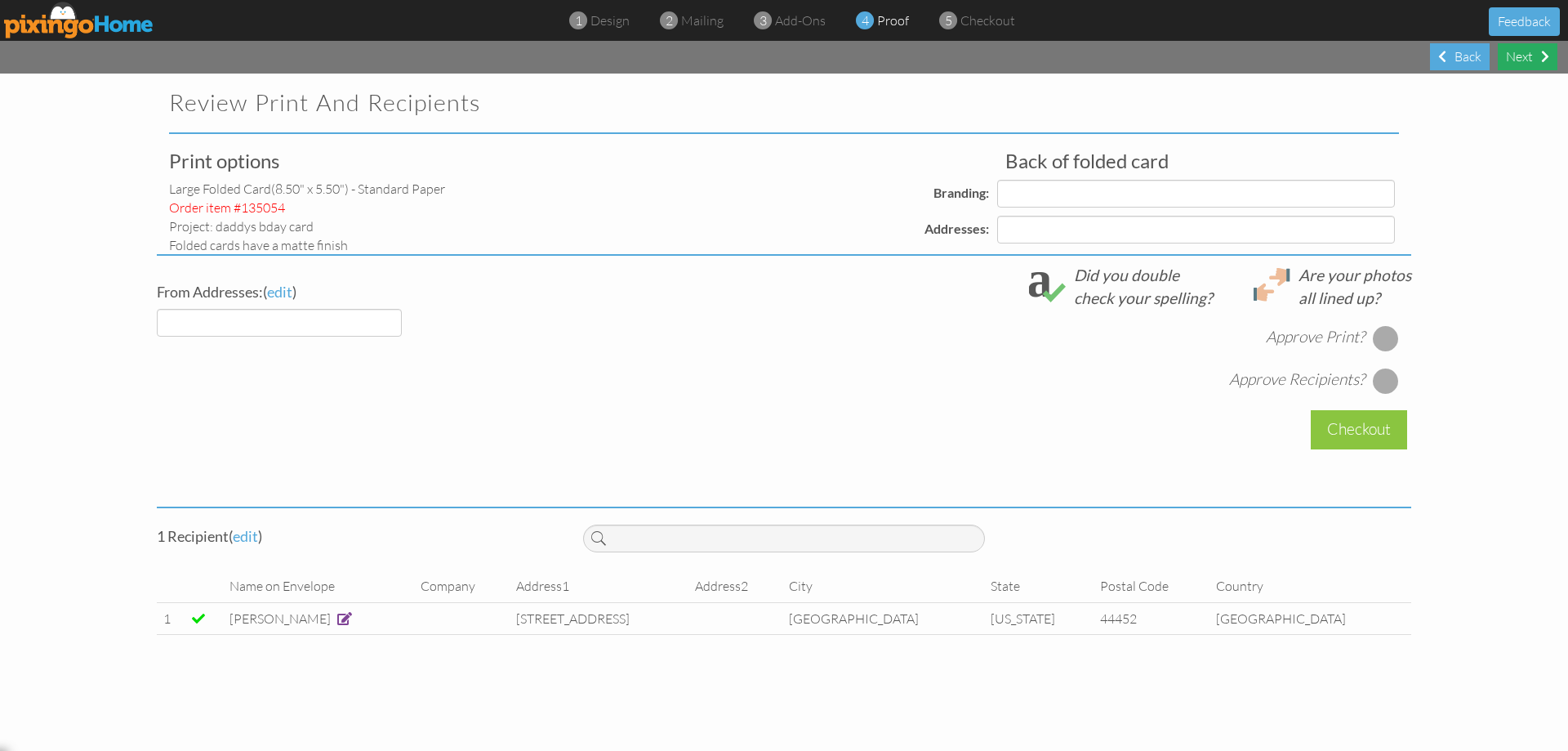
select select "object:3003"
select select "object:3006"
select select "object:3009"
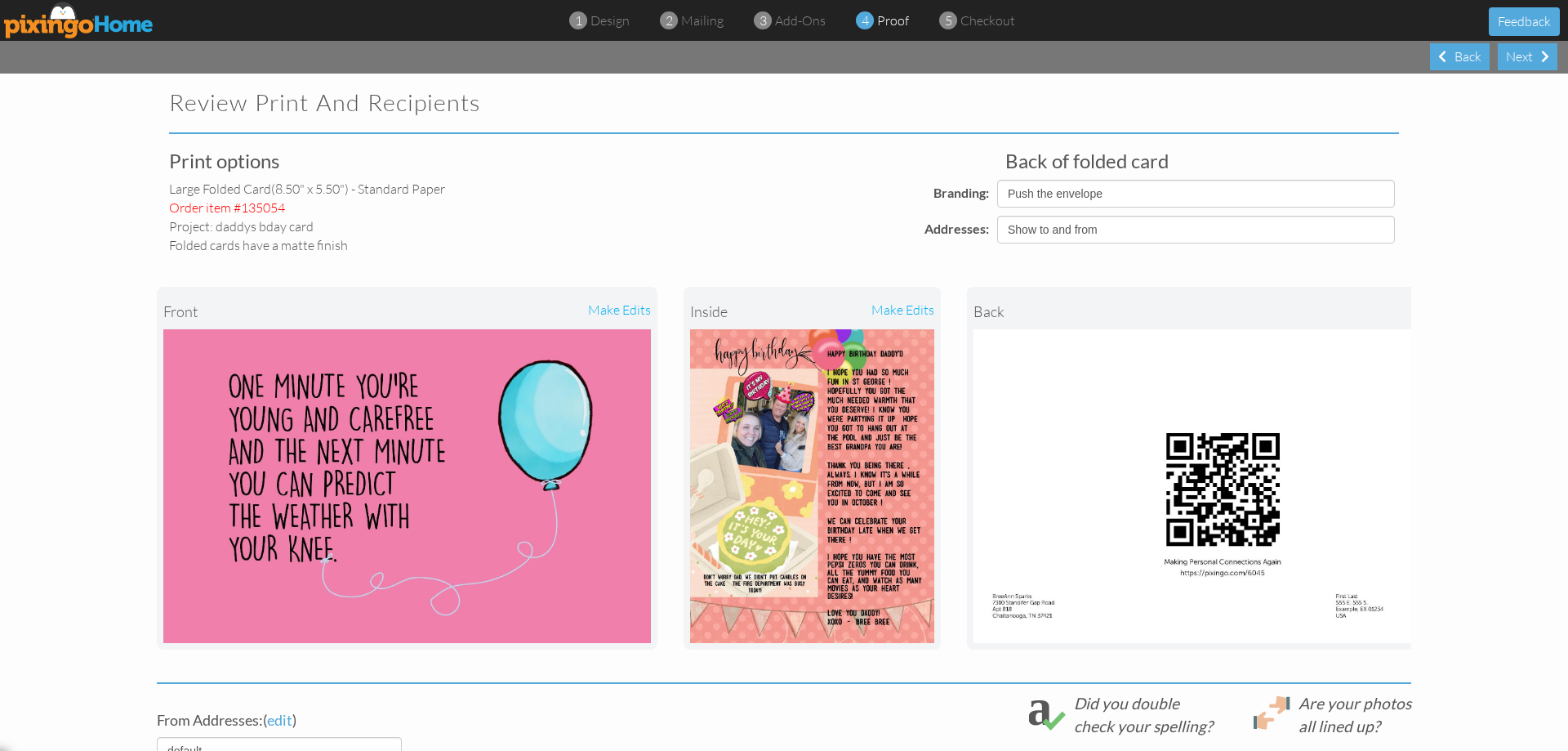
scroll to position [82, 0]
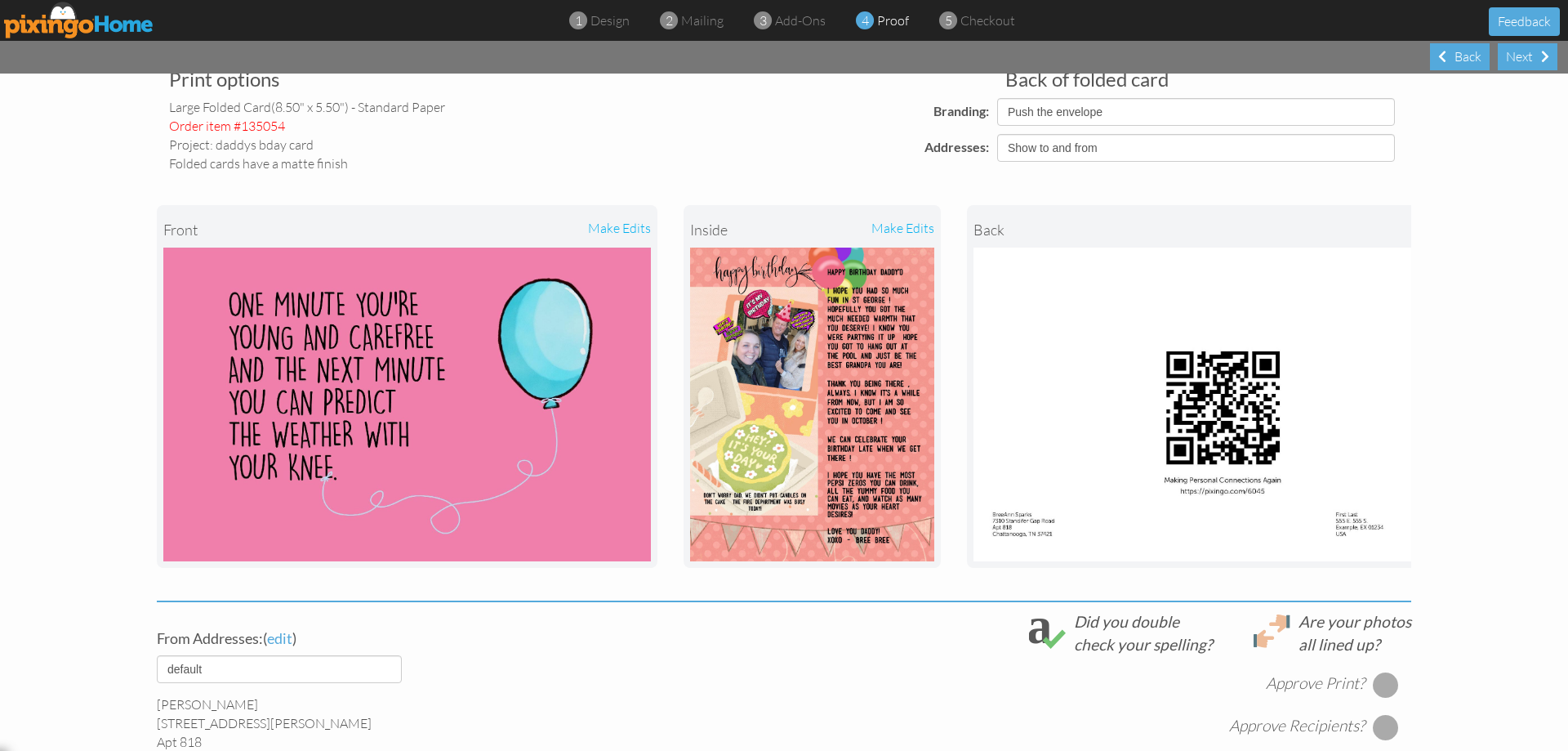
click at [915, 220] on div "make edits" at bounding box center [873, 229] width 122 height 36
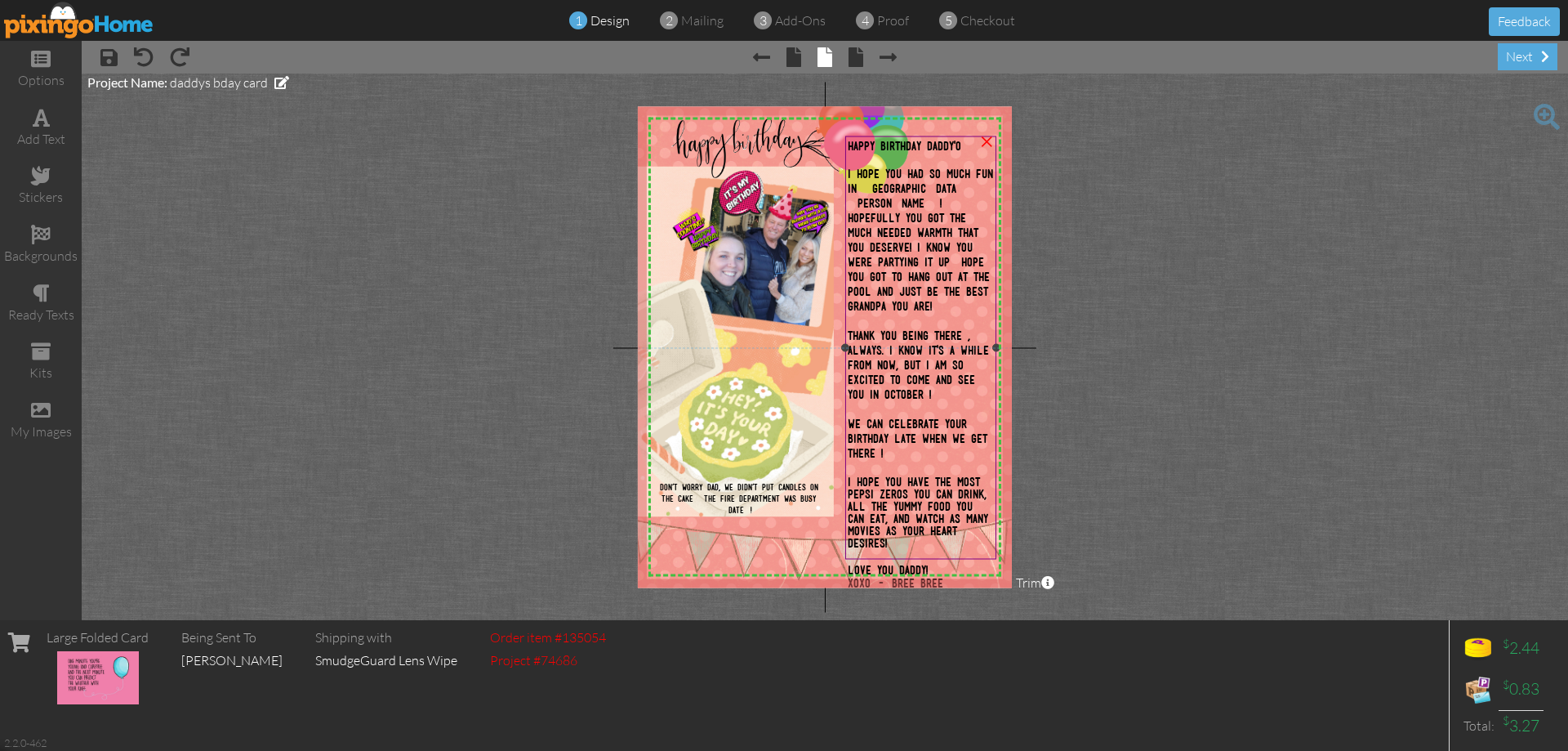
click at [909, 259] on span "I hope you had so much fun in [GEOGRAPHIC_DATA][PERSON_NAME] ! Hopefully you go…" at bounding box center [921, 239] width 145 height 145
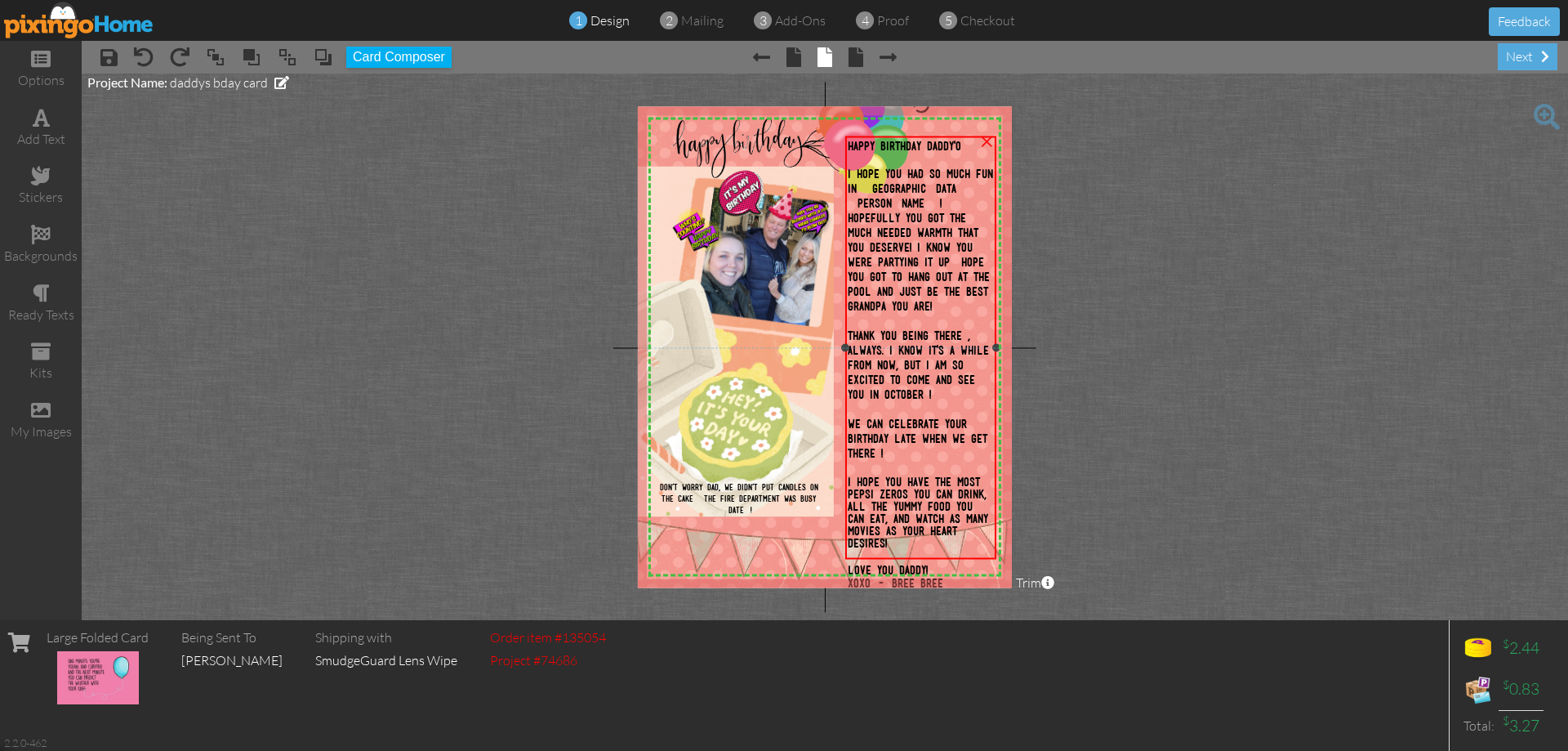
click at [953, 241] on span "I hope you had so much fun in [GEOGRAPHIC_DATA][PERSON_NAME] ! Hopefully you go…" at bounding box center [921, 239] width 145 height 145
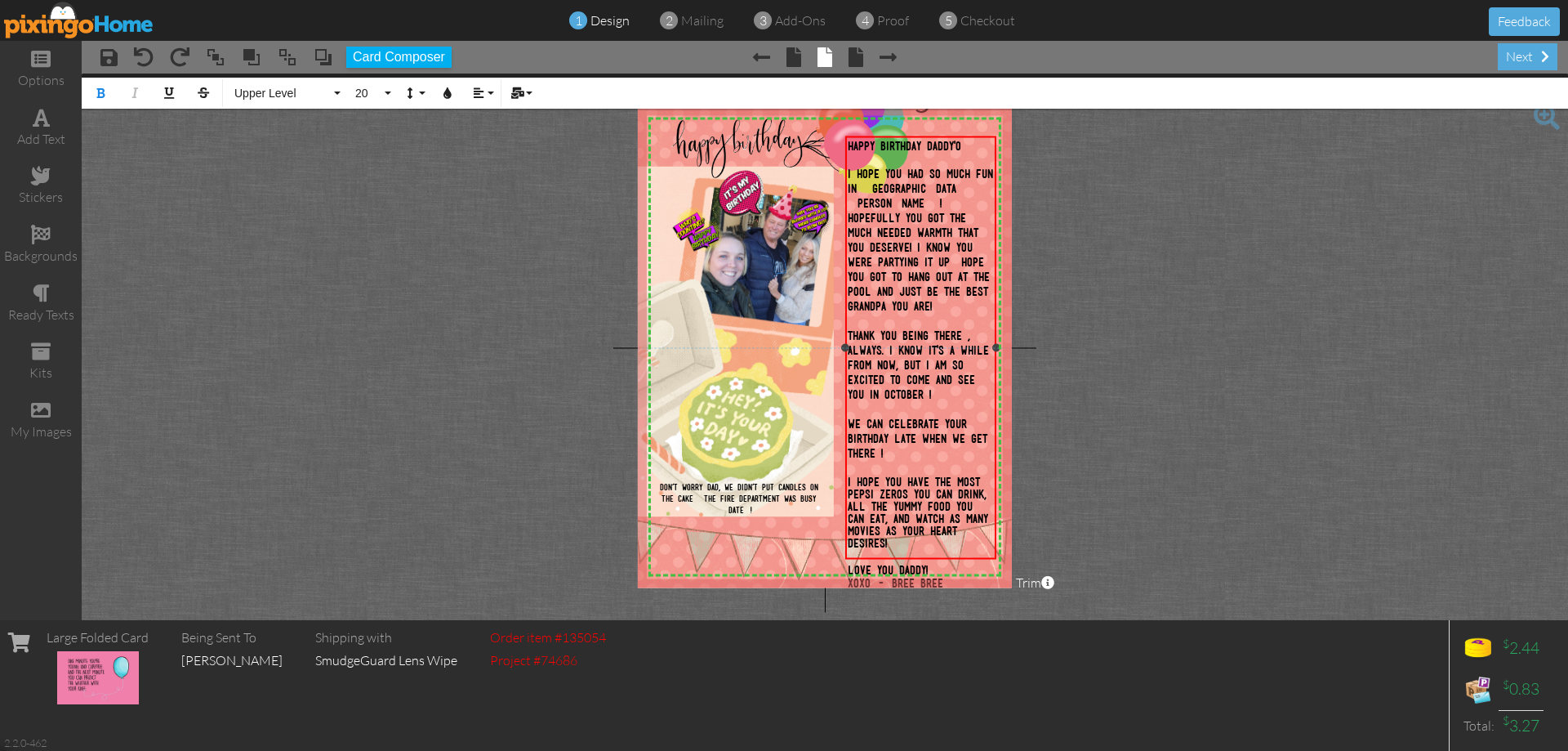
click at [954, 243] on span "I hope you had so much fun in [GEOGRAPHIC_DATA][PERSON_NAME] ! Hopefully you go…" at bounding box center [921, 239] width 145 height 145
drag, startPoint x: 933, startPoint y: 255, endPoint x: 842, endPoint y: 251, distance: 91.1
click at [845, 251] on div "Happy Birthday Daddy'O I hope you had so much fun in [GEOGRAPHIC_DATA][PERSON_N…" at bounding box center [921, 348] width 151 height 423
click at [884, 329] on span "Thank you being there , always. I know it's a while from now, but I am so excit…" at bounding box center [918, 365] width 141 height 71
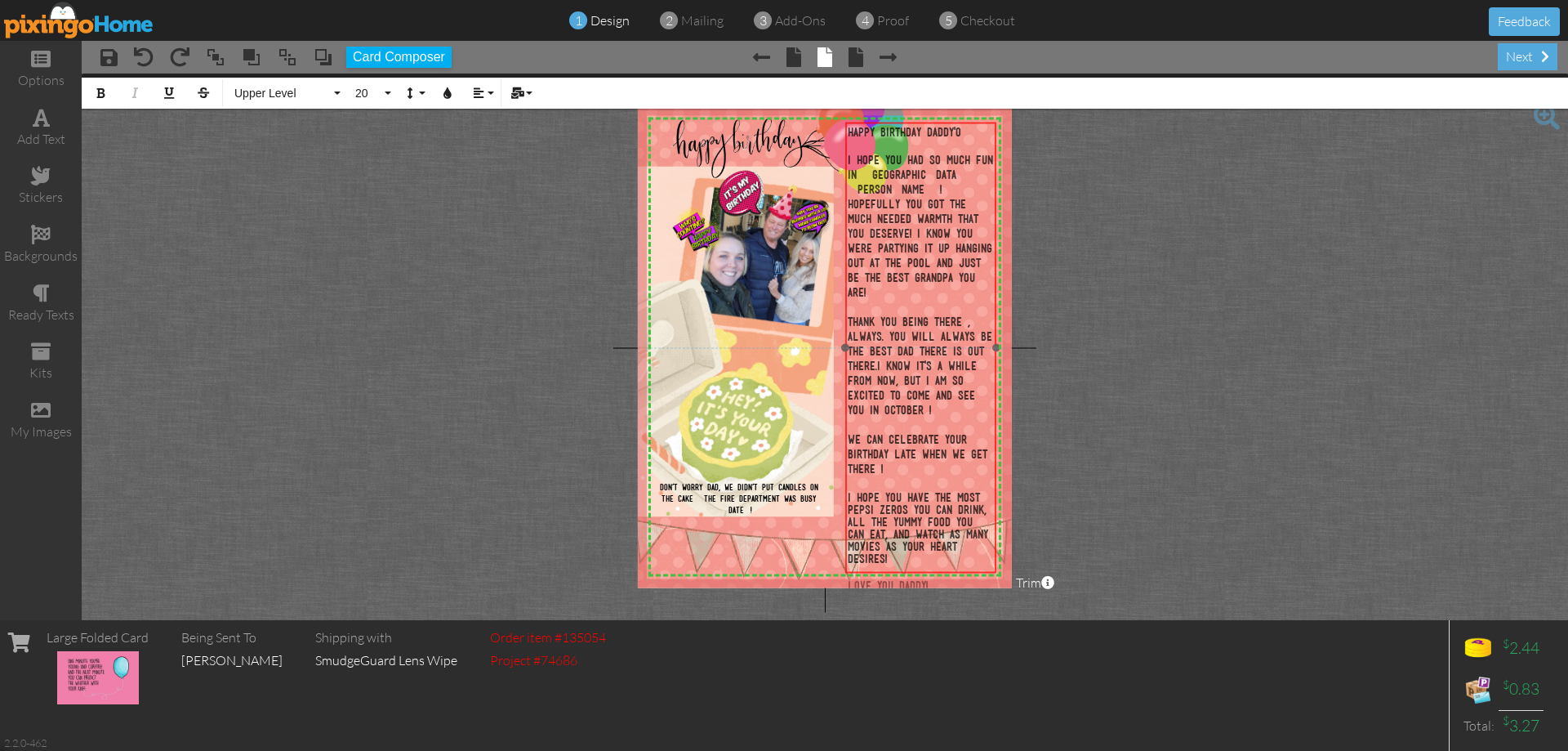
drag, startPoint x: 942, startPoint y: 135, endPoint x: 942, endPoint y: 122, distance: 13.0
click at [942, 123] on div "Happy Birthday Daddy'O I hope you had so much fun in [GEOGRAPHIC_DATA][PERSON_N…" at bounding box center [921, 365] width 151 height 486
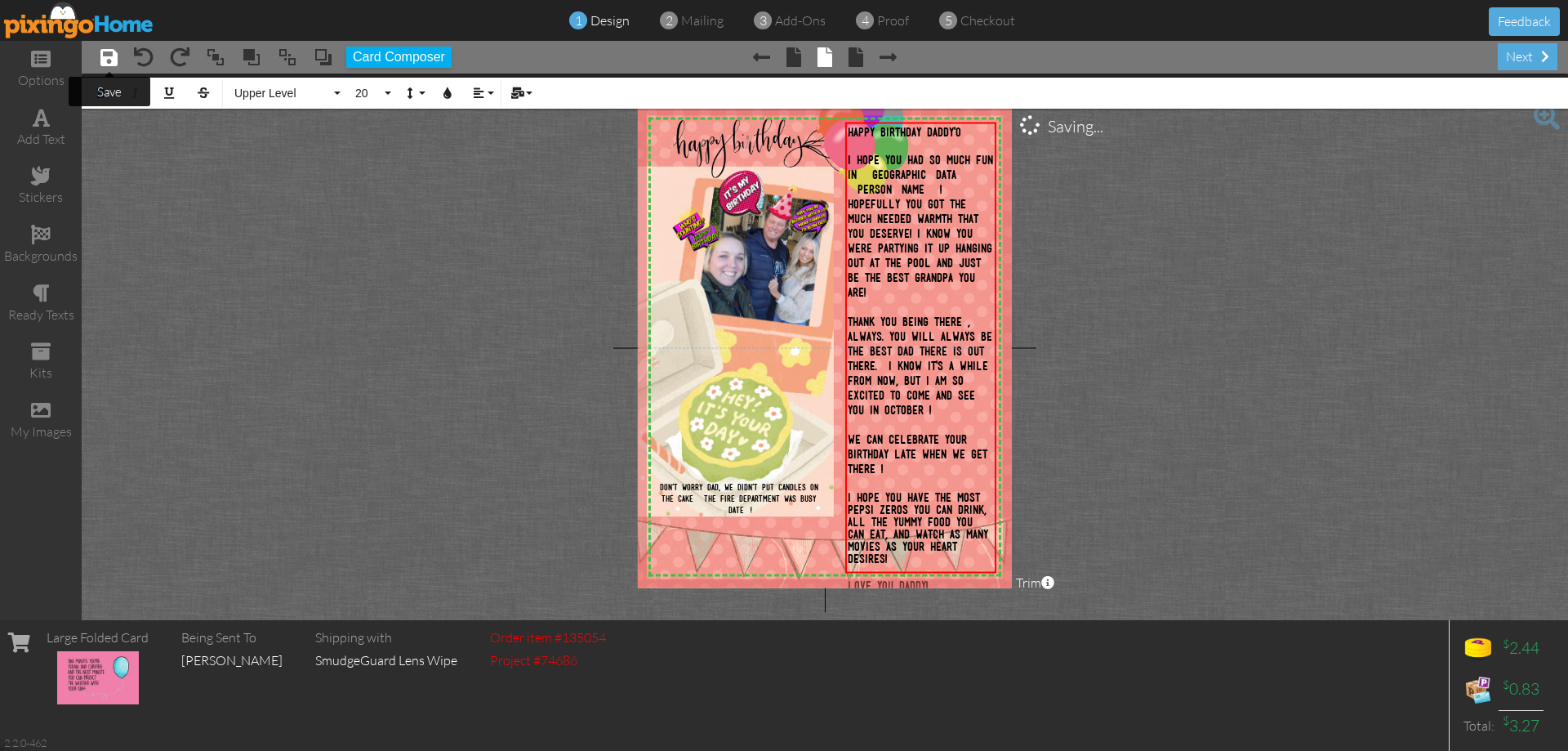
click at [112, 52] on span at bounding box center [109, 57] width 17 height 19
click at [109, 58] on span at bounding box center [109, 57] width 17 height 19
click at [1514, 52] on div "next" at bounding box center [1527, 57] width 60 height 27
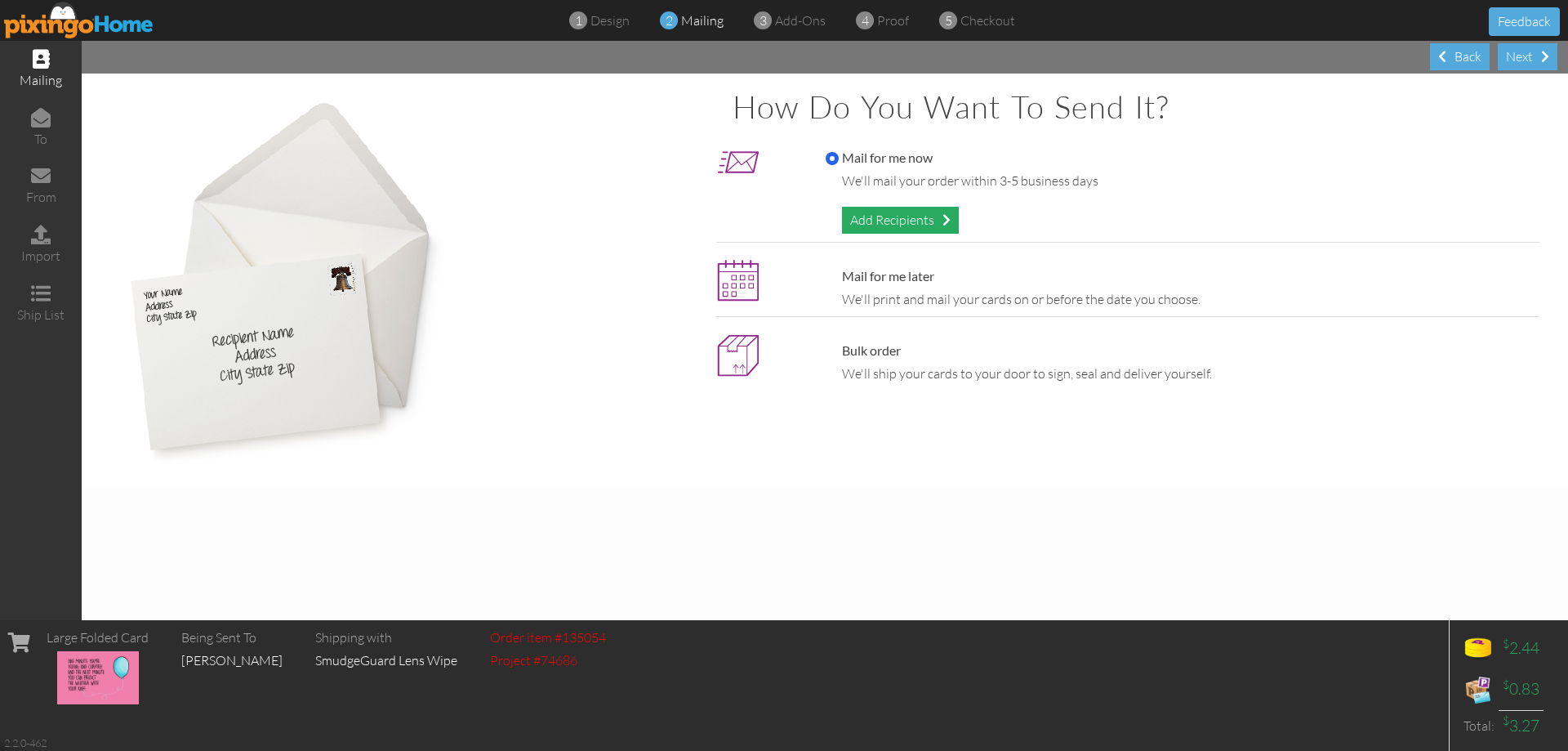
click at [899, 224] on div "Add Recipients" at bounding box center [900, 220] width 117 height 27
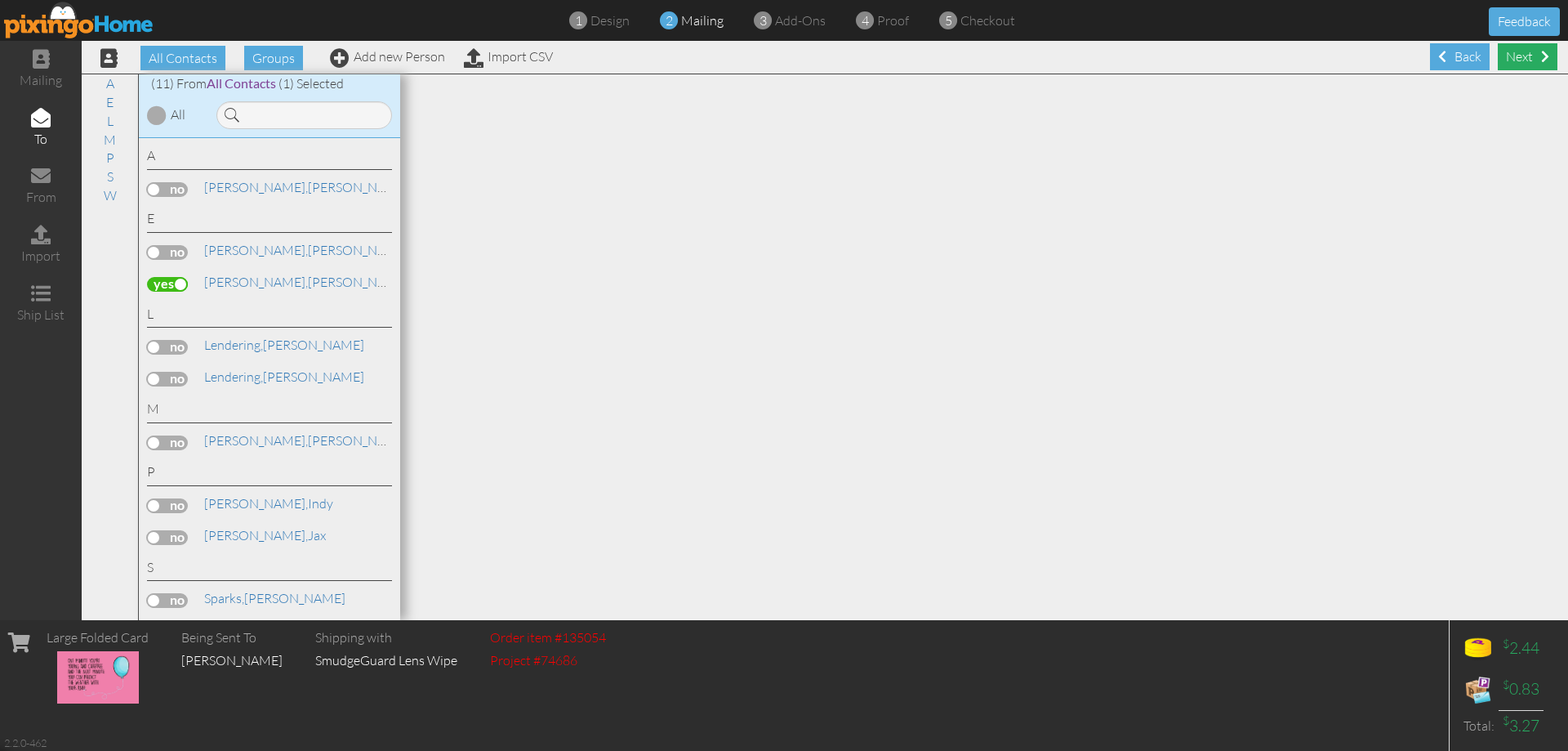
click at [1498, 55] on div "Next" at bounding box center [1527, 57] width 60 height 27
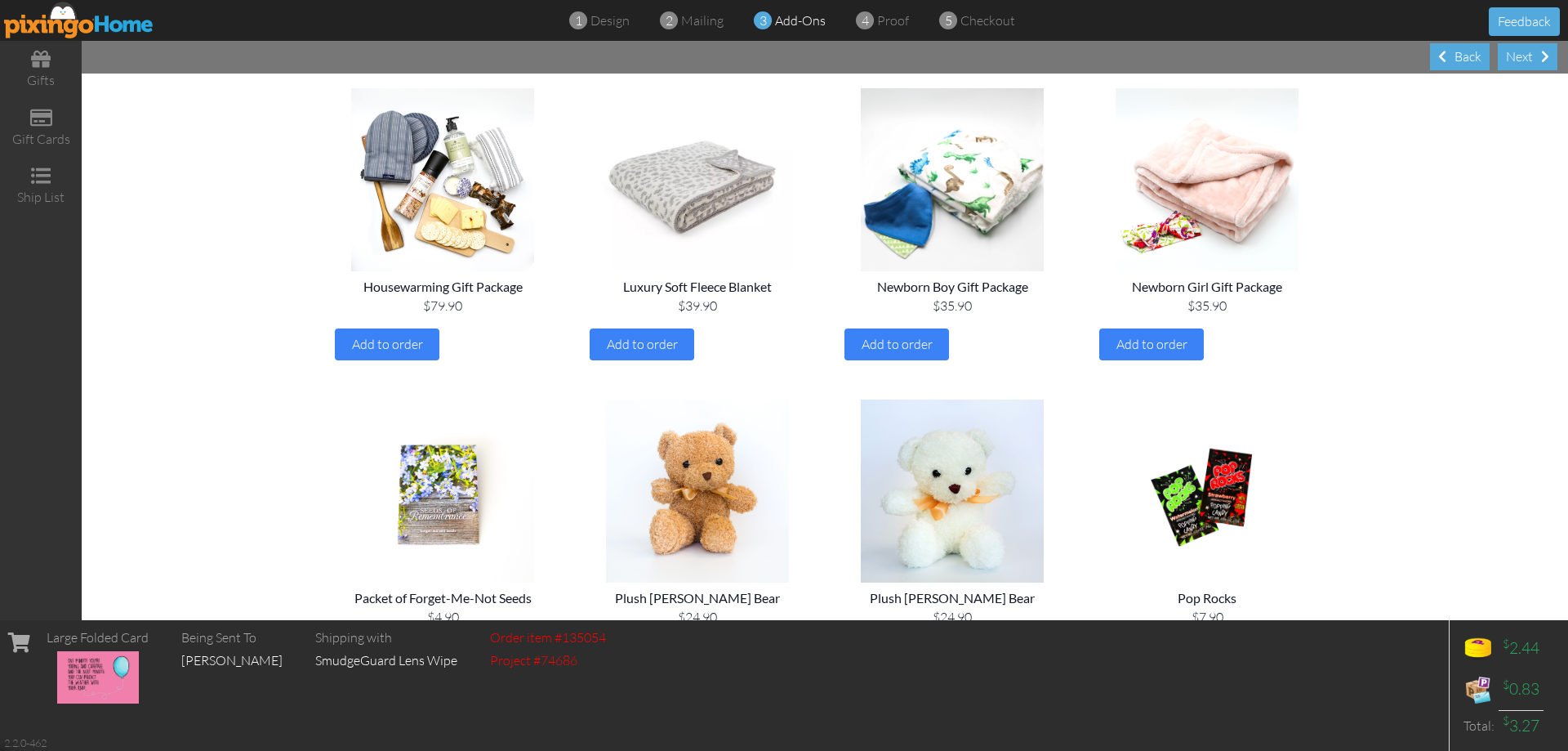
scroll to position [1790, 0]
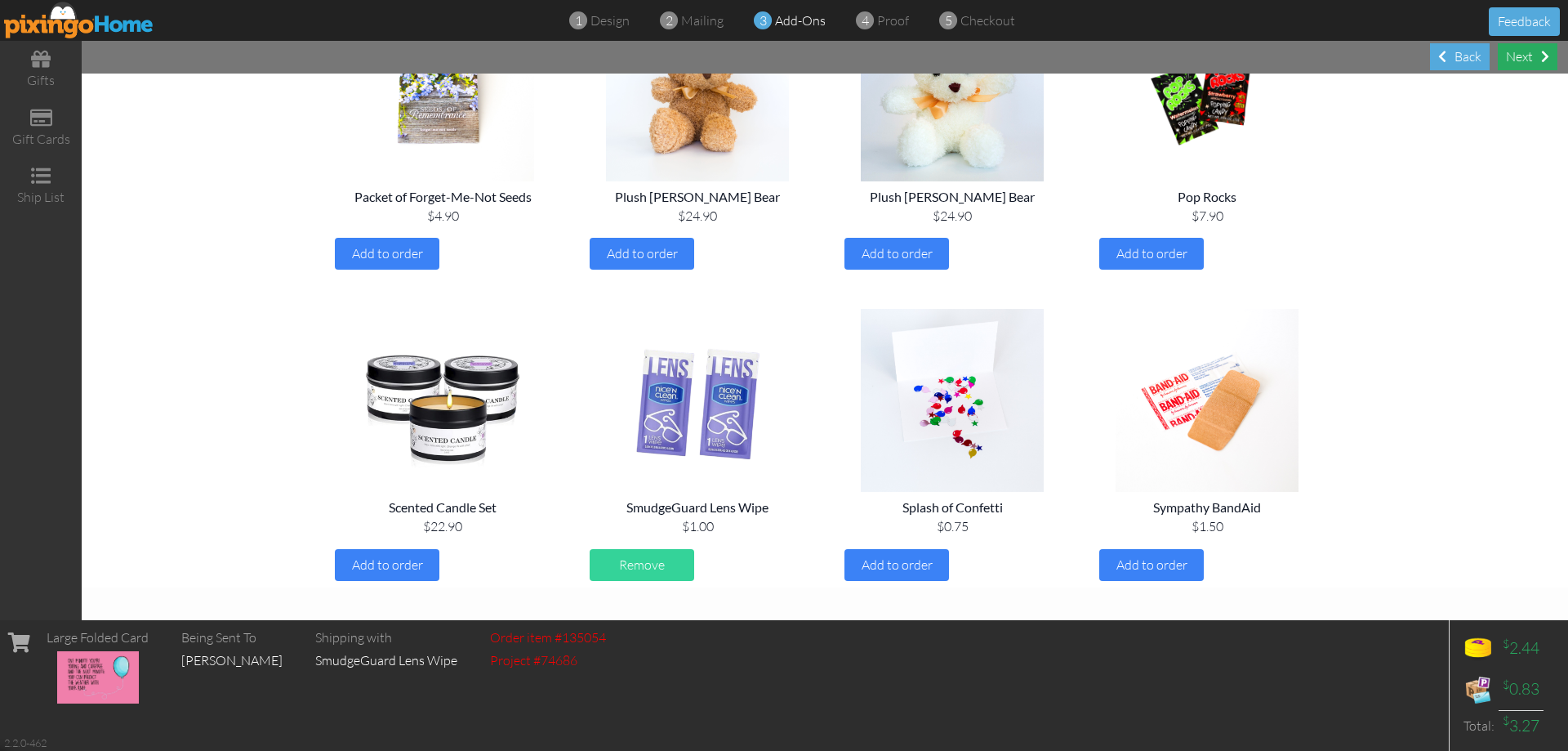
click at [1523, 63] on div "Next" at bounding box center [1527, 57] width 60 height 27
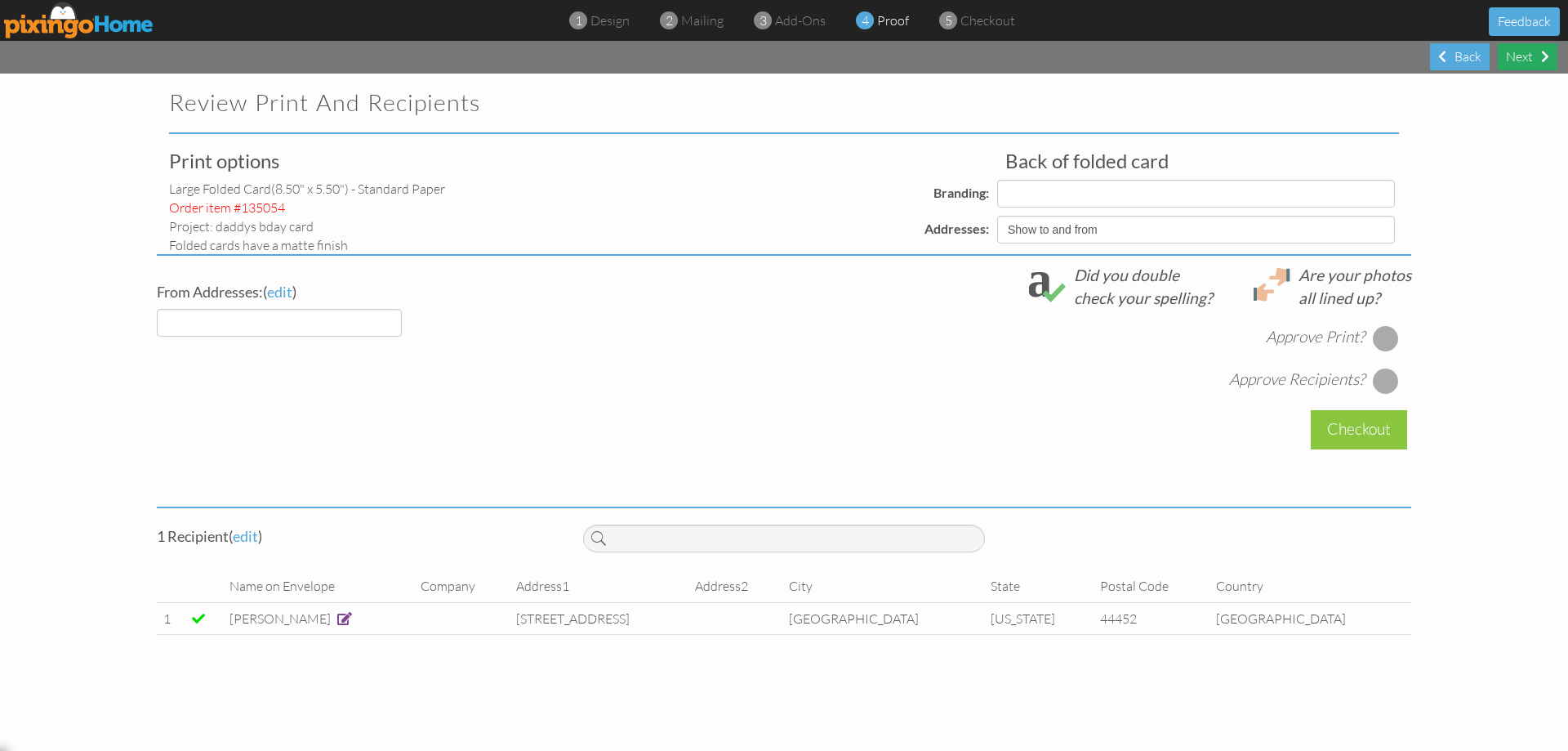
select select "object:3289"
select select "object:3291"
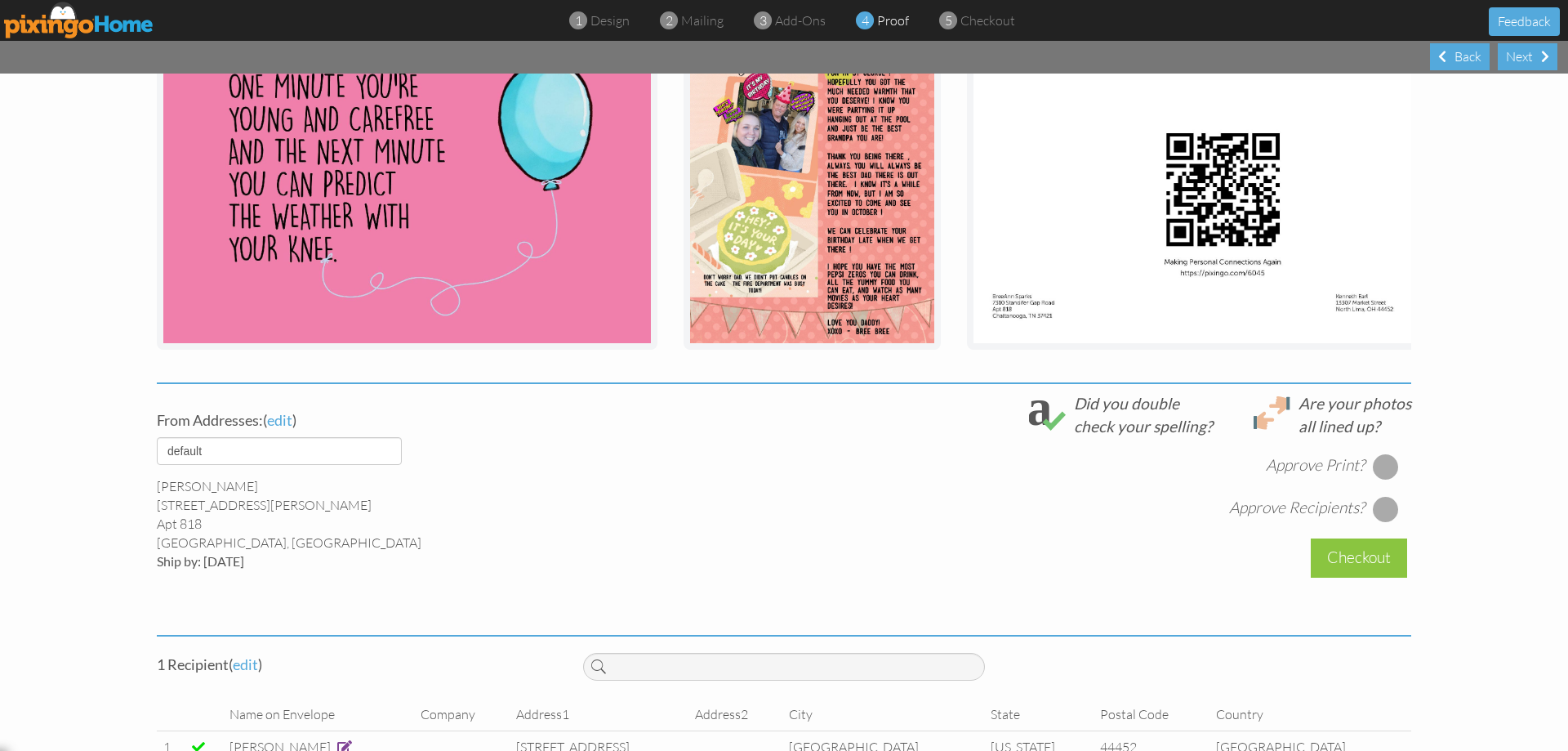
scroll to position [357, 0]
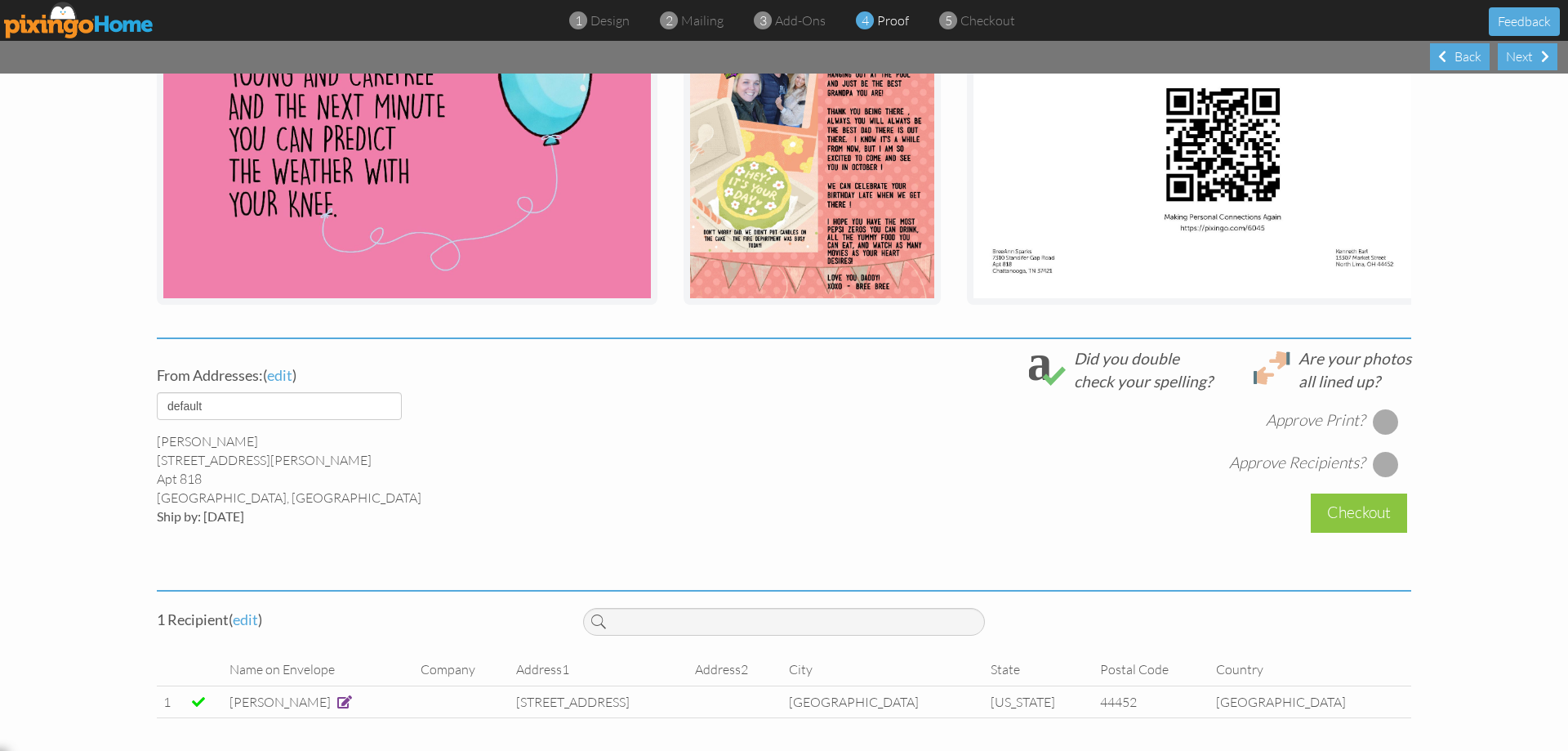
click at [1381, 425] on div at bounding box center [1385, 421] width 26 height 26
click at [1378, 473] on div at bounding box center [1385, 463] width 26 height 26
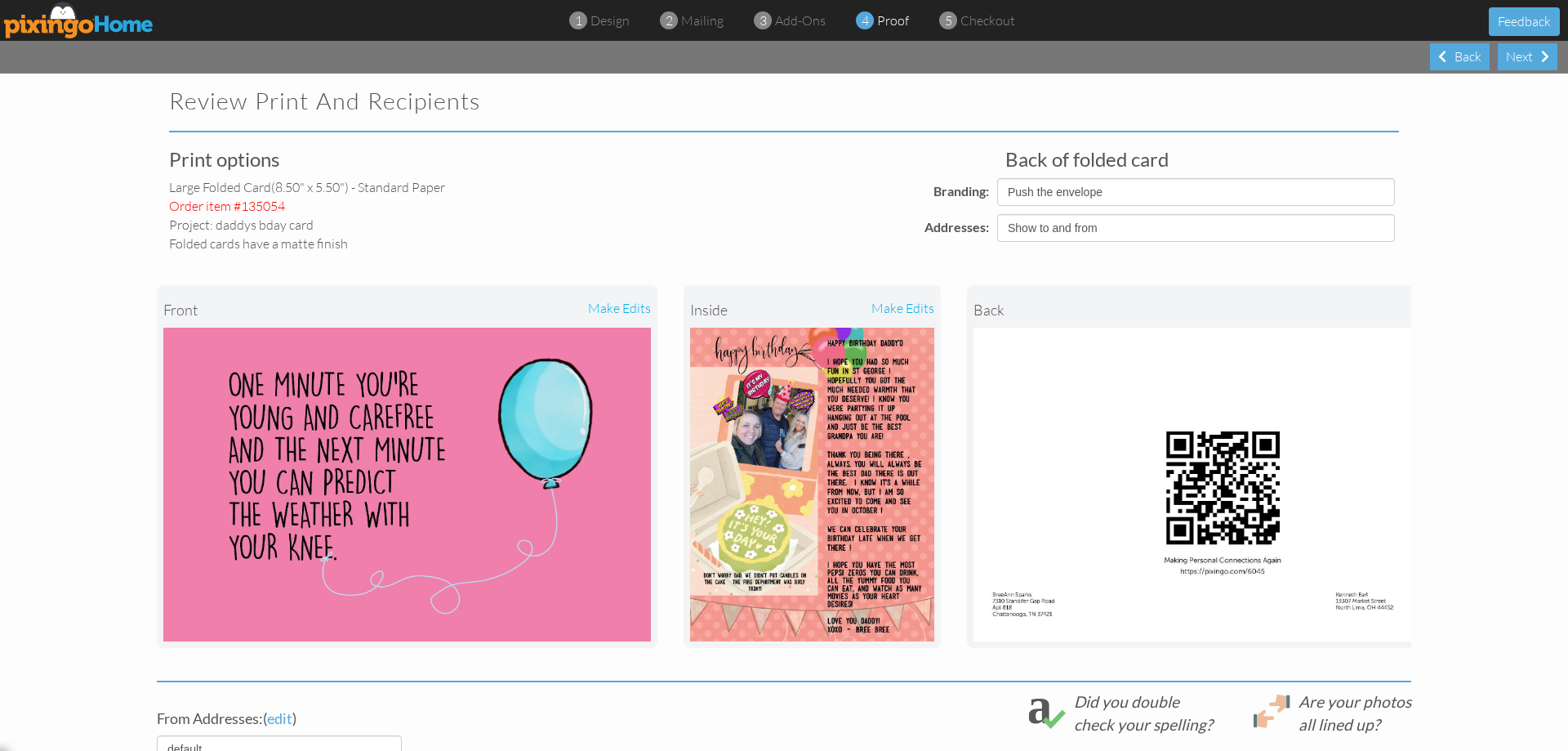
scroll to position [0, 0]
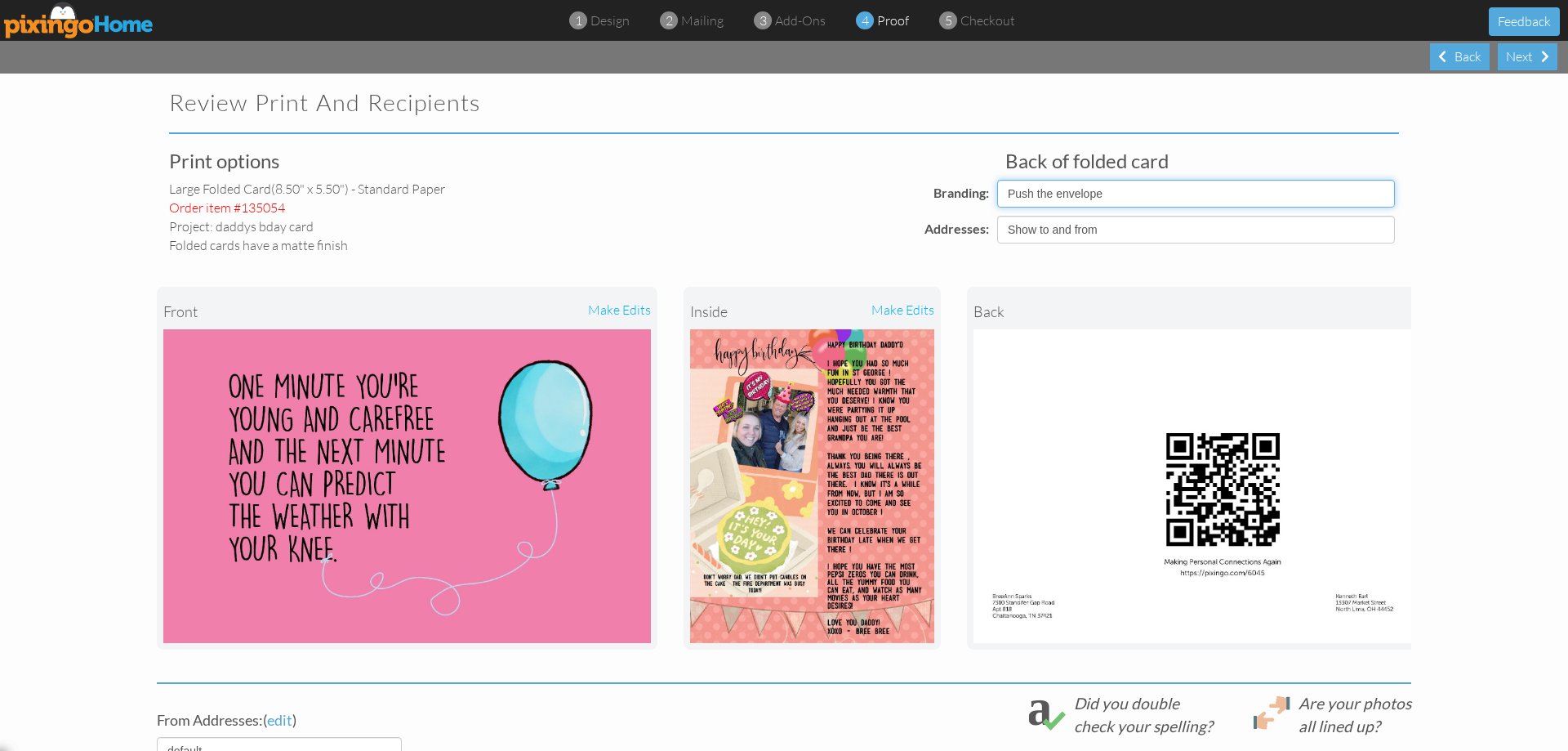
click at [1070, 201] on select "Pixingo Default Profile Push the envelope" at bounding box center [1196, 194] width 398 height 28
click at [1054, 191] on select "Pixingo Default Profile Push the envelope" at bounding box center [1196, 194] width 398 height 28
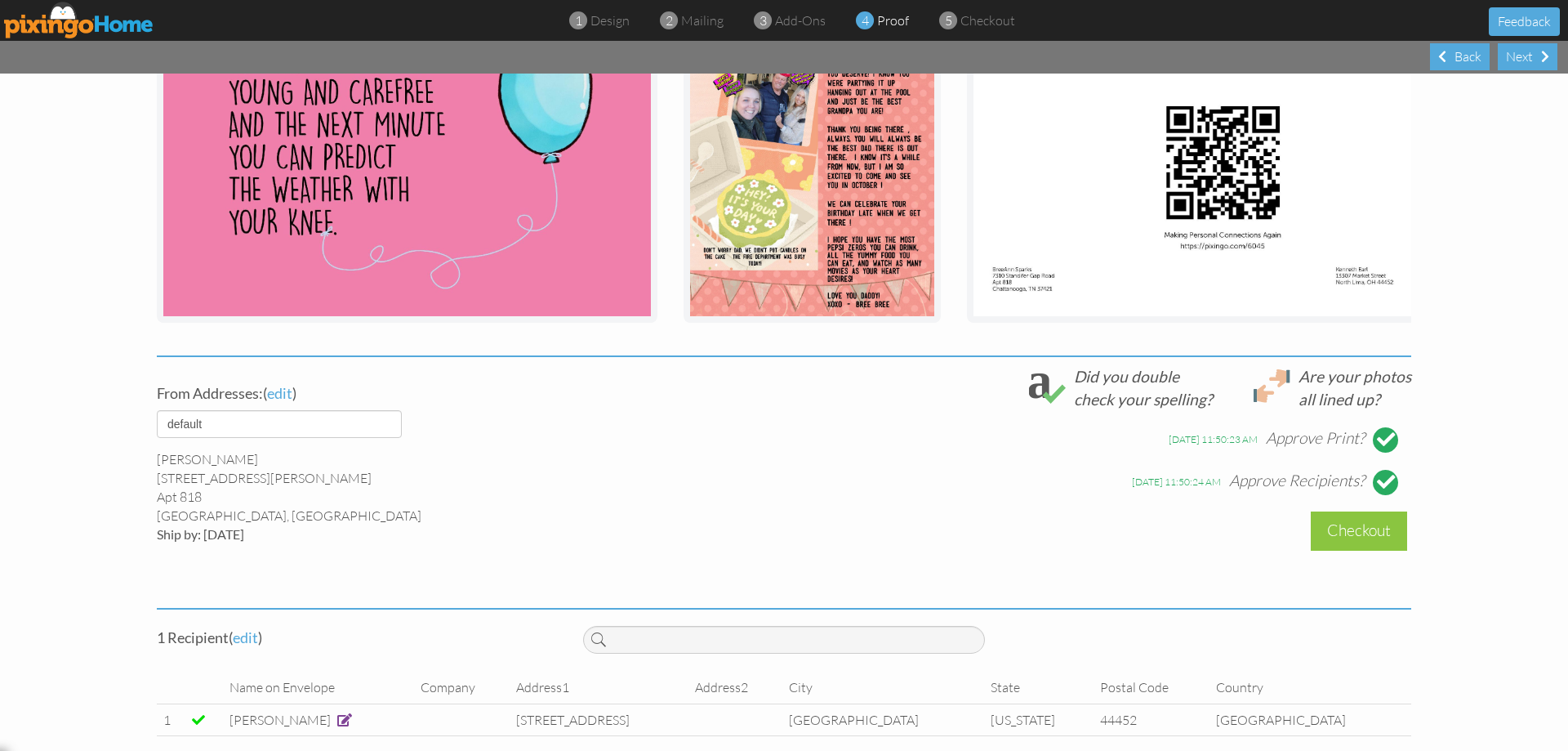
scroll to position [357, 0]
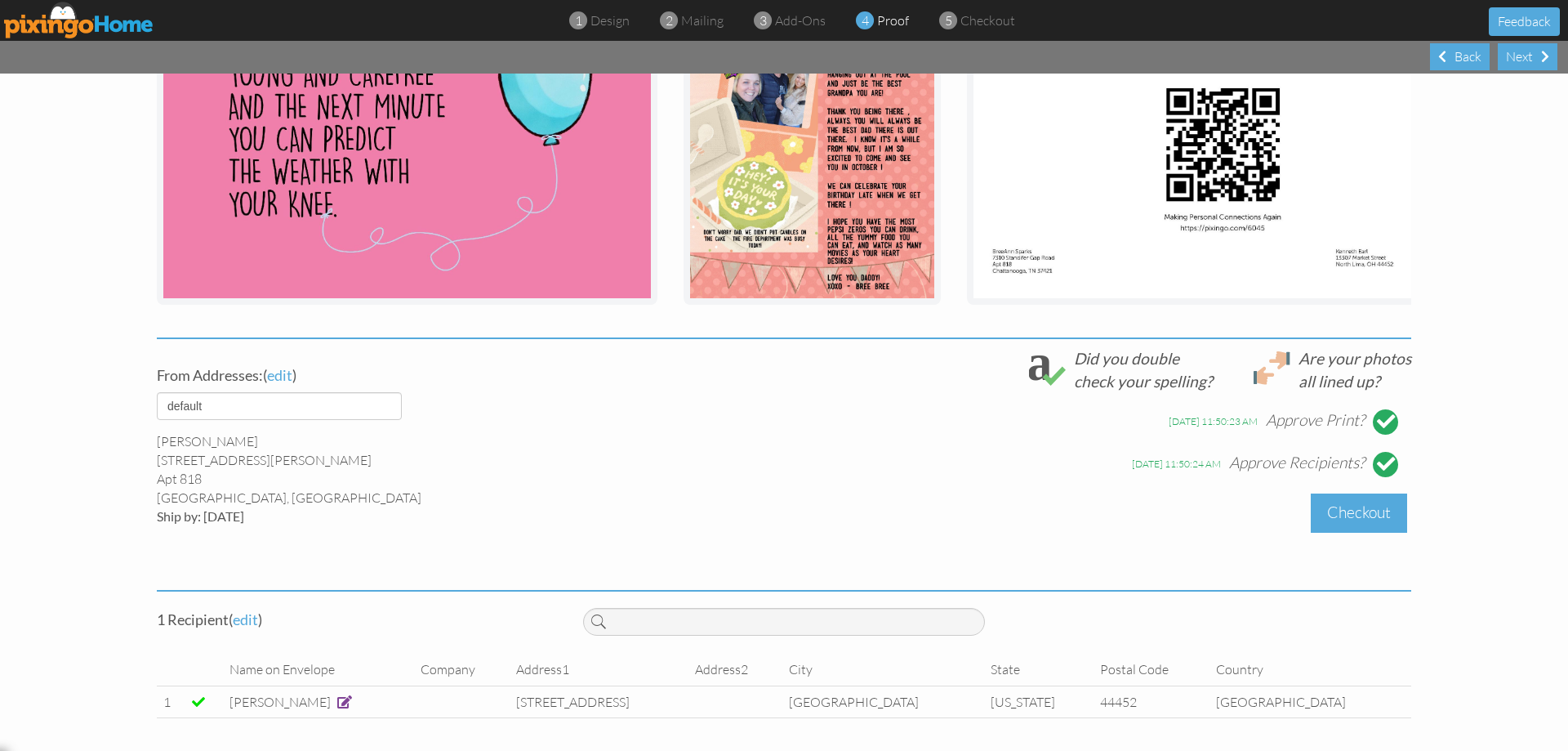
click at [1362, 516] on div "Checkout" at bounding box center [1359, 513] width 96 height 38
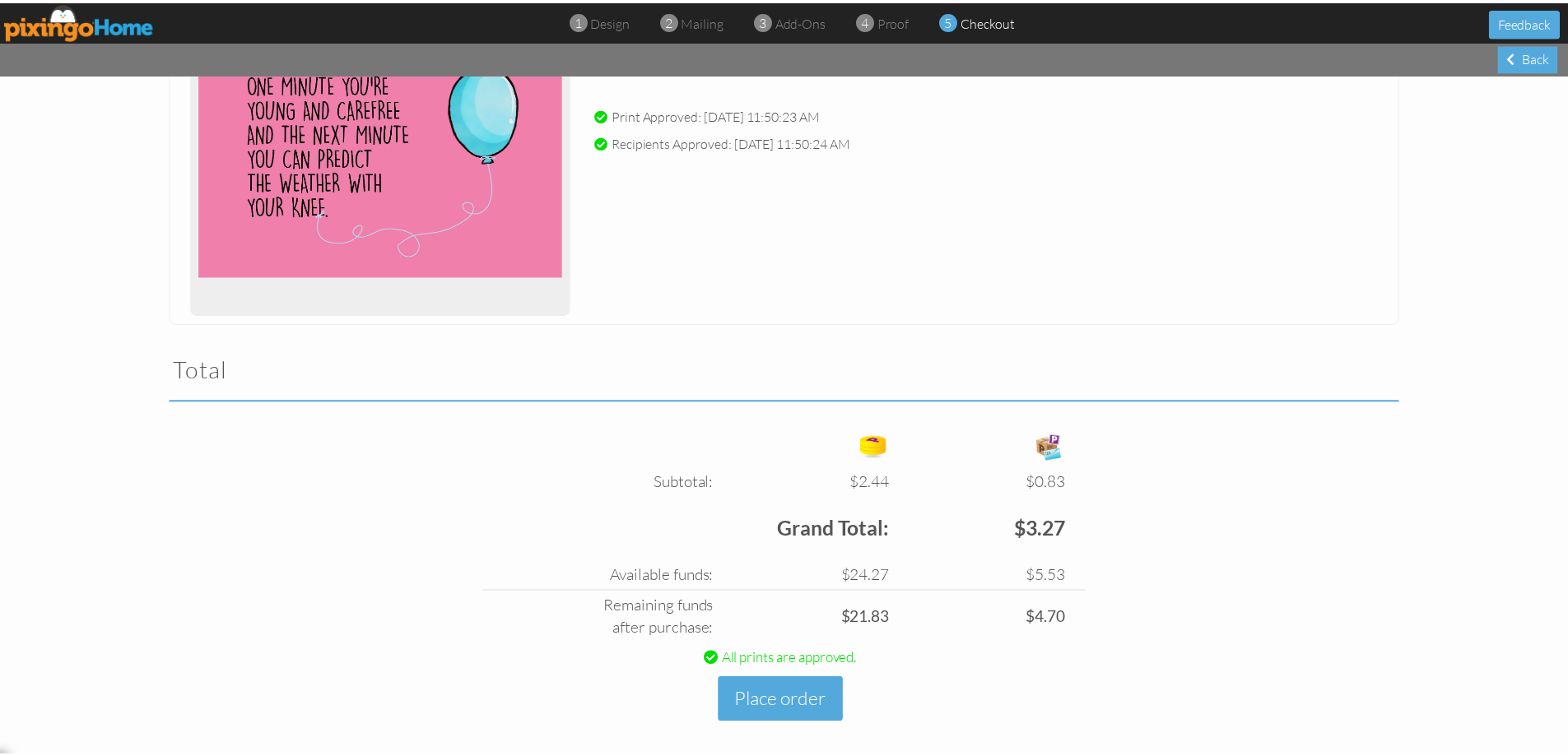
scroll to position [289, 0]
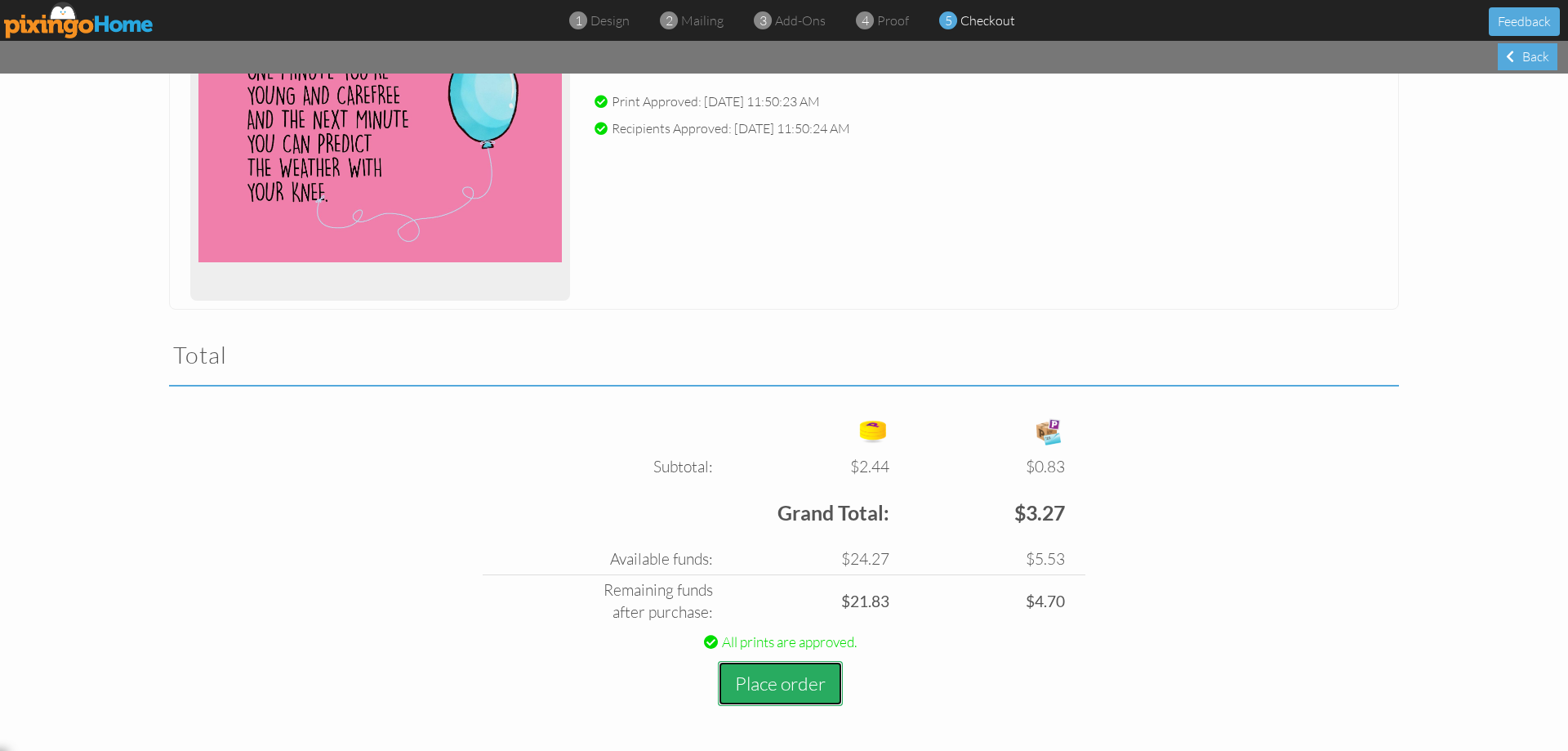
click at [790, 678] on button "Place order" at bounding box center [780, 683] width 125 height 45
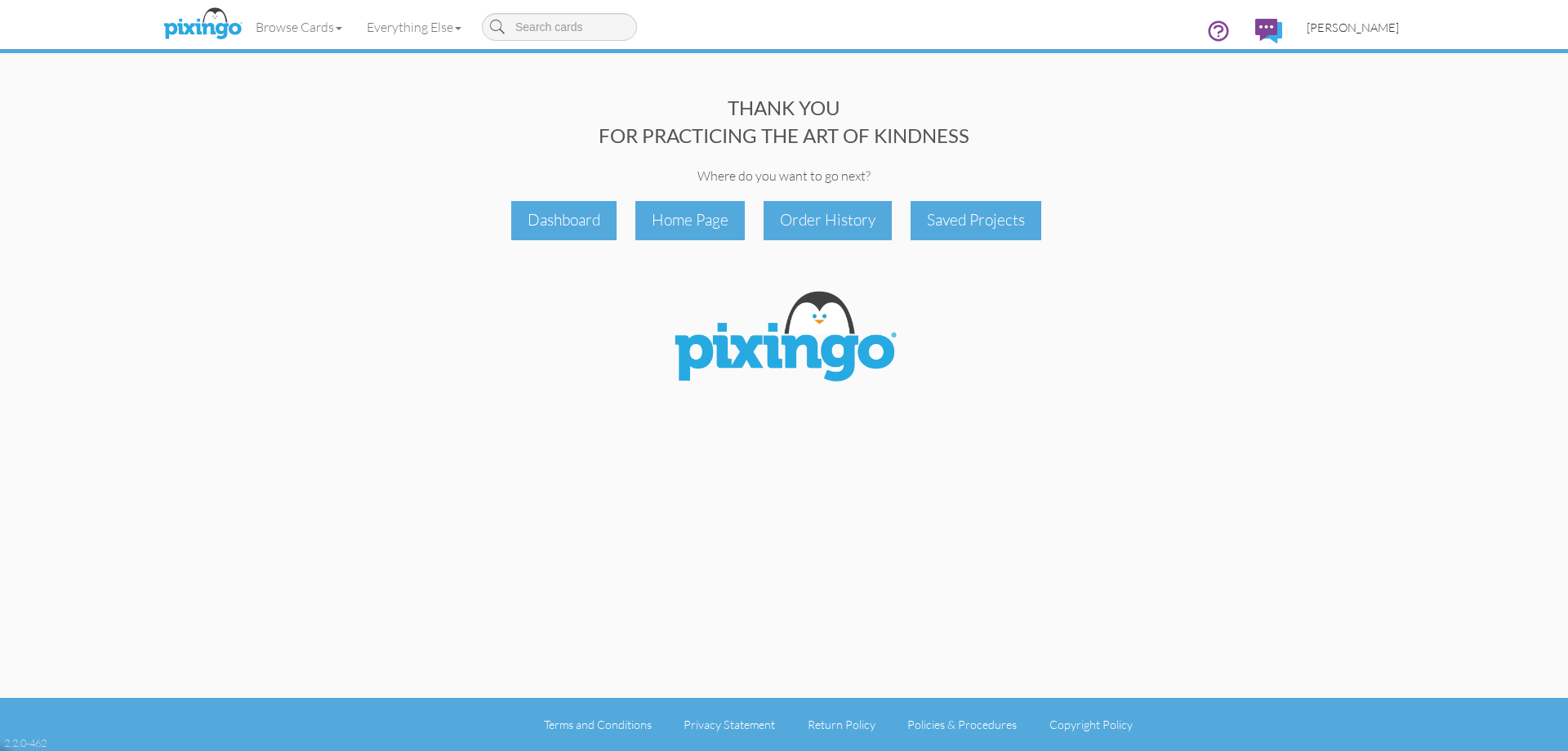
click at [1369, 24] on span "[PERSON_NAME]" at bounding box center [1352, 27] width 92 height 14
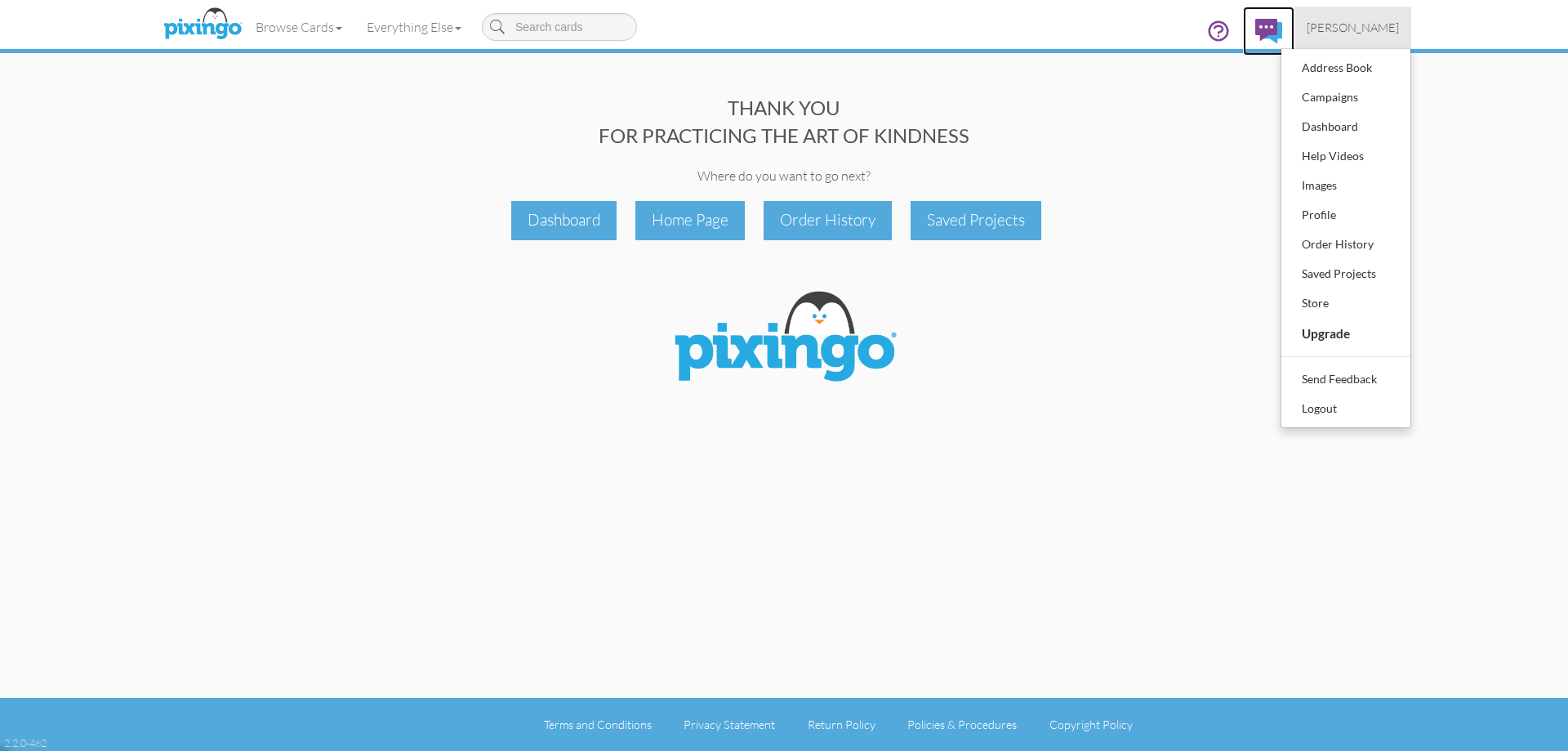
click at [1270, 32] on img at bounding box center [1269, 30] width 27 height 25
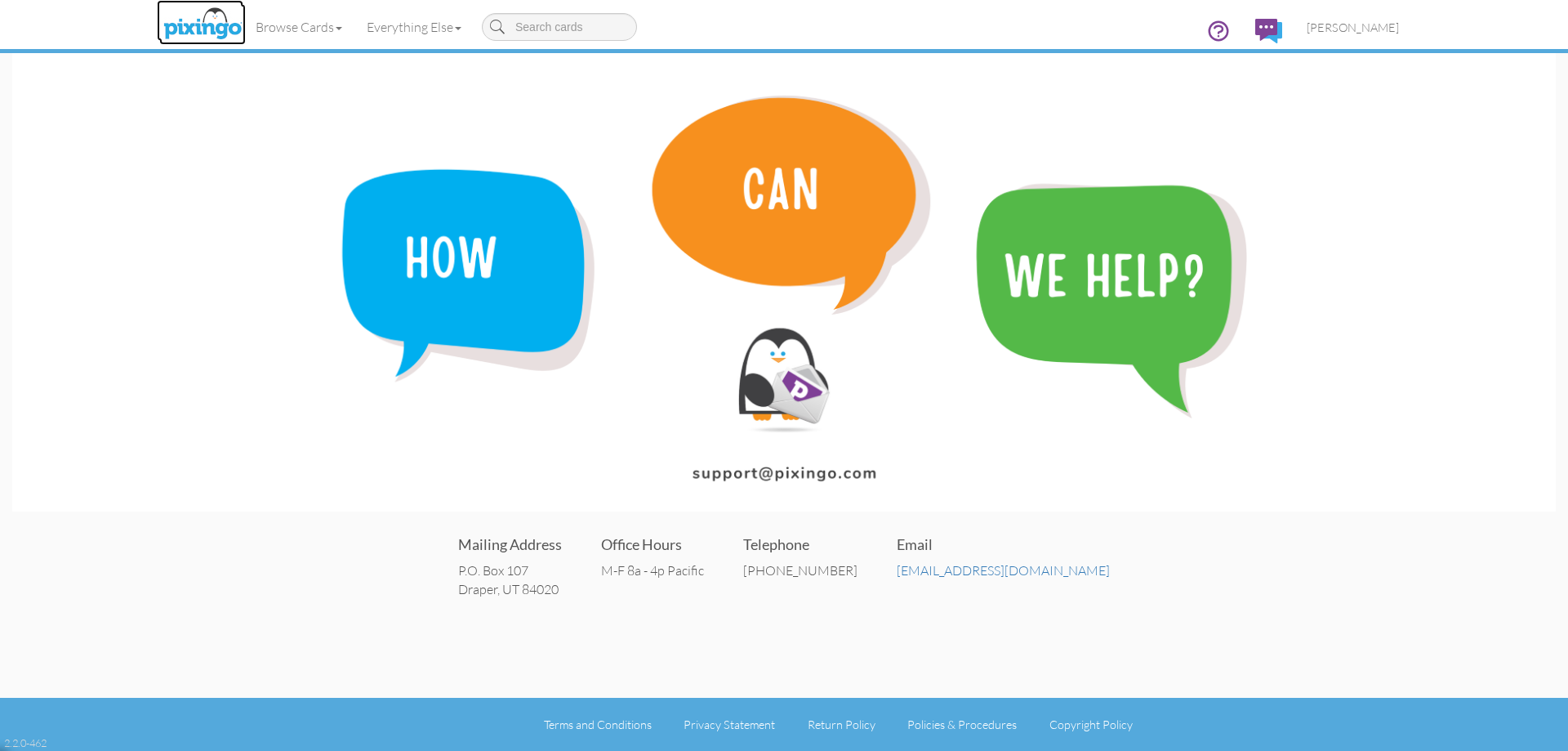
click at [206, 30] on img at bounding box center [202, 25] width 86 height 41
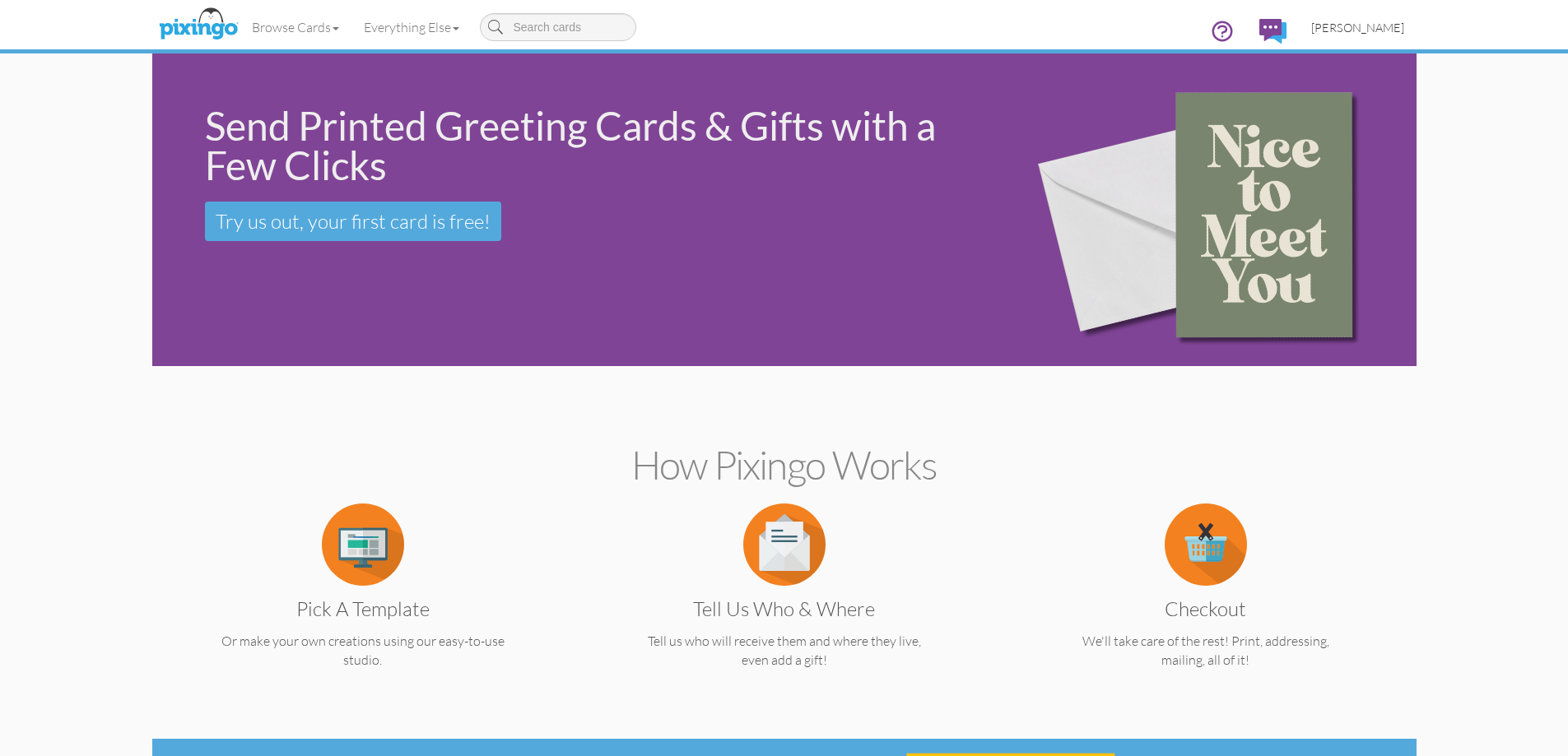
click at [1369, 32] on span "[PERSON_NAME]" at bounding box center [1357, 27] width 93 height 14
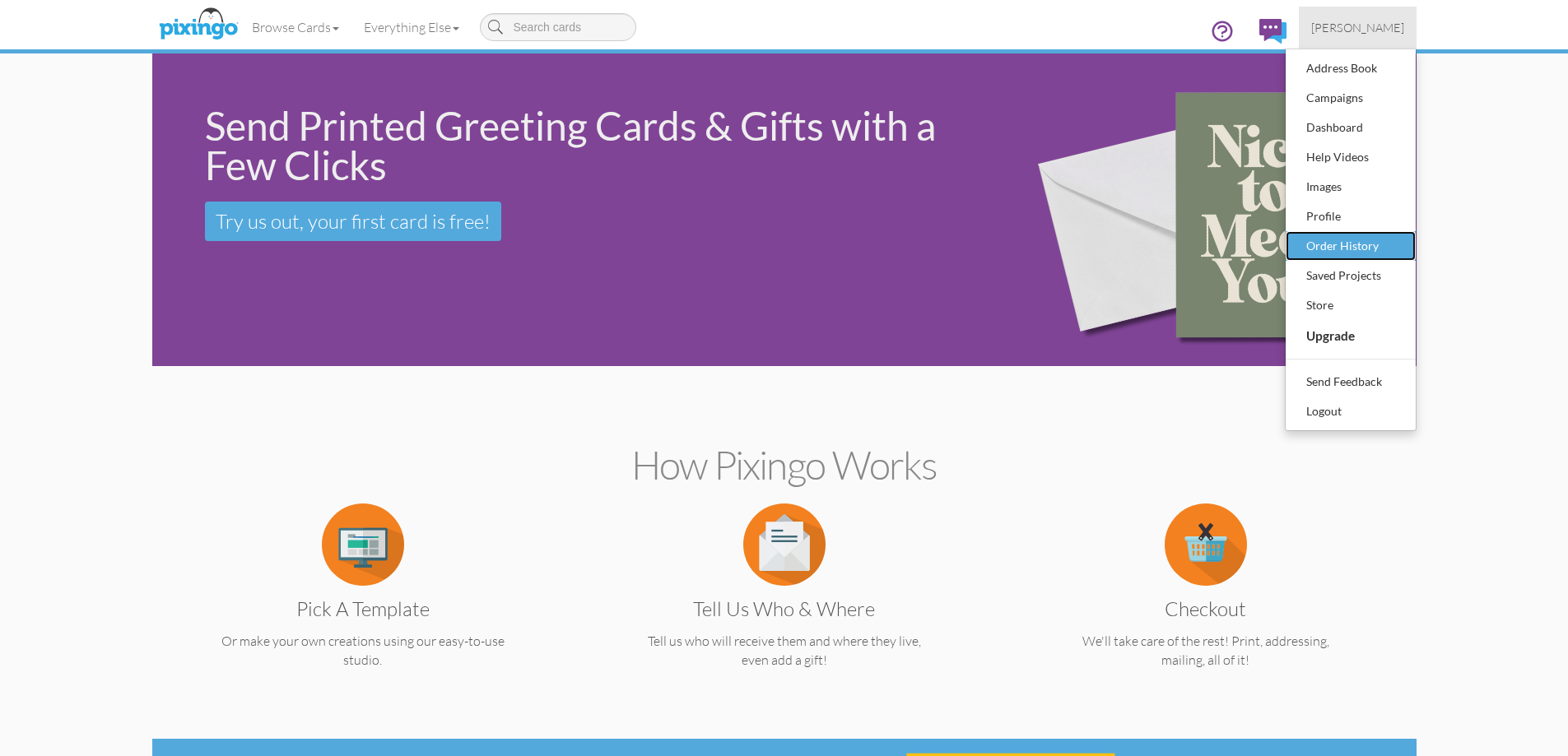
click at [1331, 248] on div "Order History" at bounding box center [1351, 245] width 97 height 25
